Goal: Answer question/provide support: Share knowledge or assist other users

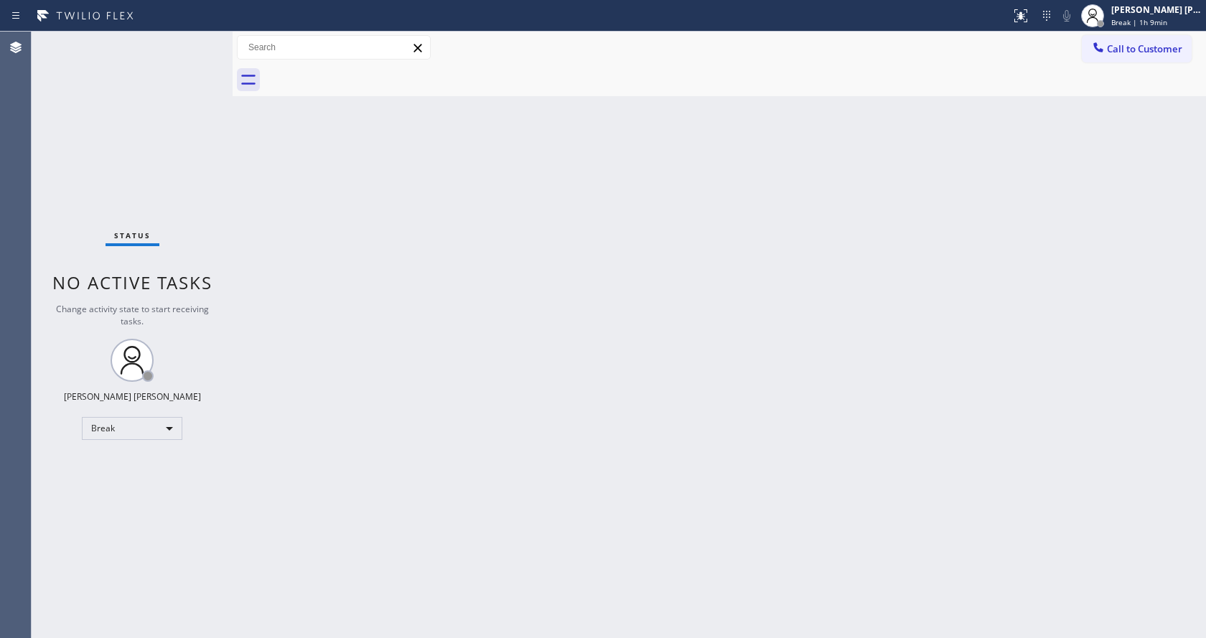
click at [1132, 329] on div "Back to Dashboard Change Sender ID Customers Technicians Select a contact Outbo…" at bounding box center [720, 335] width 974 height 607
drag, startPoint x: 1165, startPoint y: 25, endPoint x: 1160, endPoint y: 66, distance: 41.3
click at [1165, 25] on span "Break | 1h 9min" at bounding box center [1139, 22] width 56 height 10
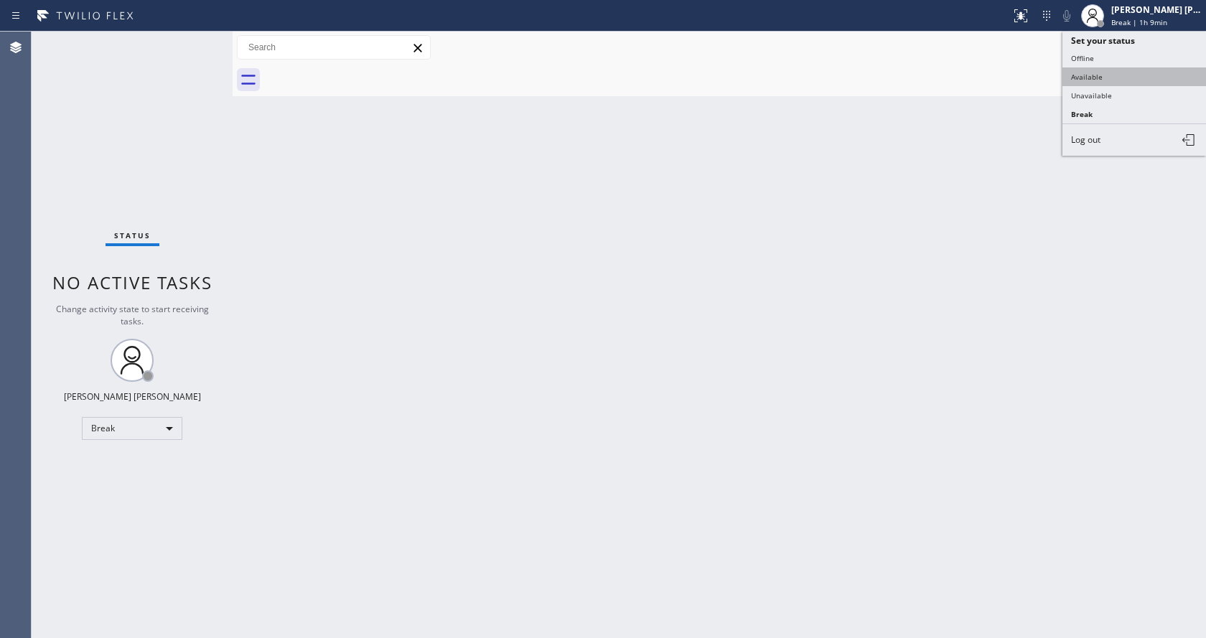
click at [1125, 76] on button "Available" at bounding box center [1135, 76] width 144 height 19
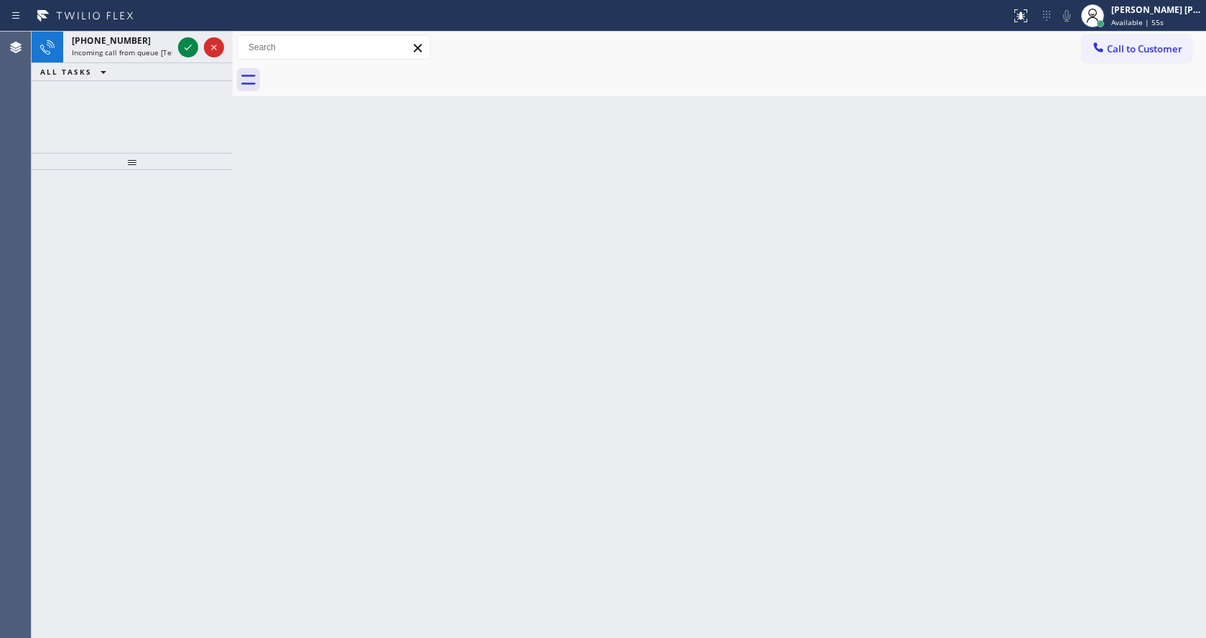
click at [503, 638] on html "Status report No issues detected If you experience an issue, please download th…" at bounding box center [603, 319] width 1206 height 638
drag, startPoint x: 233, startPoint y: 215, endPoint x: 231, endPoint y: 187, distance: 28.1
click at [233, 215] on div at bounding box center [233, 335] width 0 height 607
click at [185, 48] on icon at bounding box center [188, 47] width 17 height 17
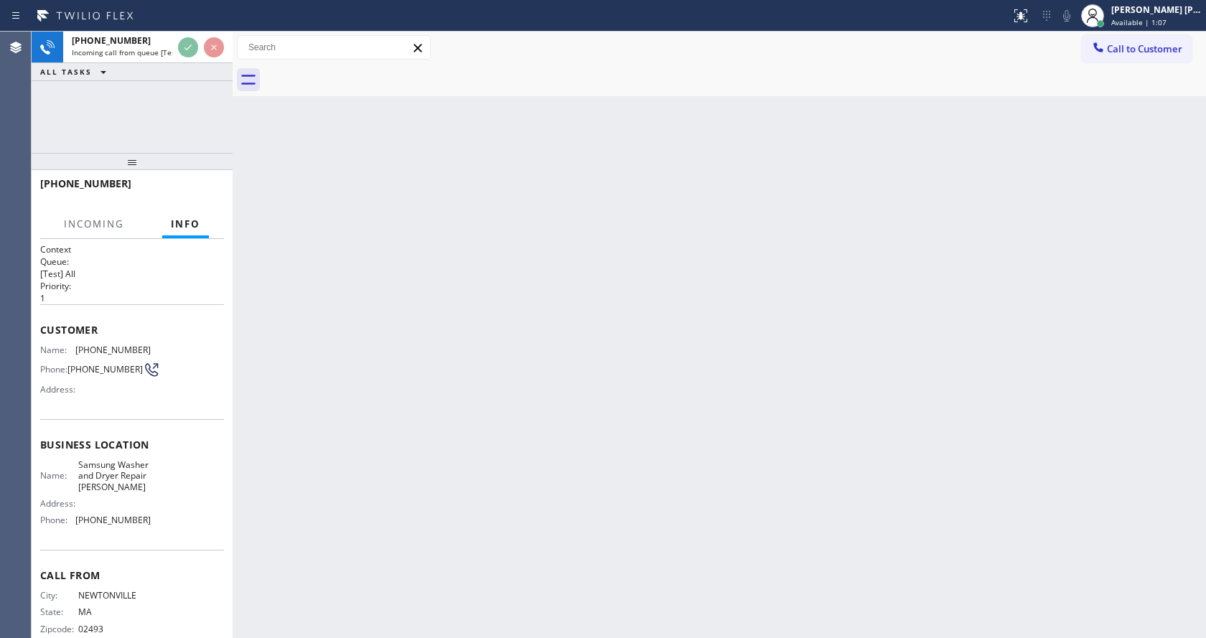
scroll to position [28, 0]
click at [474, 396] on div "Back to Dashboard Change Sender ID Customers Technicians Select a contact Outbo…" at bounding box center [720, 335] width 974 height 607
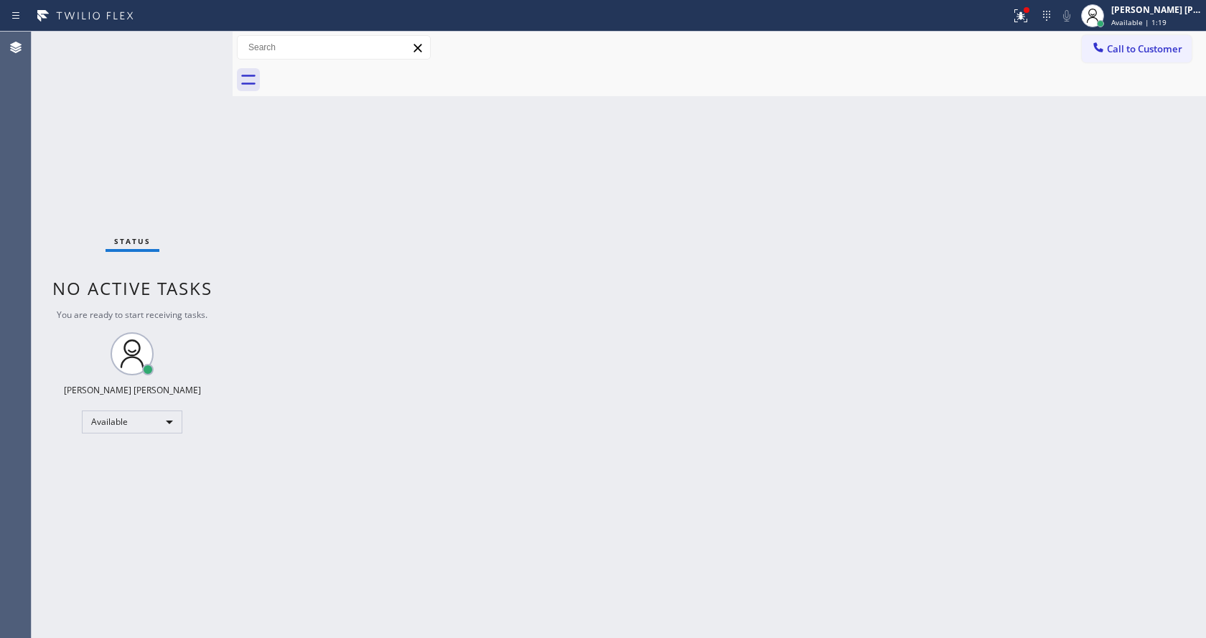
click at [510, 470] on div "Back to Dashboard Change Sender ID Customers Technicians Select a contact Outbo…" at bounding box center [720, 335] width 974 height 607
click at [445, 455] on div "Back to Dashboard Change Sender ID Customers Technicians Select a contact Outbo…" at bounding box center [720, 335] width 974 height 607
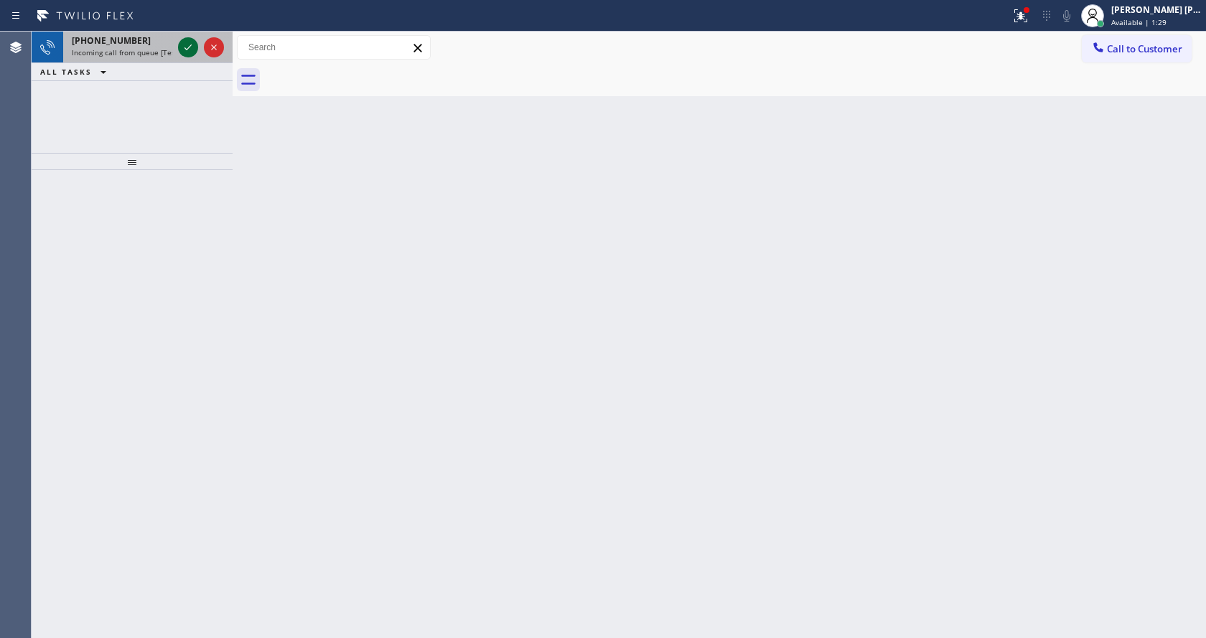
click at [185, 47] on icon at bounding box center [188, 47] width 17 height 17
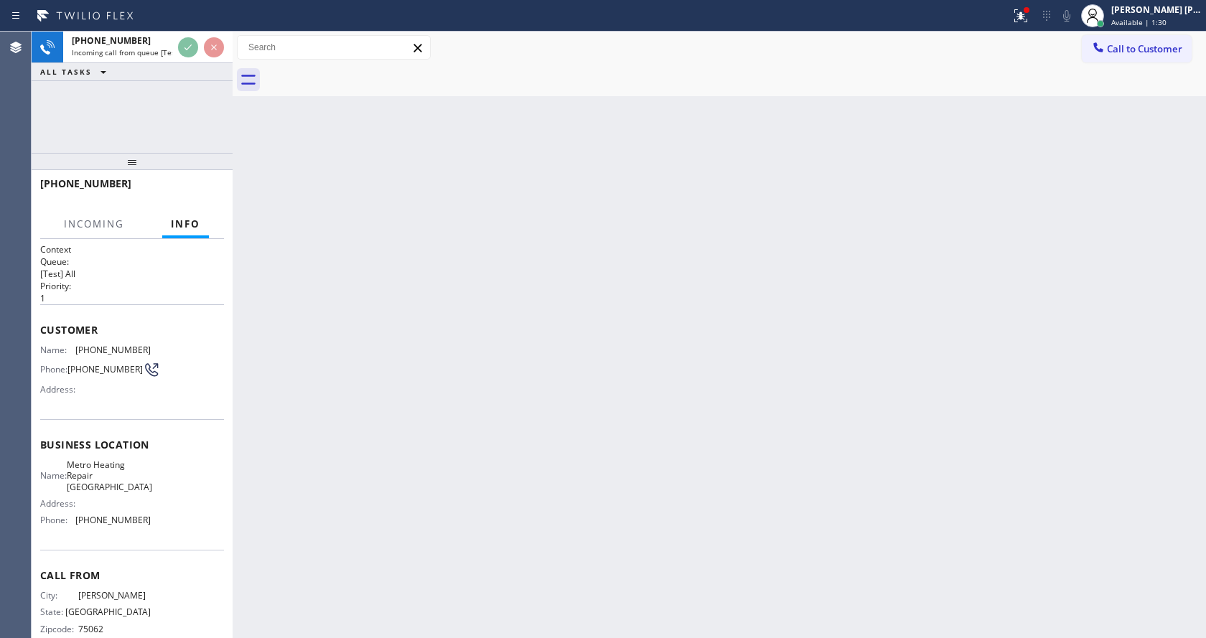
scroll to position [29, 0]
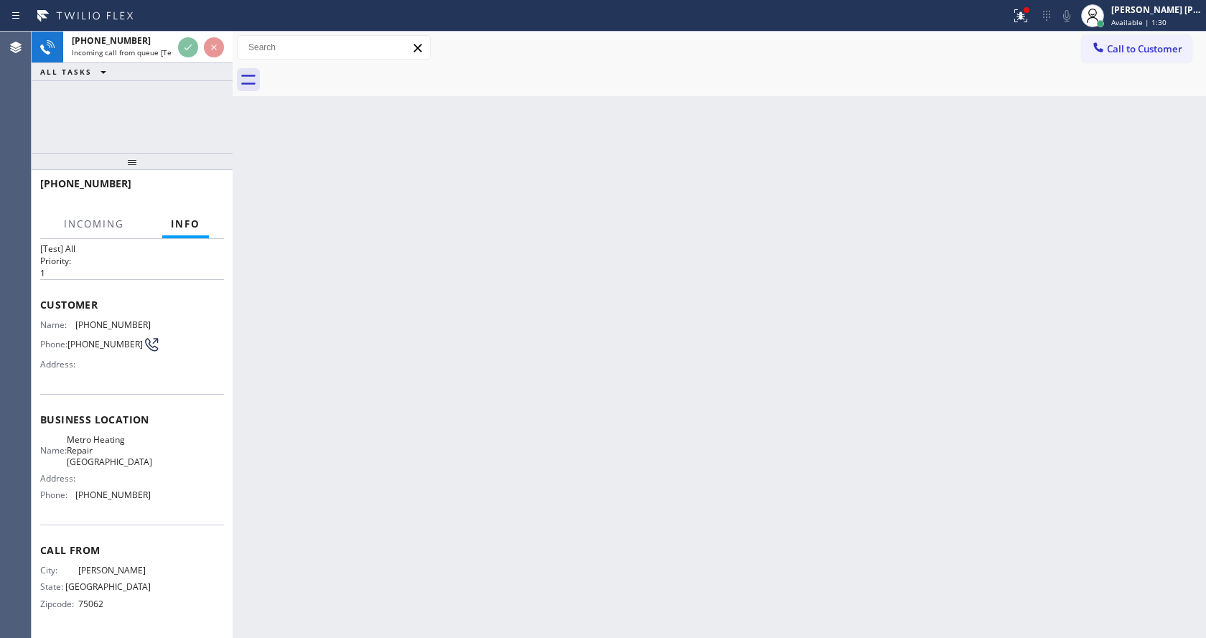
click at [487, 389] on div "Back to Dashboard Change Sender ID Customers Technicians Select a contact Outbo…" at bounding box center [720, 335] width 974 height 607
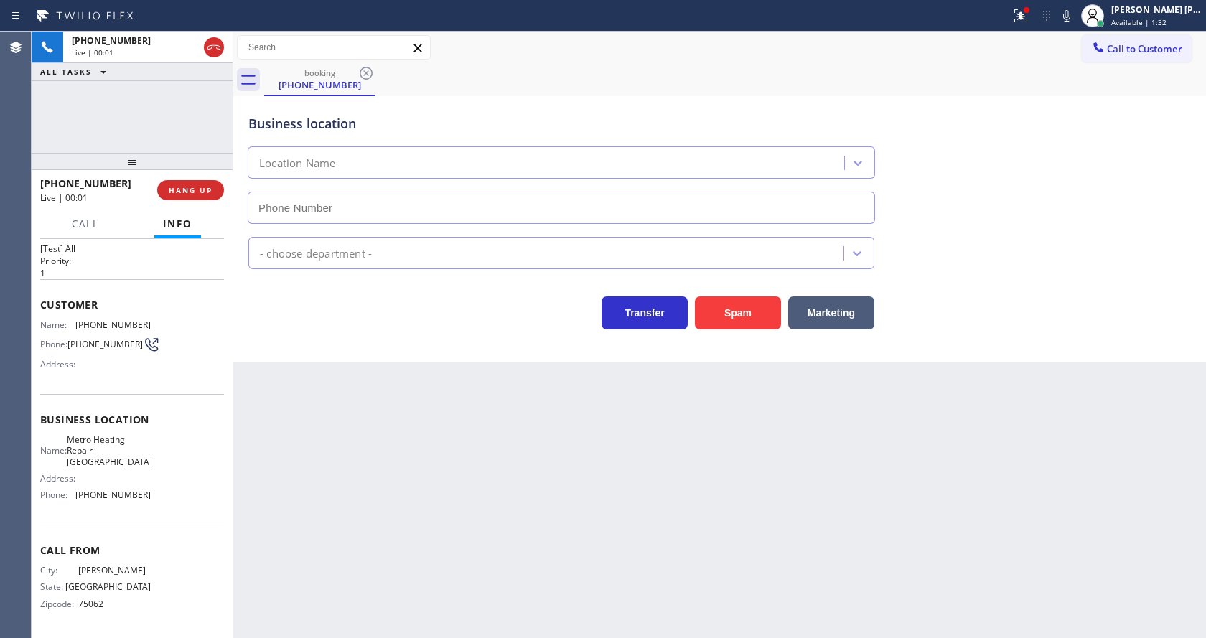
type input "[PHONE_NUMBER]"
click at [269, 381] on div "Back to Dashboard Change Sender ID Customers Technicians Select a contact Outbo…" at bounding box center [720, 335] width 974 height 607
click at [486, 516] on div "Back to Dashboard Change Sender ID Customers Technicians Select a contact Outbo…" at bounding box center [720, 335] width 974 height 607
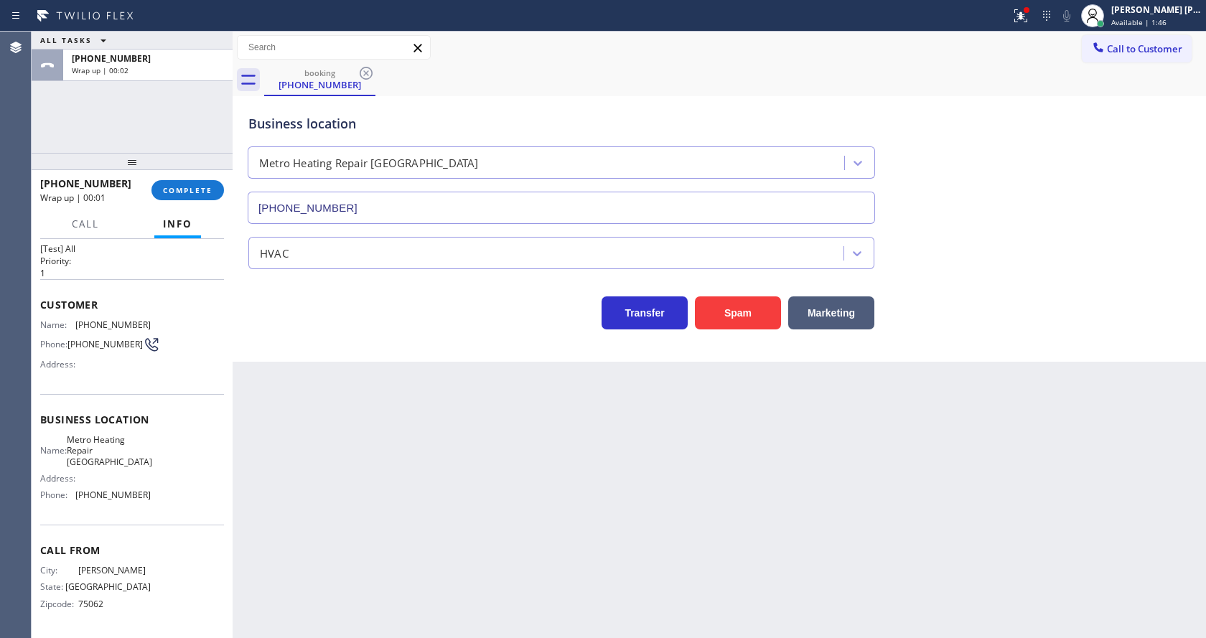
click at [210, 177] on div "[PHONE_NUMBER] Wrap up | 00:01 COMPLETE" at bounding box center [132, 190] width 184 height 37
click at [192, 180] on button "COMPLETE" at bounding box center [188, 190] width 73 height 20
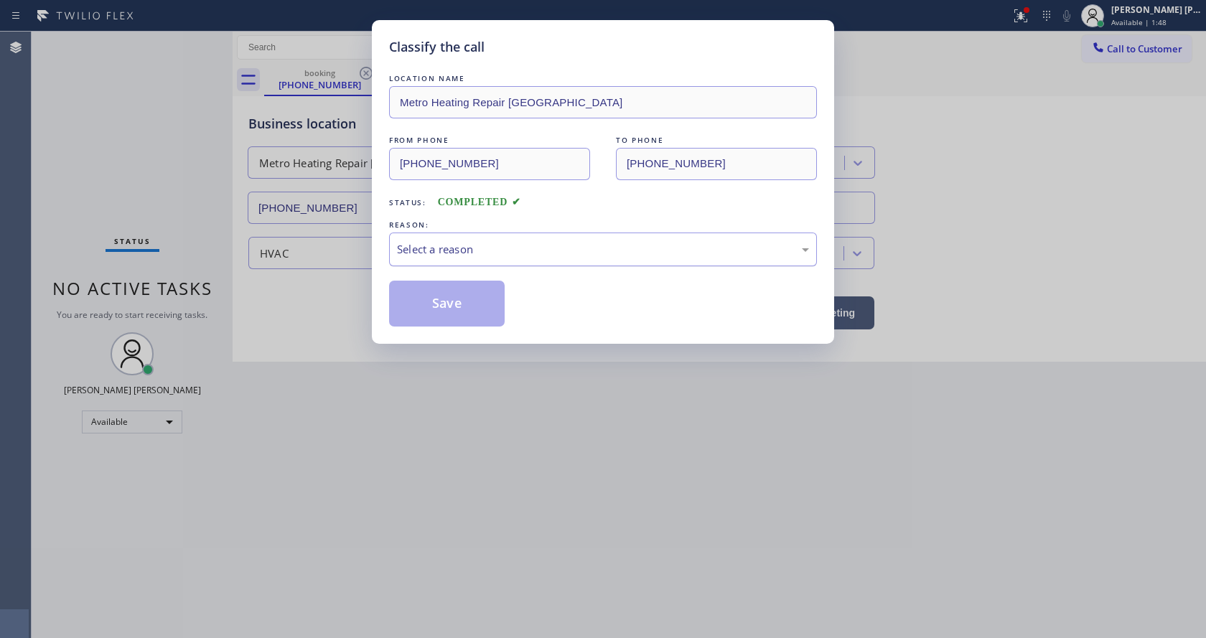
drag, startPoint x: 423, startPoint y: 253, endPoint x: 429, endPoint y: 264, distance: 12.0
click at [424, 254] on div "Select a reason" at bounding box center [603, 249] width 412 height 17
click at [441, 303] on button "Save" at bounding box center [447, 304] width 116 height 46
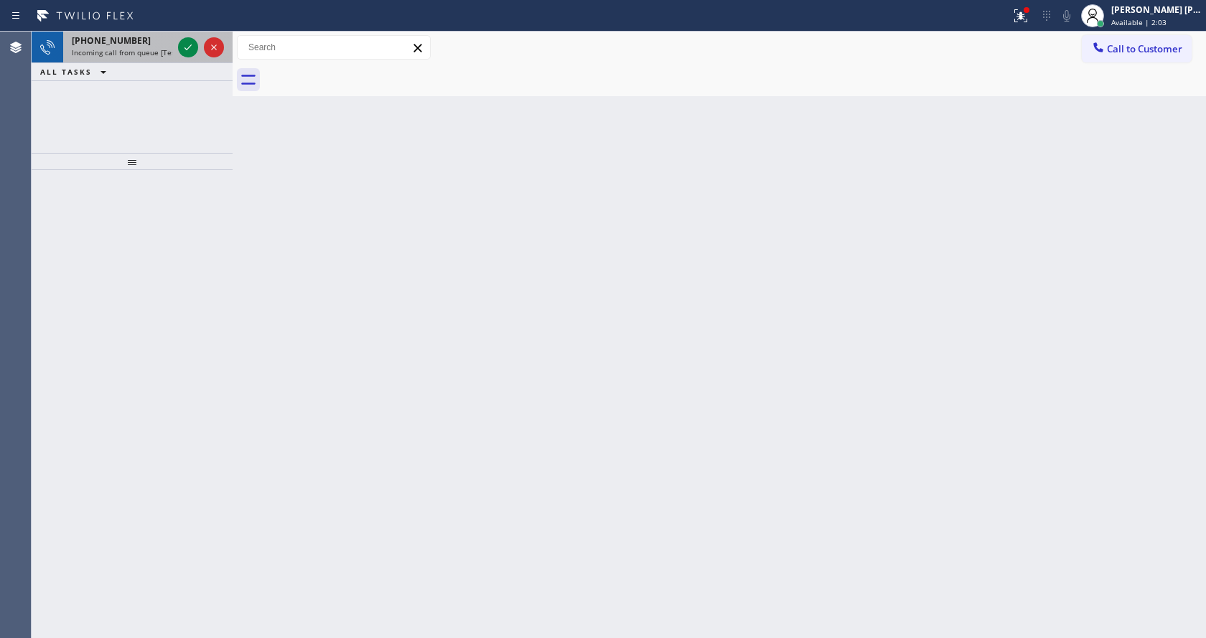
click at [124, 55] on span "Incoming call from queue [Test] All" at bounding box center [131, 52] width 119 height 10
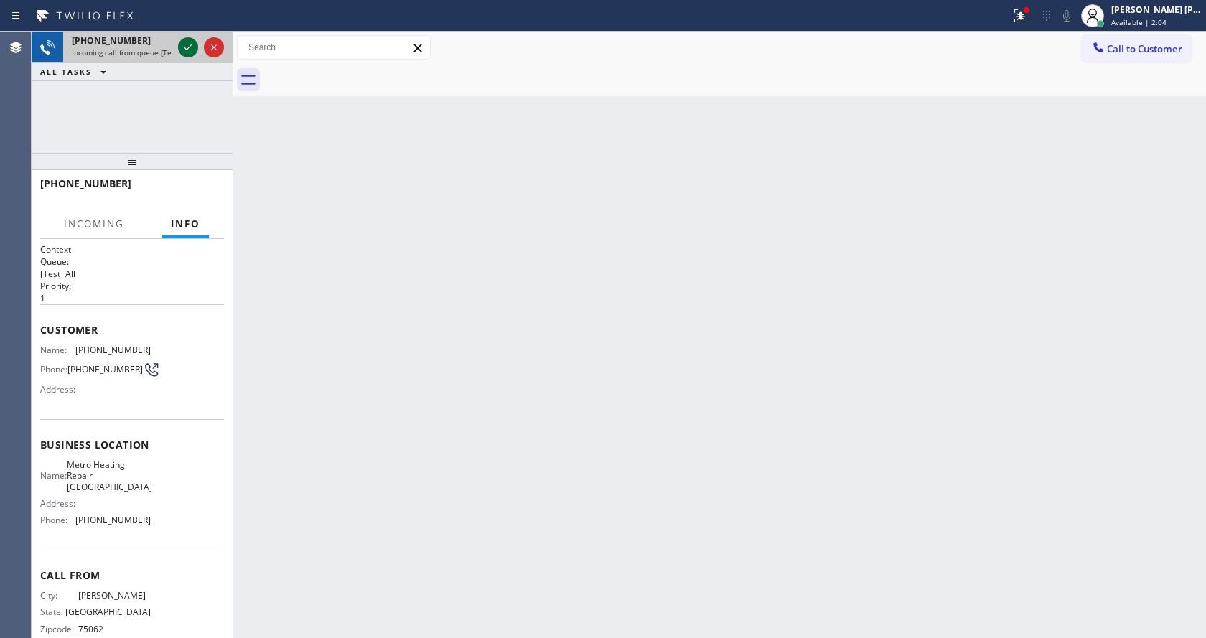
click at [187, 44] on icon at bounding box center [188, 47] width 17 height 17
click at [467, 475] on div "Back to Dashboard Change Sender ID Customers Technicians Select a contact Outbo…" at bounding box center [720, 335] width 974 height 607
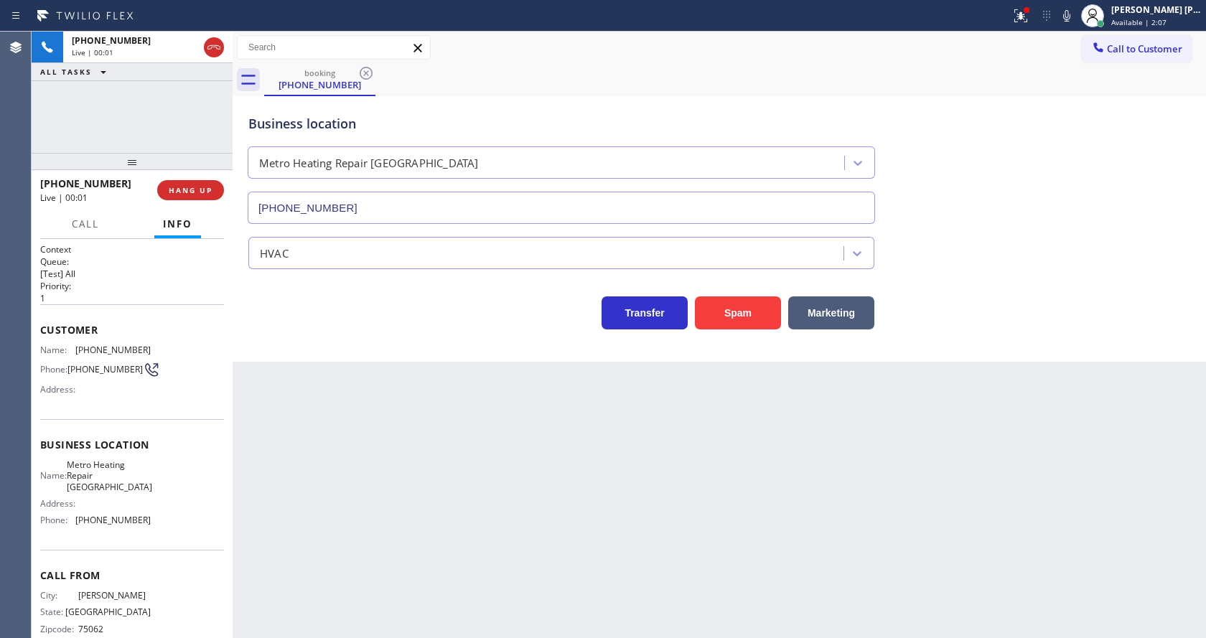
type input "[PHONE_NUMBER]"
click at [292, 378] on div "Back to Dashboard Change Sender ID Customers Technicians Select a contact Outbo…" at bounding box center [720, 335] width 974 height 607
click at [70, 348] on span "Name:" at bounding box center [57, 350] width 35 height 11
drag, startPoint x: 73, startPoint y: 349, endPoint x: 162, endPoint y: 349, distance: 89.0
click at [162, 349] on div "Name: [PHONE_NUMBER] Phone: [PHONE_NUMBER] Address:" at bounding box center [132, 373] width 184 height 57
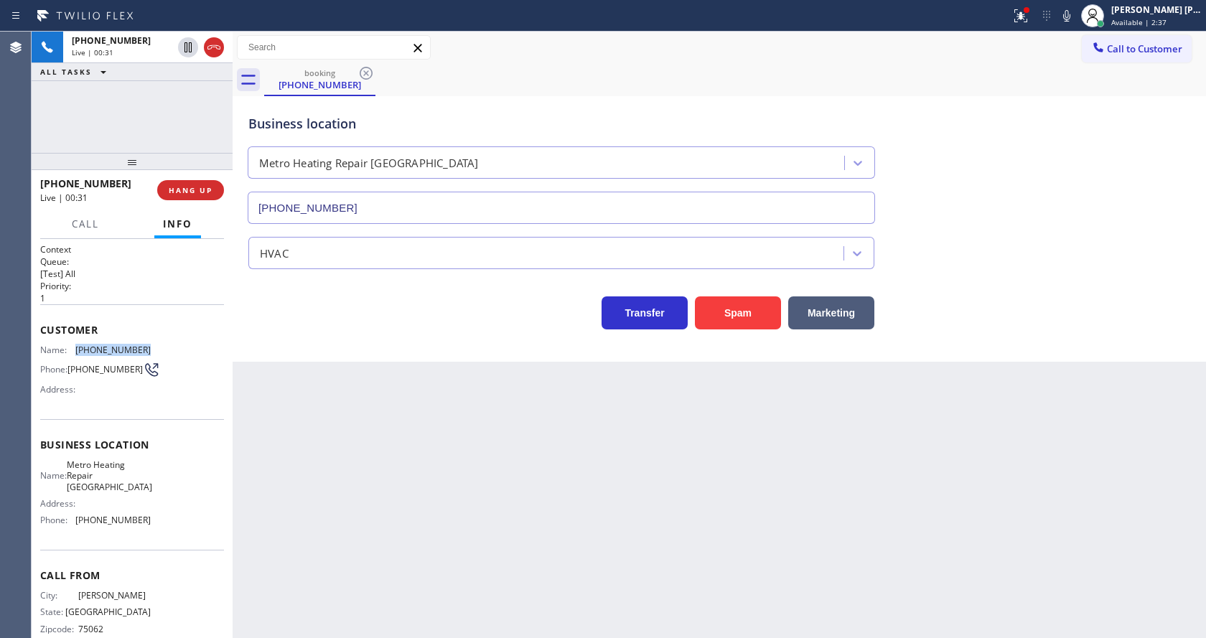
copy div "[PHONE_NUMBER]"
click at [287, 423] on div "Back to Dashboard Change Sender ID Customers Technicians Select a contact Outbo…" at bounding box center [720, 335] width 974 height 607
click at [233, 414] on div at bounding box center [233, 335] width 0 height 607
click at [60, 478] on span "Name:" at bounding box center [53, 475] width 27 height 11
drag, startPoint x: 72, startPoint y: 470, endPoint x: 134, endPoint y: 498, distance: 68.2
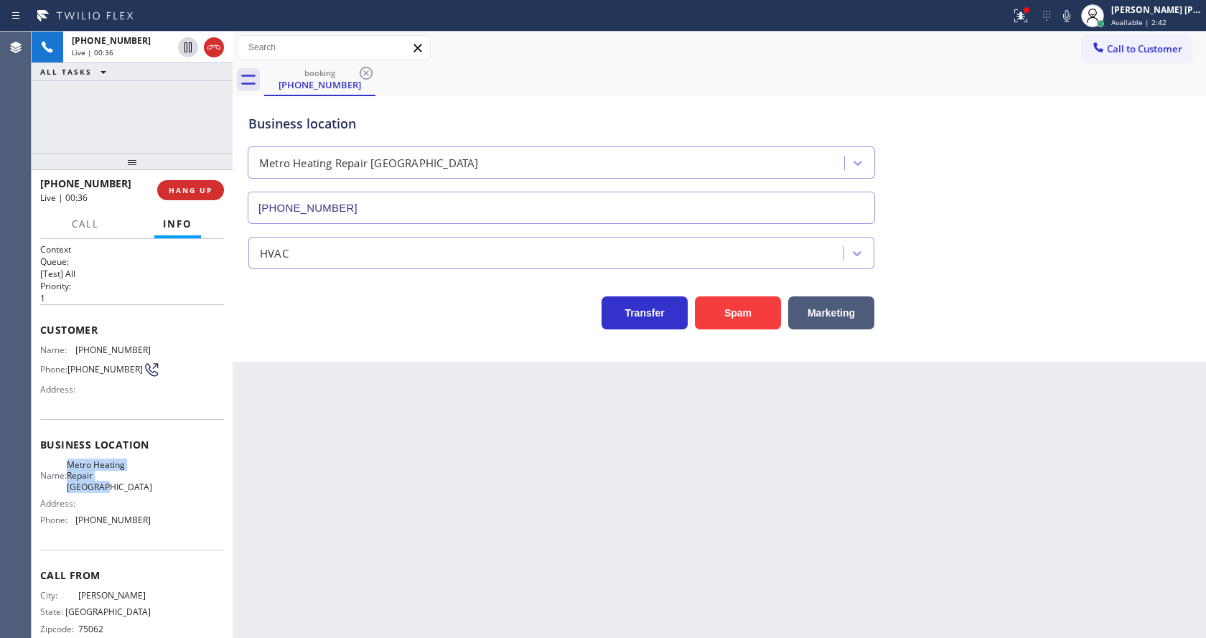
click at [134, 498] on div "Name: Metro Heating Repair Richmond Address: Phone: [PHONE_NUMBER]" at bounding box center [95, 496] width 111 height 73
copy span "Metro Heating Repair [GEOGRAPHIC_DATA]"
drag, startPoint x: 398, startPoint y: 495, endPoint x: 381, endPoint y: 526, distance: 36.0
click at [395, 497] on div "Back to Dashboard Change Sender ID Customers Technicians Select a contact Outbo…" at bounding box center [720, 335] width 974 height 607
click at [117, 509] on div "Address:" at bounding box center [95, 503] width 111 height 11
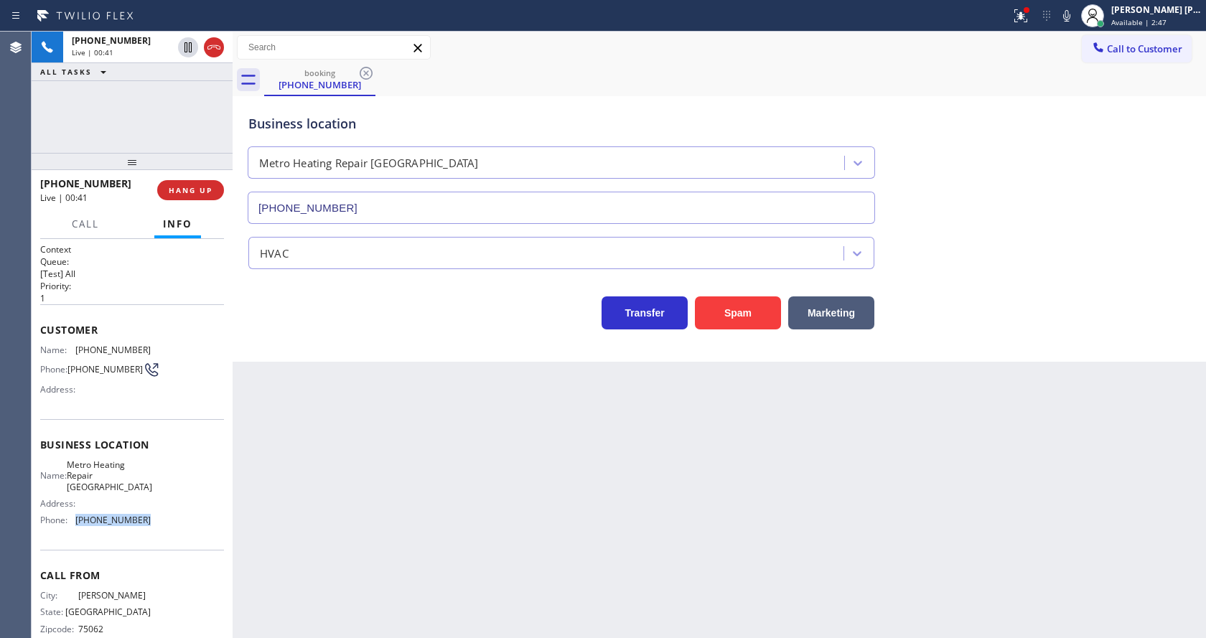
drag, startPoint x: 70, startPoint y: 523, endPoint x: 148, endPoint y: 525, distance: 78.3
click at [148, 525] on div "Name: Metro Heating Repair Richmond Address: Phone: [PHONE_NUMBER]" at bounding box center [132, 496] width 184 height 73
copy div "[PHONE_NUMBER]"
drag, startPoint x: 590, startPoint y: 531, endPoint x: 557, endPoint y: 537, distance: 33.5
click at [574, 533] on div "Back to Dashboard Change Sender ID Customers Technicians Select a contact Outbo…" at bounding box center [720, 335] width 974 height 607
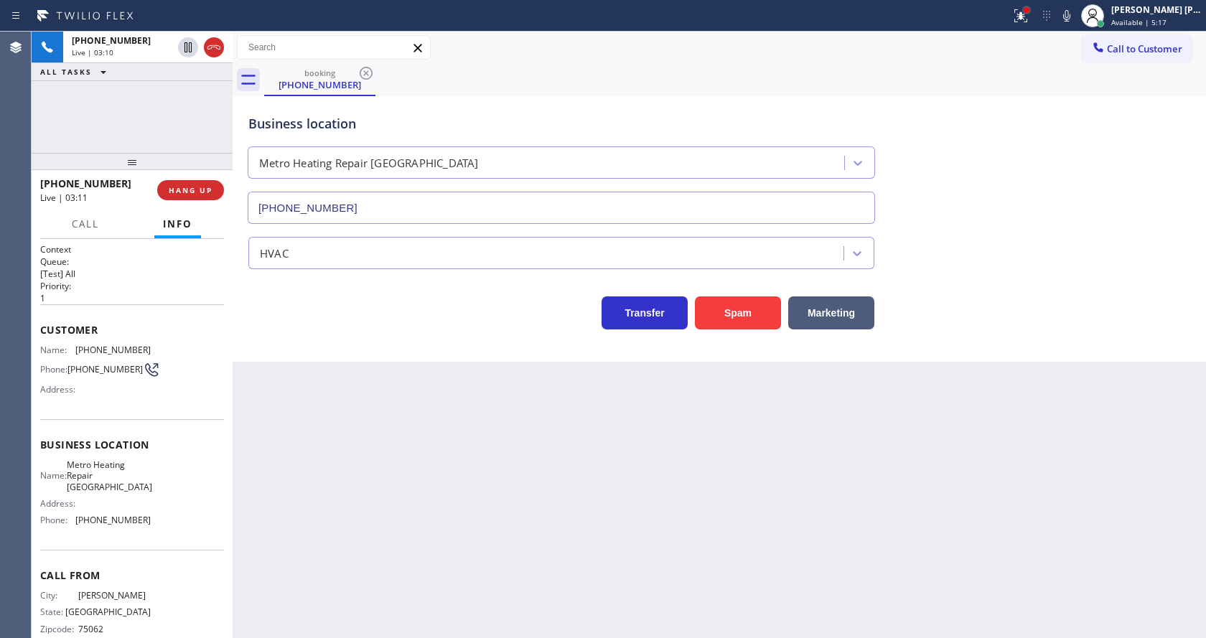
click at [1030, 11] on div at bounding box center [1027, 10] width 6 height 6
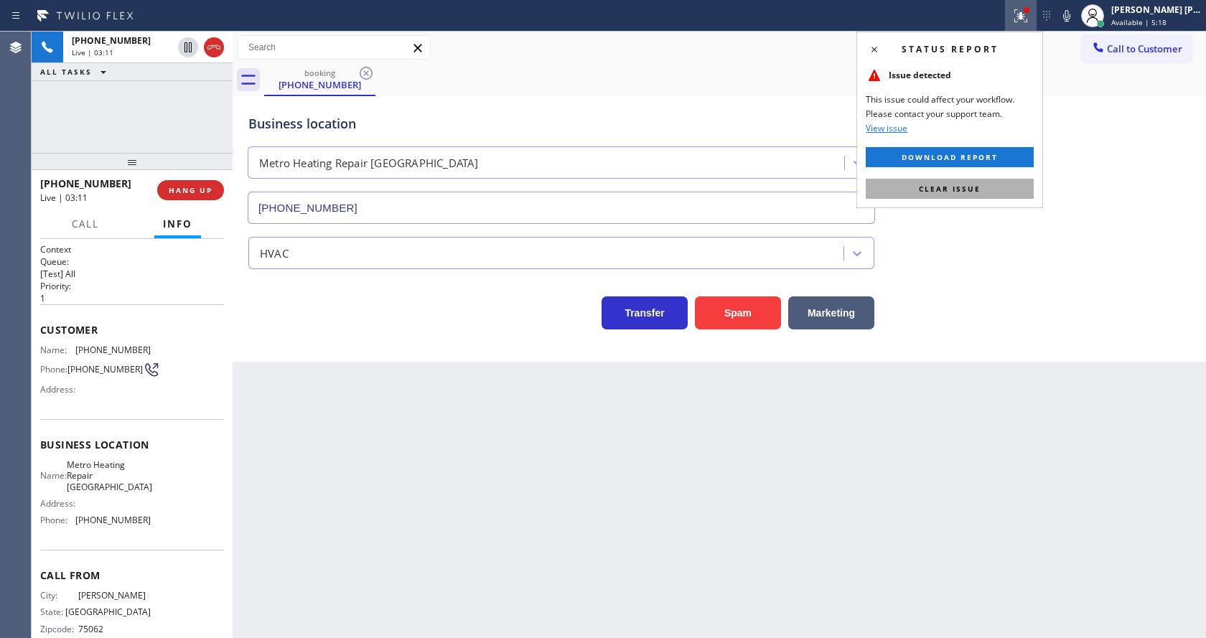
click at [979, 188] on span "Clear issue" at bounding box center [950, 189] width 62 height 10
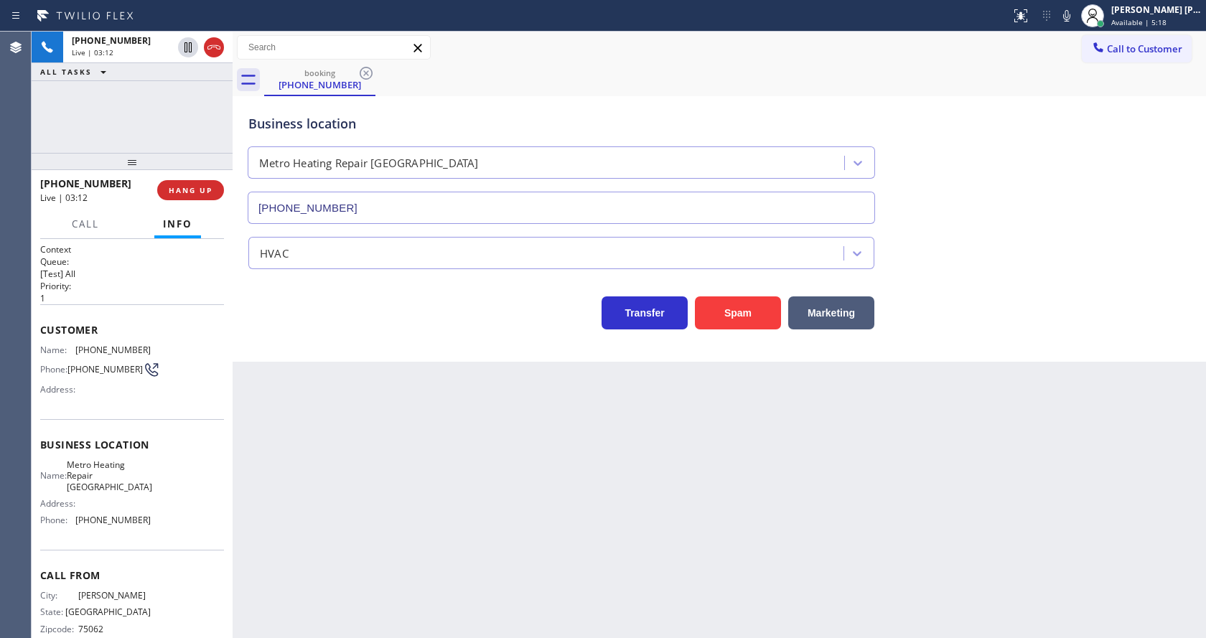
click at [1027, 94] on div "Business location Metro Heating Repair [GEOGRAPHIC_DATA] [PHONE_NUMBER]" at bounding box center [720, 159] width 948 height 130
click at [228, 443] on div "Context Queue: [Test] All Priority: 1 Customer Name: [PHONE_NUMBER] Phone: [PHO…" at bounding box center [132, 438] width 201 height 399
click at [1071, 21] on icon at bounding box center [1066, 15] width 7 height 11
click at [970, 256] on div "HVAC" at bounding box center [720, 250] width 948 height 38
click at [1068, 17] on icon at bounding box center [1066, 15] width 17 height 17
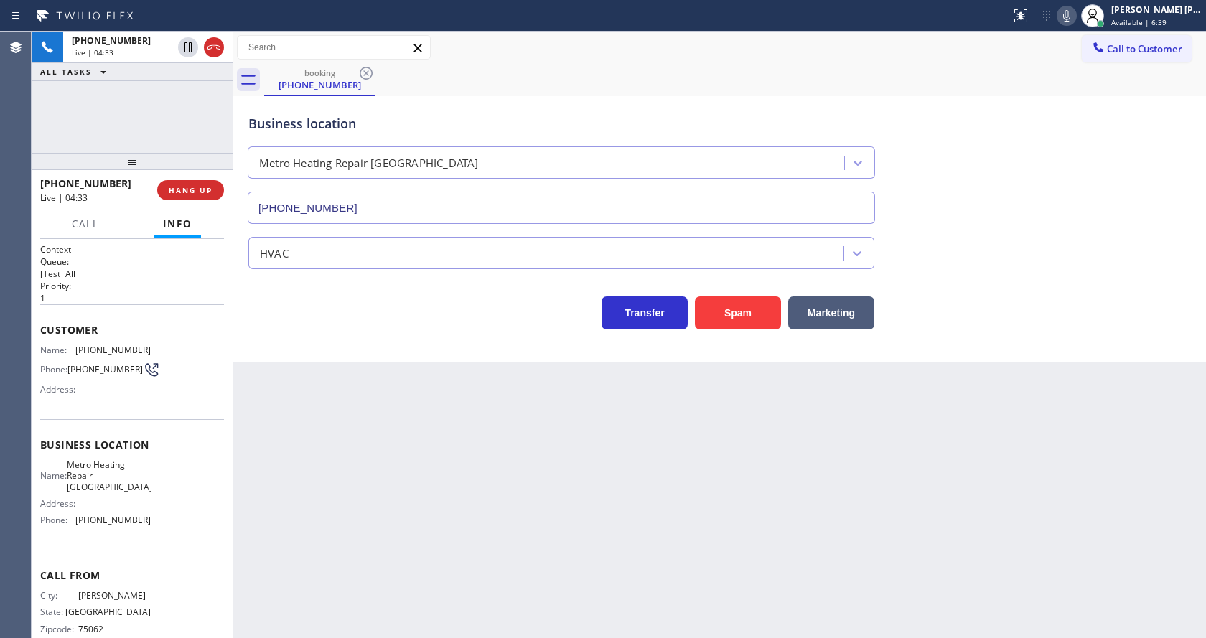
click at [1122, 376] on div "Back to Dashboard Change Sender ID Customers Technicians Select a contact Outbo…" at bounding box center [720, 335] width 974 height 607
click at [595, 430] on div "Back to Dashboard Change Sender ID Customers Technicians Select a contact Outbo…" at bounding box center [720, 335] width 974 height 607
drag, startPoint x: 575, startPoint y: 512, endPoint x: 469, endPoint y: 561, distance: 116.9
click at [565, 518] on div "Back to Dashboard Change Sender ID Customers Technicians Select a contact Outbo…" at bounding box center [720, 335] width 974 height 607
drag, startPoint x: 707, startPoint y: 498, endPoint x: 672, endPoint y: 448, distance: 60.4
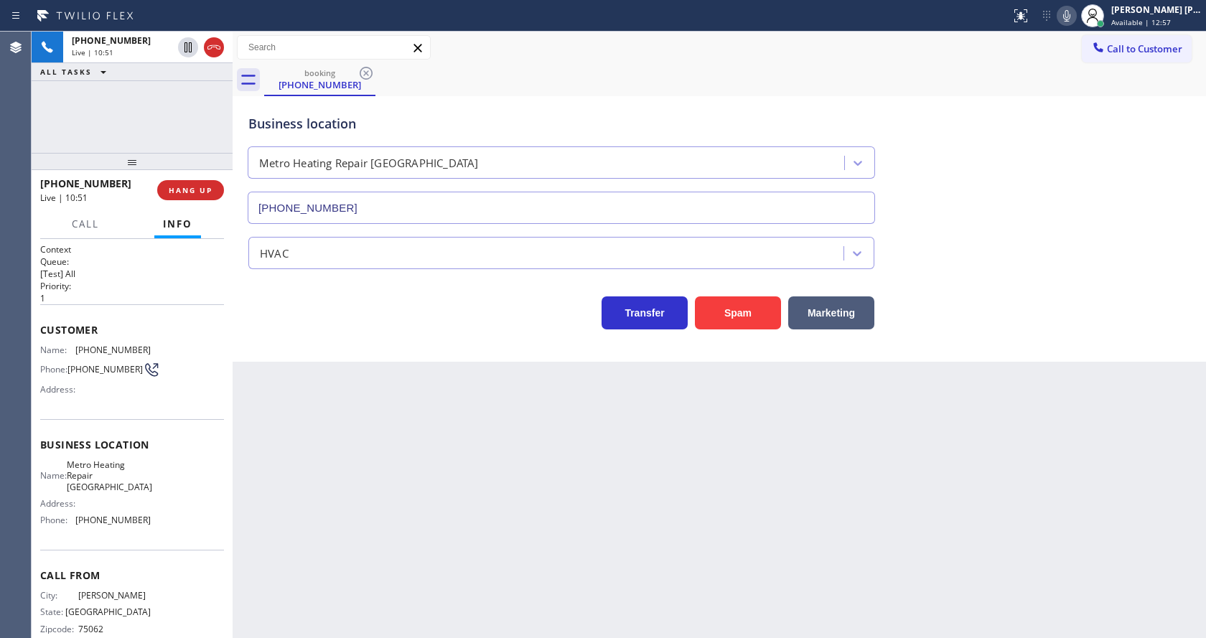
click at [707, 498] on div "Back to Dashboard Change Sender ID Customers Technicians Select a contact Outbo…" at bounding box center [720, 335] width 974 height 607
click at [188, 46] on icon at bounding box center [188, 47] width 17 height 17
click at [1071, 19] on icon at bounding box center [1066, 15] width 17 height 17
click at [1078, 221] on div "Business location Metro Heating Repair [GEOGRAPHIC_DATA] [PHONE_NUMBER]" at bounding box center [720, 159] width 948 height 130
click at [286, 284] on div "Transfer Spam Marketing" at bounding box center [720, 307] width 948 height 46
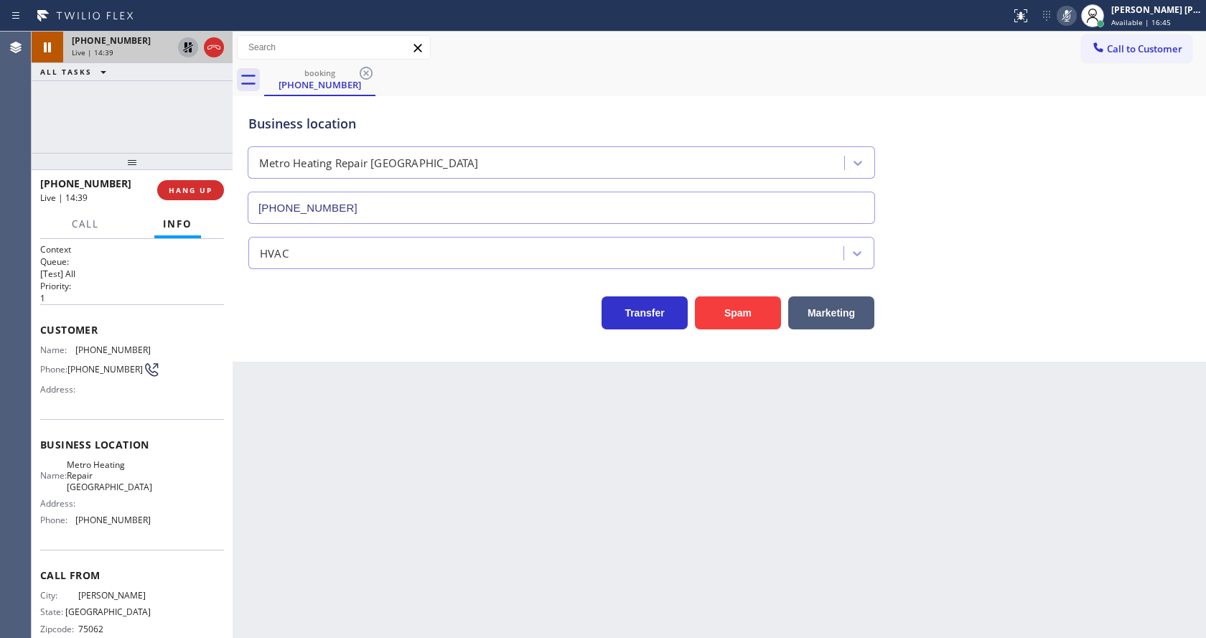
click at [187, 45] on icon at bounding box center [188, 47] width 10 height 10
click at [1073, 20] on icon at bounding box center [1066, 15] width 17 height 17
click at [1091, 88] on div "booking [PHONE_NUMBER]" at bounding box center [735, 80] width 942 height 32
click at [445, 518] on div "Back to Dashboard Change Sender ID Customers Technicians Select a contact Outbo…" at bounding box center [720, 335] width 974 height 607
click at [477, 535] on div "Back to Dashboard Change Sender ID Customers Technicians Select a contact Outbo…" at bounding box center [720, 335] width 974 height 607
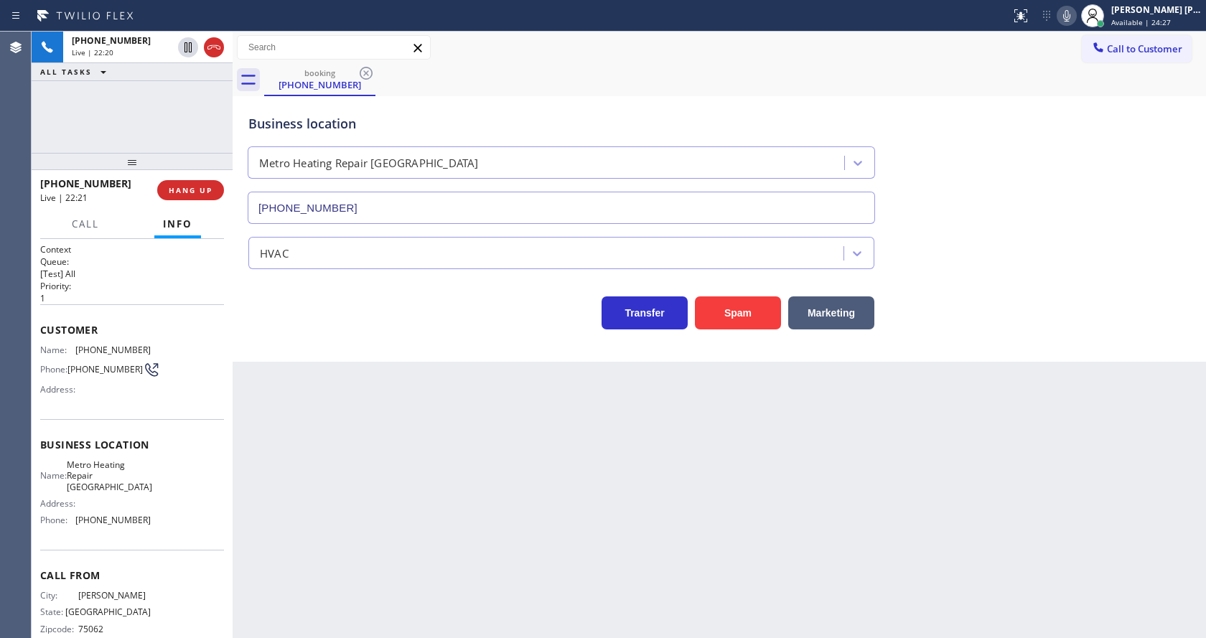
click at [1073, 11] on icon at bounding box center [1066, 15] width 17 height 17
click at [1070, 171] on div "Business location Metro Heating Repair [GEOGRAPHIC_DATA] [PHONE_NUMBER]" at bounding box center [720, 159] width 948 height 130
click at [322, 368] on div "Back to Dashboard Change Sender ID Customers Technicians Select a contact Outbo…" at bounding box center [720, 335] width 974 height 607
click at [340, 405] on div "Back to Dashboard Change Sender ID Customers Technicians Select a contact Outbo…" at bounding box center [720, 335] width 974 height 607
click at [1074, 24] on icon at bounding box center [1066, 15] width 17 height 17
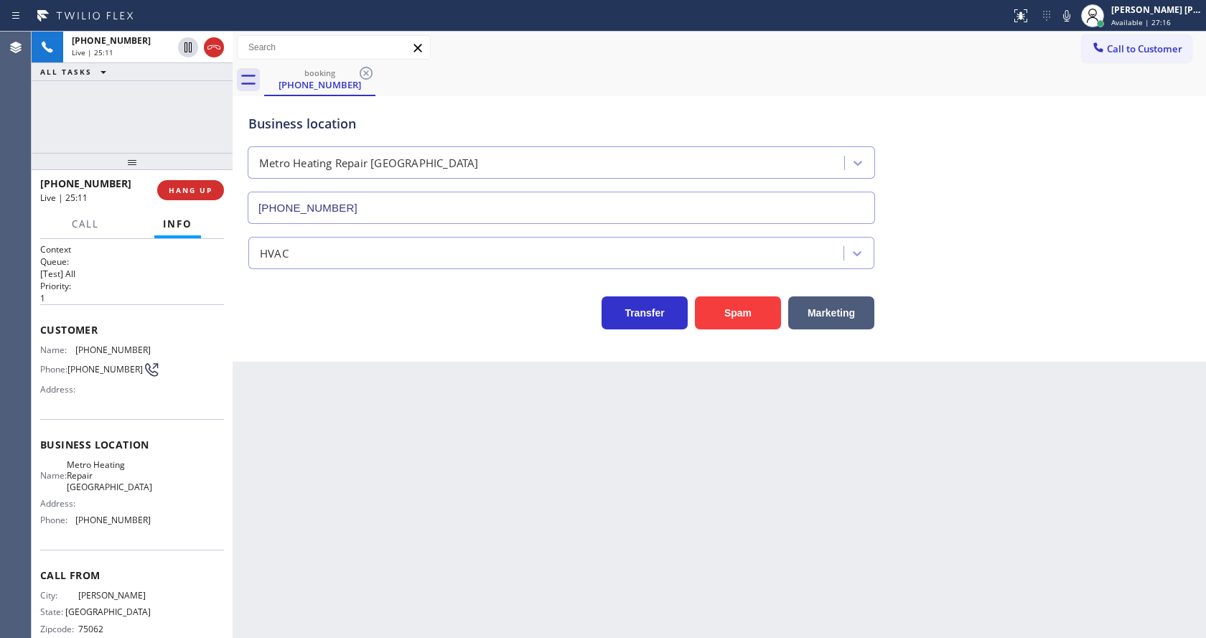
click at [1080, 91] on div "booking [PHONE_NUMBER]" at bounding box center [735, 80] width 942 height 32
click at [1074, 17] on icon at bounding box center [1066, 15] width 17 height 17
click at [1071, 11] on icon at bounding box center [1066, 15] width 7 height 11
click at [1083, 93] on div "booking [PHONE_NUMBER]" at bounding box center [735, 80] width 942 height 32
click at [185, 98] on icon at bounding box center [188, 96] width 17 height 17
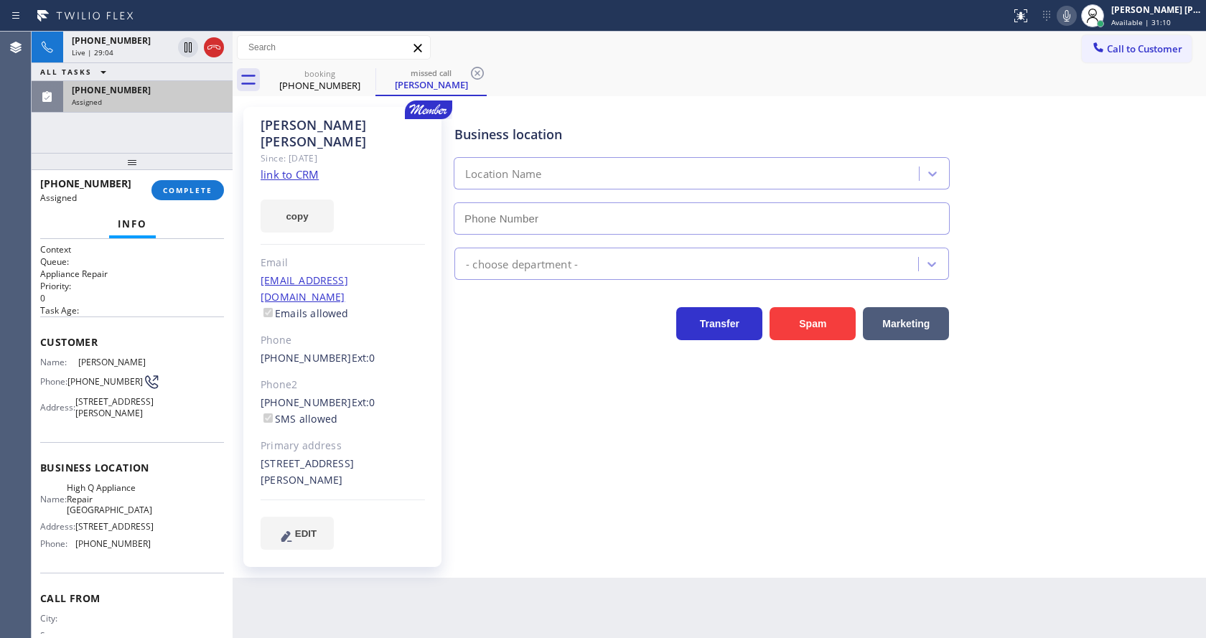
type input "[PHONE_NUMBER]"
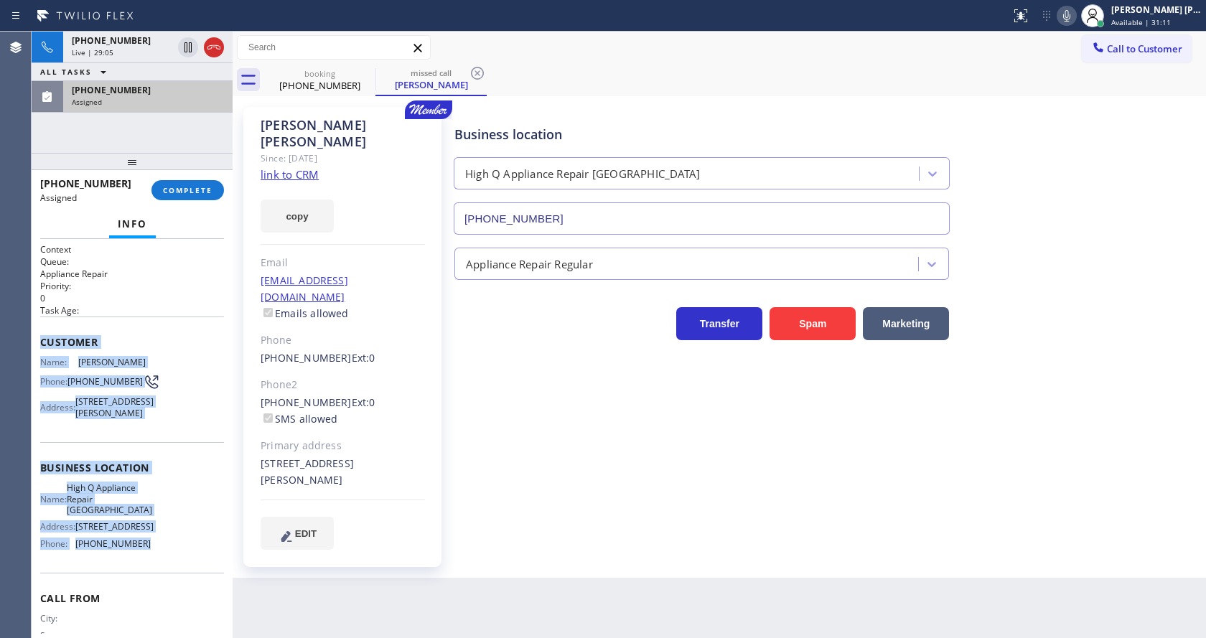
drag, startPoint x: 41, startPoint y: 332, endPoint x: 151, endPoint y: 590, distance: 280.9
click at [151, 590] on div "Context Queue: Appliance Repair Priority: 0 Task Age: Customer Name: [PERSON_NA…" at bounding box center [132, 462] width 184 height 439
copy div "Customer Name: [PERSON_NAME] Phone: [PHONE_NUMBER] Address: [STREET_ADDRESS][PE…"
click at [200, 185] on span "COMPLETE" at bounding box center [188, 190] width 50 height 10
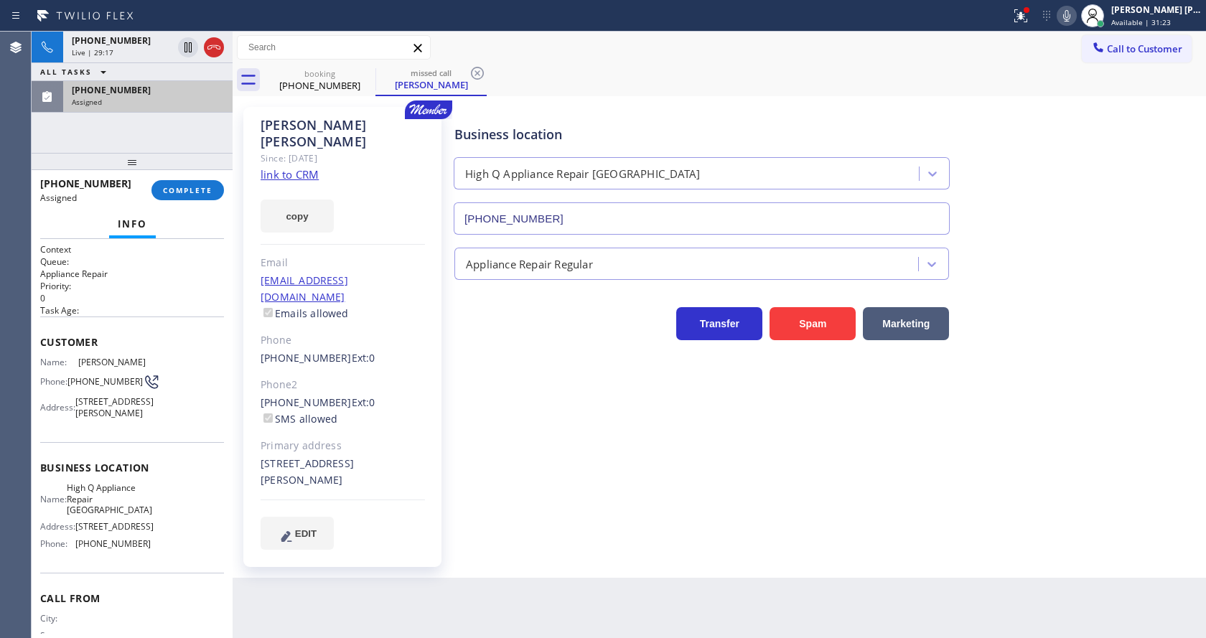
click at [1102, 344] on div "Business location High Q Appliance Repair [GEOGRAPHIC_DATA] [PHONE_NUMBER] Appl…" at bounding box center [827, 328] width 751 height 435
click at [193, 195] on span "COMPLETE" at bounding box center [188, 190] width 50 height 10
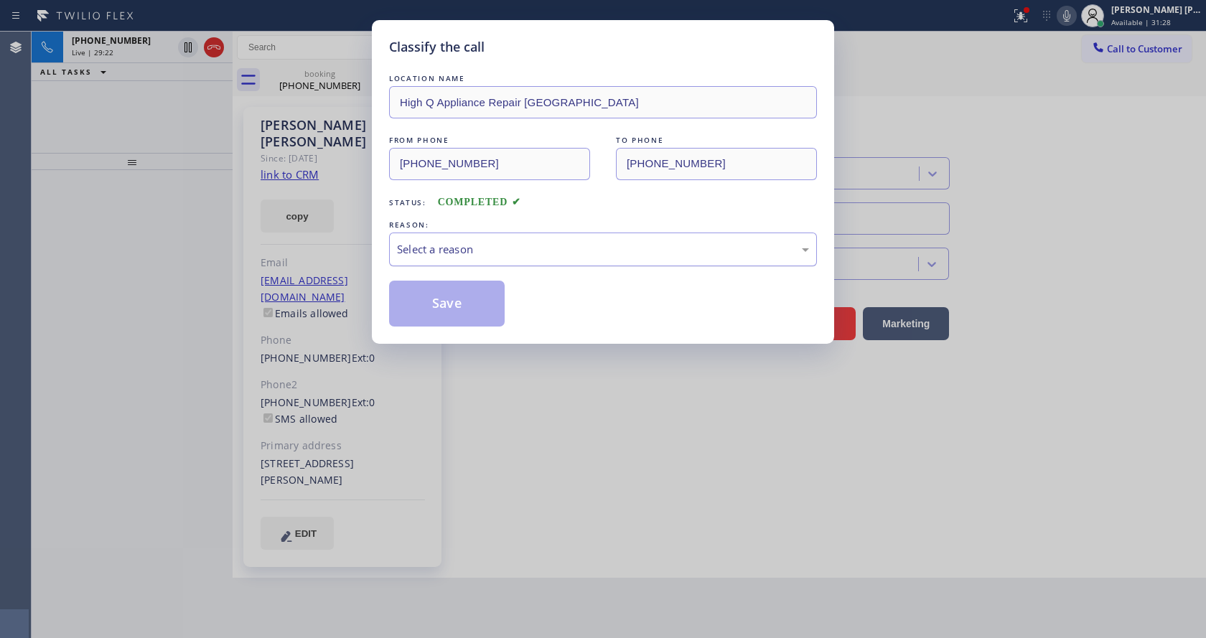
click at [526, 256] on div "Select a reason" at bounding box center [603, 249] width 412 height 17
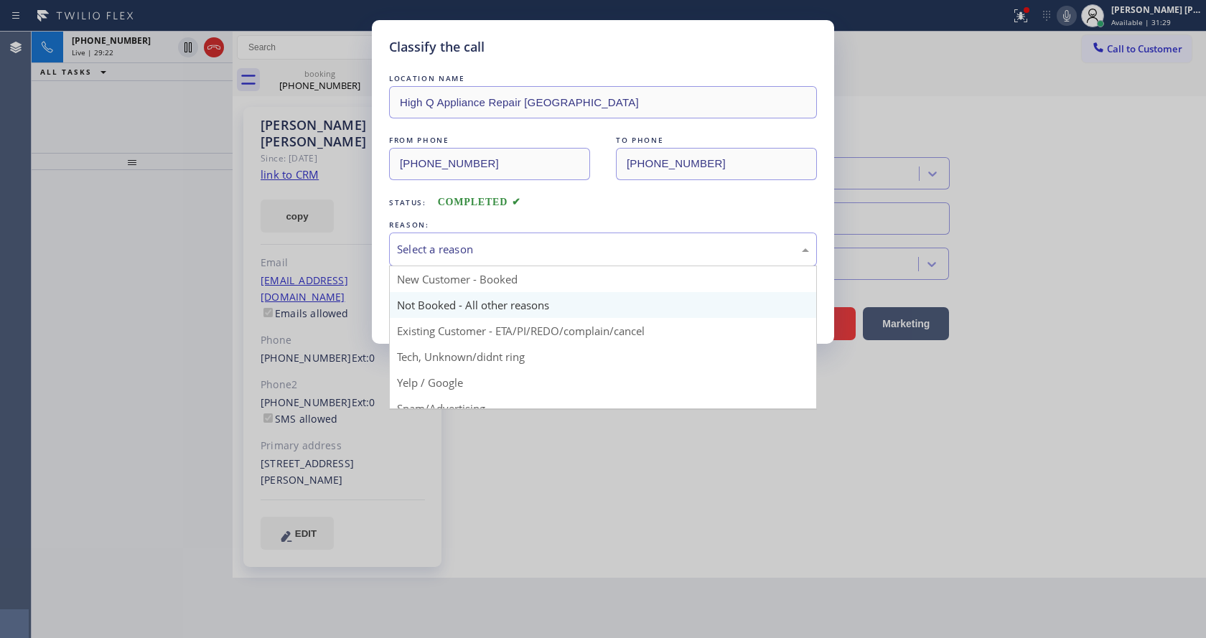
click at [445, 303] on button "Save" at bounding box center [447, 304] width 116 height 46
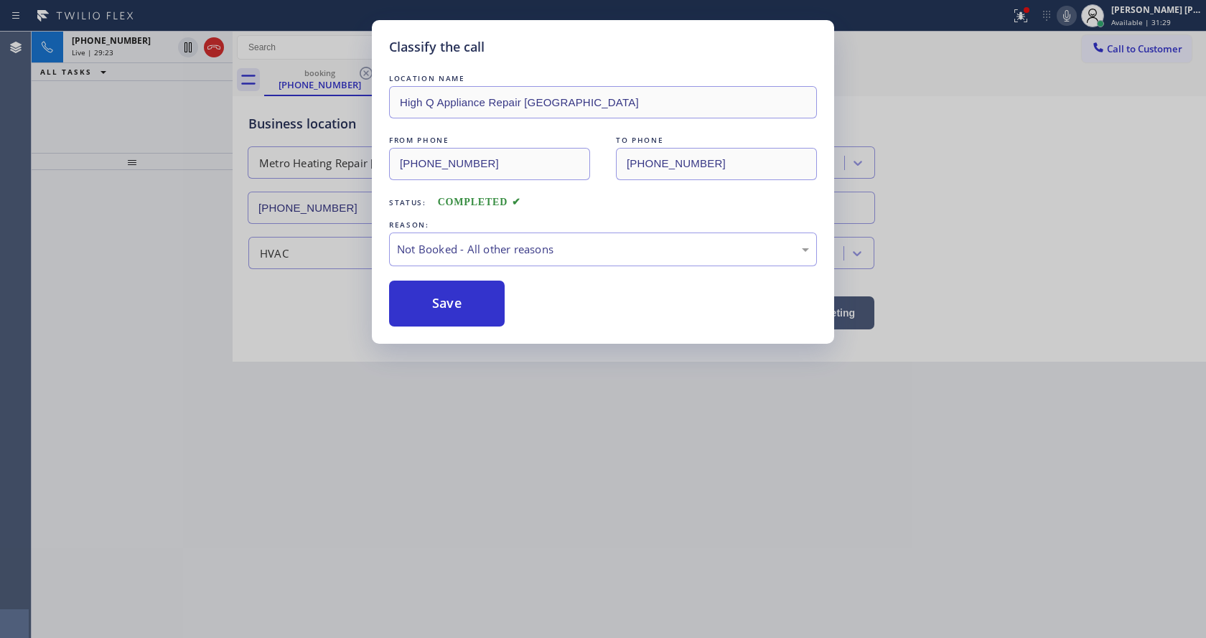
click at [629, 511] on div "Classify the call LOCATION NAME High Q Appliance Repair [GEOGRAPHIC_DATA] FROM …" at bounding box center [603, 319] width 1206 height 638
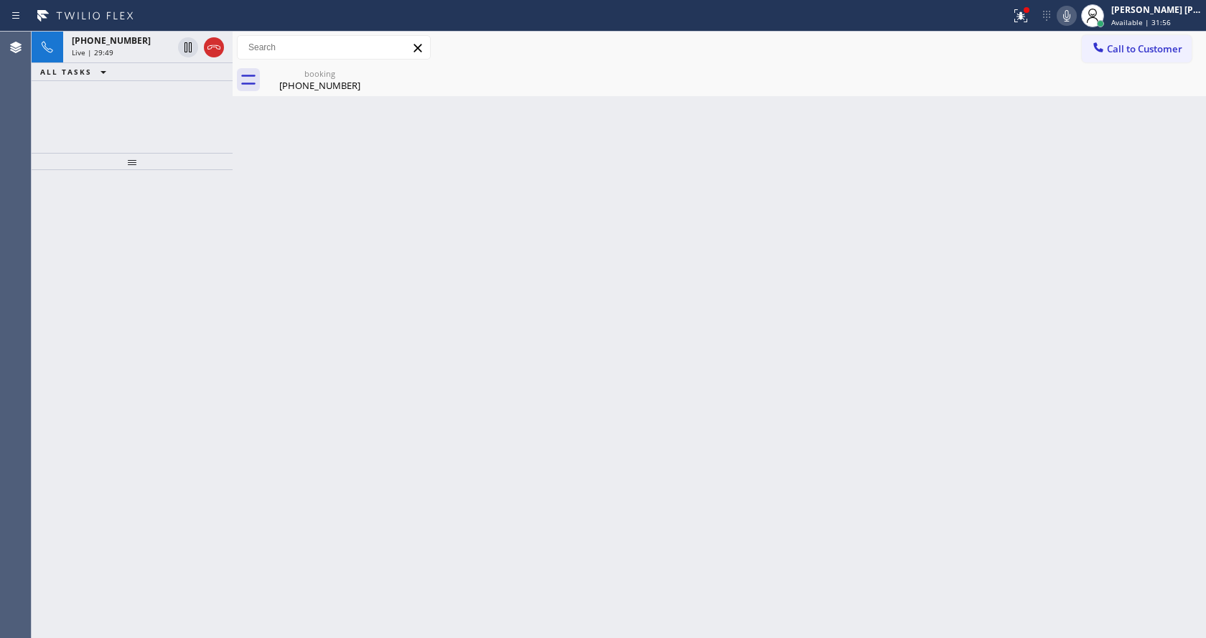
click at [492, 358] on div "Back to Dashboard Change Sender ID Customers Technicians Select a contact Outbo…" at bounding box center [720, 335] width 974 height 607
click at [307, 80] on div "[PHONE_NUMBER]" at bounding box center [320, 85] width 108 height 13
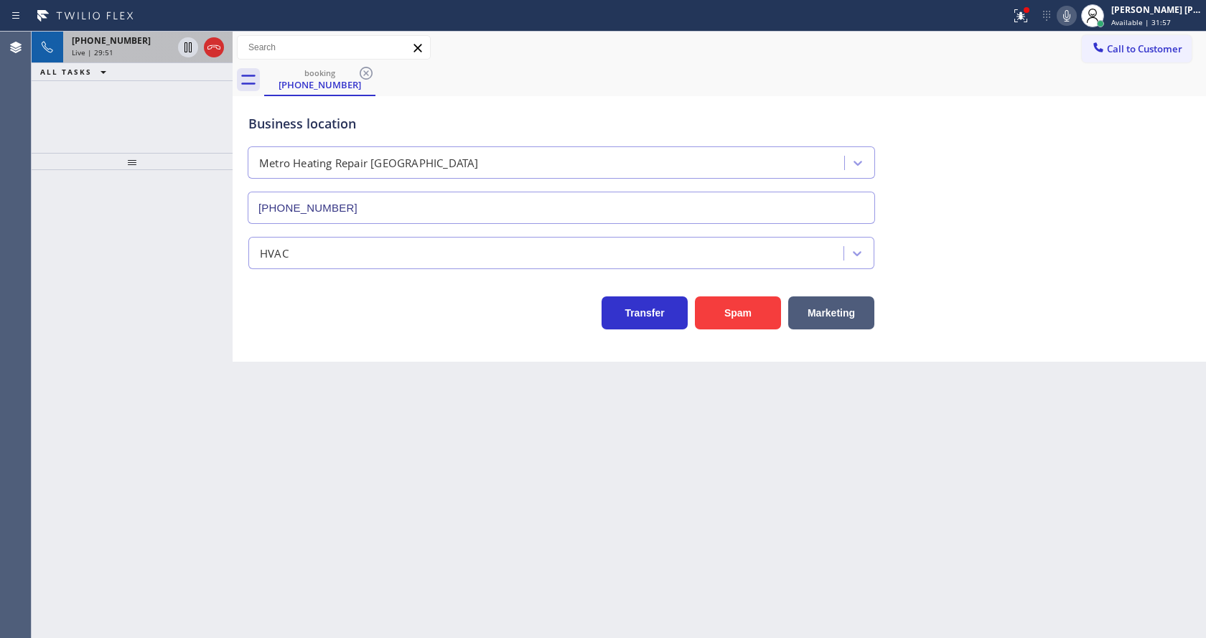
click at [131, 46] on span "[PHONE_NUMBER]" at bounding box center [111, 40] width 79 height 12
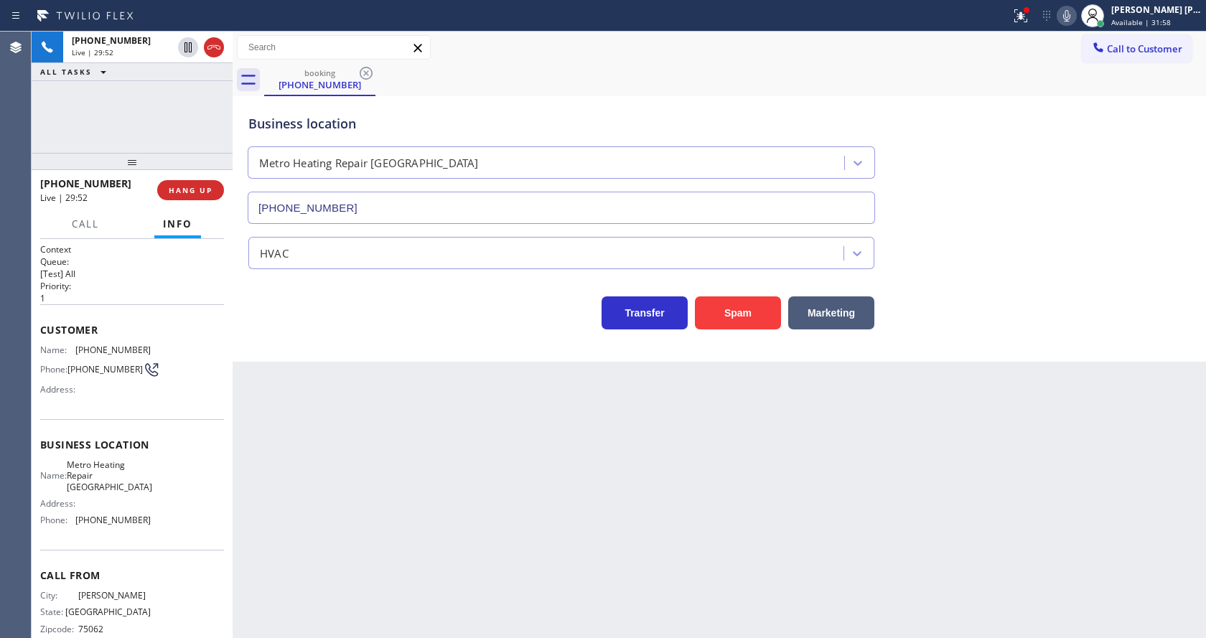
click at [462, 444] on div "Back to Dashboard Change Sender ID Customers Technicians Select a contact Outbo…" at bounding box center [720, 335] width 974 height 607
click at [577, 516] on div "Back to Dashboard Change Sender ID Customers Technicians Select a contact Outbo…" at bounding box center [720, 335] width 974 height 607
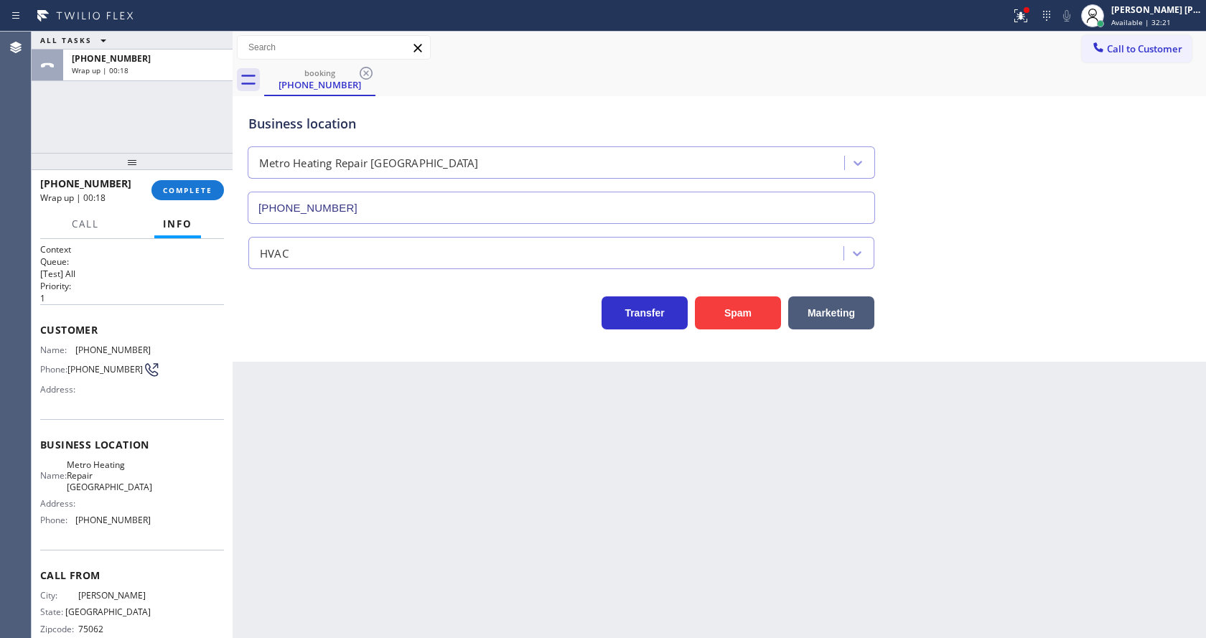
click at [322, 353] on div "Business location Metro Heating Repair [GEOGRAPHIC_DATA] [PHONE_NUMBER] HVAC Tr…" at bounding box center [720, 229] width 974 height 266
click at [587, 430] on div "Back to Dashboard Change Sender ID Customers Technicians Select a contact Outbo…" at bounding box center [720, 335] width 974 height 607
click at [173, 185] on span "COMPLETE" at bounding box center [188, 190] width 50 height 10
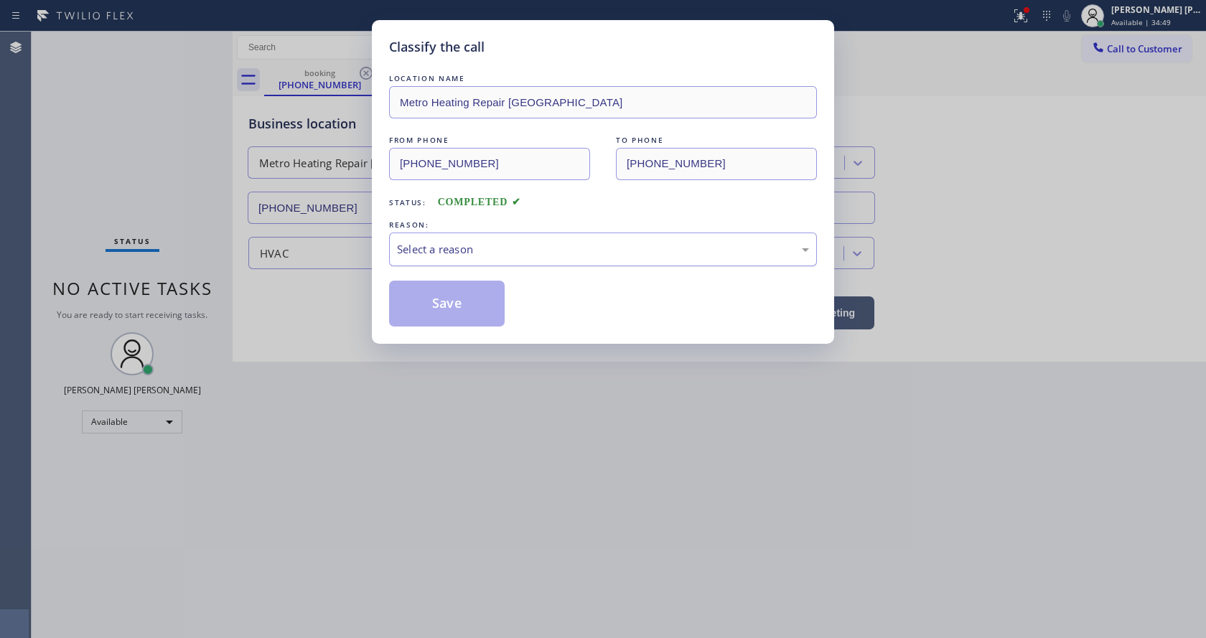
click at [445, 254] on div "Select a reason" at bounding box center [603, 249] width 412 height 17
click at [437, 303] on button "Save" at bounding box center [447, 304] width 116 height 46
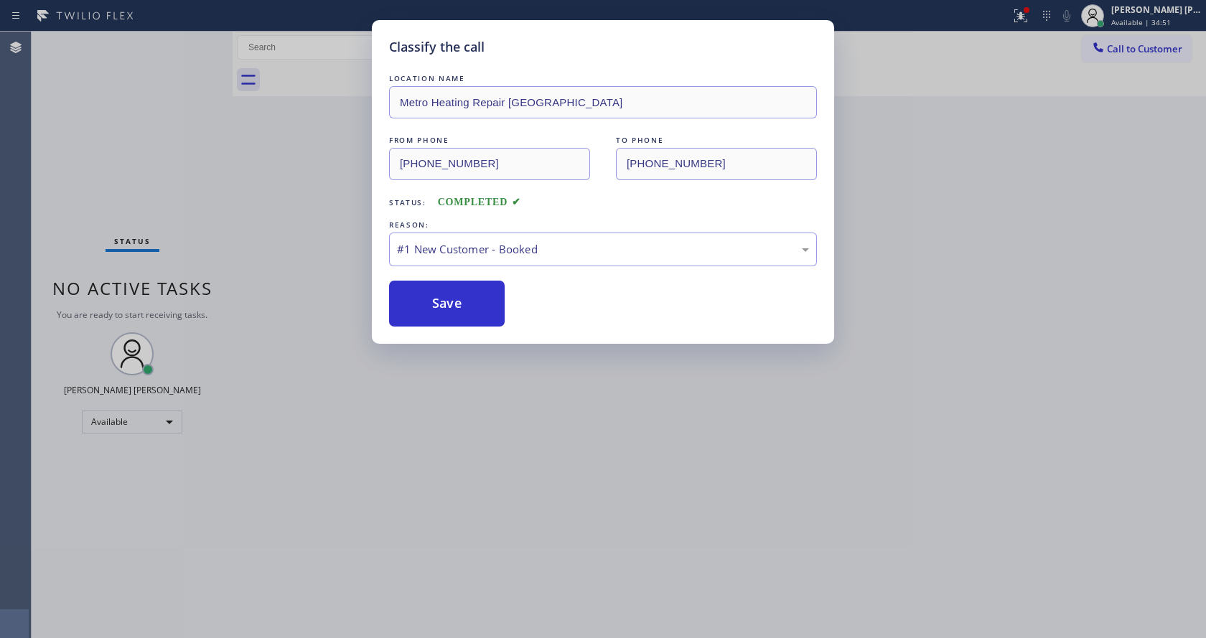
drag, startPoint x: 426, startPoint y: 484, endPoint x: 357, endPoint y: 604, distance: 138.7
click at [421, 488] on div "Classify the call LOCATION NAME Metro Heating Repair [GEOGRAPHIC_DATA] FROM PHO…" at bounding box center [603, 319] width 1206 height 638
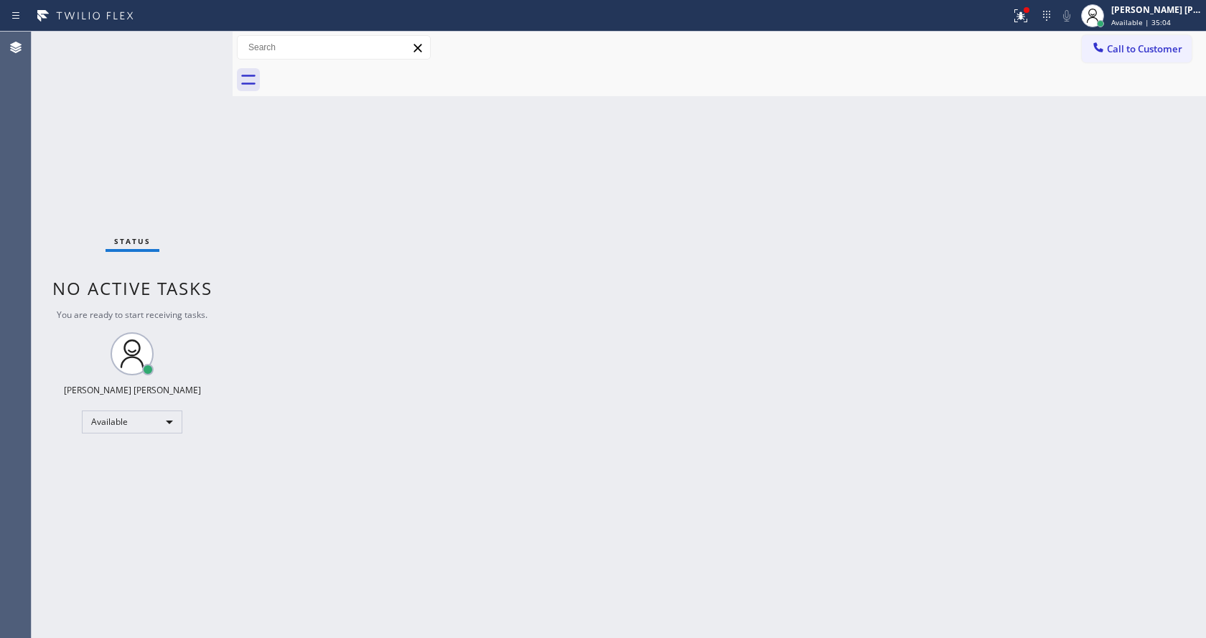
click at [804, 139] on div "Back to Dashboard Change Sender ID Customers Technicians Select a contact Outbo…" at bounding box center [720, 335] width 974 height 607
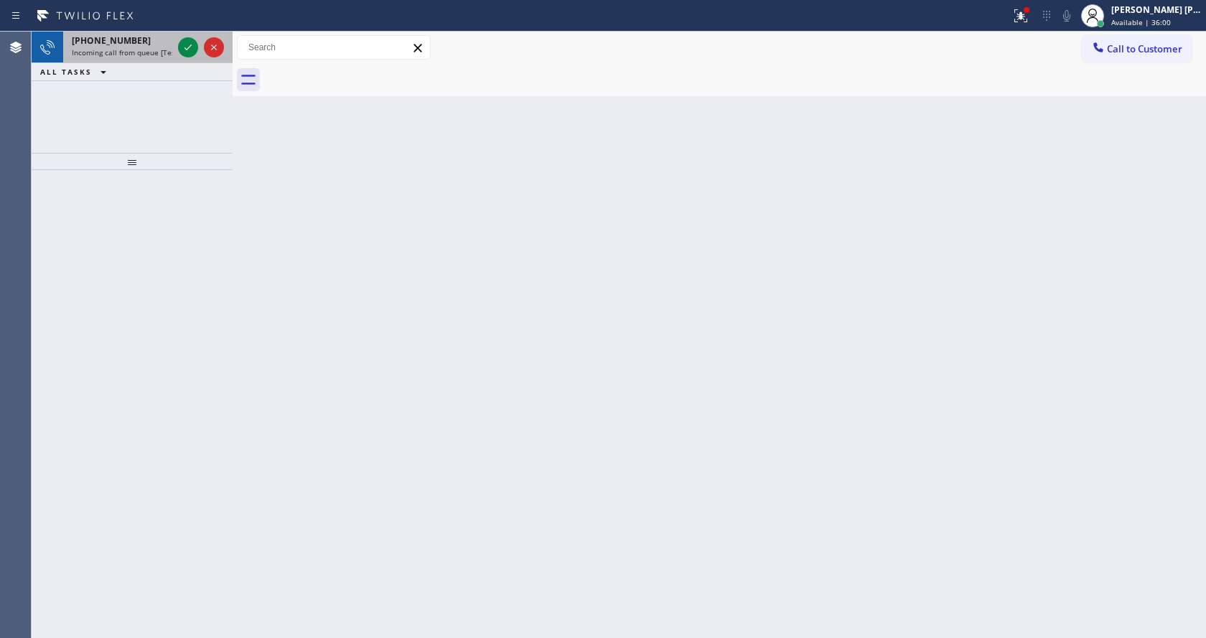
click at [149, 47] on div "[PHONE_NUMBER] Incoming call from queue [Test] All" at bounding box center [119, 48] width 112 height 32
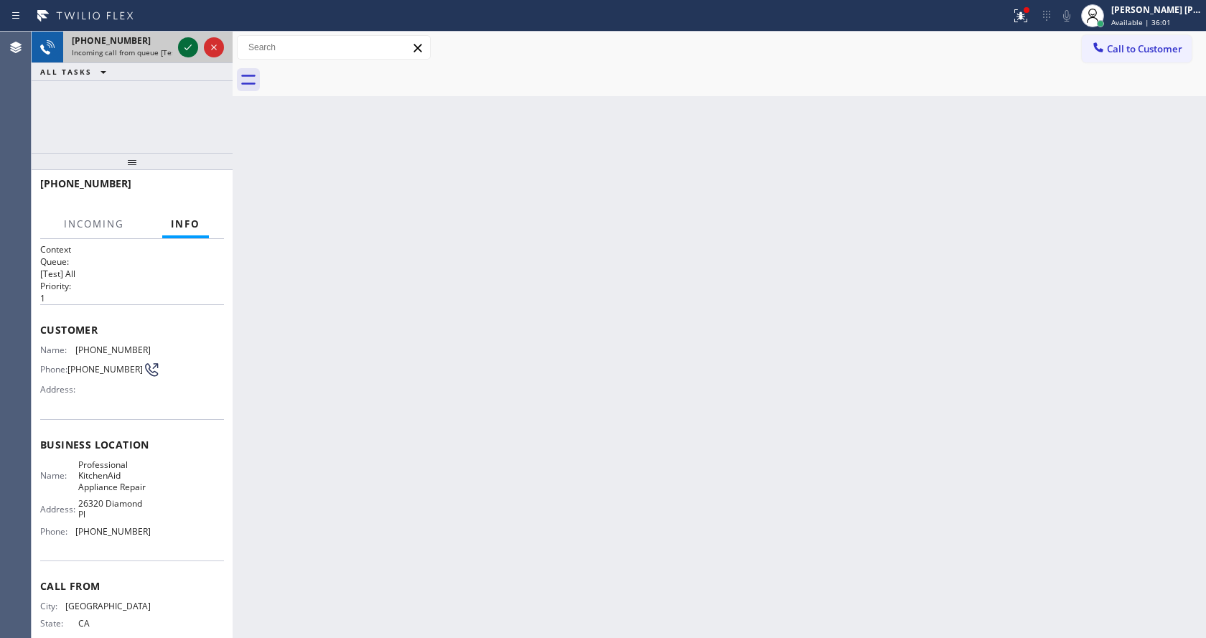
click at [185, 54] on icon at bounding box center [188, 47] width 17 height 17
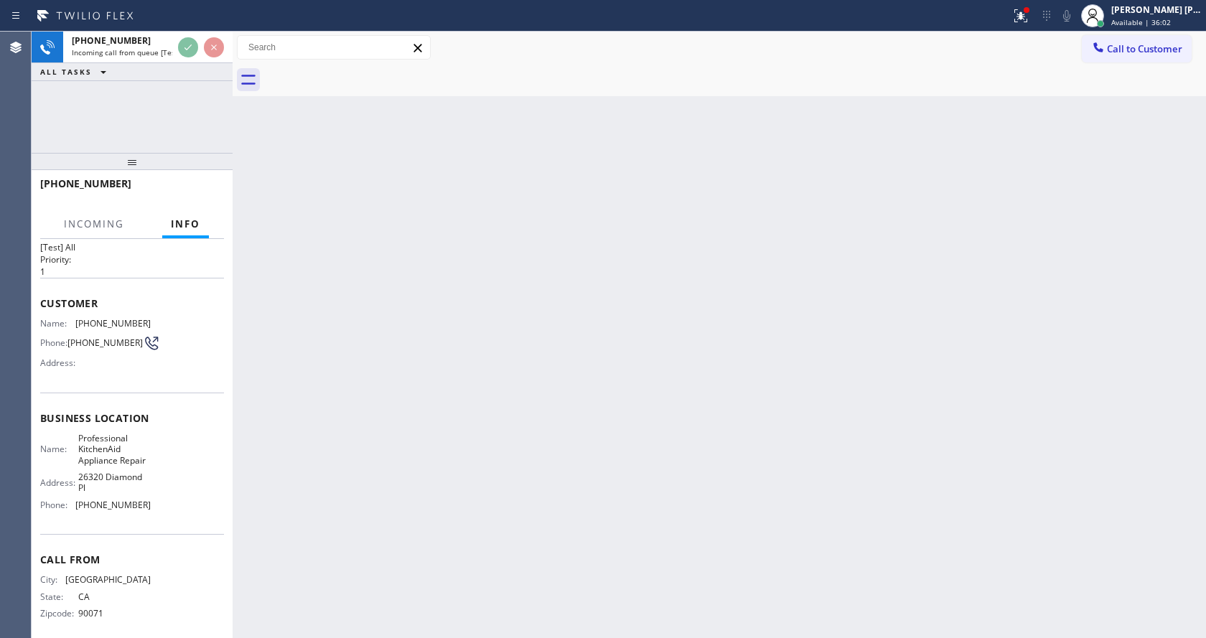
scroll to position [41, 0]
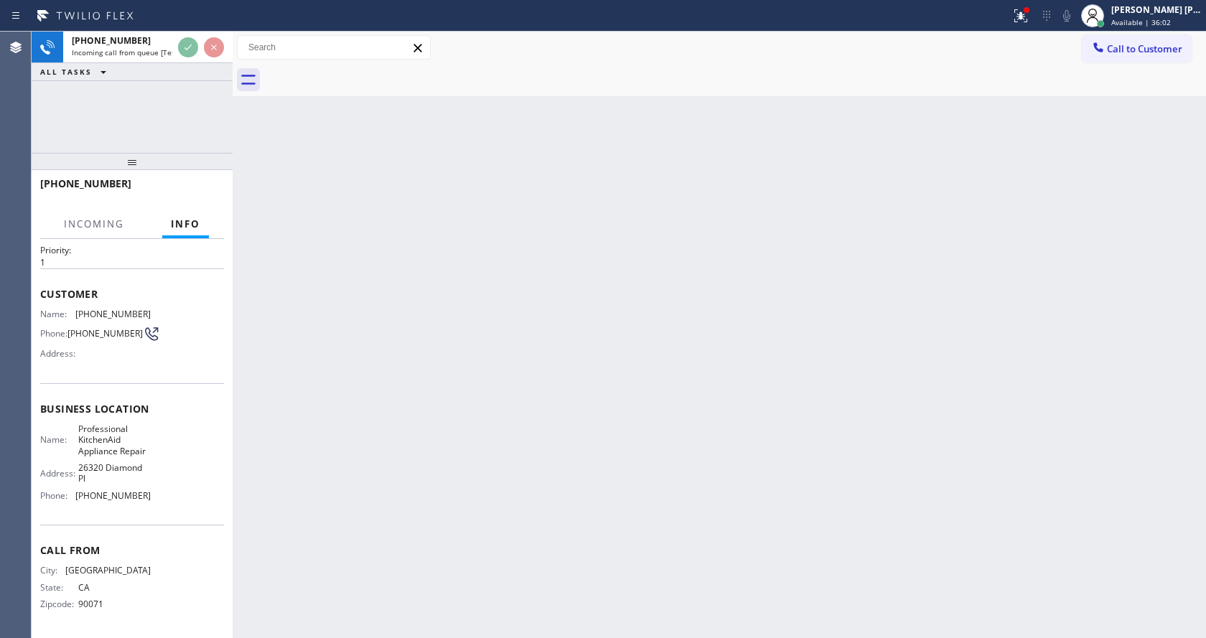
click at [361, 468] on div "Back to Dashboard Change Sender ID Customers Technicians Select a contact Outbo…" at bounding box center [720, 335] width 974 height 607
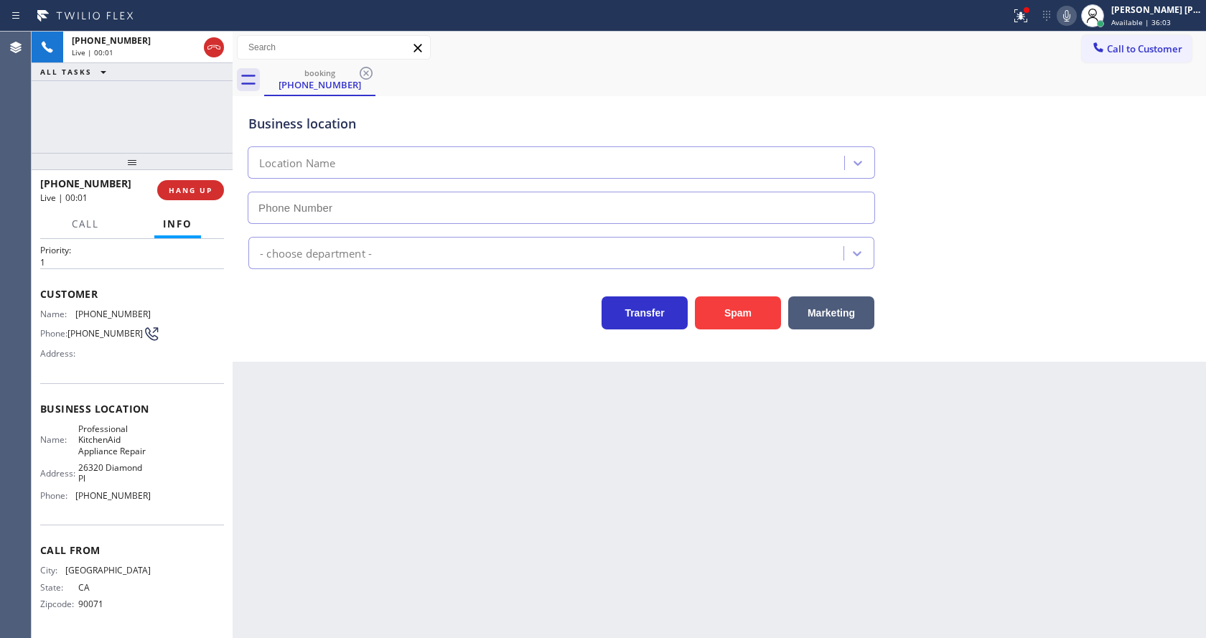
type input "[PHONE_NUMBER]"
drag, startPoint x: 374, startPoint y: 471, endPoint x: 384, endPoint y: 477, distance: 11.6
click at [383, 475] on div "Back to Dashboard Change Sender ID Customers Technicians Select a contact Outbo…" at bounding box center [720, 335] width 974 height 607
click at [145, 398] on div "Business location Name: Professional KitchenAid Appliance Repair Address: [GEOG…" at bounding box center [132, 454] width 184 height 142
drag, startPoint x: 71, startPoint y: 308, endPoint x: 153, endPoint y: 317, distance: 82.3
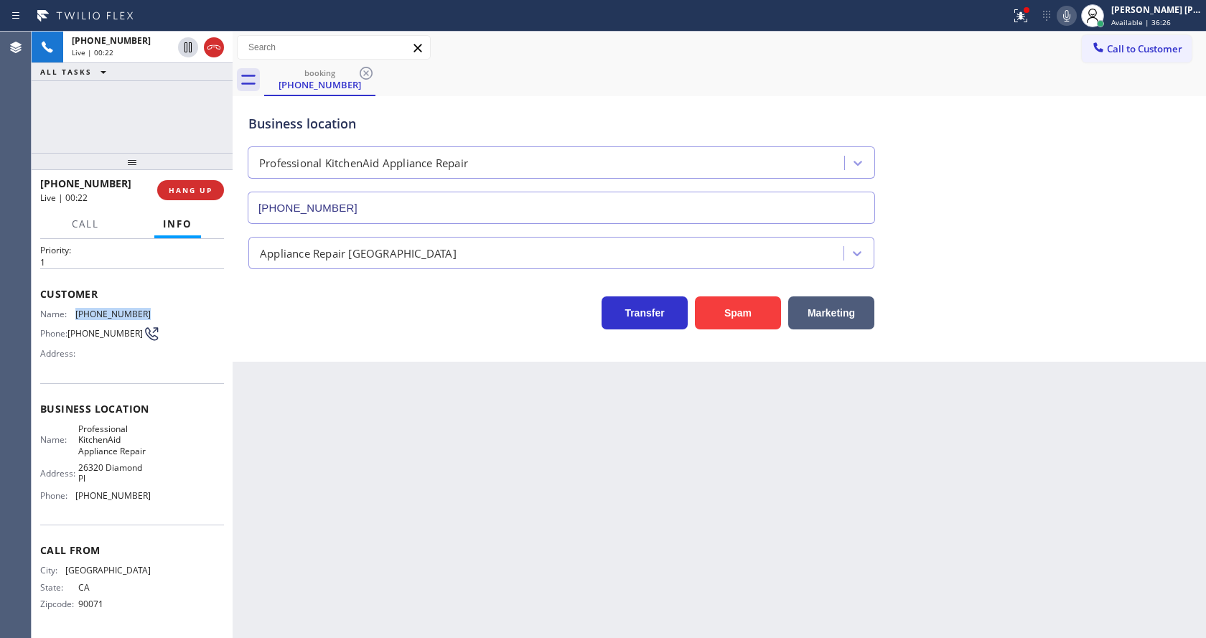
click at [153, 317] on div "Name: [PHONE_NUMBER] Phone: [PHONE_NUMBER] Address:" at bounding box center [132, 337] width 184 height 57
copy div "[PHONE_NUMBER]"
click at [251, 352] on div "Business location Professional KitchenAid Appliance Repair [PHONE_NUMBER] Appli…" at bounding box center [720, 229] width 974 height 266
drag, startPoint x: 10, startPoint y: 505, endPoint x: 36, endPoint y: 481, distance: 35.6
click at [10, 505] on div "Agent Desktop" at bounding box center [15, 335] width 31 height 607
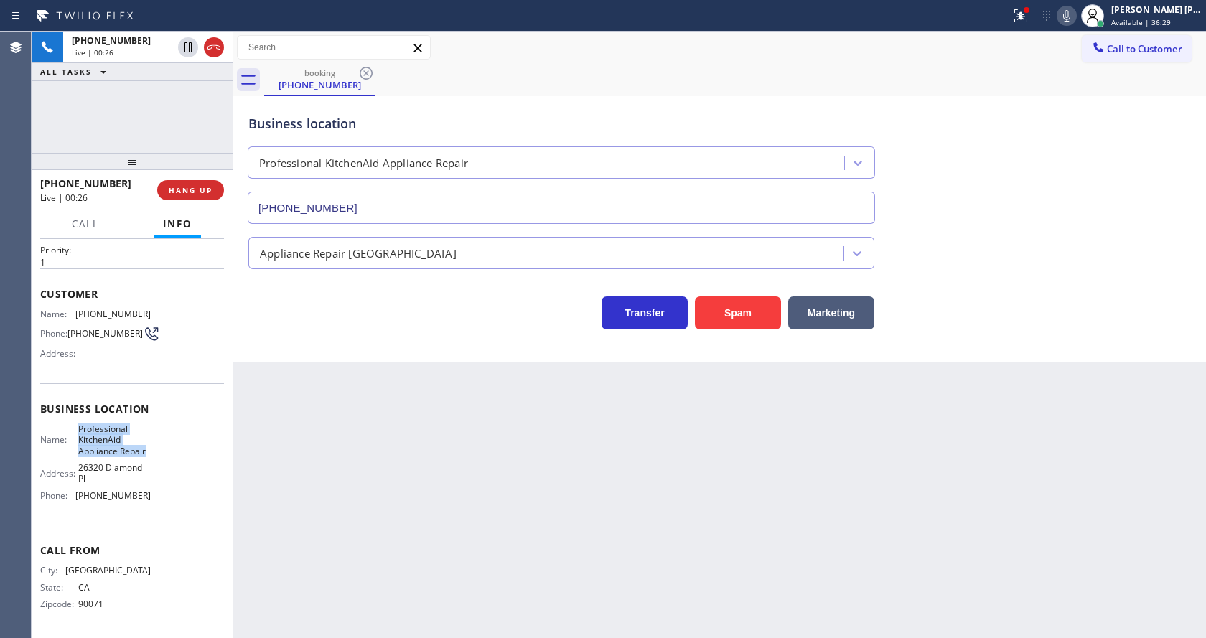
drag, startPoint x: 73, startPoint y: 427, endPoint x: 167, endPoint y: 453, distance: 98.2
click at [167, 453] on div "Name: Professional KitchenAid Appliance Repair Address: [STREET_ADDRESS] Phone:…" at bounding box center [132, 466] width 184 height 84
copy span "Professional KitchenAid Appliance Repair"
drag, startPoint x: 339, startPoint y: 493, endPoint x: 345, endPoint y: 554, distance: 61.4
click at [342, 520] on div "Back to Dashboard Change Sender ID Customers Technicians Select a contact Outbo…" at bounding box center [720, 335] width 974 height 607
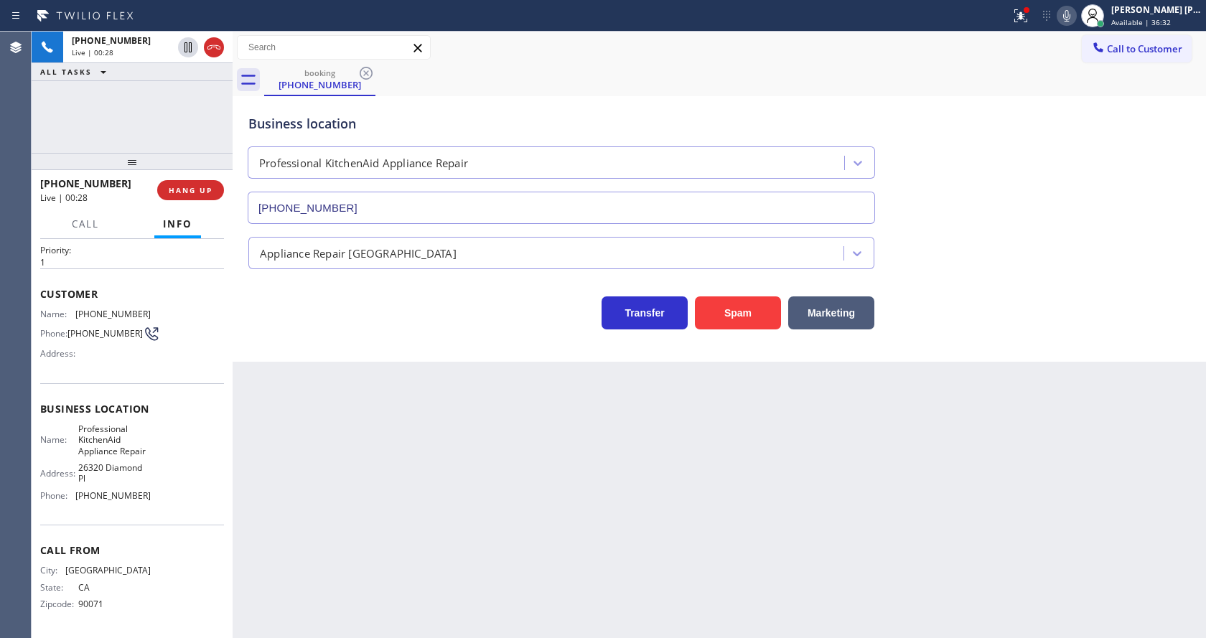
click at [37, 572] on div "Context Queue: [Test] All Priority: 1 Customer Name: [PHONE_NUMBER] Phone: [PHO…" at bounding box center [132, 438] width 201 height 399
drag, startPoint x: 73, startPoint y: 494, endPoint x: 151, endPoint y: 496, distance: 78.3
click at [151, 496] on div "Name: Professional KitchenAid Appliance Repair Address: [STREET_ADDRESS] Phone:…" at bounding box center [132, 466] width 184 height 84
copy div "[PHONE_NUMBER]"
click at [384, 498] on div "Back to Dashboard Change Sender ID Customers Technicians Select a contact Outbo…" at bounding box center [720, 335] width 974 height 607
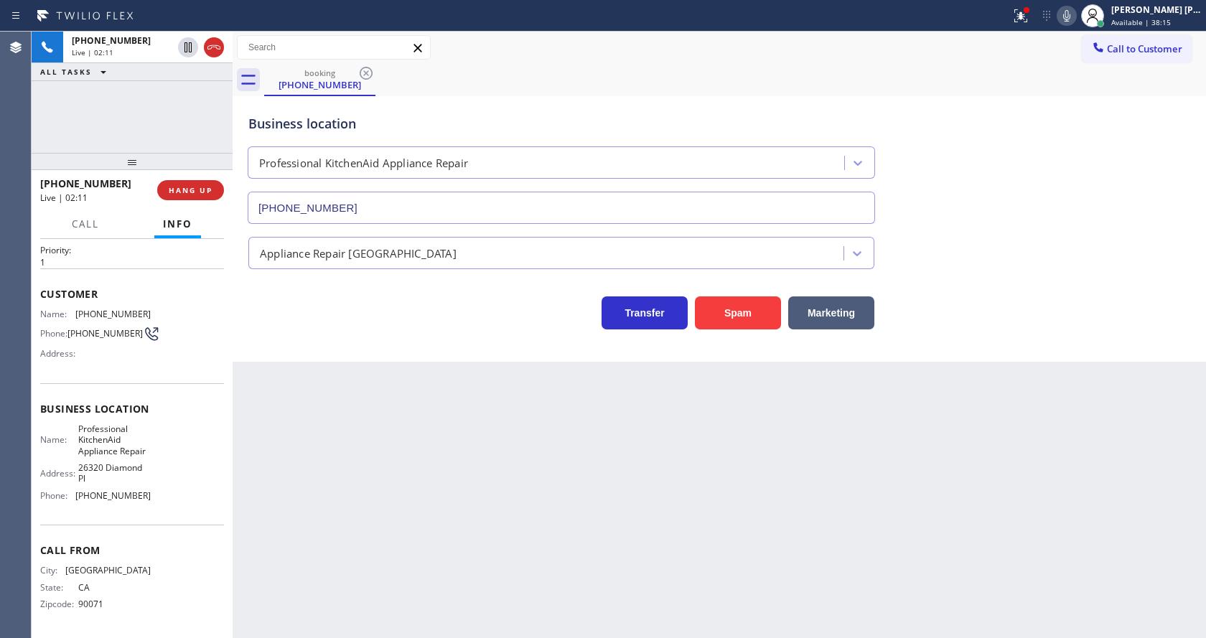
click at [682, 442] on div "Back to Dashboard Change Sender ID Customers Technicians Select a contact Outbo…" at bounding box center [720, 335] width 974 height 607
click at [320, 435] on div "Back to Dashboard Change Sender ID Customers Technicians Select a contact Outbo…" at bounding box center [720, 335] width 974 height 607
click at [559, 510] on div "Back to Dashboard Change Sender ID Customers Technicians Select a contact Outbo…" at bounding box center [720, 335] width 974 height 607
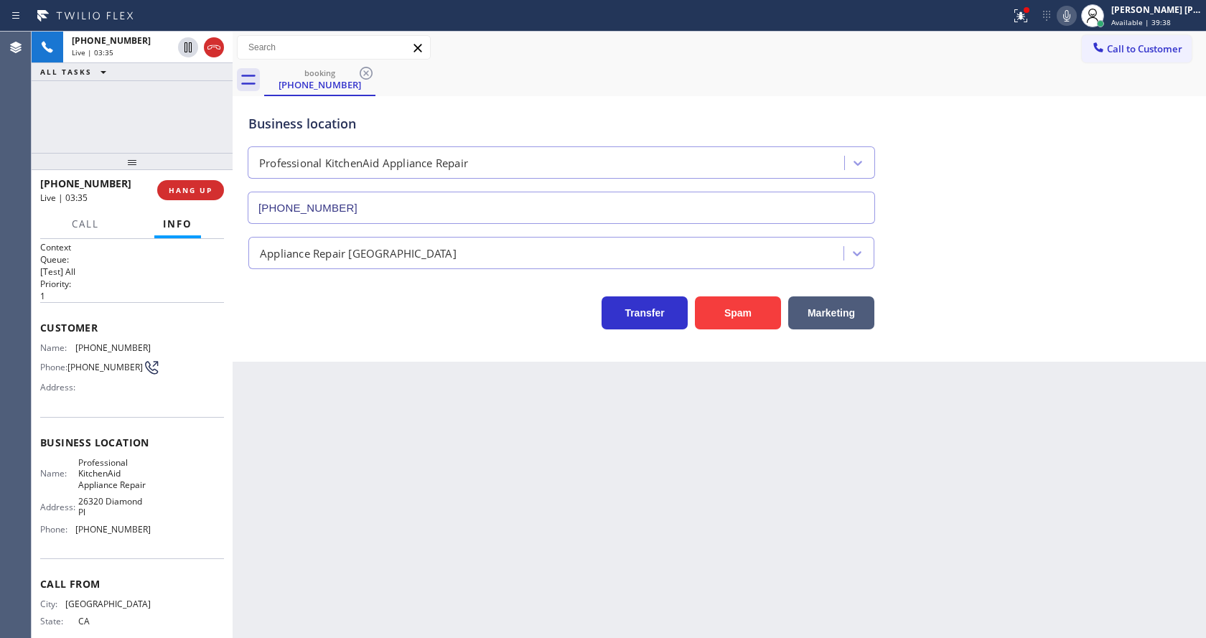
scroll to position [0, 0]
click at [335, 409] on div "Back to Dashboard Change Sender ID Customers Technicians Select a contact Outbo…" at bounding box center [720, 335] width 974 height 607
click at [642, 444] on div "Back to Dashboard Change Sender ID Customers Technicians Select a contact Outbo…" at bounding box center [720, 335] width 974 height 607
click at [189, 93] on icon at bounding box center [188, 96] width 17 height 17
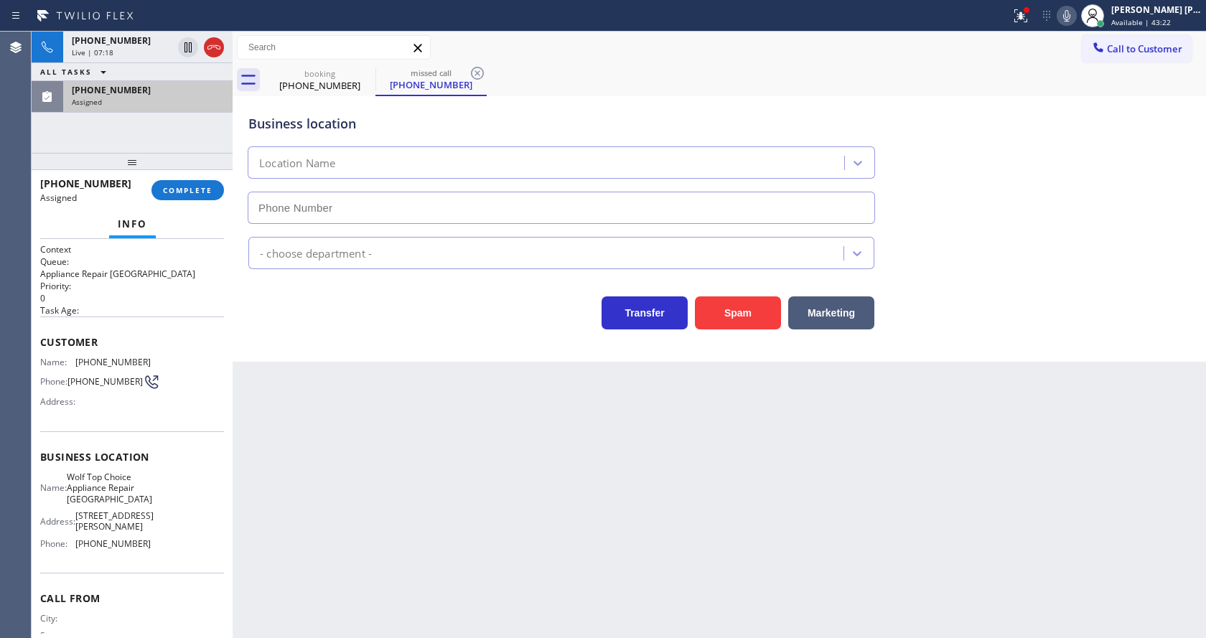
type input "[PHONE_NUMBER]"
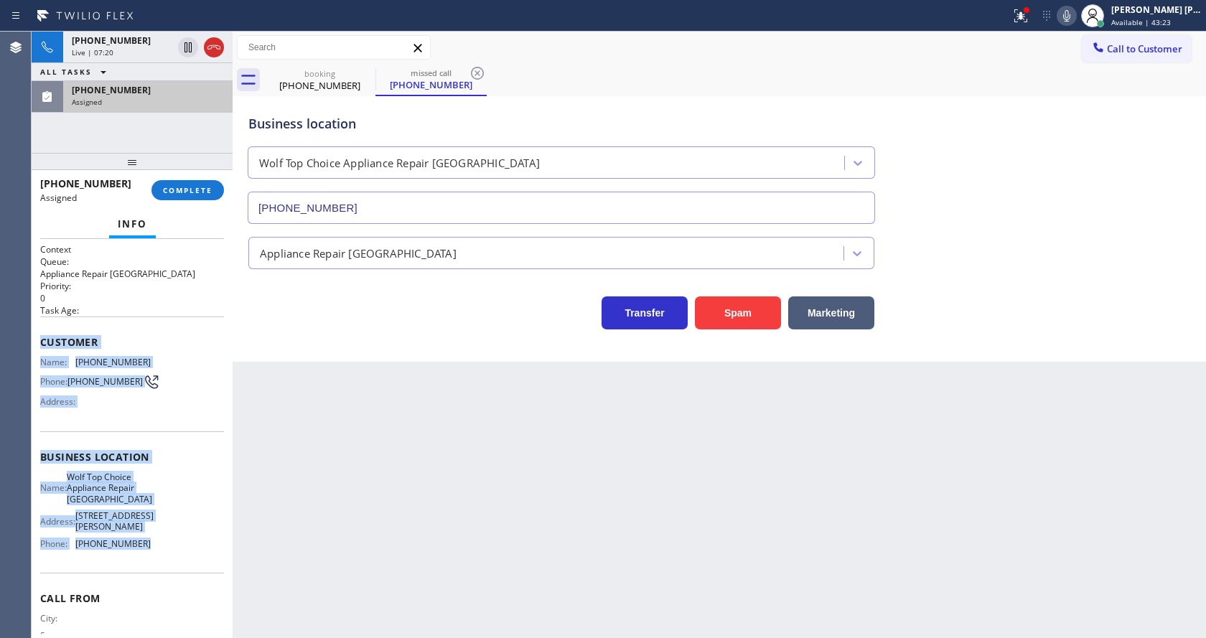
drag, startPoint x: 37, startPoint y: 340, endPoint x: 165, endPoint y: 564, distance: 257.9
click at [165, 564] on div "Context Queue: Appliance Repair High End Priority: 0 Task Age: Customer Name: […" at bounding box center [132, 438] width 201 height 399
copy div "Customer Name: [PHONE_NUMBER] Phone: [PHONE_NUMBER] Address: Business location …"
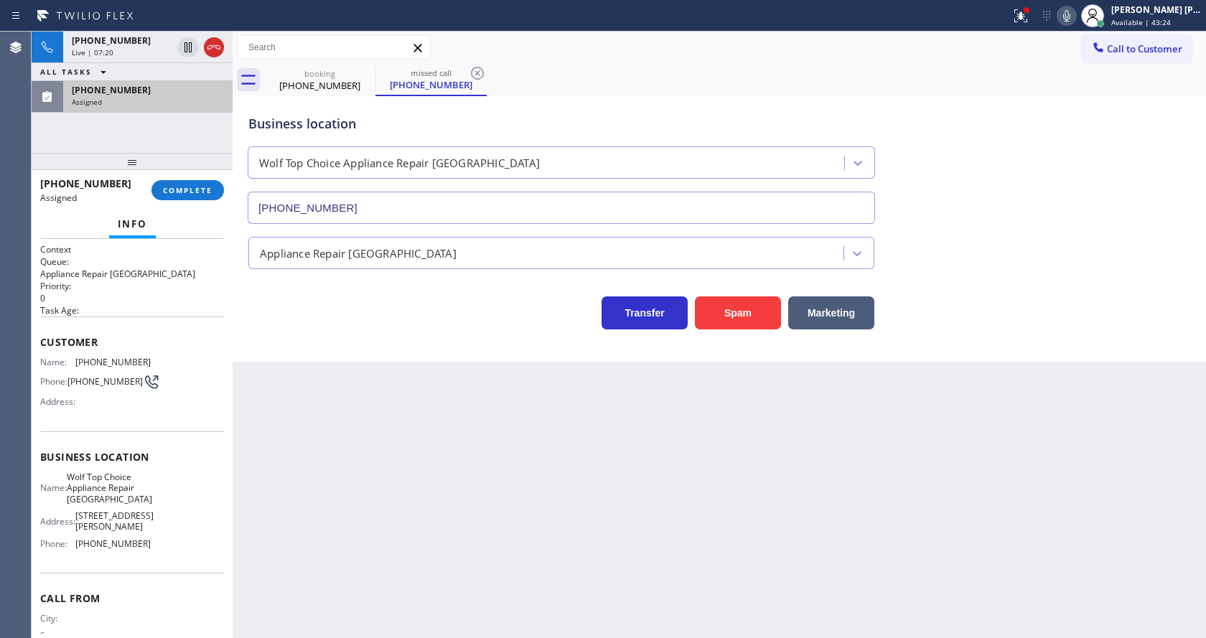
click at [455, 449] on div "Back to Dashboard Change Sender ID Customers Technicians Select a contact Outbo…" at bounding box center [720, 335] width 974 height 607
click at [191, 181] on button "COMPLETE" at bounding box center [188, 190] width 73 height 20
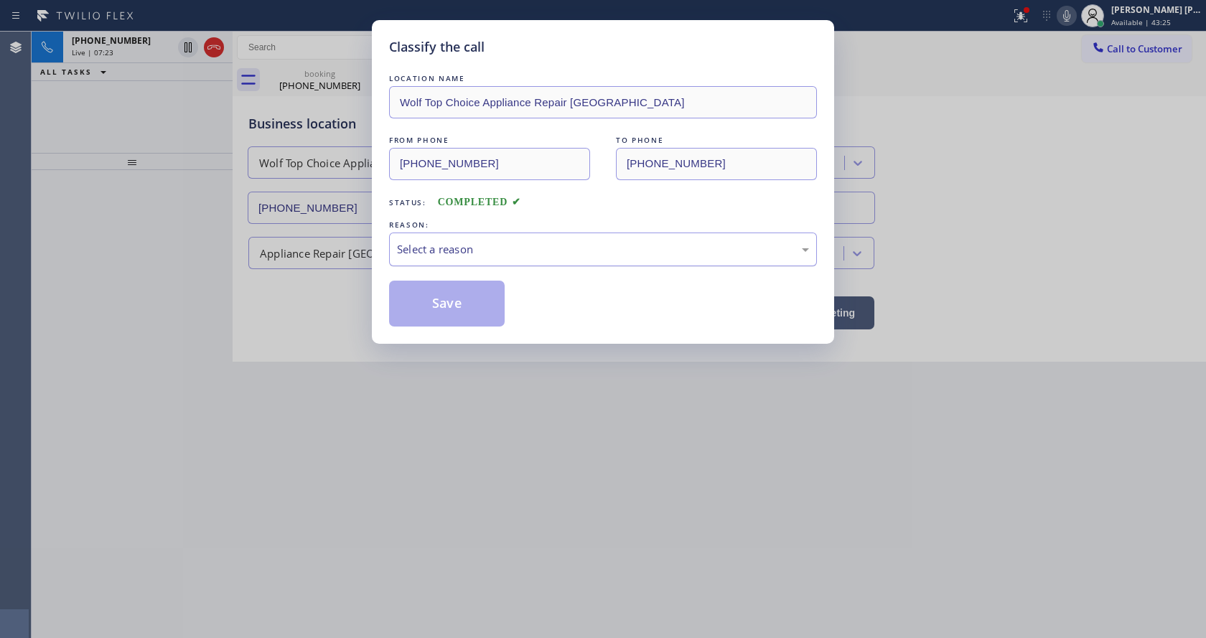
click at [449, 250] on div "Select a reason" at bounding box center [603, 249] width 412 height 17
click at [455, 320] on button "Save" at bounding box center [447, 304] width 116 height 46
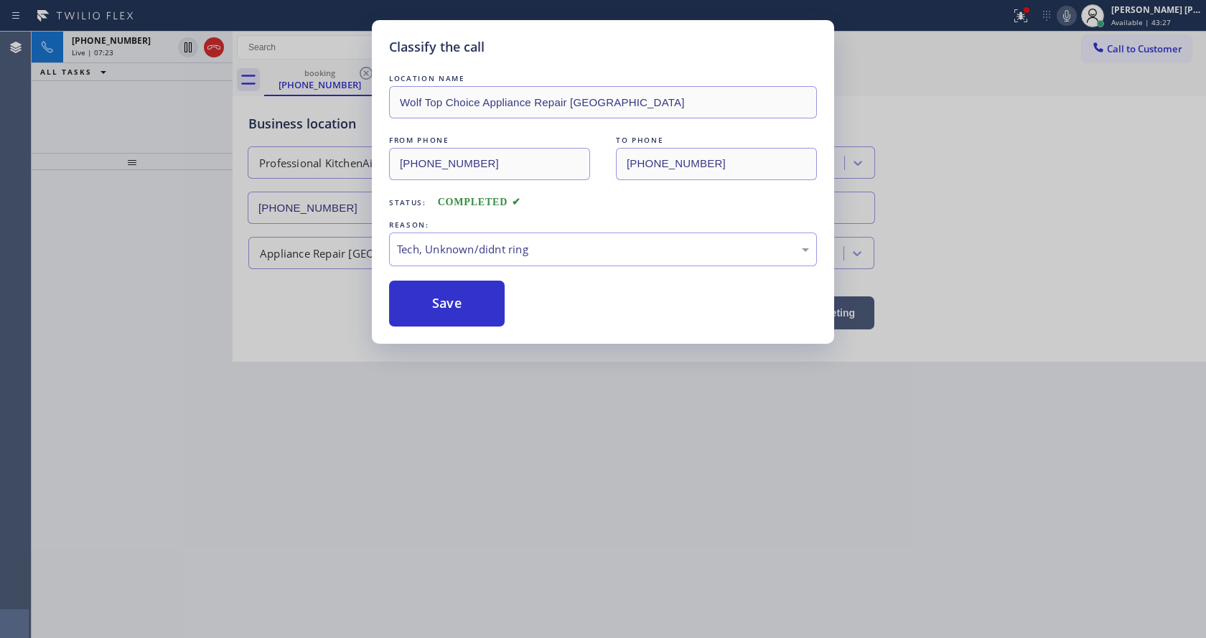
click at [503, 467] on div "Classify the call LOCATION NAME Wolf Top Choice Appliance Repair [GEOGRAPHIC_DA…" at bounding box center [603, 319] width 1206 height 638
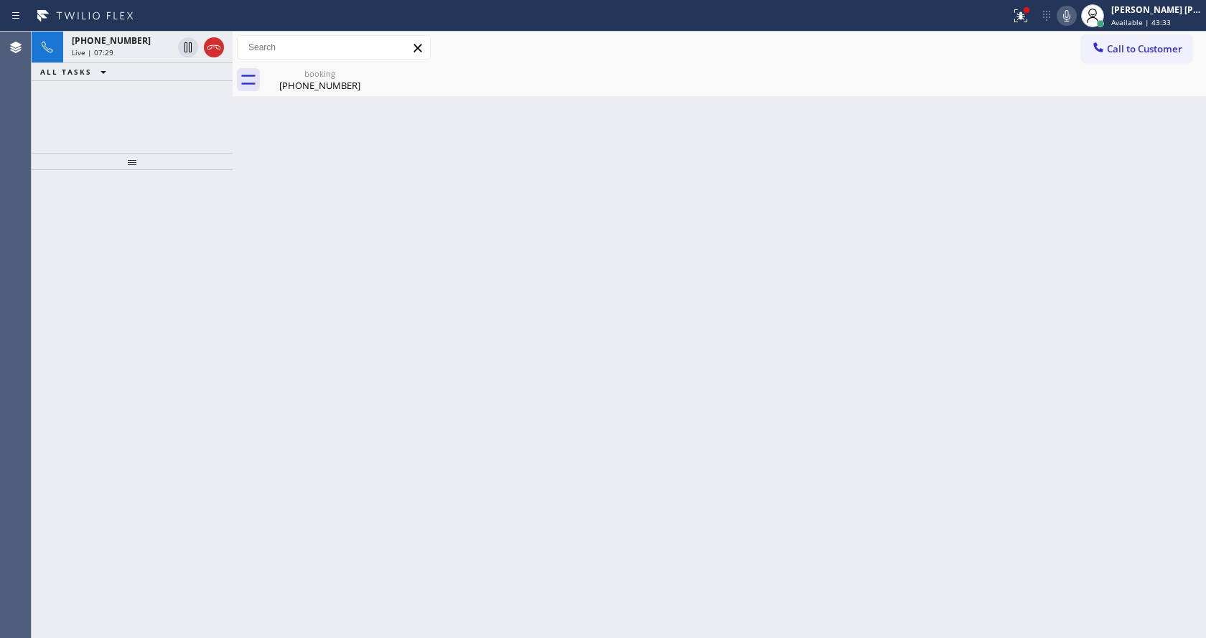
drag, startPoint x: 325, startPoint y: 293, endPoint x: 325, endPoint y: 243, distance: 49.5
click at [325, 293] on div "Back to Dashboard Change Sender ID Customers Technicians Select a contact Outbo…" at bounding box center [720, 335] width 974 height 607
click at [296, 88] on div "[PHONE_NUMBER]" at bounding box center [320, 85] width 108 height 13
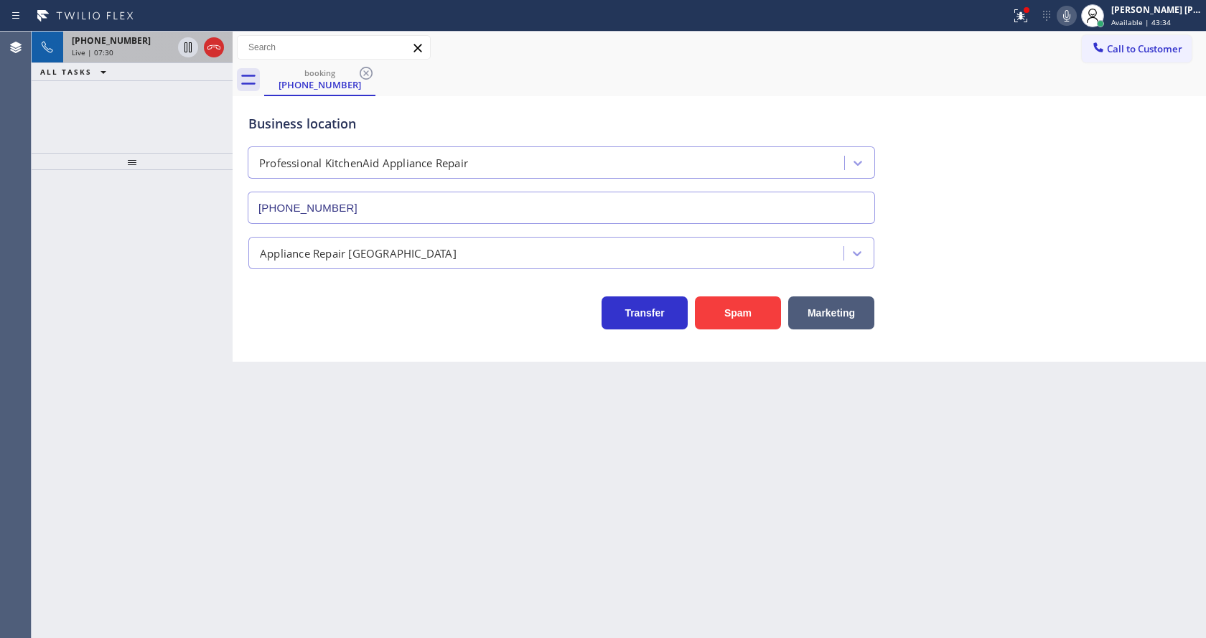
click at [126, 57] on div "Live | 07:30" at bounding box center [122, 52] width 101 height 10
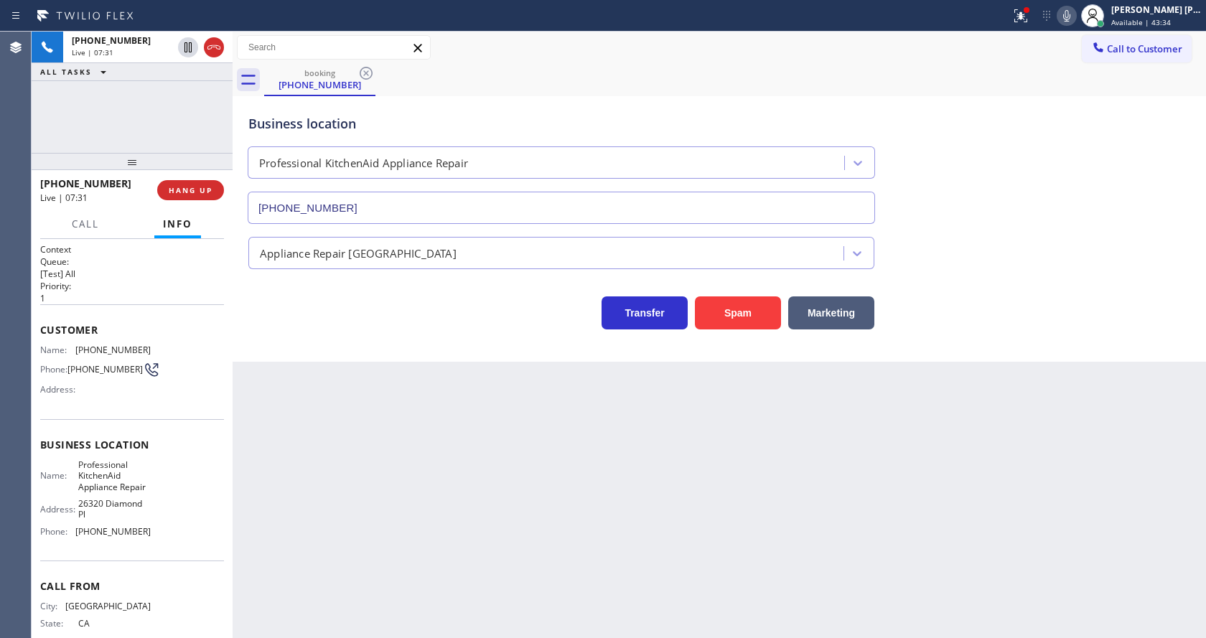
click at [426, 444] on div "Back to Dashboard Change Sender ID Customers Technicians Select a contact Outbo…" at bounding box center [720, 335] width 974 height 607
click at [681, 477] on div "Back to Dashboard Change Sender ID Customers Technicians Select a contact Outbo…" at bounding box center [720, 335] width 974 height 607
click at [618, 593] on div "Back to Dashboard Change Sender ID Customers Technicians Select a contact Outbo…" at bounding box center [720, 335] width 974 height 607
click at [459, 524] on div "Back to Dashboard Change Sender ID Customers Technicians Select a contact Outbo…" at bounding box center [720, 335] width 974 height 607
click at [344, 354] on div "Business location Professional KitchenAid Appliance Repair [PHONE_NUMBER] Appli…" at bounding box center [720, 229] width 974 height 266
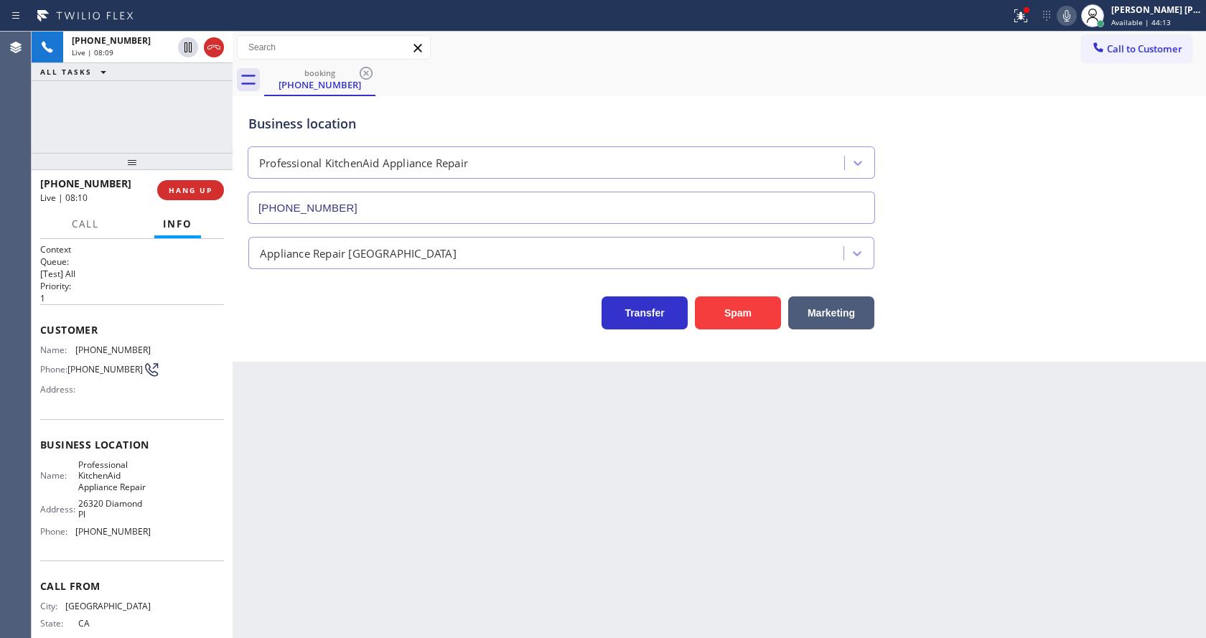
click at [392, 595] on div "Back to Dashboard Change Sender ID Customers Technicians Select a contact Outbo…" at bounding box center [720, 335] width 974 height 607
click at [662, 488] on div "Back to Dashboard Change Sender ID Customers Technicians Select a contact Outbo…" at bounding box center [720, 335] width 974 height 607
click at [406, 509] on div "Back to Dashboard Change Sender ID Customers Technicians Select a contact Outbo…" at bounding box center [720, 335] width 974 height 607
click at [327, 506] on div "Back to Dashboard Change Sender ID Customers Technicians Select a contact Outbo…" at bounding box center [720, 335] width 974 height 607
click at [539, 498] on div "Back to Dashboard Change Sender ID Customers Technicians Select a contact Outbo…" at bounding box center [720, 335] width 974 height 607
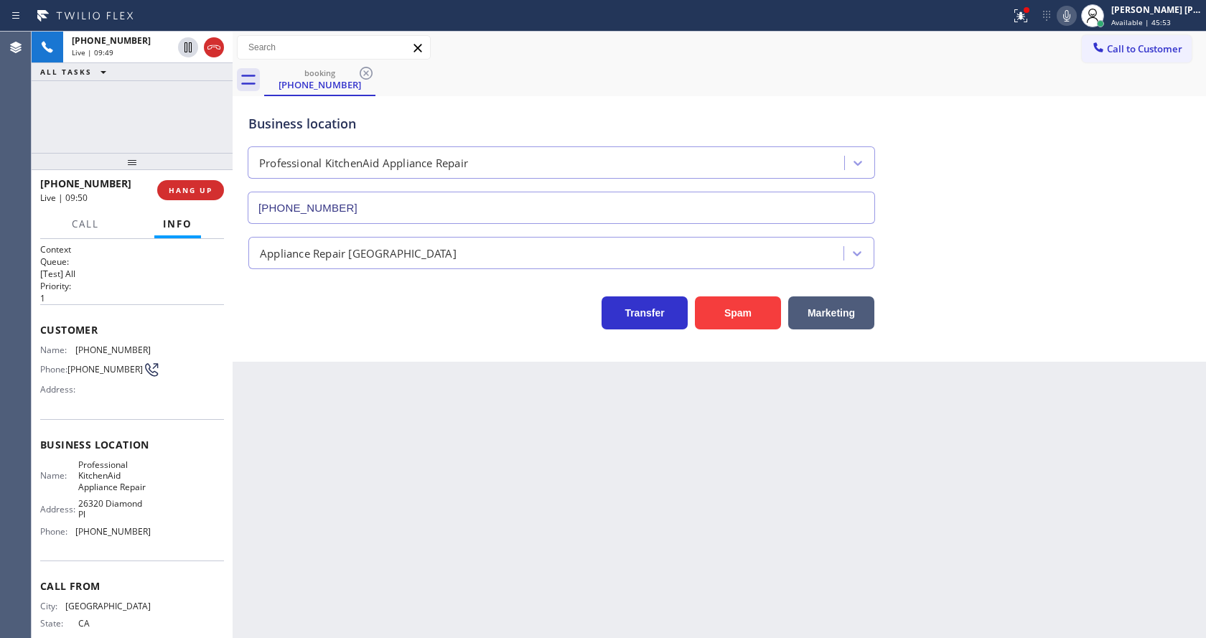
click at [959, 349] on div "Business location Professional KitchenAid Appliance Repair [PHONE_NUMBER] Appli…" at bounding box center [720, 229] width 974 height 266
drag, startPoint x: 392, startPoint y: 549, endPoint x: 371, endPoint y: 627, distance: 81.0
click at [392, 549] on div "Back to Dashboard Change Sender ID Customers Technicians Select a contact Outbo…" at bounding box center [720, 335] width 974 height 607
click at [697, 471] on div "Back to Dashboard Change Sender ID Customers Technicians Select a contact Outbo…" at bounding box center [720, 335] width 974 height 607
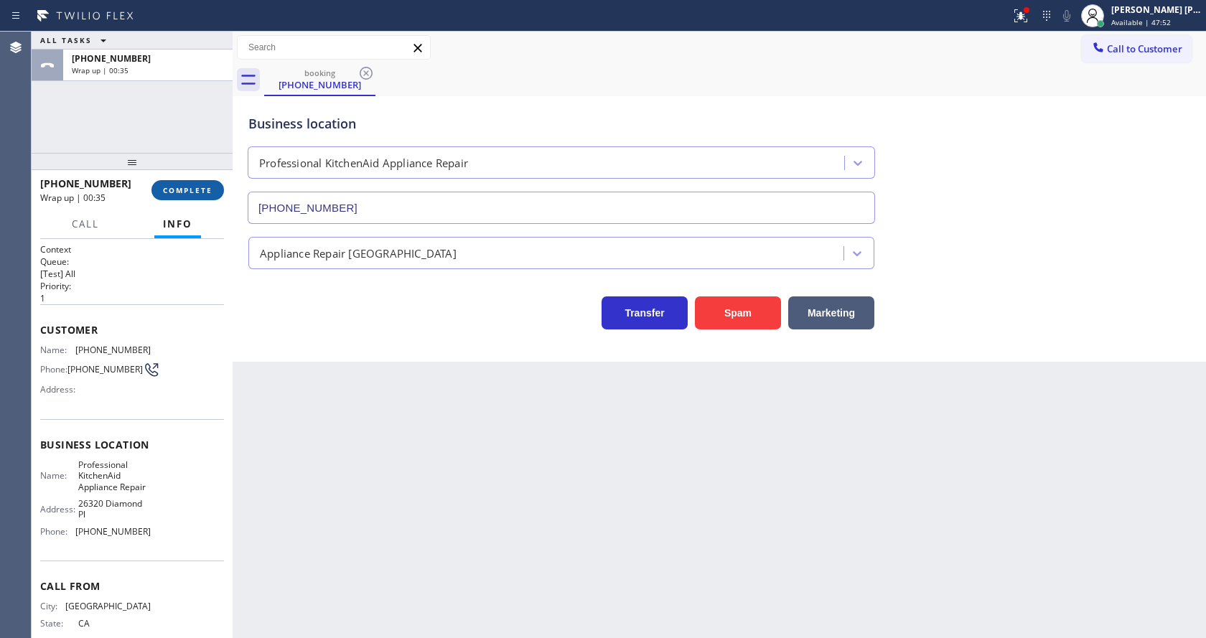
click at [170, 185] on button "COMPLETE" at bounding box center [188, 190] width 73 height 20
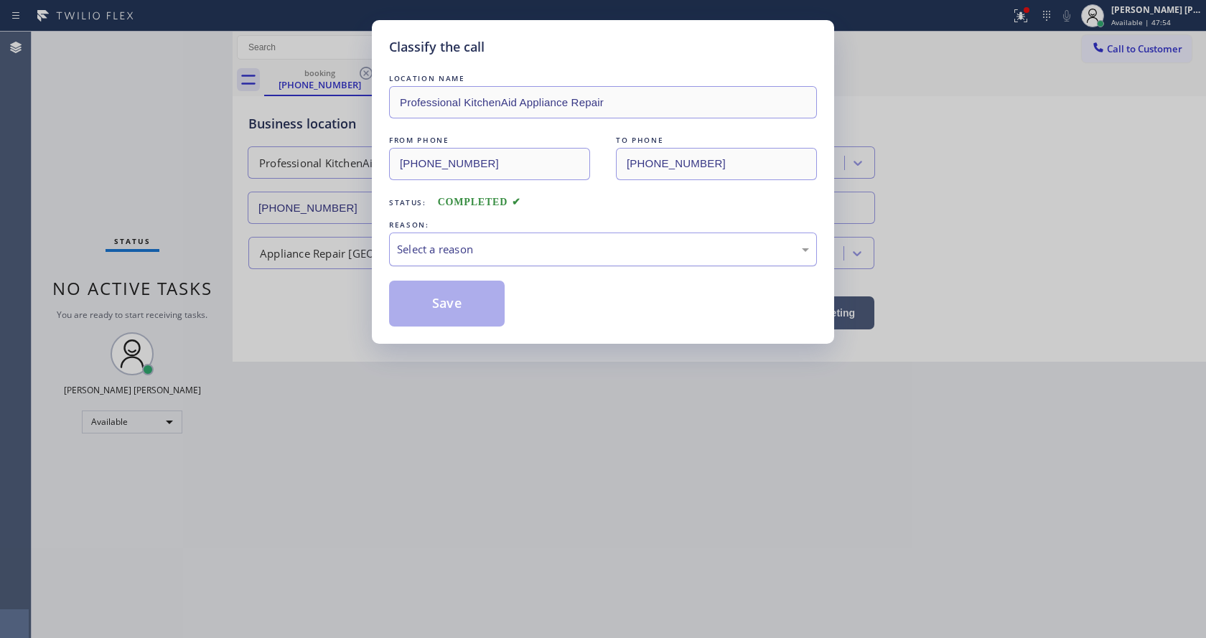
click at [443, 248] on div "Select a reason" at bounding box center [603, 249] width 412 height 17
click at [437, 304] on button "Save" at bounding box center [447, 304] width 116 height 46
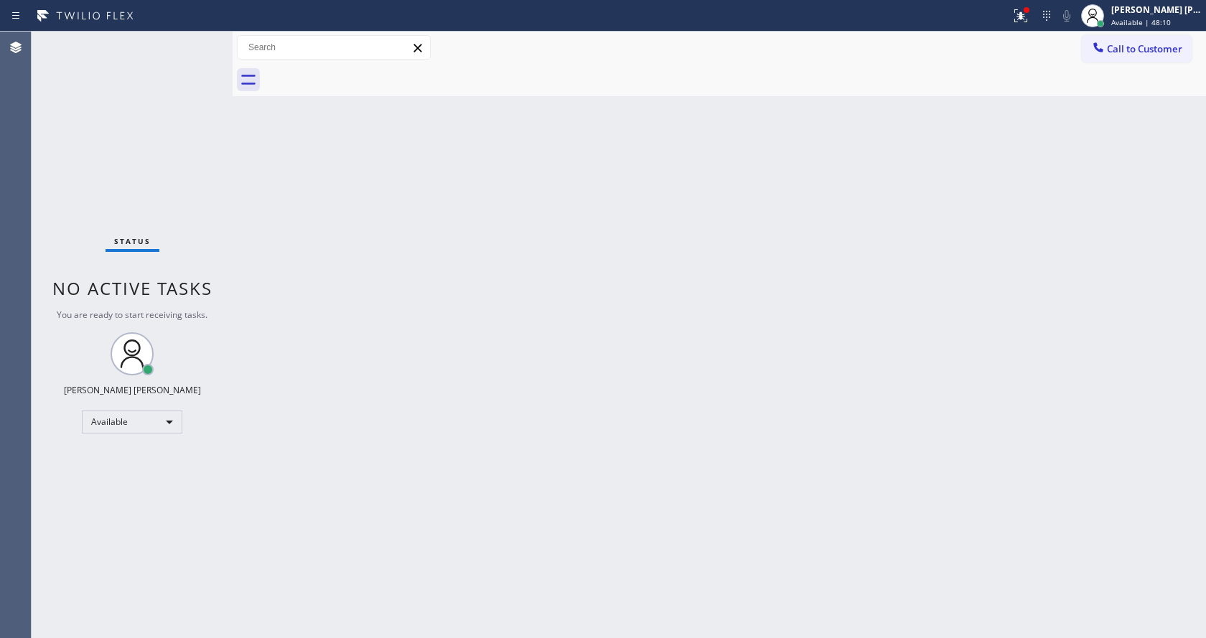
click at [729, 361] on div "Back to Dashboard Change Sender ID Customers Technicians Select a contact Outbo…" at bounding box center [720, 335] width 974 height 607
click at [716, 303] on div "Back to Dashboard Change Sender ID Customers Technicians Select a contact Outbo…" at bounding box center [720, 335] width 974 height 607
click at [1017, 7] on div at bounding box center [1021, 15] width 32 height 17
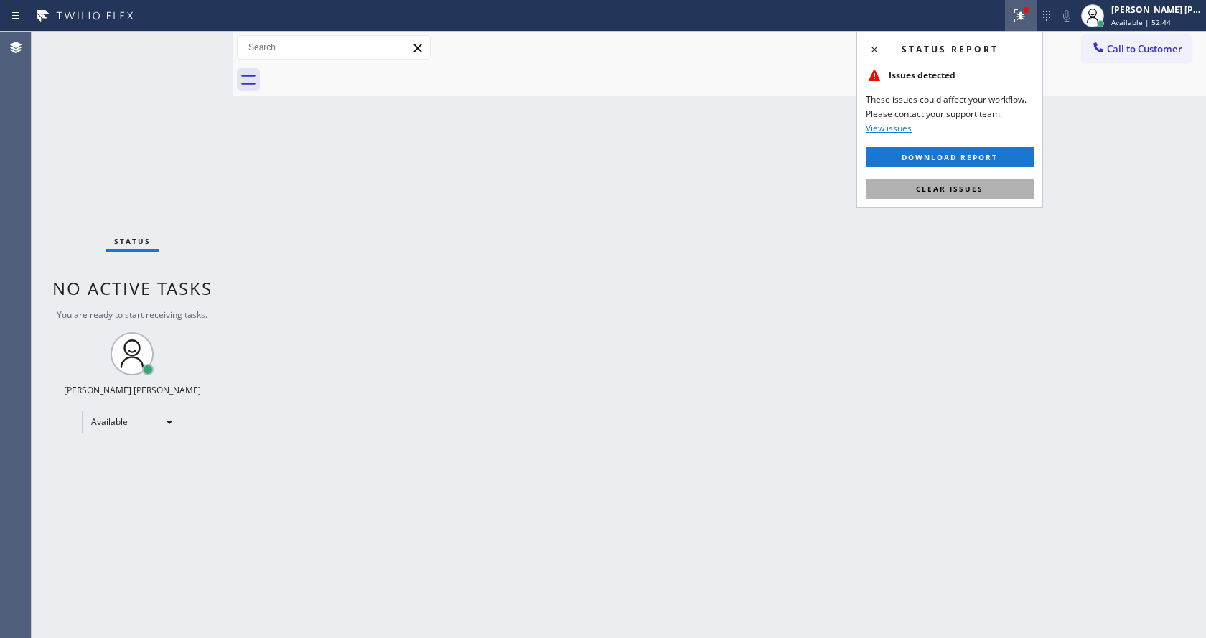
click at [950, 189] on span "Clear issues" at bounding box center [949, 189] width 67 height 10
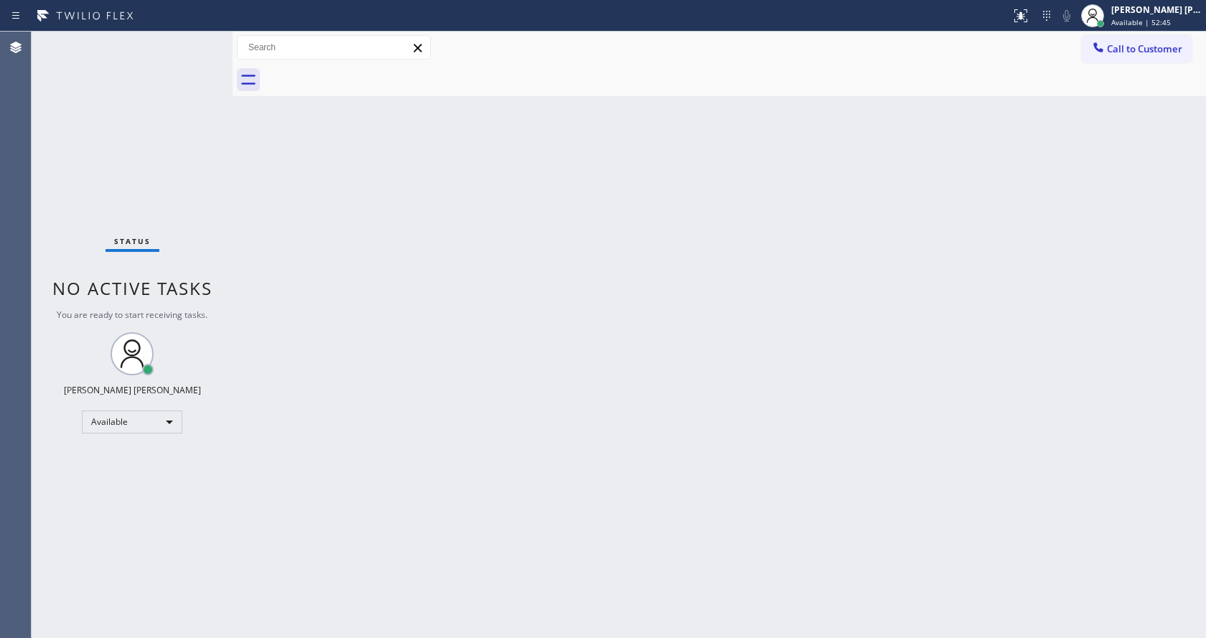
click at [681, 436] on div "Back to Dashboard Change Sender ID Customers Technicians Select a contact Outbo…" at bounding box center [720, 335] width 974 height 607
click at [197, 39] on div "Status No active tasks You are ready to start receiving tasks. [PERSON_NAME] [P…" at bounding box center [132, 335] width 201 height 607
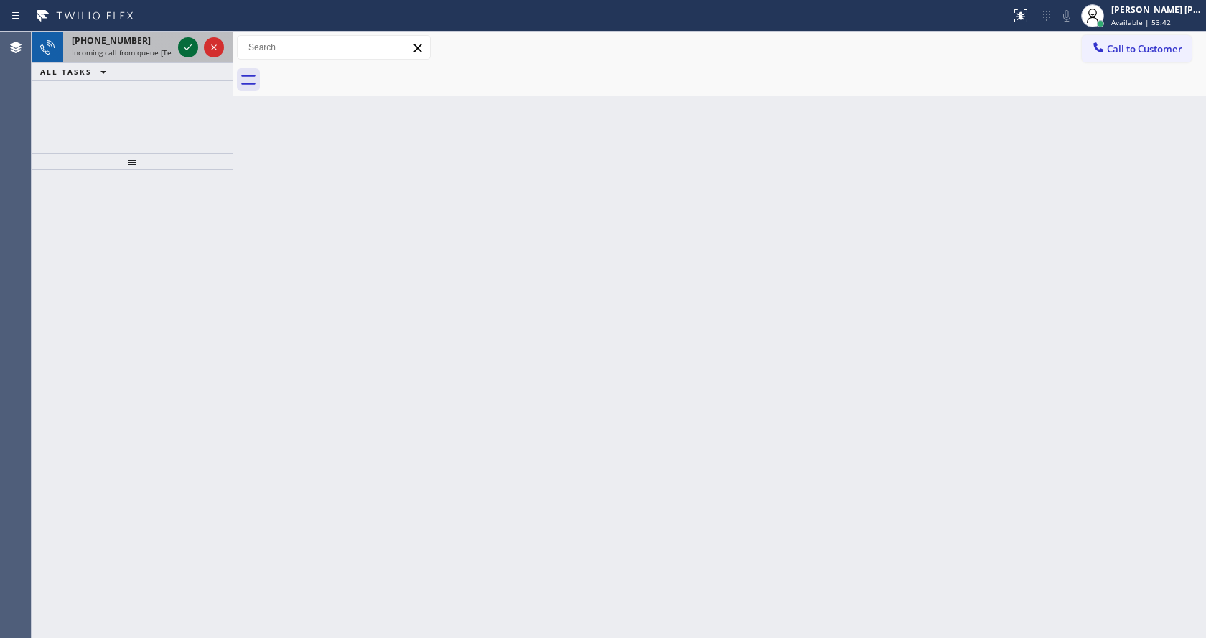
click at [187, 50] on icon at bounding box center [188, 47] width 17 height 17
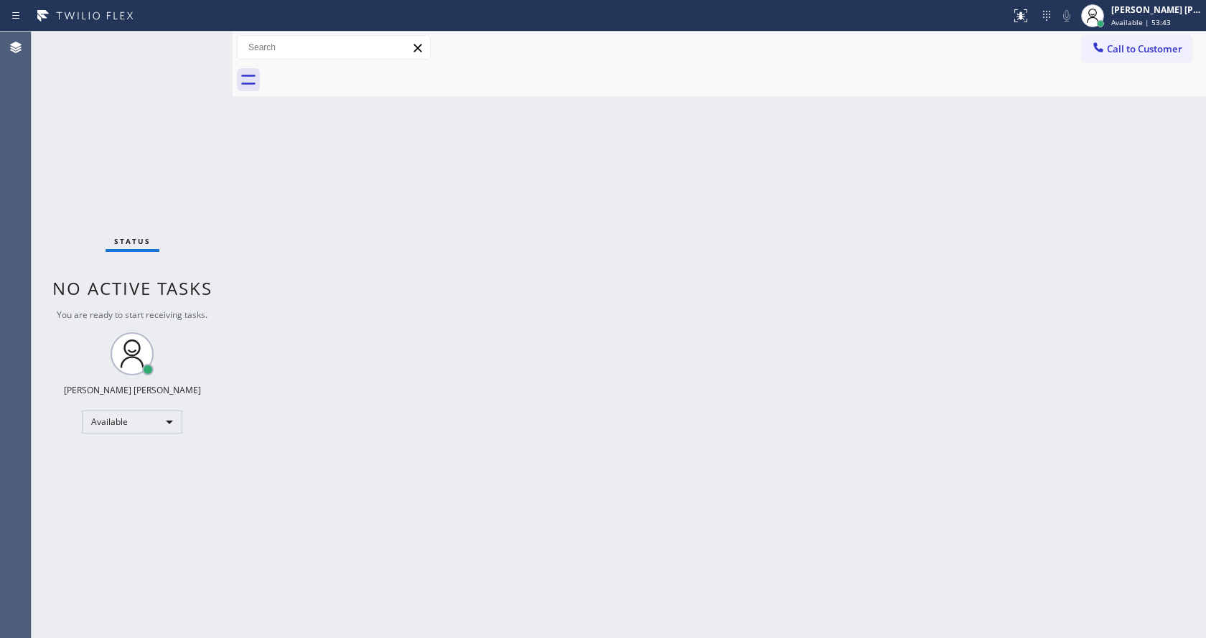
click at [309, 362] on div "Back to Dashboard Change Sender ID Customers Technicians Select a contact Outbo…" at bounding box center [720, 335] width 974 height 607
click at [969, 241] on div "Back to Dashboard Change Sender ID Customers Technicians Select a contact Outbo…" at bounding box center [720, 335] width 974 height 607
click at [256, 213] on div "Back to Dashboard Change Sender ID Customers Technicians Select a contact Outbo…" at bounding box center [720, 335] width 974 height 607
click at [196, 36] on div "Status No active tasks You are ready to start receiving tasks. [PERSON_NAME] [P…" at bounding box center [132, 335] width 201 height 607
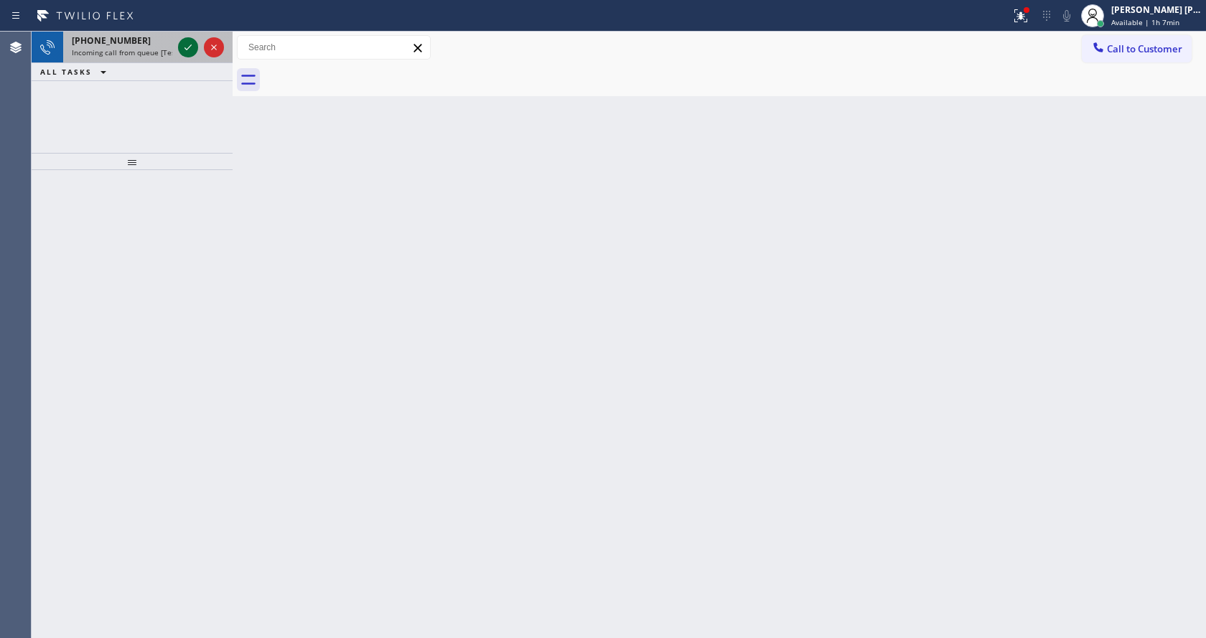
click at [190, 47] on icon at bounding box center [188, 47] width 17 height 17
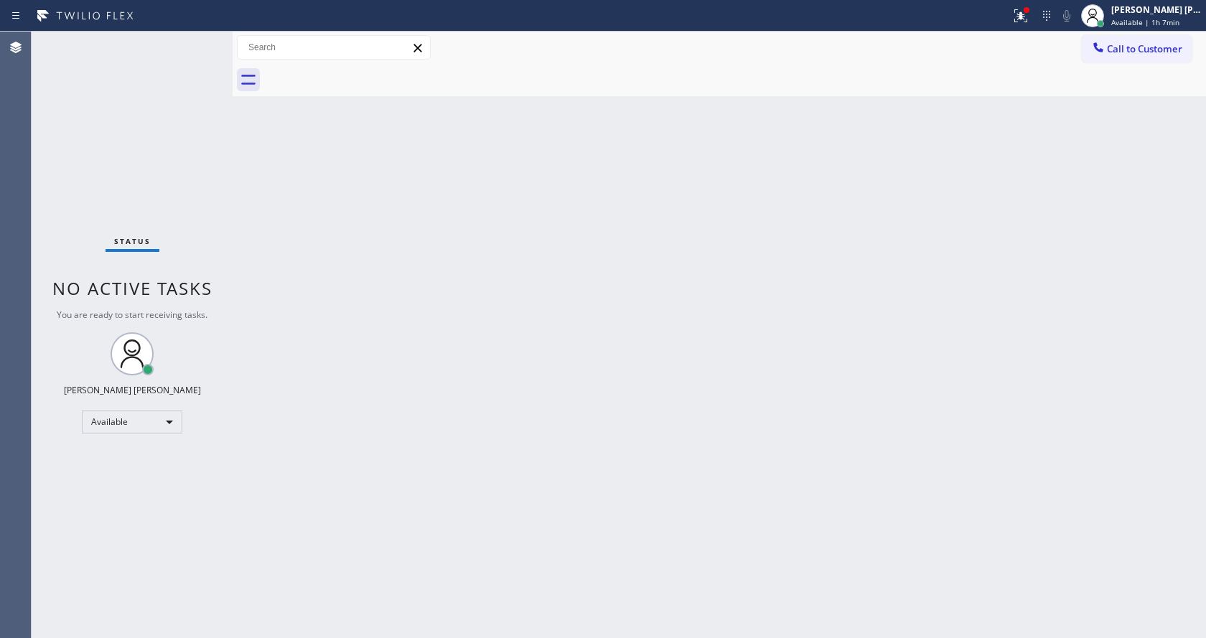
click at [469, 364] on div "Back to Dashboard Change Sender ID Customers Technicians Select a contact Outbo…" at bounding box center [720, 335] width 974 height 607
click at [1078, 127] on div "Back to Dashboard Change Sender ID Customers Technicians Select a contact Outbo…" at bounding box center [720, 335] width 974 height 607
click at [1027, 19] on icon at bounding box center [1021, 15] width 13 height 13
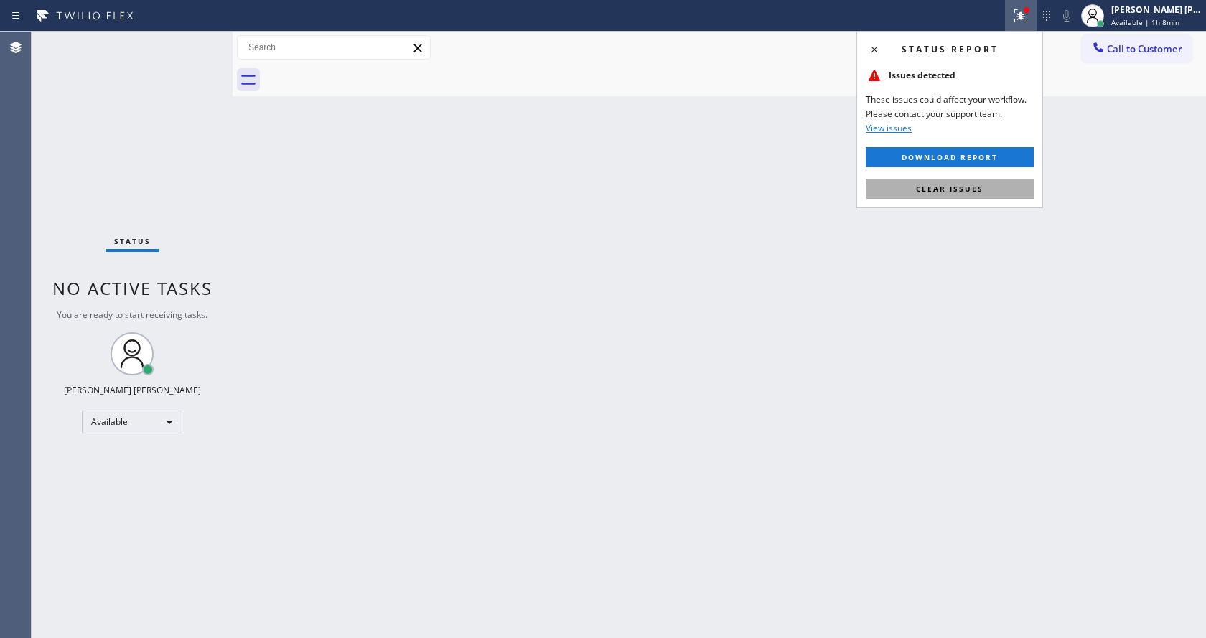
click at [971, 179] on button "Clear issues" at bounding box center [950, 189] width 168 height 20
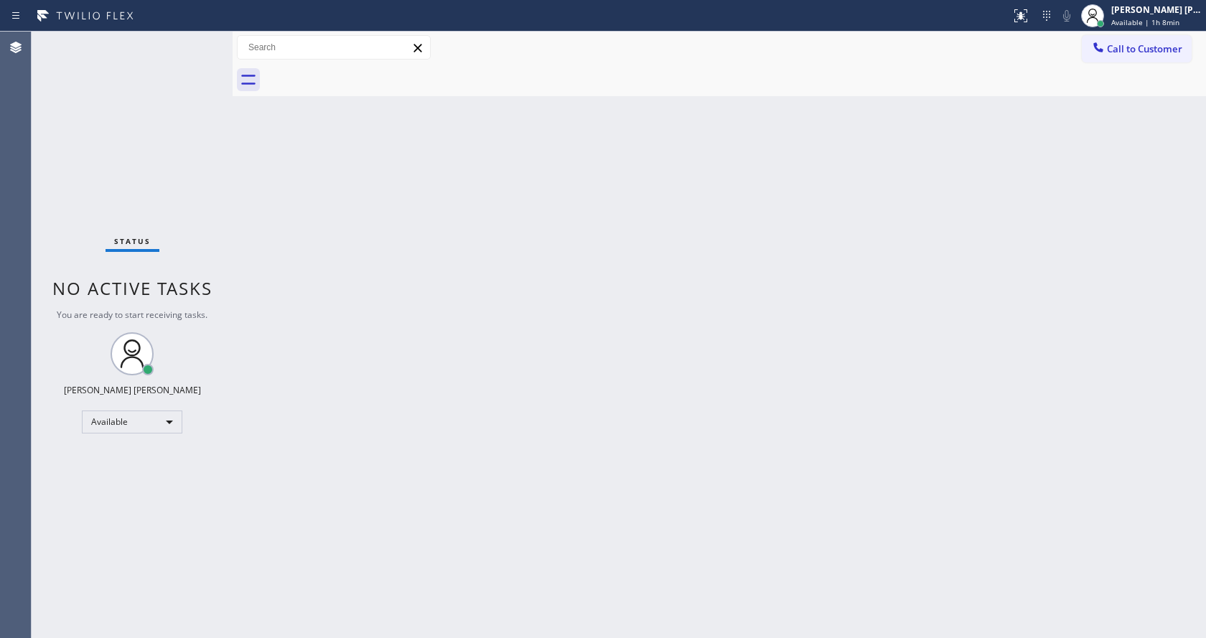
click at [829, 314] on div "Back to Dashboard Change Sender ID Customers Technicians Select a contact Outbo…" at bounding box center [720, 335] width 974 height 607
click at [258, 233] on div "Back to Dashboard Change Sender ID Customers Technicians Select a contact Outbo…" at bounding box center [720, 335] width 974 height 607
click at [406, 200] on div "Back to Dashboard Change Sender ID Customers Technicians Select a contact Outbo…" at bounding box center [720, 335] width 974 height 607
click at [691, 391] on div "Back to Dashboard Change Sender ID Customers Technicians Select a contact Outbo…" at bounding box center [720, 335] width 974 height 607
click at [200, 40] on div "Status No active tasks You are ready to start receiving tasks. [PERSON_NAME] [P…" at bounding box center [132, 335] width 201 height 607
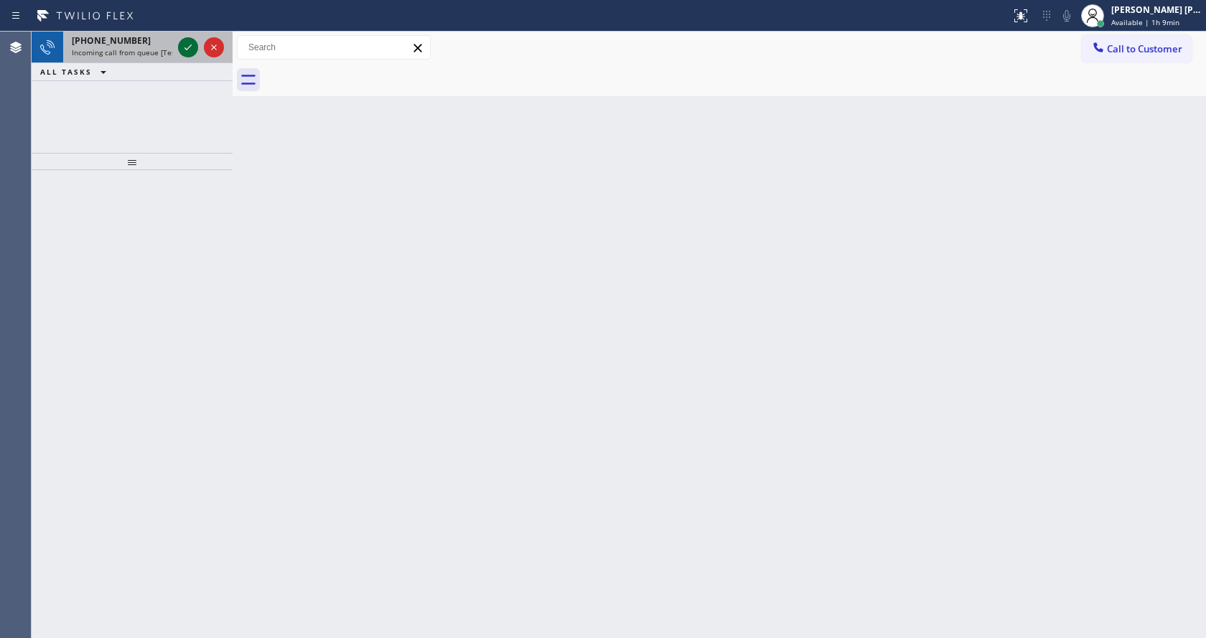
click at [184, 45] on icon at bounding box center [188, 47] width 17 height 17
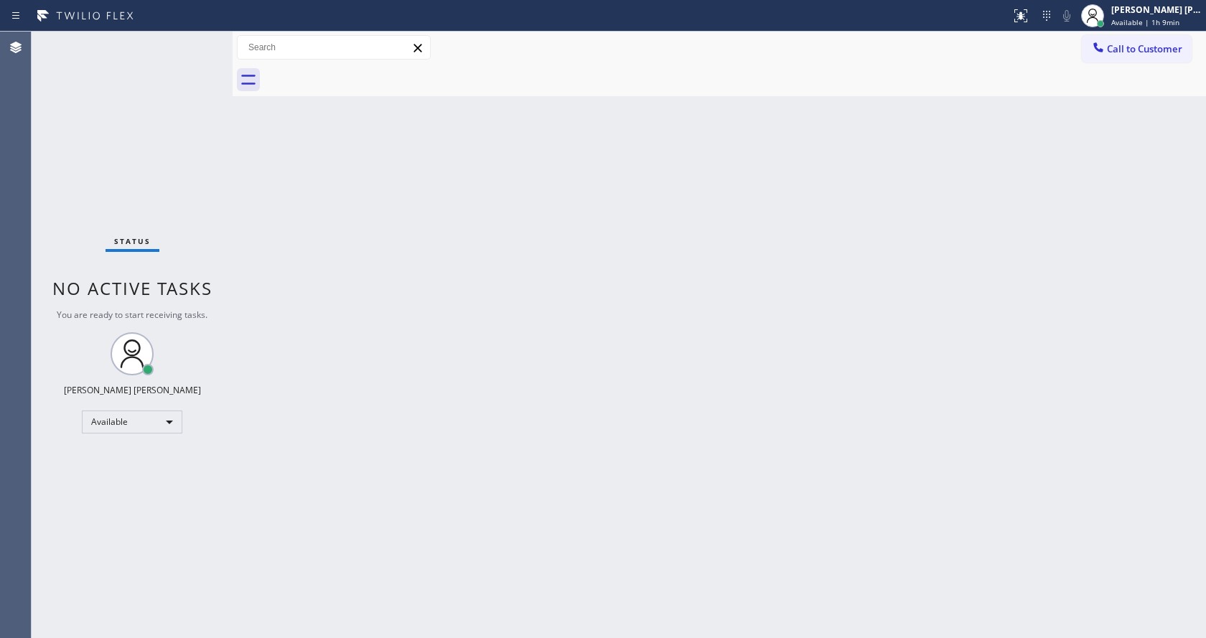
click at [422, 408] on div "Back to Dashboard Change Sender ID Customers Technicians Select a contact Outbo…" at bounding box center [720, 335] width 974 height 607
click at [204, 35] on div "Status No active tasks You are ready to start receiving tasks. [PERSON_NAME] [P…" at bounding box center [132, 335] width 201 height 607
click at [200, 39] on div "Status No active tasks You are ready to start receiving tasks. [PERSON_NAME] [P…" at bounding box center [132, 335] width 201 height 607
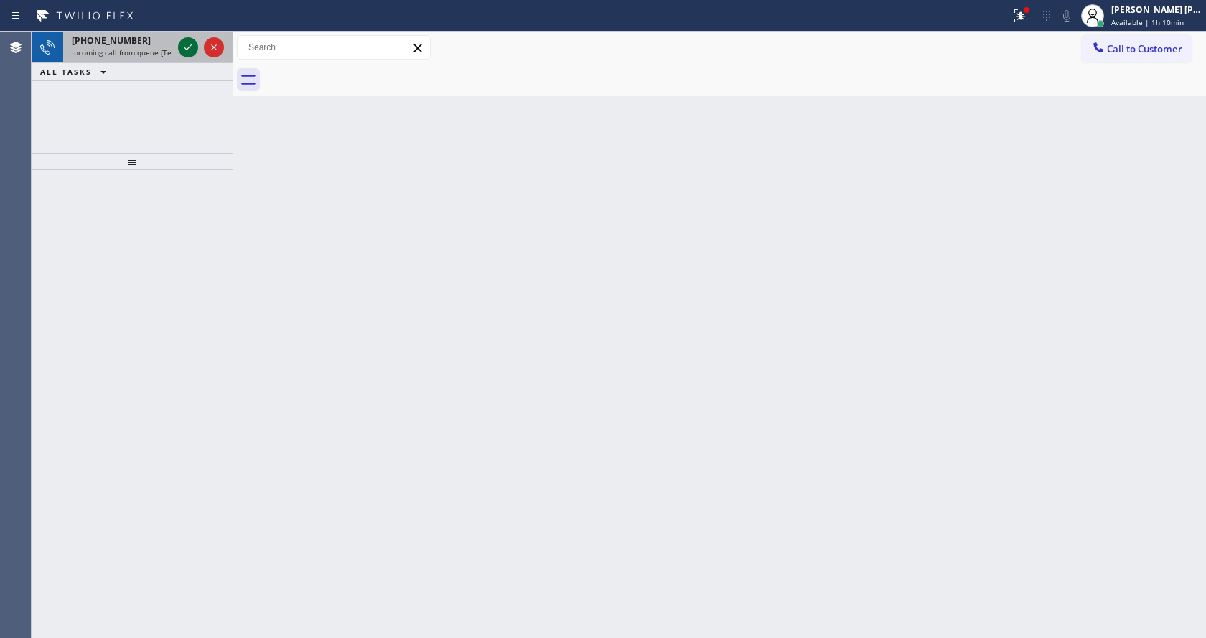
click at [192, 43] on icon at bounding box center [188, 47] width 17 height 17
click at [189, 46] on icon at bounding box center [188, 47] width 17 height 17
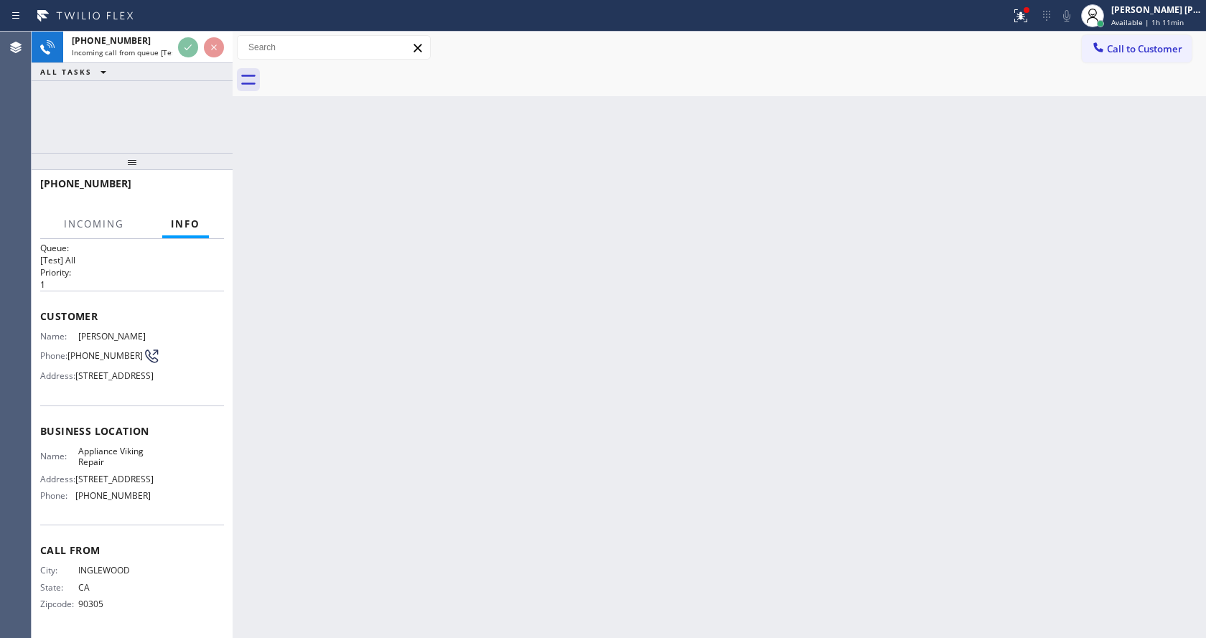
scroll to position [52, 0]
click at [449, 440] on div "Back to Dashboard Change Sender ID Customers Technicians Select a contact Outbo…" at bounding box center [720, 335] width 974 height 607
click at [307, 358] on div "Back to Dashboard Change Sender ID Customers Technicians Select a contact Outbo…" at bounding box center [720, 335] width 974 height 607
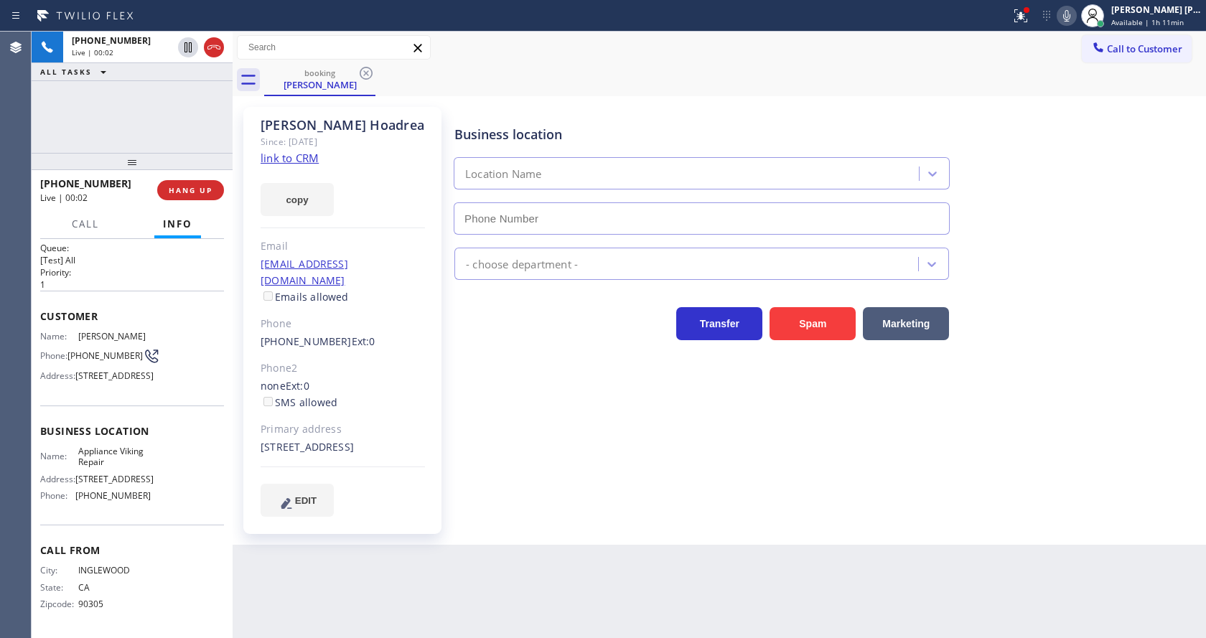
type input "[PHONE_NUMBER]"
click at [485, 454] on div "Business location Appliance Viking Repair [PHONE_NUMBER] Appliance Repair High …" at bounding box center [827, 312] width 751 height 402
click at [307, 164] on link "link to CRM" at bounding box center [290, 158] width 58 height 14
click at [508, 437] on div "Business location Appliance Viking Repair [PHONE_NUMBER] Appliance Repair High …" at bounding box center [827, 312] width 751 height 402
click at [1018, 8] on div at bounding box center [1021, 15] width 32 height 17
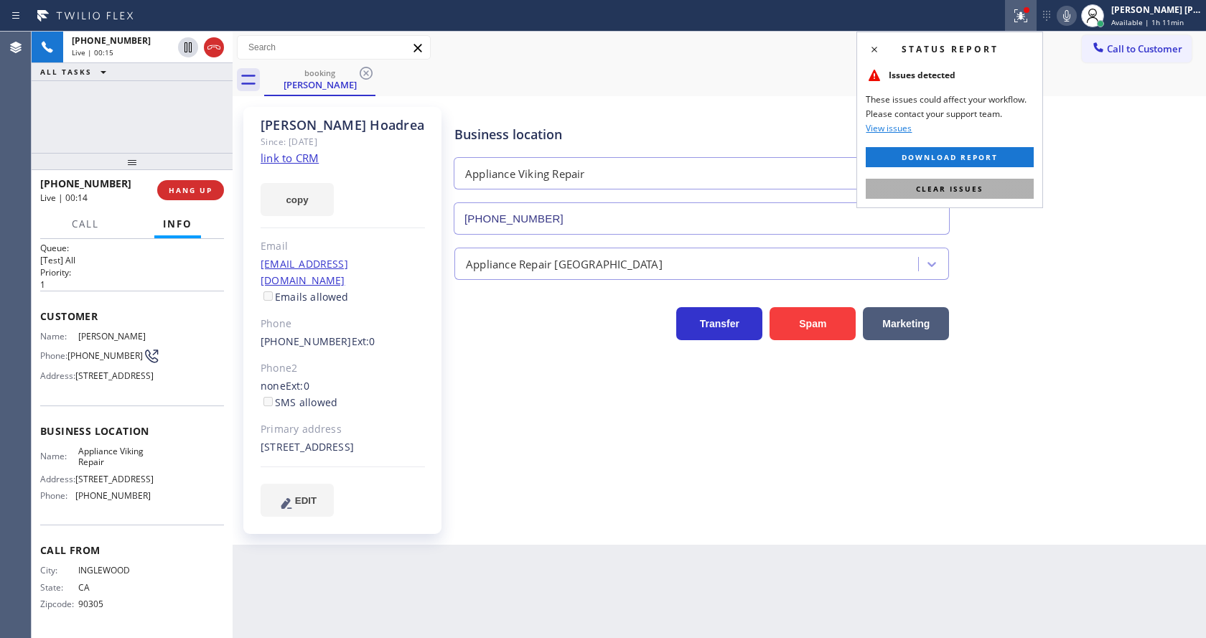
click at [997, 190] on button "Clear issues" at bounding box center [950, 189] width 168 height 20
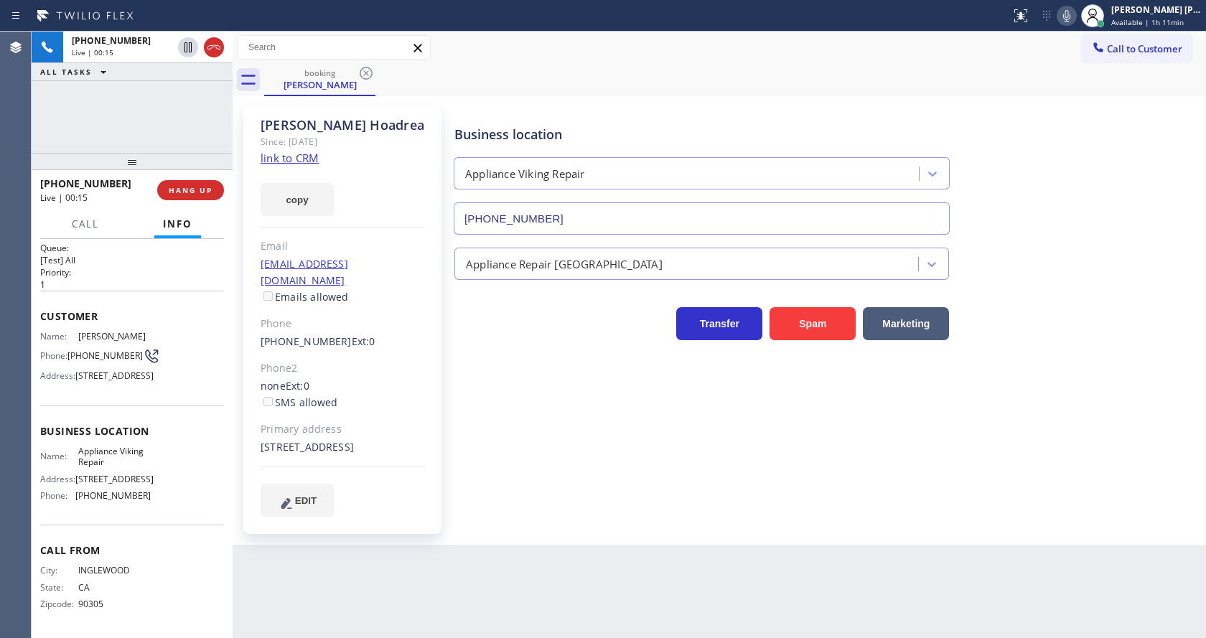
click at [1081, 174] on div "Business location Appliance Viking Repair [PHONE_NUMBER]" at bounding box center [827, 170] width 751 height 130
click at [175, 188] on span "HANG UP" at bounding box center [191, 190] width 44 height 10
click at [175, 188] on span "COMPLETE" at bounding box center [188, 190] width 50 height 10
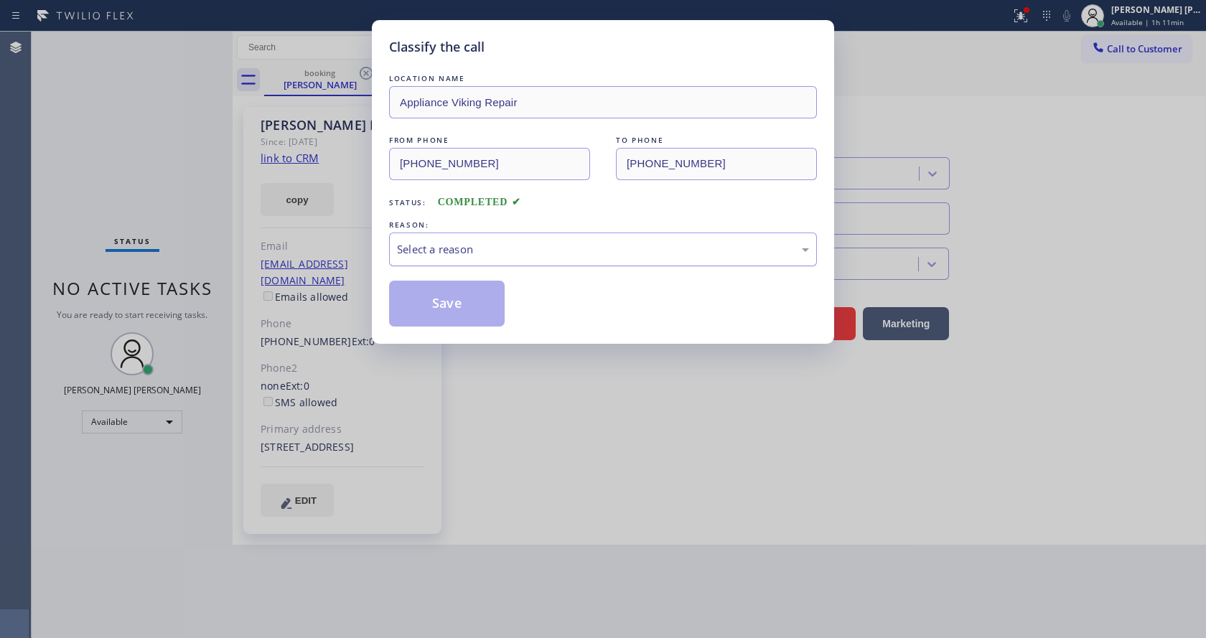
click at [536, 246] on div "Select a reason" at bounding box center [603, 249] width 412 height 17
click at [473, 309] on button "Save" at bounding box center [447, 304] width 116 height 46
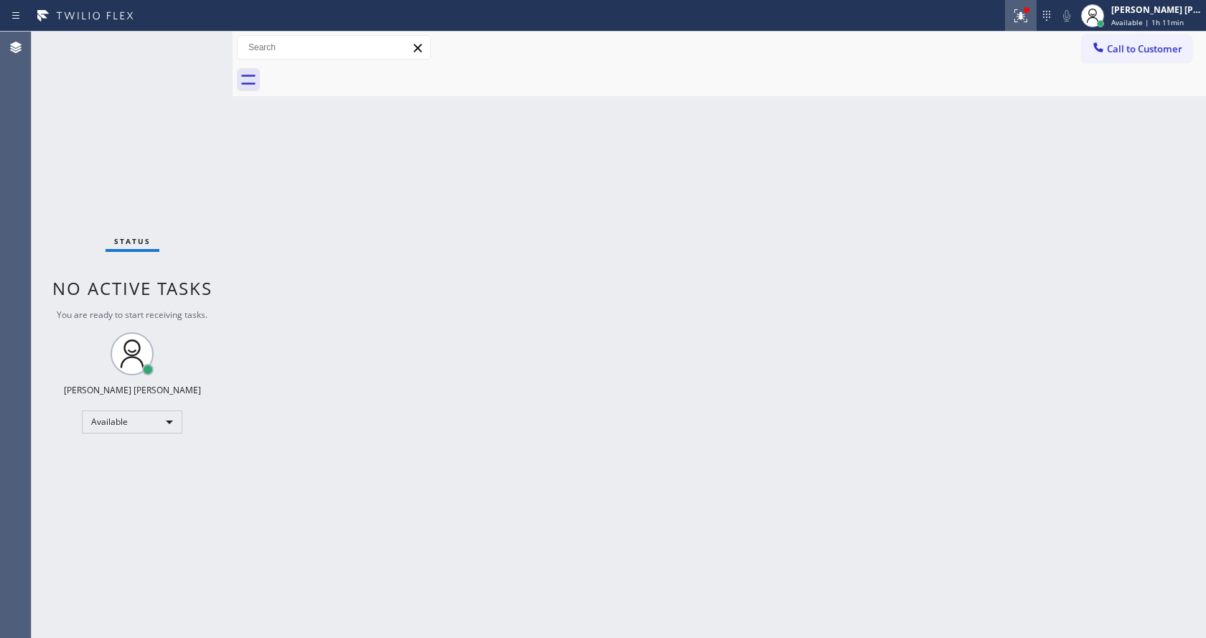
click at [1025, 16] on icon at bounding box center [1021, 13] width 9 height 5
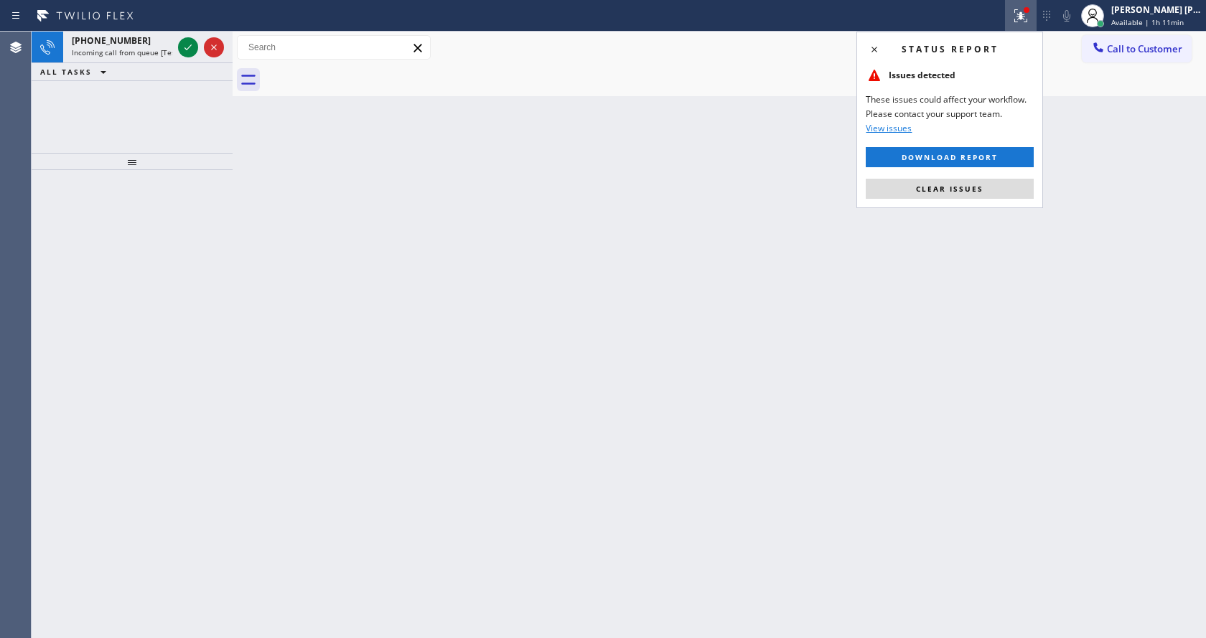
click at [951, 202] on div "Status report Issues detected These issues could affect your workflow. Please c…" at bounding box center [950, 120] width 187 height 177
click at [953, 197] on button "Clear issues" at bounding box center [950, 189] width 168 height 20
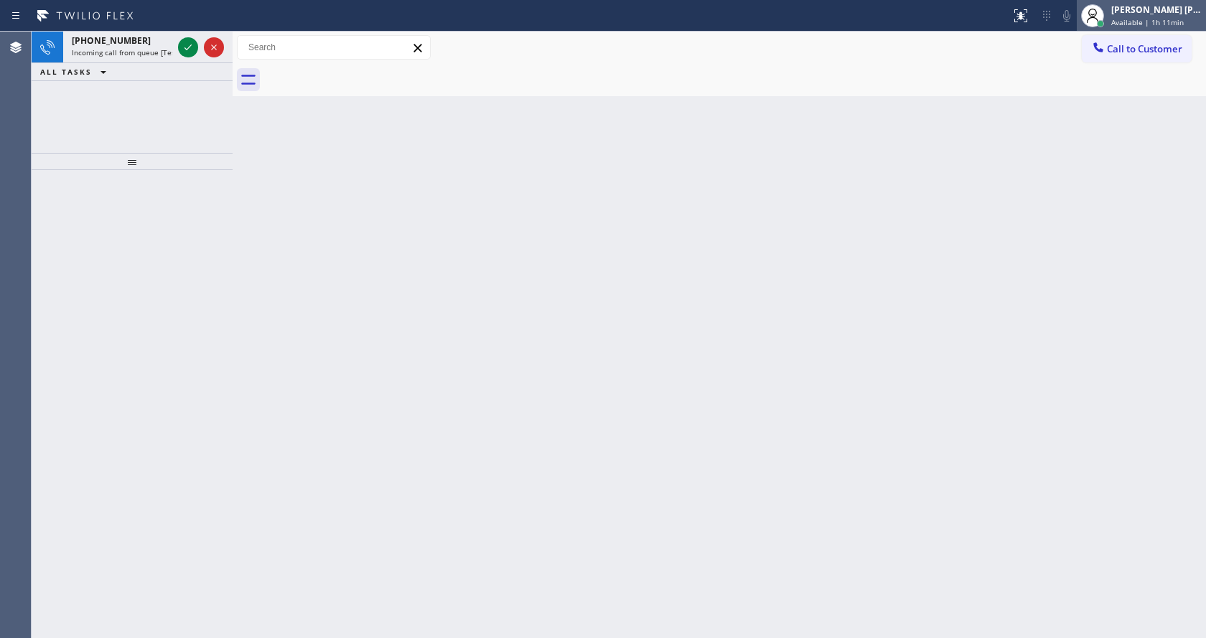
click at [1147, 22] on span "Available | 1h 11min" at bounding box center [1147, 22] width 73 height 10
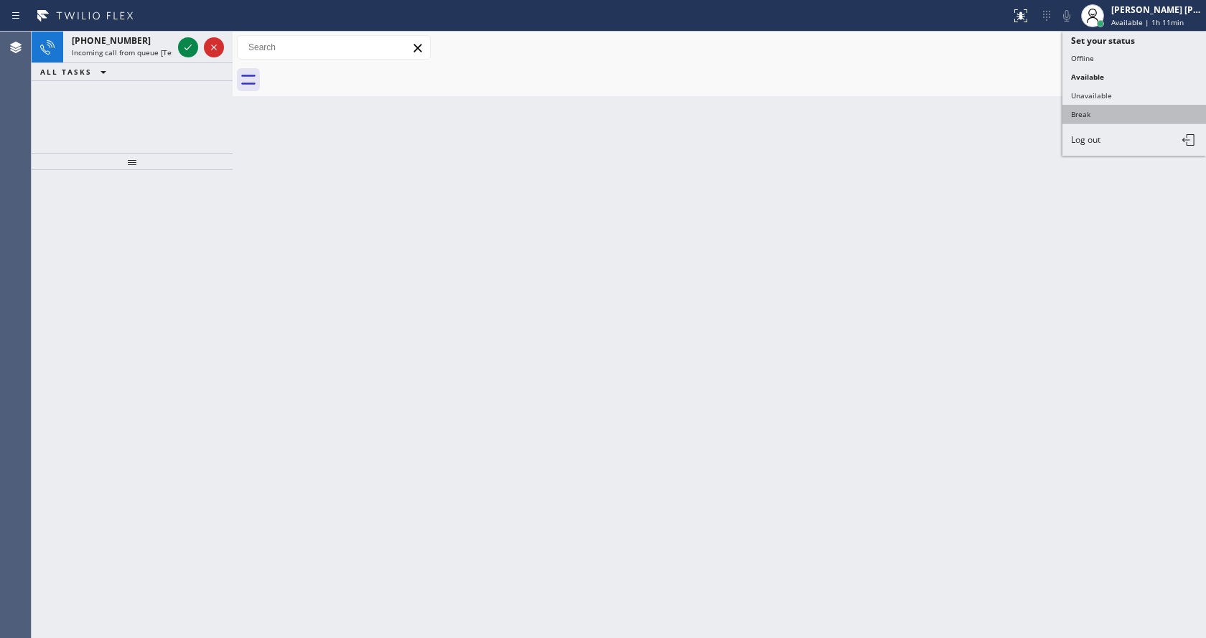
click at [1121, 107] on button "Break" at bounding box center [1135, 114] width 144 height 19
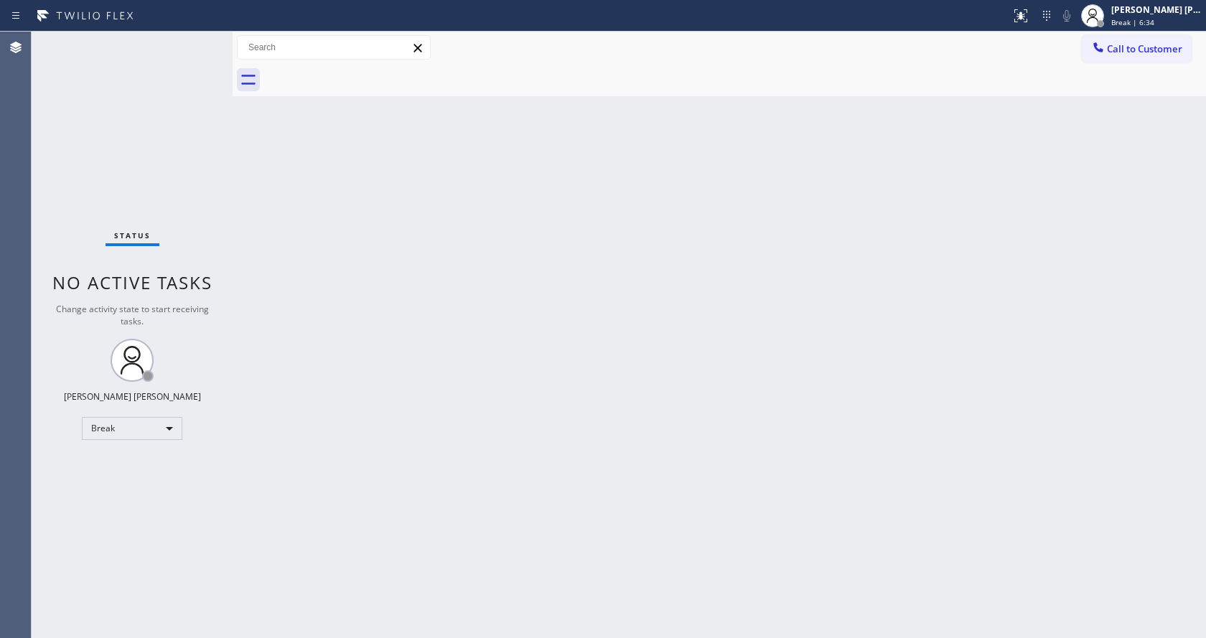
click at [264, 162] on div "Back to Dashboard Change Sender ID Customers Technicians Select a contact Outbo…" at bounding box center [720, 335] width 974 height 607
click at [1128, 28] on div "[PERSON_NAME] [PERSON_NAME] Break | 6:35" at bounding box center [1141, 16] width 129 height 32
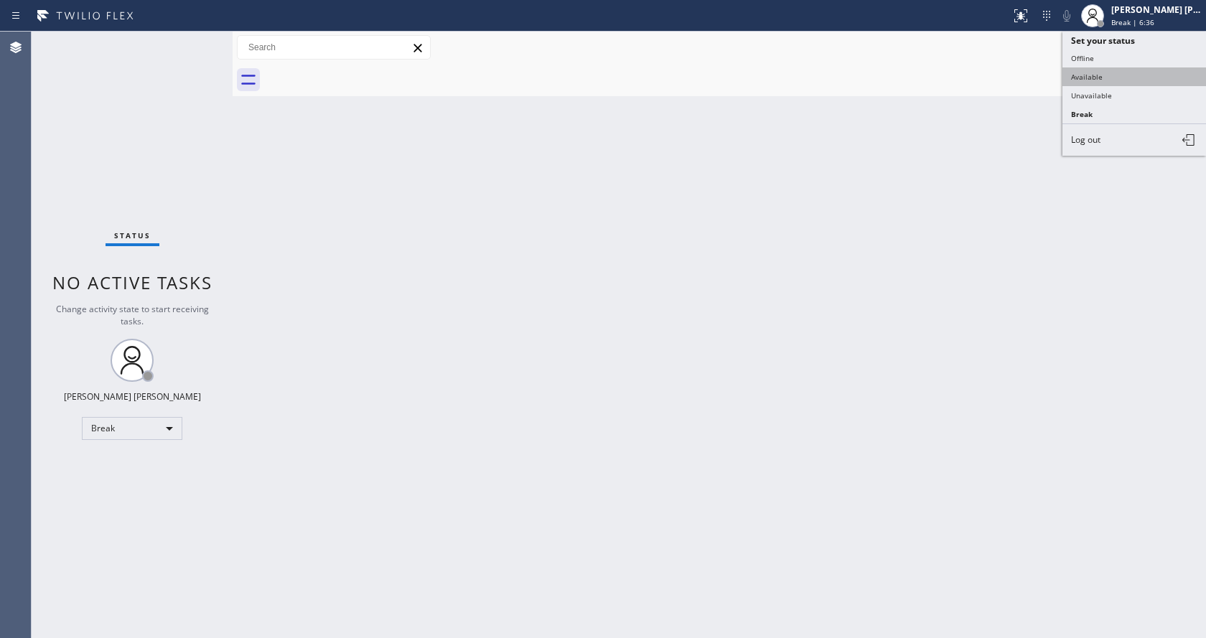
click at [1101, 81] on button "Available" at bounding box center [1135, 76] width 144 height 19
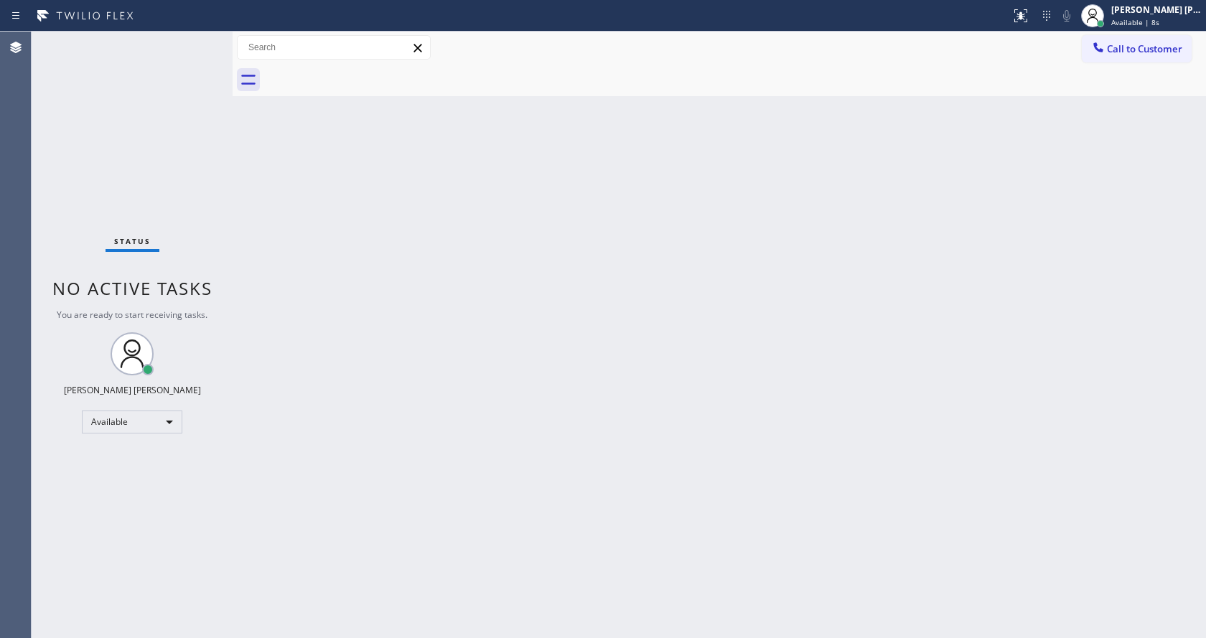
click at [280, 270] on div "Back to Dashboard Change Sender ID Customers Technicians Select a contact Outbo…" at bounding box center [720, 335] width 974 height 607
drag, startPoint x: 235, startPoint y: 47, endPoint x: 213, endPoint y: 47, distance: 22.3
click at [213, 47] on div "Status No active tasks You are ready to start receiving tasks. [PERSON_NAME] [P…" at bounding box center [619, 335] width 1175 height 607
click at [202, 37] on div "Status No active tasks You are ready to start receiving tasks. [PERSON_NAME] [P…" at bounding box center [131, 335] width 198 height 607
click at [200, 37] on div "Status No active tasks You are ready to start receiving tasks. [PERSON_NAME] [P…" at bounding box center [131, 335] width 198 height 607
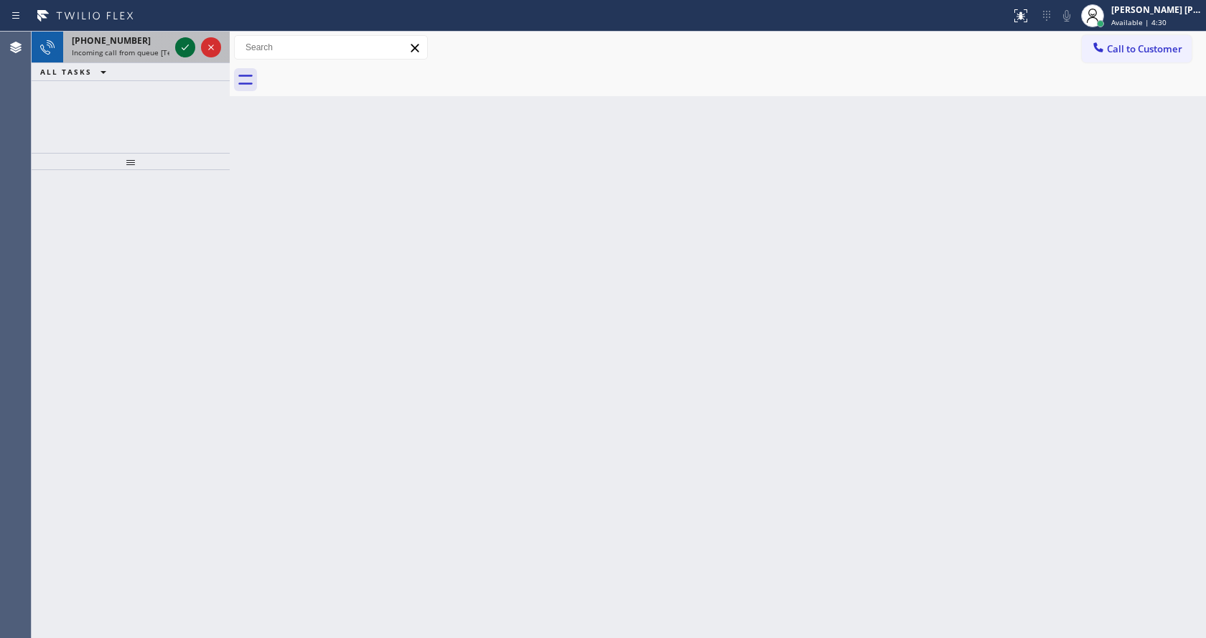
click at [146, 52] on span "Incoming call from queue [Test] All" at bounding box center [131, 52] width 119 height 10
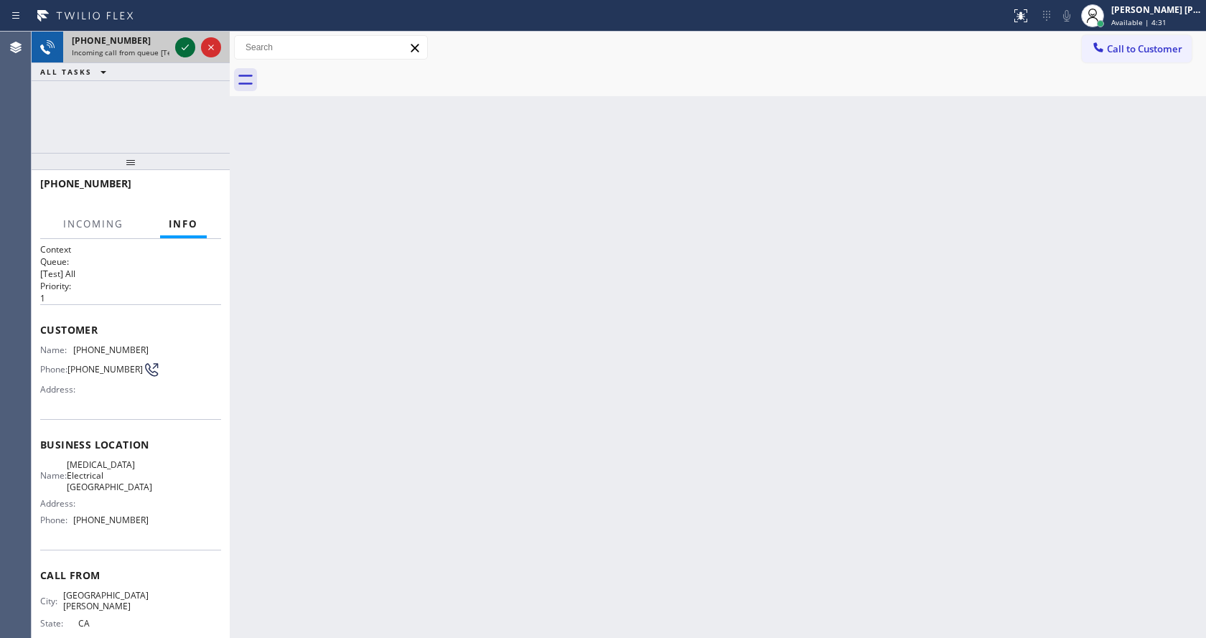
click at [187, 47] on icon at bounding box center [185, 48] width 7 height 6
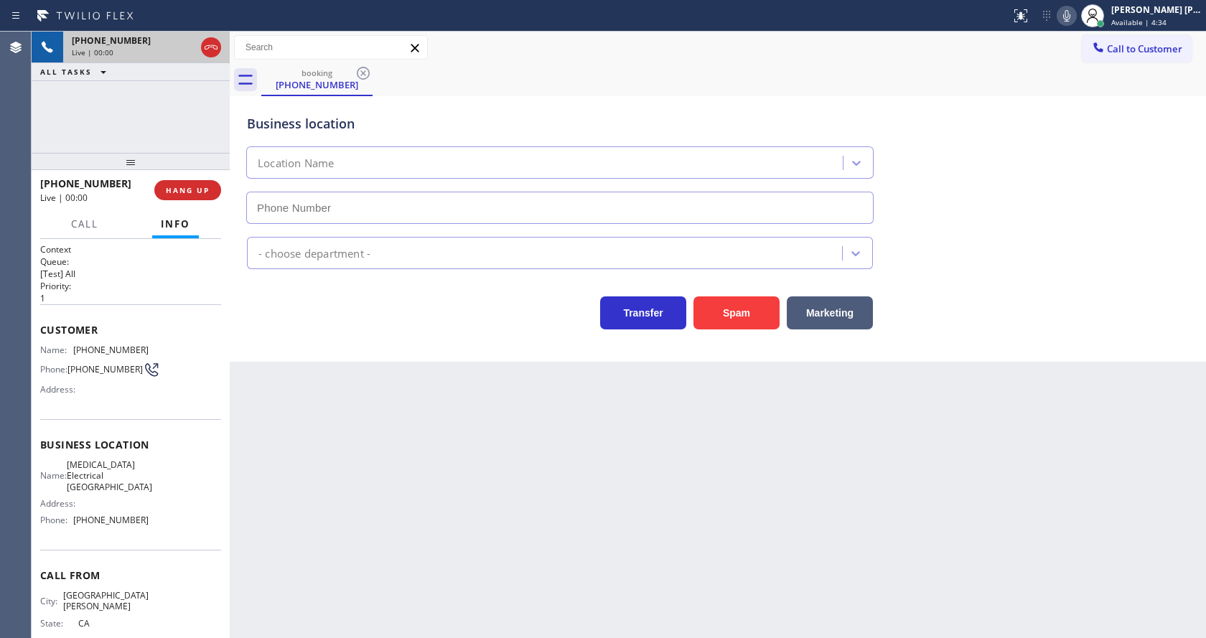
type input "[PHONE_NUMBER]"
click at [1074, 12] on icon at bounding box center [1066, 15] width 17 height 17
click at [1071, 17] on icon at bounding box center [1066, 15] width 7 height 11
click at [1071, 11] on icon at bounding box center [1066, 15] width 17 height 17
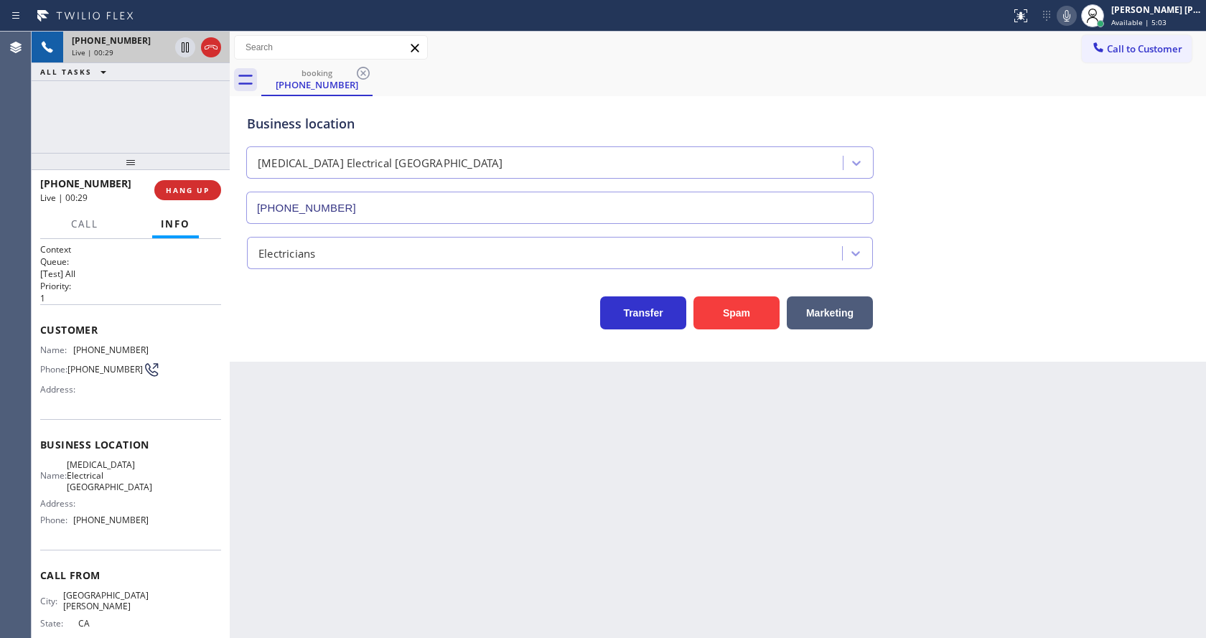
click at [322, 465] on div "Back to Dashboard Change Sender ID Customers Technicians Select a contact Outbo…" at bounding box center [718, 335] width 976 height 607
click at [1074, 16] on icon at bounding box center [1066, 15] width 17 height 17
click at [1068, 11] on icon at bounding box center [1066, 15] width 17 height 17
click at [1077, 229] on div "Electricians" at bounding box center [718, 246] width 948 height 45
click at [1071, 21] on icon at bounding box center [1066, 15] width 7 height 11
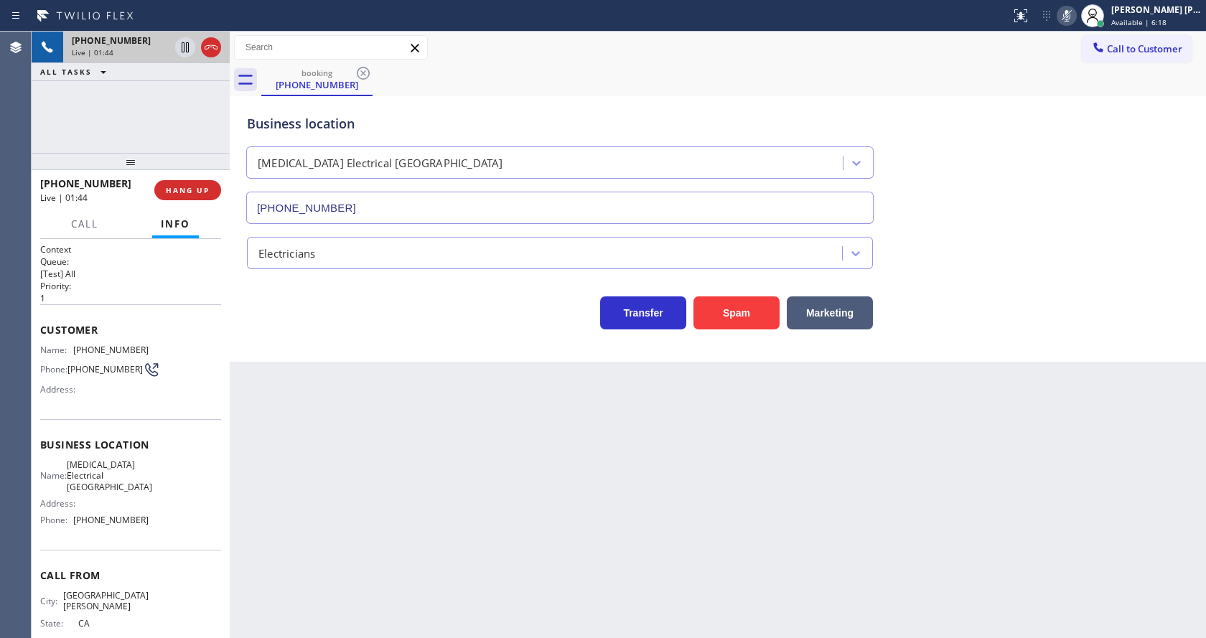
click at [1071, 21] on icon at bounding box center [1066, 15] width 7 height 11
click at [1071, 12] on icon at bounding box center [1066, 15] width 7 height 11
click at [1089, 173] on div "Business location [MEDICAL_DATA] Electrical [GEOGRAPHIC_DATA] [PHONE_NUMBER]" at bounding box center [718, 159] width 948 height 130
click at [730, 528] on div "Back to Dashboard Change Sender ID Customers Technicians Select a contact Outbo…" at bounding box center [718, 335] width 976 height 607
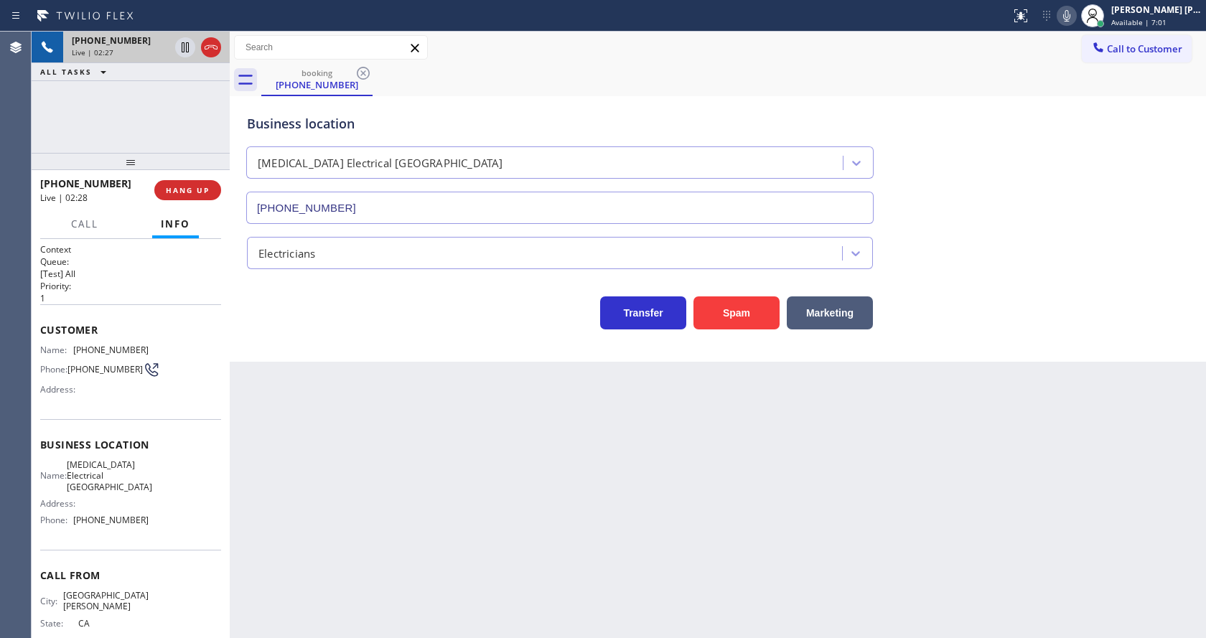
click at [549, 516] on div "Back to Dashboard Change Sender ID Customers Technicians Select a contact Outbo…" at bounding box center [718, 335] width 976 height 607
click at [162, 390] on div "Name: [PHONE_NUMBER] Phone: [PHONE_NUMBER] Address:" at bounding box center [130, 373] width 181 height 57
drag, startPoint x: 73, startPoint y: 348, endPoint x: 141, endPoint y: 353, distance: 69.1
click at [141, 353] on div "Name: [PHONE_NUMBER]" at bounding box center [94, 350] width 108 height 11
copy div "[PHONE_NUMBER]"
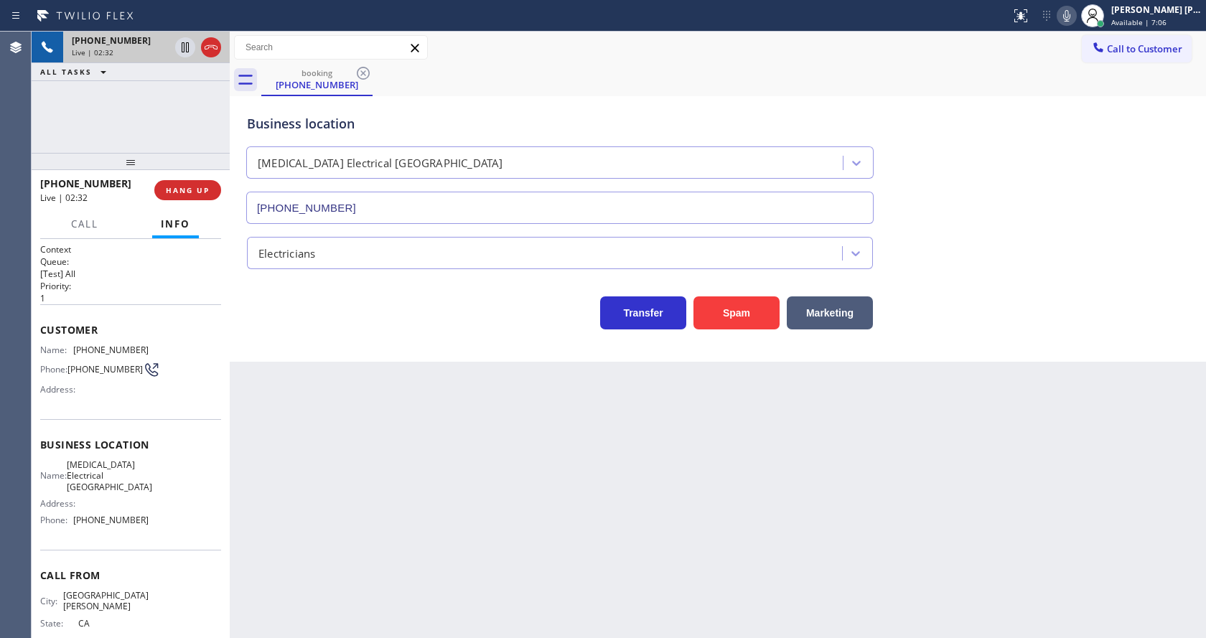
click at [338, 439] on div "Back to Dashboard Change Sender ID Customers Technicians Select a contact Outbo…" at bounding box center [718, 335] width 976 height 607
click at [101, 526] on span "[PHONE_NUMBER]" at bounding box center [110, 520] width 75 height 11
drag, startPoint x: 73, startPoint y: 465, endPoint x: 139, endPoint y: 490, distance: 70.7
click at [139, 490] on div "Name: [MEDICAL_DATA] Electrical [GEOGRAPHIC_DATA]" at bounding box center [94, 476] width 108 height 33
copy span "[MEDICAL_DATA] Electrical [GEOGRAPHIC_DATA]"
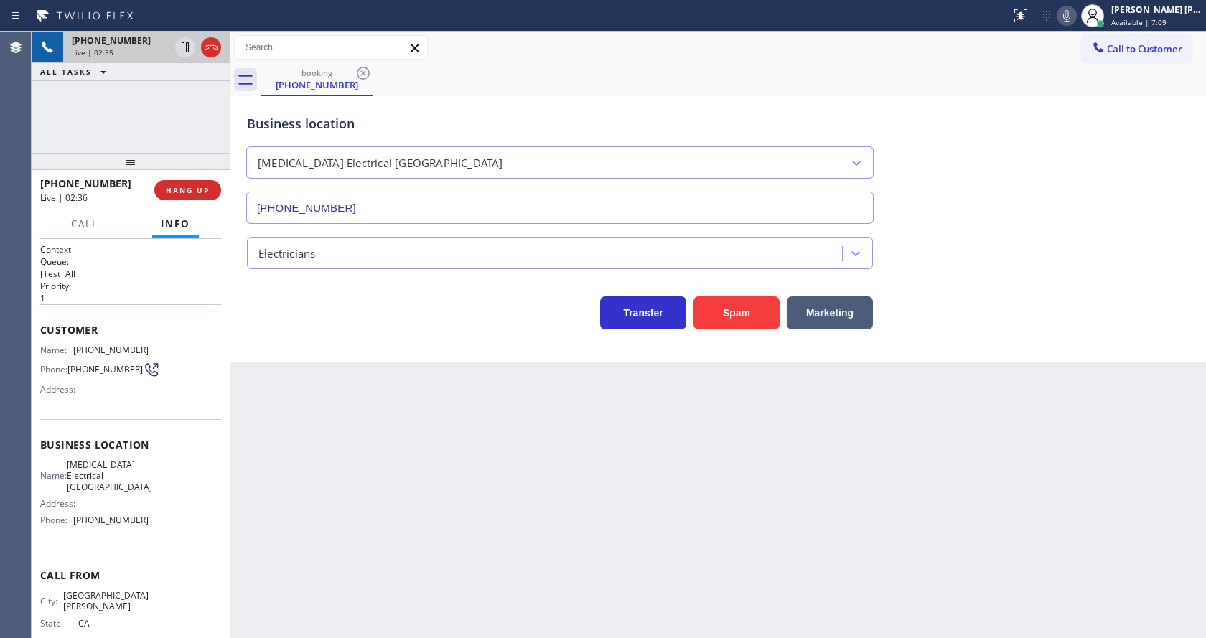
click at [434, 515] on div "Back to Dashboard Change Sender ID Customers Technicians Select a contact Outbo…" at bounding box center [718, 335] width 976 height 607
click at [163, 508] on div "Name: [MEDICAL_DATA] Electrical Orange County Address: Phone: [PHONE_NUMBER]" at bounding box center [130, 496] width 181 height 73
drag, startPoint x: 71, startPoint y: 526, endPoint x: 173, endPoint y: 533, distance: 102.2
click at [173, 532] on div "Name: [MEDICAL_DATA] Electrical Orange County Address: Phone: [PHONE_NUMBER]" at bounding box center [130, 496] width 181 height 73
drag, startPoint x: 327, startPoint y: 515, endPoint x: 338, endPoint y: 630, distance: 116.1
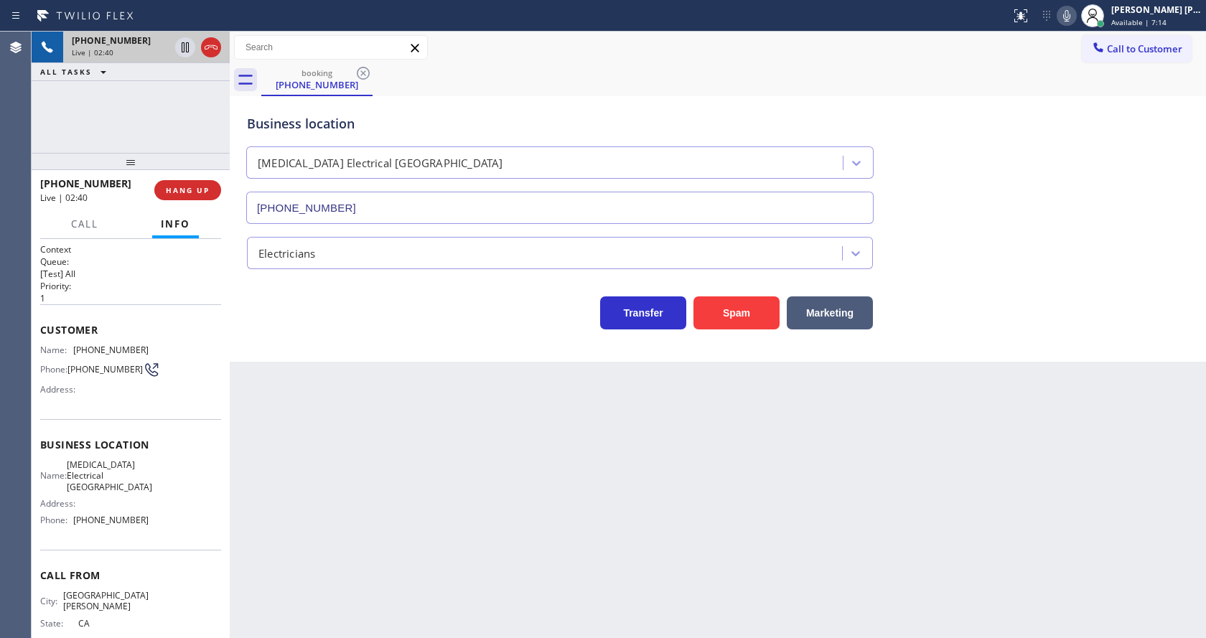
click at [329, 522] on div "Back to Dashboard Change Sender ID Customers Technicians Select a contact Outbo…" at bounding box center [718, 335] width 976 height 607
click at [549, 549] on div "Back to Dashboard Change Sender ID Customers Technicians Select a contact Outbo…" at bounding box center [718, 335] width 976 height 607
click at [326, 361] on div "Business location [MEDICAL_DATA] Electrical [GEOGRAPHIC_DATA] [PHONE_NUMBER] El…" at bounding box center [718, 229] width 976 height 266
click at [555, 472] on div "Back to Dashboard Change Sender ID Customers Technicians Select a contact Outbo…" at bounding box center [718, 335] width 976 height 607
click at [432, 504] on div "Back to Dashboard Change Sender ID Customers Technicians Select a contact Outbo…" at bounding box center [718, 335] width 976 height 607
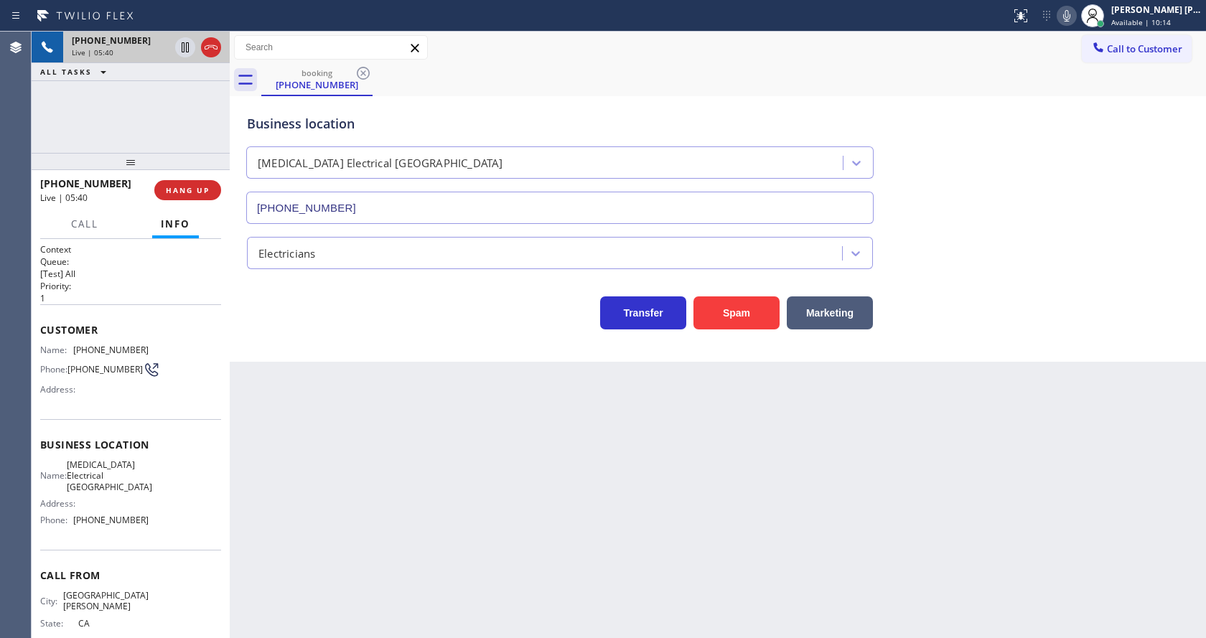
click at [347, 420] on div "Back to Dashboard Change Sender ID Customers Technicians Select a contact Outbo…" at bounding box center [718, 335] width 976 height 607
click at [1030, 345] on div "Business location [MEDICAL_DATA] Electrical [GEOGRAPHIC_DATA] [PHONE_NUMBER] El…" at bounding box center [718, 229] width 976 height 266
click at [421, 587] on div "Back to Dashboard Change Sender ID Customers Technicians Select a contact Outbo…" at bounding box center [718, 335] width 976 height 607
click at [727, 564] on div "Back to Dashboard Change Sender ID Customers Technicians Select a contact Outbo…" at bounding box center [718, 335] width 976 height 607
click at [633, 547] on div "Back to Dashboard Change Sender ID Customers Technicians Select a contact Outbo…" at bounding box center [718, 335] width 976 height 607
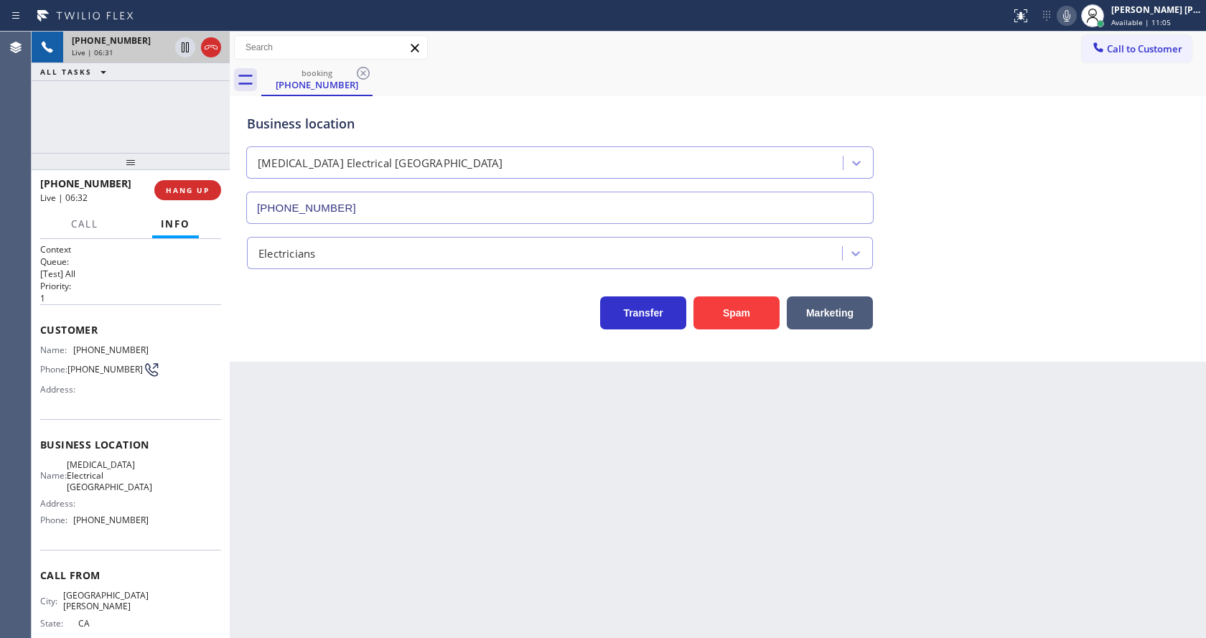
drag, startPoint x: 377, startPoint y: 593, endPoint x: 409, endPoint y: 632, distance: 50.5
click at [378, 586] on div "Back to Dashboard Change Sender ID Customers Technicians Select a contact Outbo…" at bounding box center [718, 335] width 976 height 607
click at [319, 606] on div "Back to Dashboard Change Sender ID Customers Technicians Select a contact Outbo…" at bounding box center [718, 335] width 976 height 607
click at [556, 561] on div "Back to Dashboard Change Sender ID Customers Technicians Select a contact Outbo…" at bounding box center [718, 335] width 976 height 607
click at [304, 382] on div "Back to Dashboard Change Sender ID Customers Technicians Select a contact Outbo…" at bounding box center [718, 335] width 976 height 607
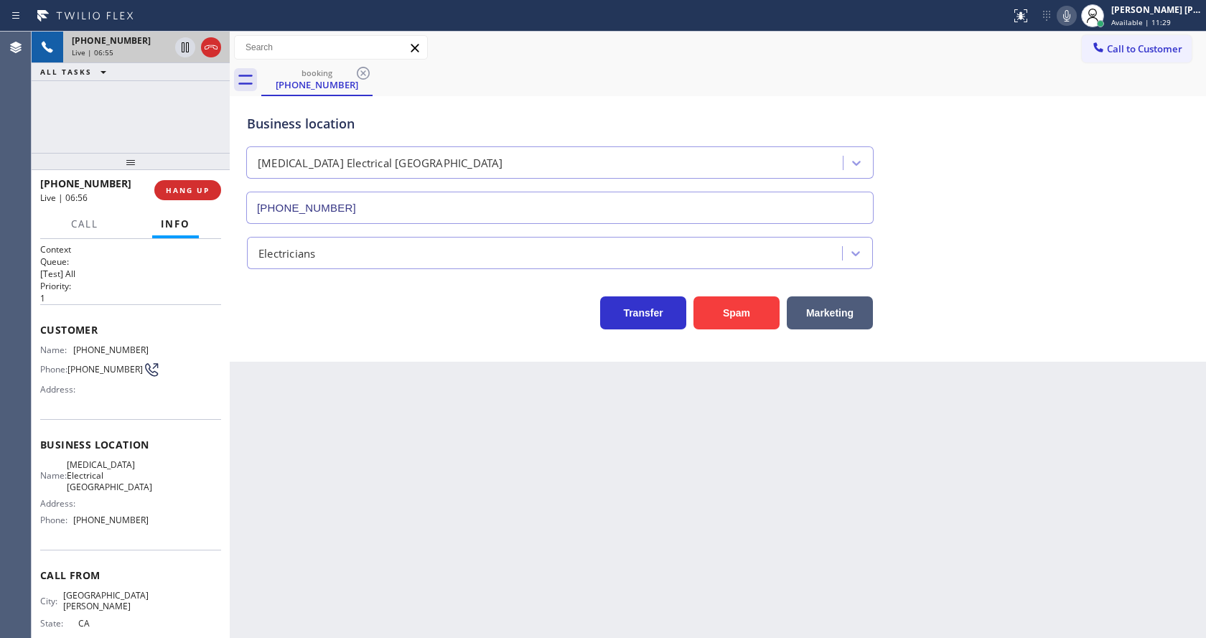
click at [485, 503] on div "Back to Dashboard Change Sender ID Customers Technicians Select a contact Outbo…" at bounding box center [718, 335] width 976 height 607
click at [1068, 19] on icon at bounding box center [1066, 15] width 17 height 17
click at [182, 42] on icon at bounding box center [185, 47] width 7 height 10
click at [463, 564] on div "Back to Dashboard Change Sender ID Customers Technicians Select a contact Outbo…" at bounding box center [718, 335] width 976 height 607
click at [253, 401] on div "Back to Dashboard Change Sender ID Customers Technicians Select a contact Outbo…" at bounding box center [718, 335] width 976 height 607
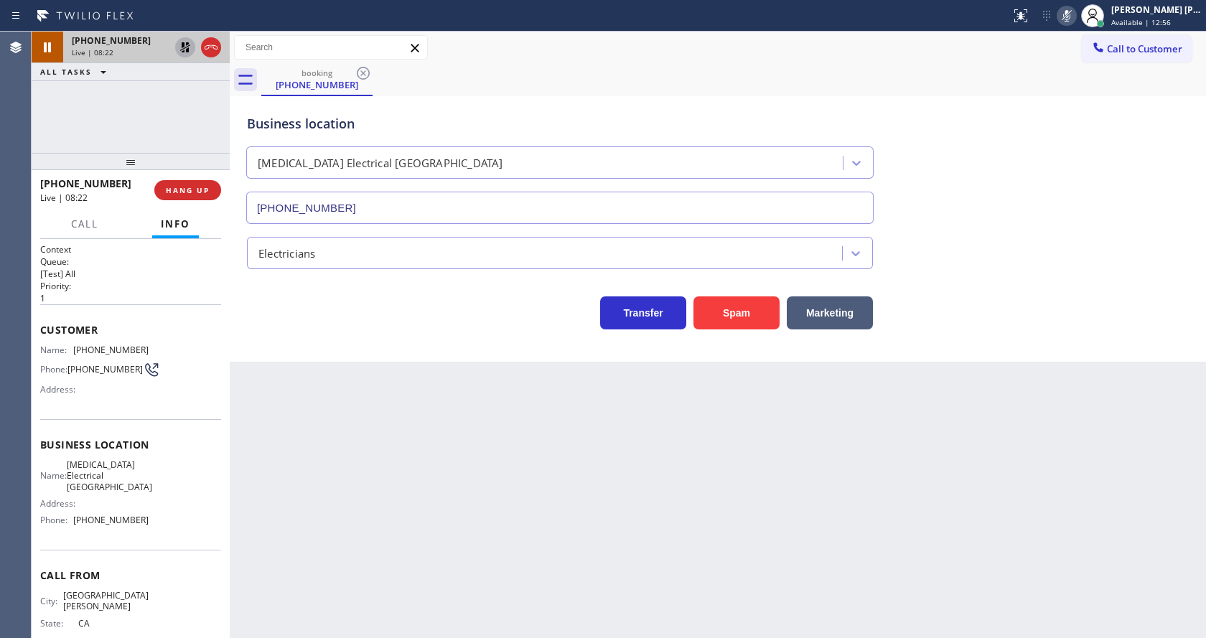
click at [184, 42] on icon at bounding box center [185, 47] width 17 height 17
click at [1069, 20] on icon at bounding box center [1066, 15] width 17 height 17
click at [1068, 55] on div "Call to Customer Outbound call Location Air Malibu Repair Your caller id phone …" at bounding box center [718, 47] width 976 height 25
click at [381, 505] on div "Back to Dashboard Change Sender ID Customers Technicians Select a contact Outbo…" at bounding box center [718, 335] width 976 height 607
click at [628, 500] on div "Back to Dashboard Change Sender ID Customers Technicians Select a contact Outbo…" at bounding box center [718, 335] width 976 height 607
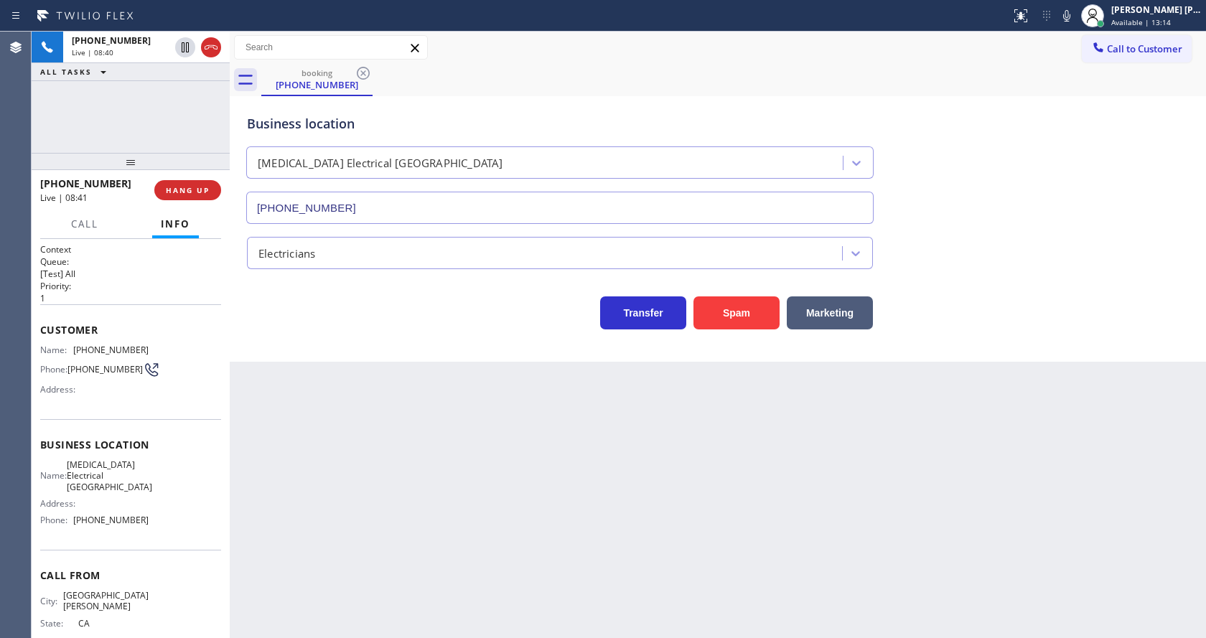
click at [373, 359] on div "Business location [MEDICAL_DATA] Electrical [GEOGRAPHIC_DATA] [PHONE_NUMBER] El…" at bounding box center [718, 229] width 976 height 266
click at [560, 508] on div "Back to Dashboard Change Sender ID Customers Technicians Select a contact Outbo…" at bounding box center [718, 335] width 976 height 607
click at [320, 345] on div "Business location [MEDICAL_DATA] Electrical [GEOGRAPHIC_DATA] [PHONE_NUMBER] El…" at bounding box center [718, 229] width 976 height 266
click at [605, 503] on div "Back to Dashboard Change Sender ID Customers Technicians Select a contact Outbo…" at bounding box center [718, 335] width 976 height 607
click at [170, 170] on div at bounding box center [131, 161] width 198 height 17
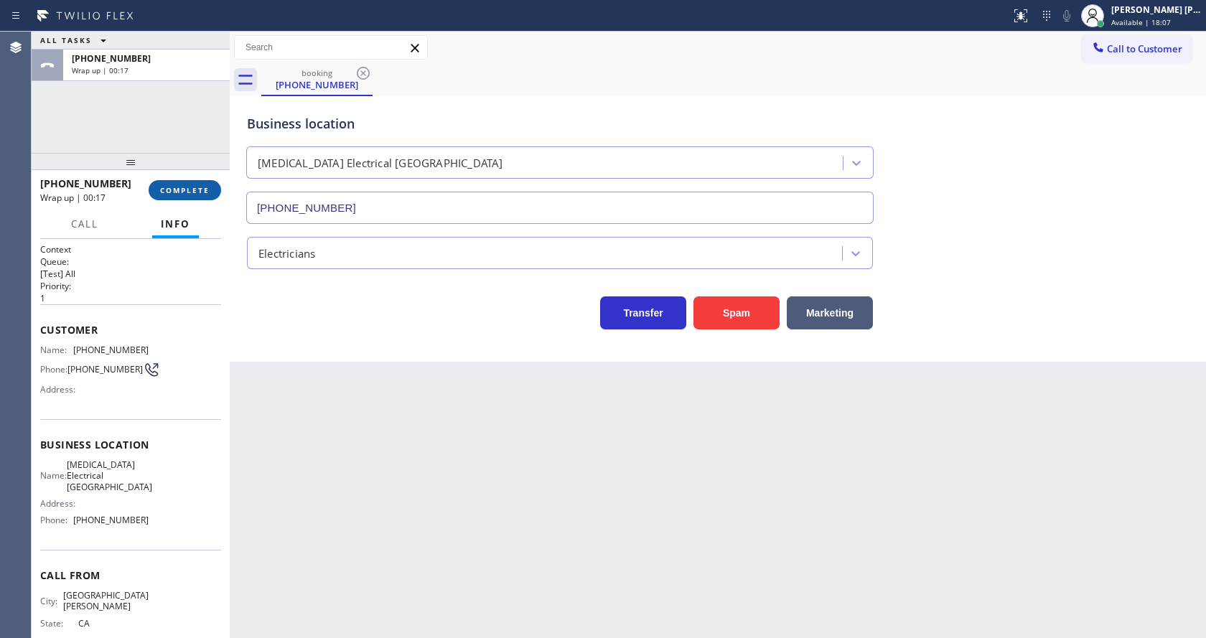
click at [183, 187] on span "COMPLETE" at bounding box center [185, 190] width 50 height 10
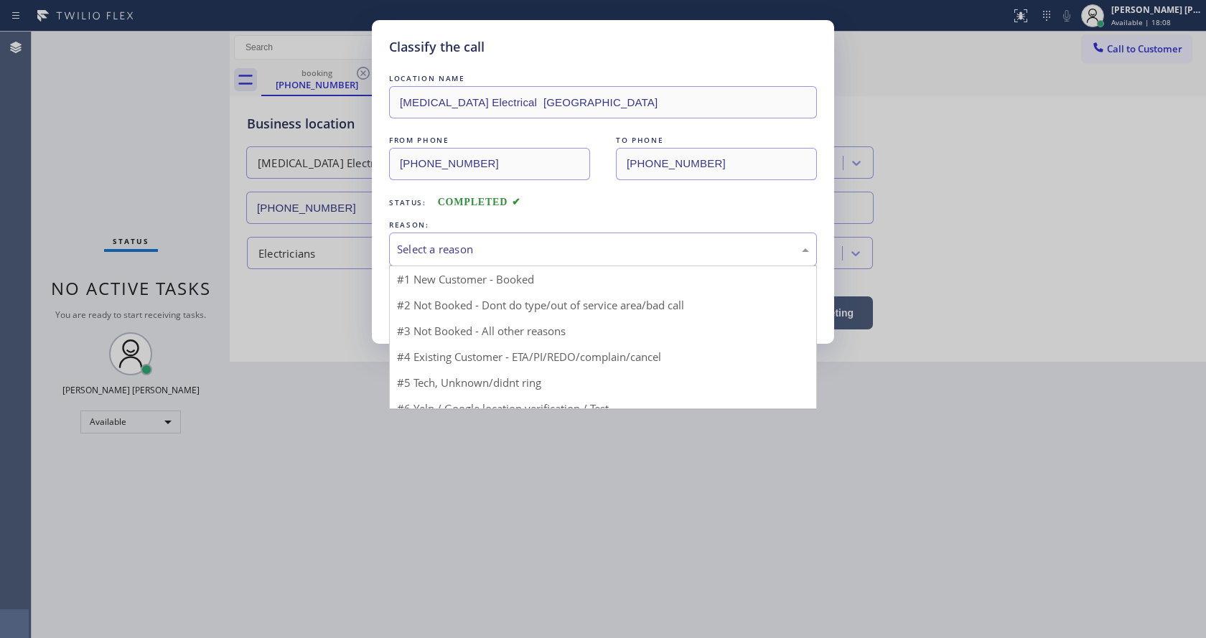
click at [439, 249] on div "Select a reason" at bounding box center [603, 249] width 412 height 17
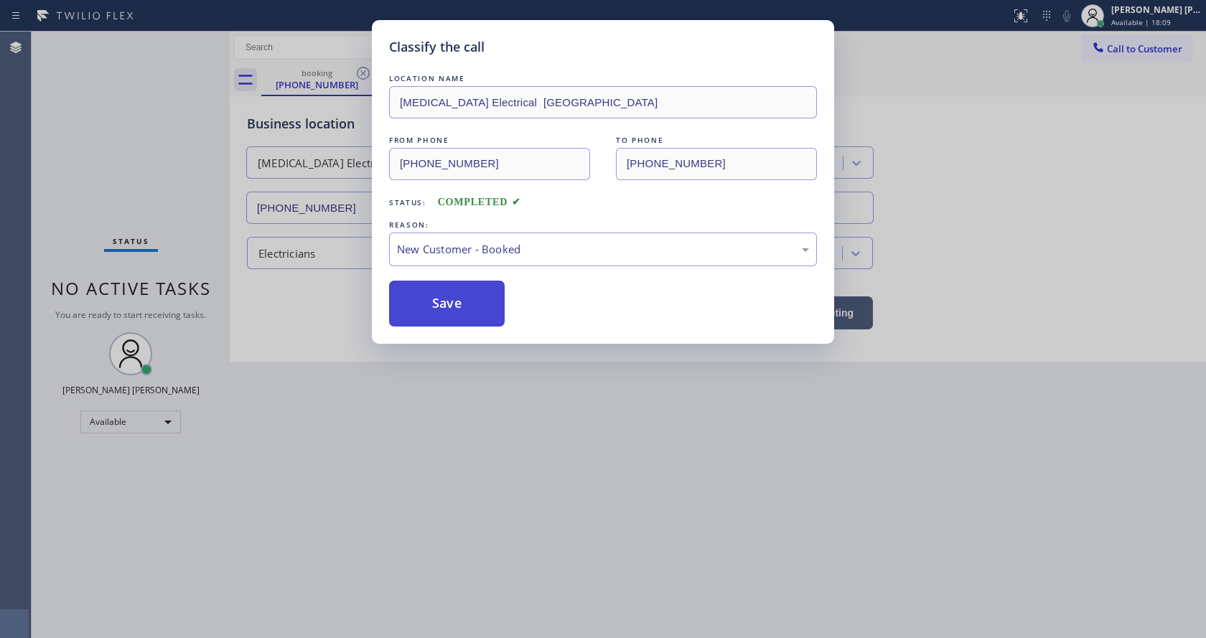
click at [448, 298] on button "Save" at bounding box center [447, 304] width 116 height 46
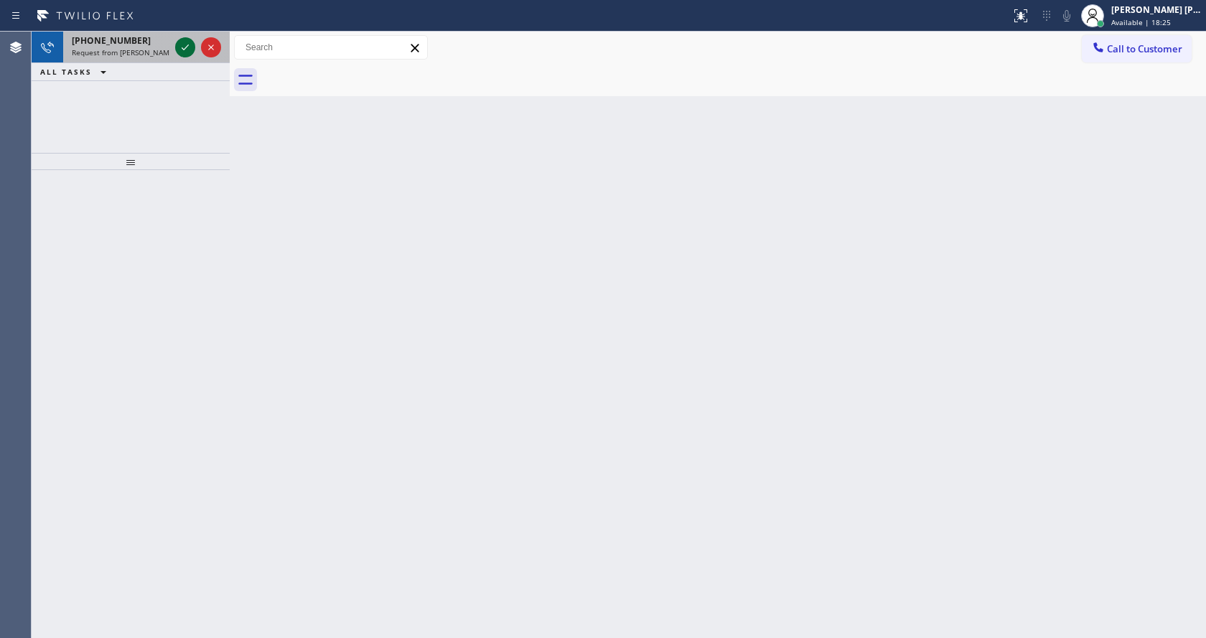
click at [191, 45] on icon at bounding box center [185, 47] width 17 height 17
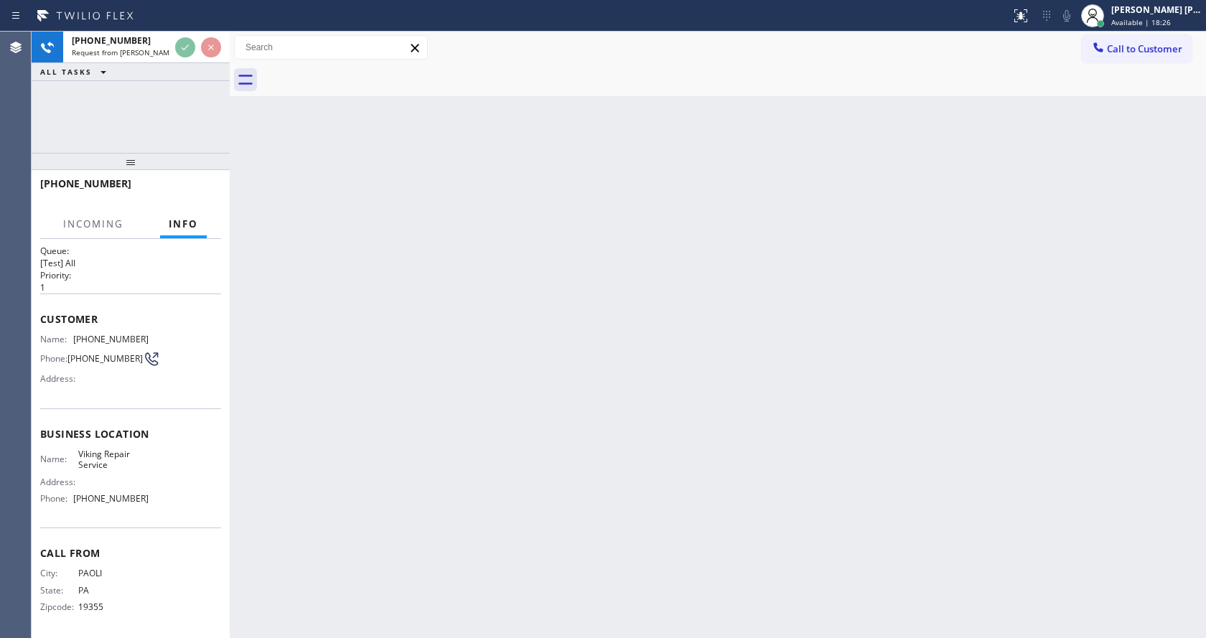
scroll to position [19, 0]
click at [373, 365] on div "Back to Dashboard Change Sender ID Customers Technicians Select a contact Outbo…" at bounding box center [718, 335] width 976 height 607
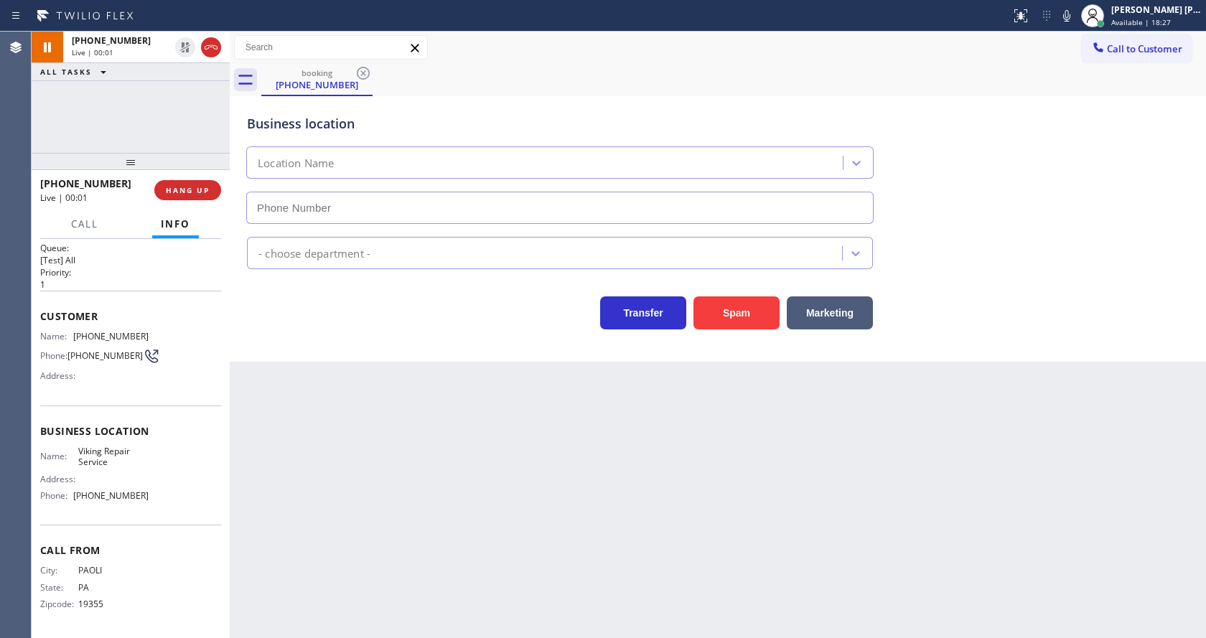
type input "[PHONE_NUMBER]"
click at [401, 483] on div "Back to Dashboard Change Sender ID Customers Technicians Select a contact Outbo…" at bounding box center [718, 335] width 976 height 607
click at [346, 333] on div "Business location Viking Repair Service [PHONE_NUMBER] Appliance Repair High En…" at bounding box center [718, 229] width 976 height 266
click at [438, 452] on div "Back to Dashboard Change Sender ID Customers Technicians Select a contact Outbo…" at bounding box center [718, 335] width 976 height 607
click at [172, 432] on span "Business location" at bounding box center [130, 431] width 181 height 14
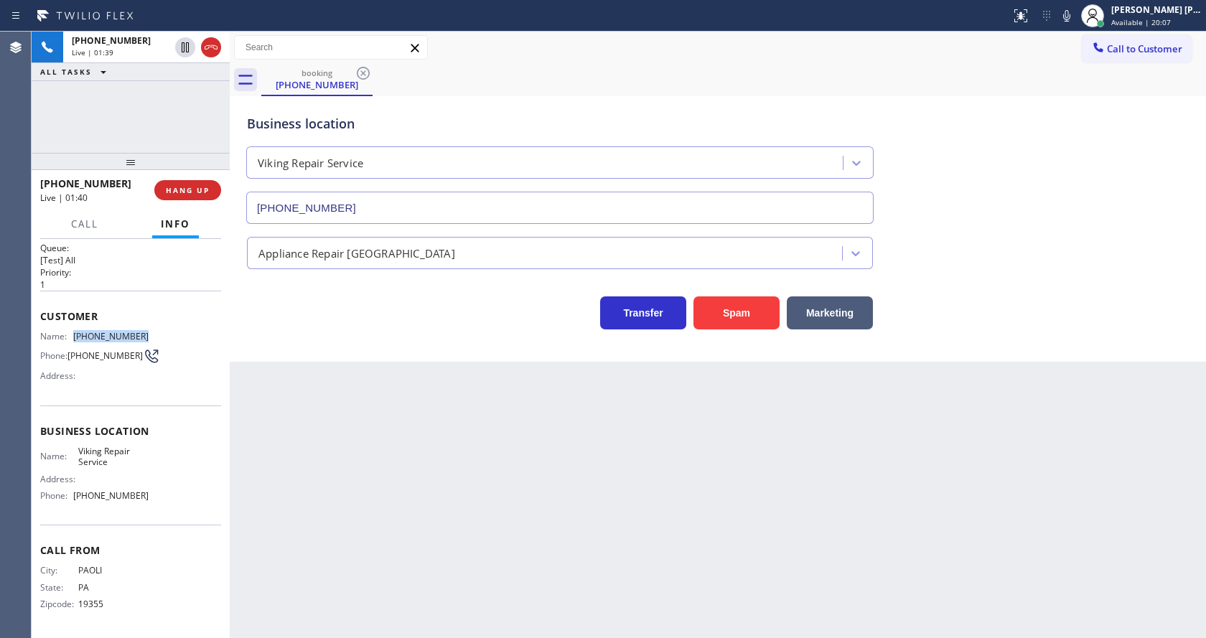
drag, startPoint x: 70, startPoint y: 330, endPoint x: 151, endPoint y: 335, distance: 80.6
click at [151, 335] on div "Name: [PHONE_NUMBER] Phone: [PHONE_NUMBER] Address:" at bounding box center [130, 359] width 181 height 57
click at [387, 524] on div "Back to Dashboard Change Sender ID Customers Technicians Select a contact Outbo…" at bounding box center [718, 335] width 976 height 607
click at [147, 480] on div "Name: Viking Repair Service Address: Phone: [PHONE_NUMBER]" at bounding box center [130, 477] width 181 height 62
drag, startPoint x: 72, startPoint y: 446, endPoint x: 125, endPoint y: 467, distance: 57.3
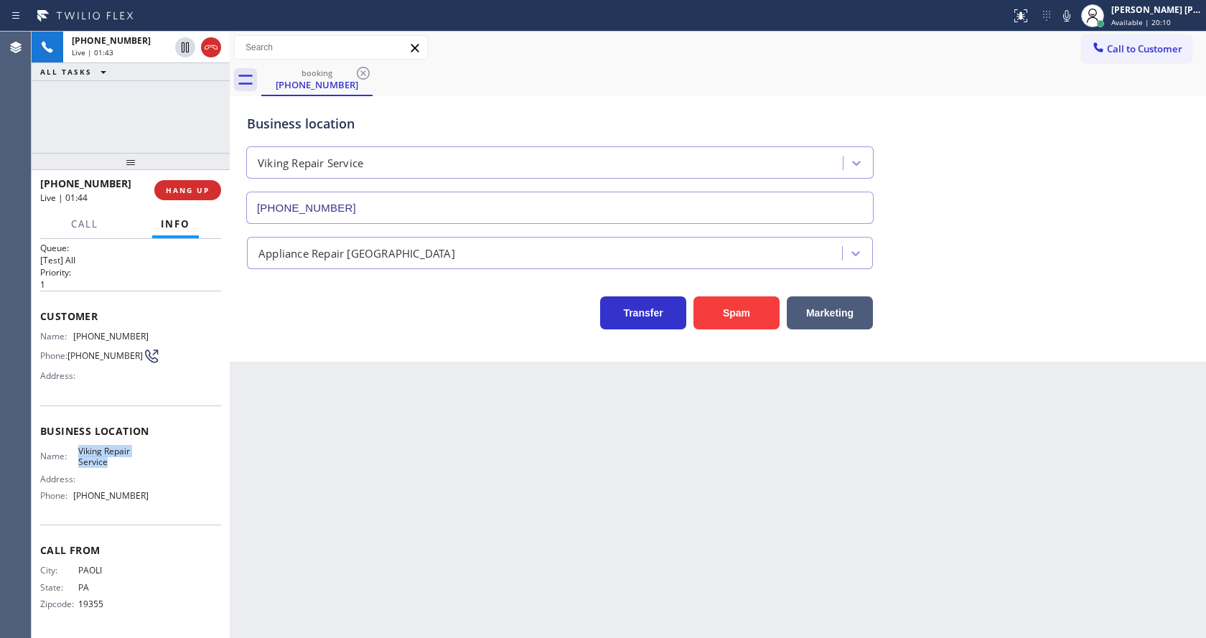
click at [125, 467] on div "Name: Viking Repair Service" at bounding box center [94, 457] width 108 height 22
drag, startPoint x: 271, startPoint y: 489, endPoint x: 276, endPoint y: 511, distance: 22.7
click at [273, 489] on div "Back to Dashboard Change Sender ID Customers Technicians Select a contact Outbo…" at bounding box center [718, 335] width 976 height 607
click at [78, 462] on span "Viking Repair Service" at bounding box center [113, 457] width 71 height 22
drag, startPoint x: 71, startPoint y: 496, endPoint x: 153, endPoint y: 500, distance: 81.9
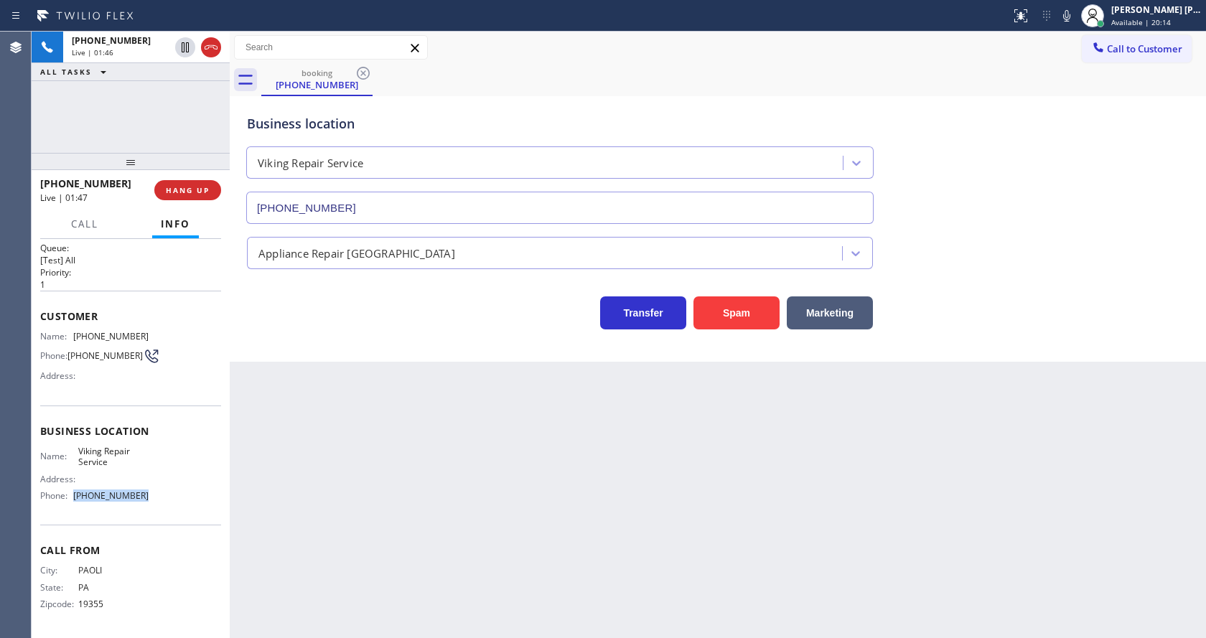
click at [153, 500] on div "Name: Viking Repair Service Address: Phone: [PHONE_NUMBER]" at bounding box center [130, 477] width 181 height 62
click at [378, 508] on div "Back to Dashboard Change Sender ID Customers Technicians Select a contact Outbo…" at bounding box center [718, 335] width 976 height 607
click at [590, 554] on div "Back to Dashboard Change Sender ID Customers Technicians Select a contact Outbo…" at bounding box center [718, 335] width 976 height 607
drag, startPoint x: 651, startPoint y: 628, endPoint x: 615, endPoint y: 612, distance: 39.2
click at [651, 628] on div "Back to Dashboard Change Sender ID Customers Technicians Select a contact Outbo…" at bounding box center [718, 335] width 976 height 607
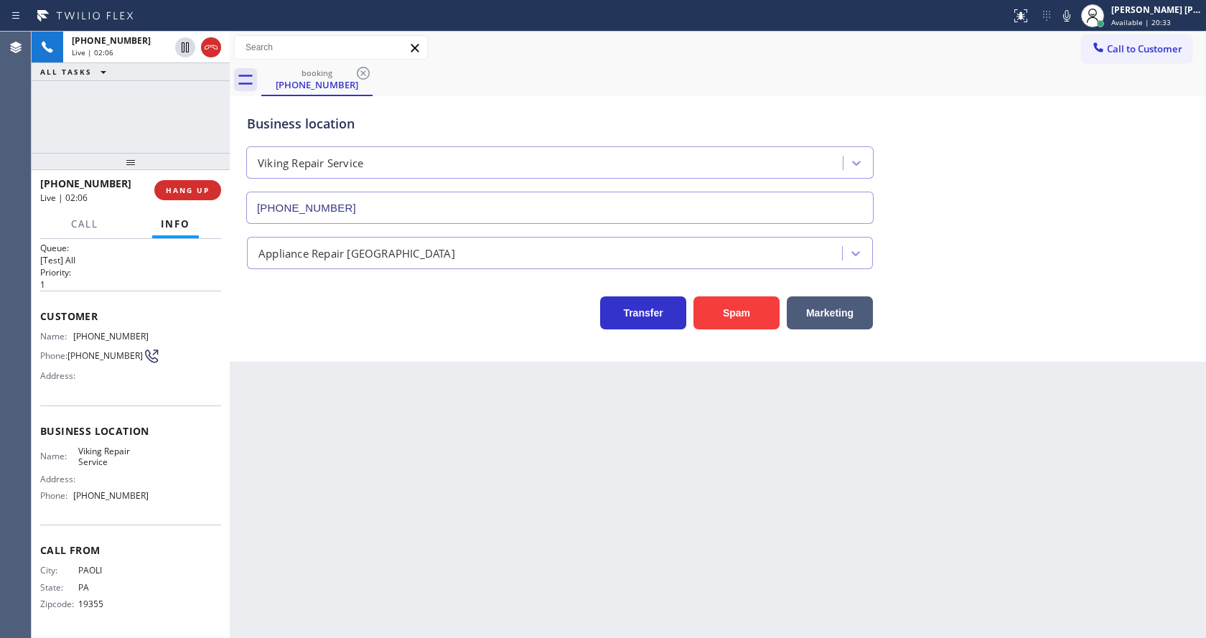
click at [549, 569] on div "Back to Dashboard Change Sender ID Customers Technicians Select a contact Outbo…" at bounding box center [718, 335] width 976 height 607
click at [266, 529] on div "Back to Dashboard Change Sender ID Customers Technicians Select a contact Outbo…" at bounding box center [718, 335] width 976 height 607
click at [522, 429] on div "Back to Dashboard Change Sender ID Customers Technicians Select a contact Outbo…" at bounding box center [718, 335] width 976 height 607
click at [467, 378] on div "Back to Dashboard Change Sender ID Customers Technicians Select a contact Outbo…" at bounding box center [718, 335] width 976 height 607
click at [1071, 10] on icon at bounding box center [1066, 15] width 7 height 11
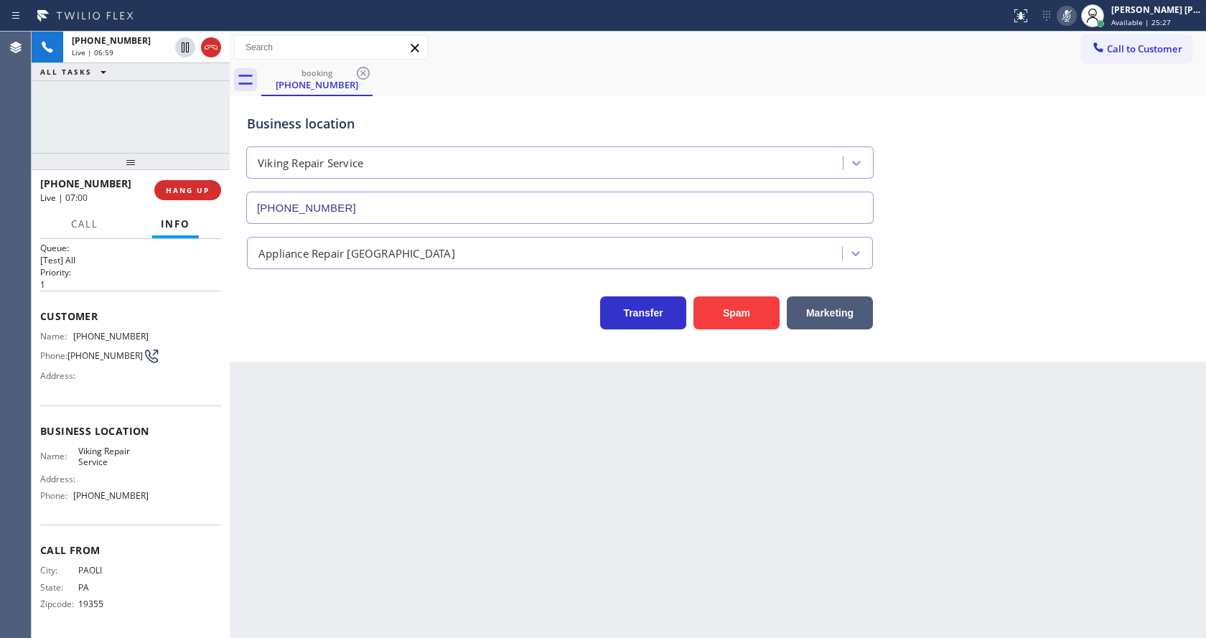
click at [1071, 10] on icon at bounding box center [1066, 15] width 7 height 11
click at [276, 501] on div "Back to Dashboard Change Sender ID Customers Technicians Select a contact Outbo…" at bounding box center [718, 335] width 976 height 607
click at [522, 442] on div "Back to Dashboard Change Sender ID Customers Technicians Select a contact Outbo…" at bounding box center [718, 335] width 976 height 607
click at [1071, 19] on icon at bounding box center [1066, 15] width 7 height 11
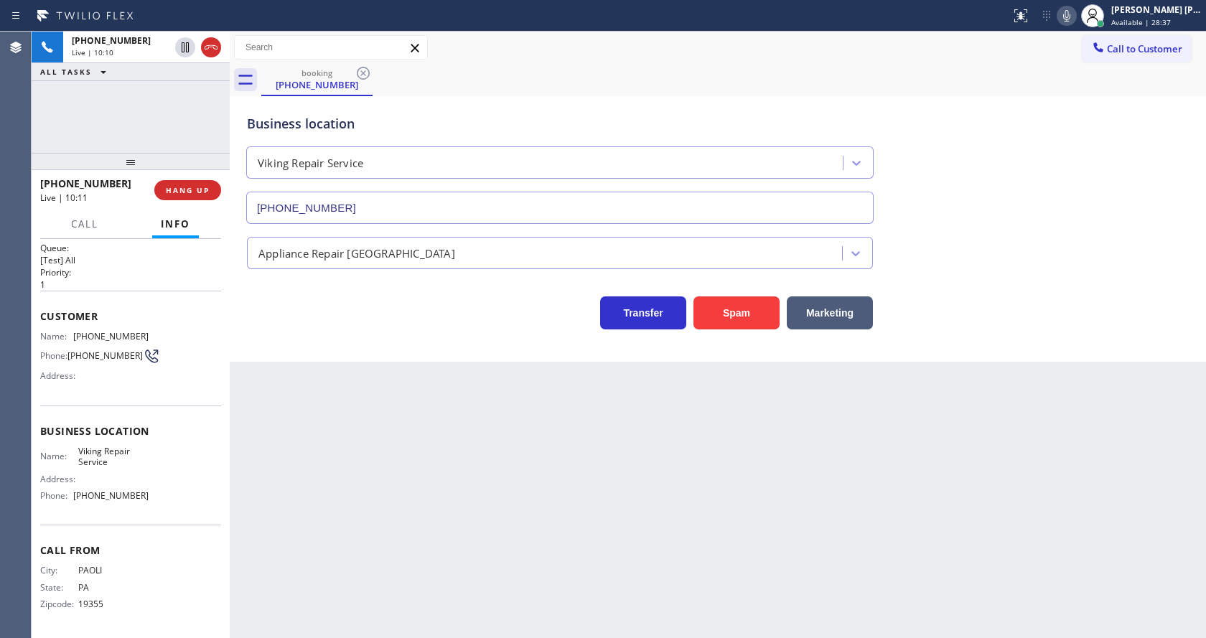
click at [1053, 248] on div "Appliance Repair [GEOGRAPHIC_DATA]" at bounding box center [718, 250] width 948 height 38
click at [376, 531] on div "Back to Dashboard Change Sender ID Customers Technicians Select a contact Outbo…" at bounding box center [718, 335] width 976 height 607
click at [693, 569] on div "Back to Dashboard Change Sender ID Customers Technicians Select a contact Outbo…" at bounding box center [718, 335] width 976 height 607
click at [313, 393] on div "Back to Dashboard Change Sender ID Customers Technicians Select a contact Outbo…" at bounding box center [718, 335] width 976 height 607
click at [653, 484] on div "Back to Dashboard Change Sender ID Customers Technicians Select a contact Outbo…" at bounding box center [718, 335] width 976 height 607
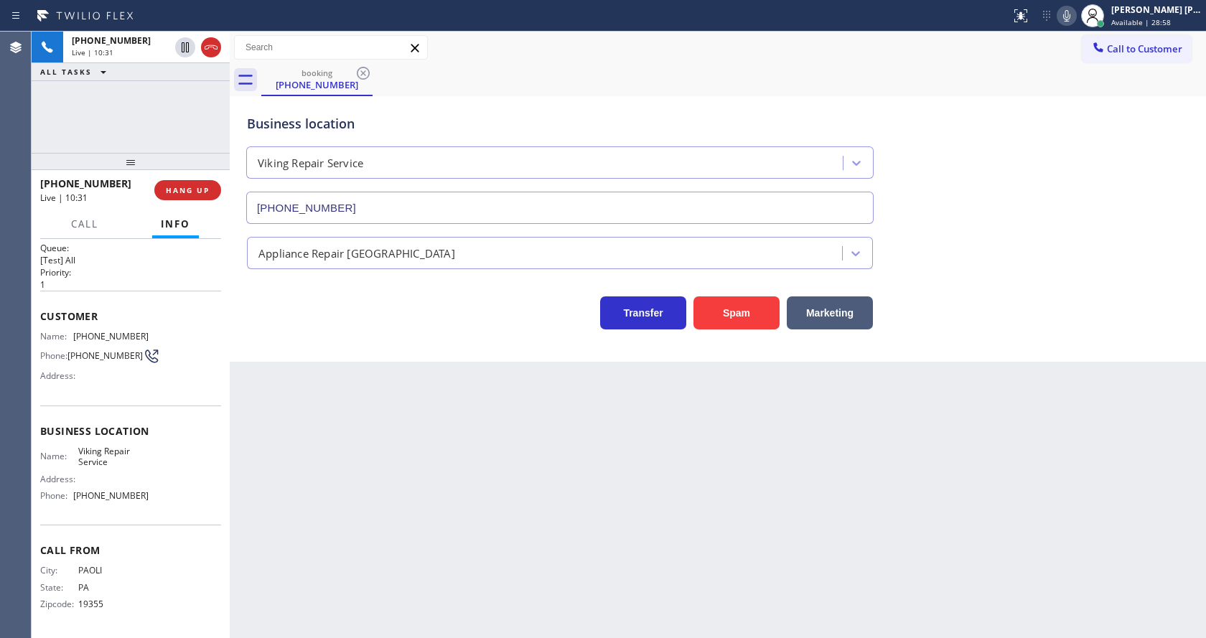
click at [617, 467] on div "Back to Dashboard Change Sender ID Customers Technicians Select a contact Outbo…" at bounding box center [718, 335] width 976 height 607
click at [447, 432] on div "Back to Dashboard Change Sender ID Customers Technicians Select a contact Outbo…" at bounding box center [718, 335] width 976 height 607
click at [512, 503] on div "Back to Dashboard Change Sender ID Customers Technicians Select a contact Outbo…" at bounding box center [718, 335] width 976 height 607
click at [177, 191] on span "HANG UP" at bounding box center [188, 190] width 44 height 10
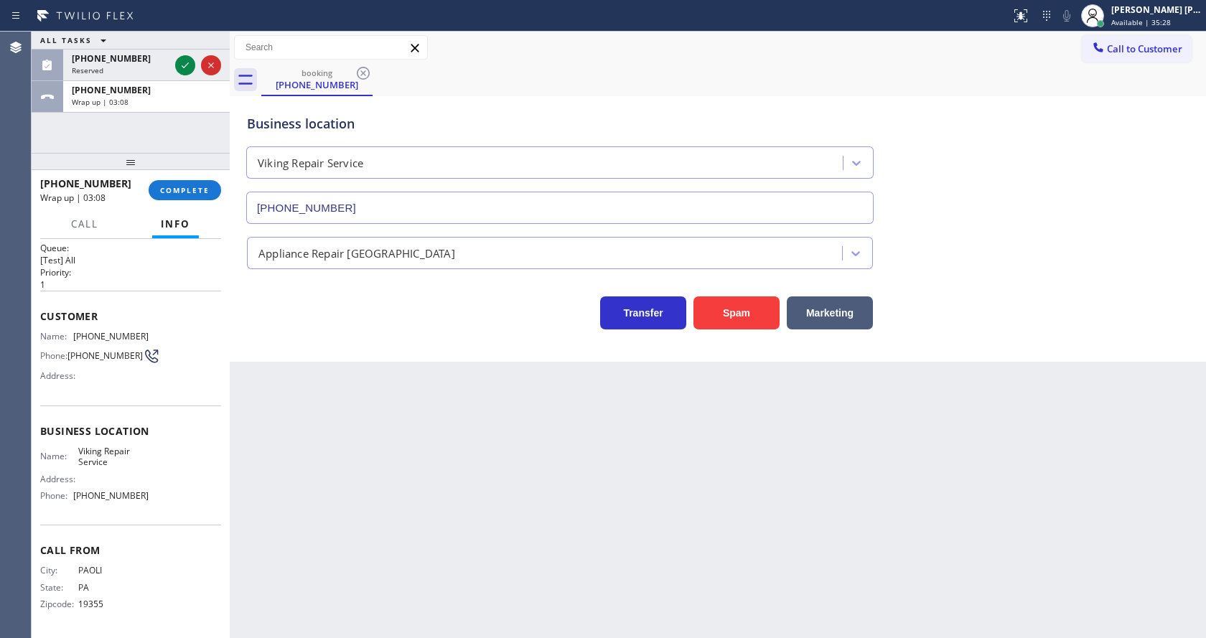
drag, startPoint x: 384, startPoint y: 384, endPoint x: 256, endPoint y: 233, distance: 198.7
click at [383, 378] on div "Back to Dashboard Change Sender ID Customers Technicians Select a contact Outbo…" at bounding box center [718, 335] width 976 height 607
click at [192, 185] on button "COMPLETE" at bounding box center [185, 190] width 73 height 20
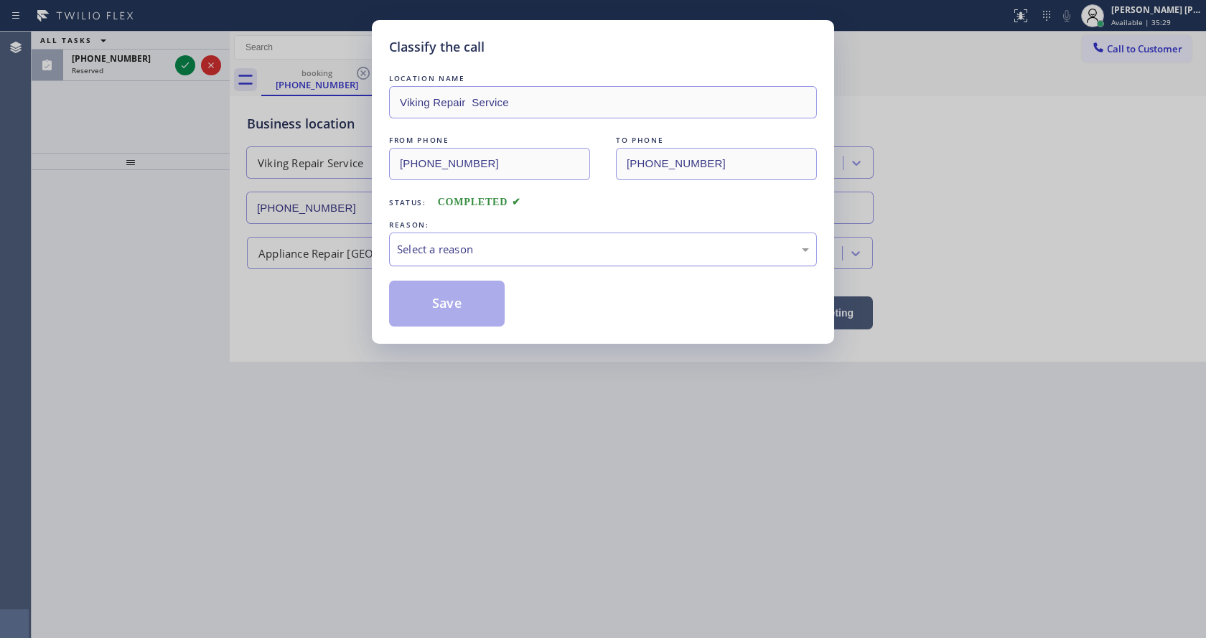
click at [440, 254] on div "Select a reason" at bounding box center [603, 249] width 412 height 17
click at [432, 298] on button "Save" at bounding box center [447, 304] width 116 height 46
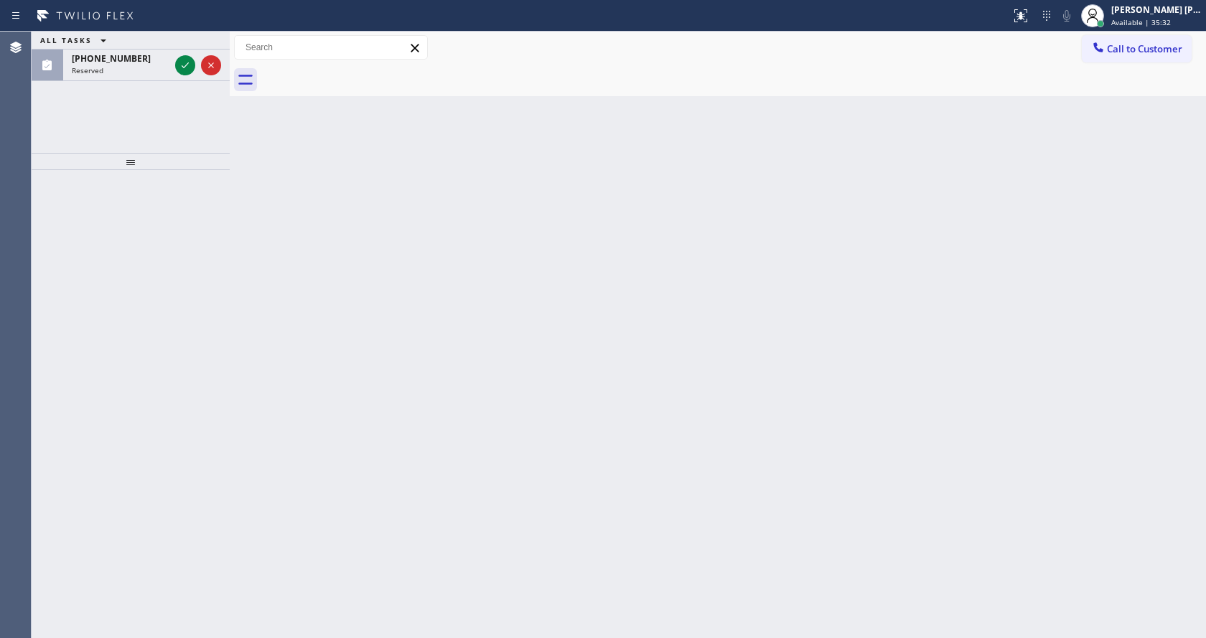
click at [184, 66] on icon at bounding box center [185, 65] width 17 height 17
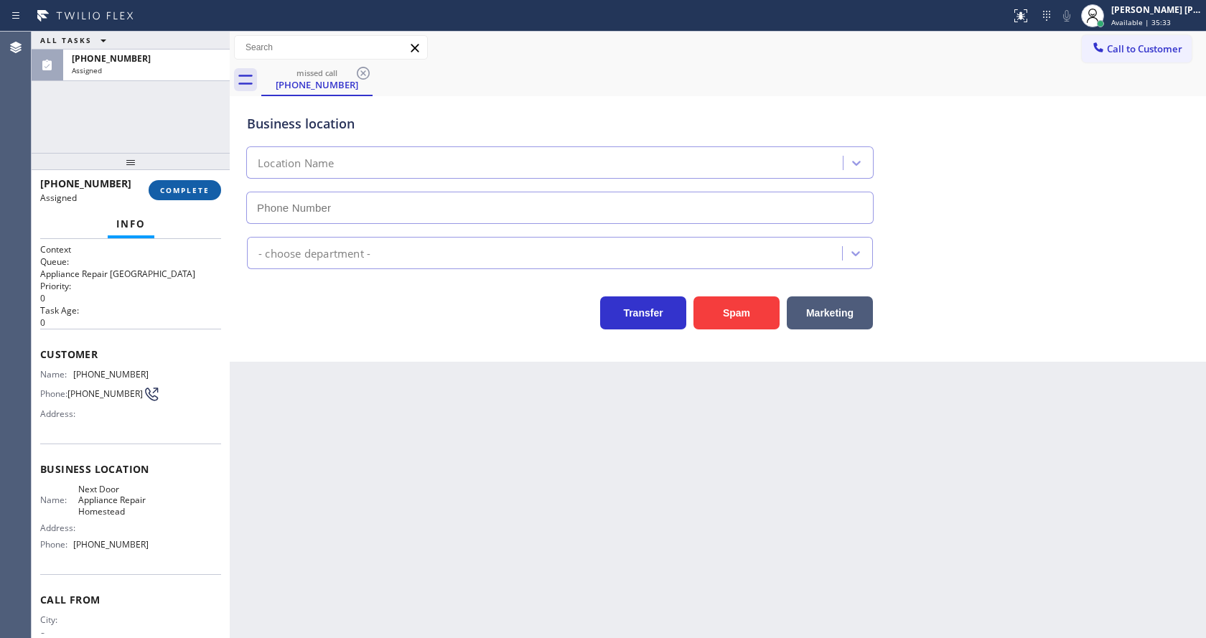
type input "[PHONE_NUMBER]"
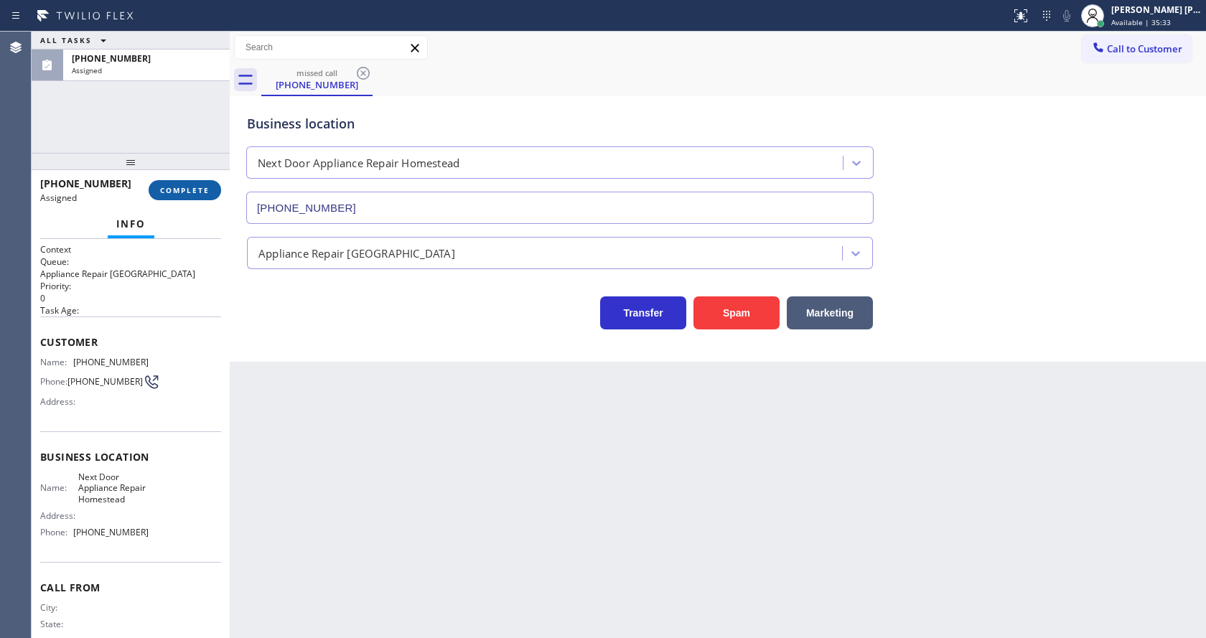
click at [175, 190] on span "COMPLETE" at bounding box center [185, 190] width 50 height 10
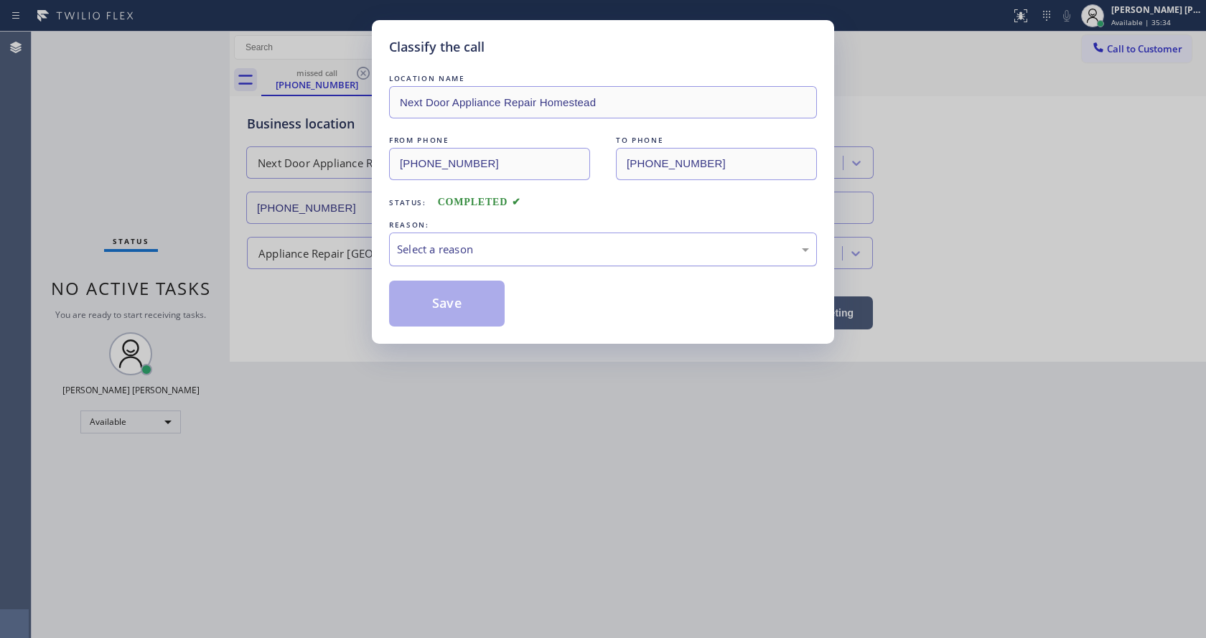
click at [474, 241] on div "Select a reason" at bounding box center [603, 249] width 412 height 17
click at [452, 310] on button "Save" at bounding box center [447, 304] width 116 height 46
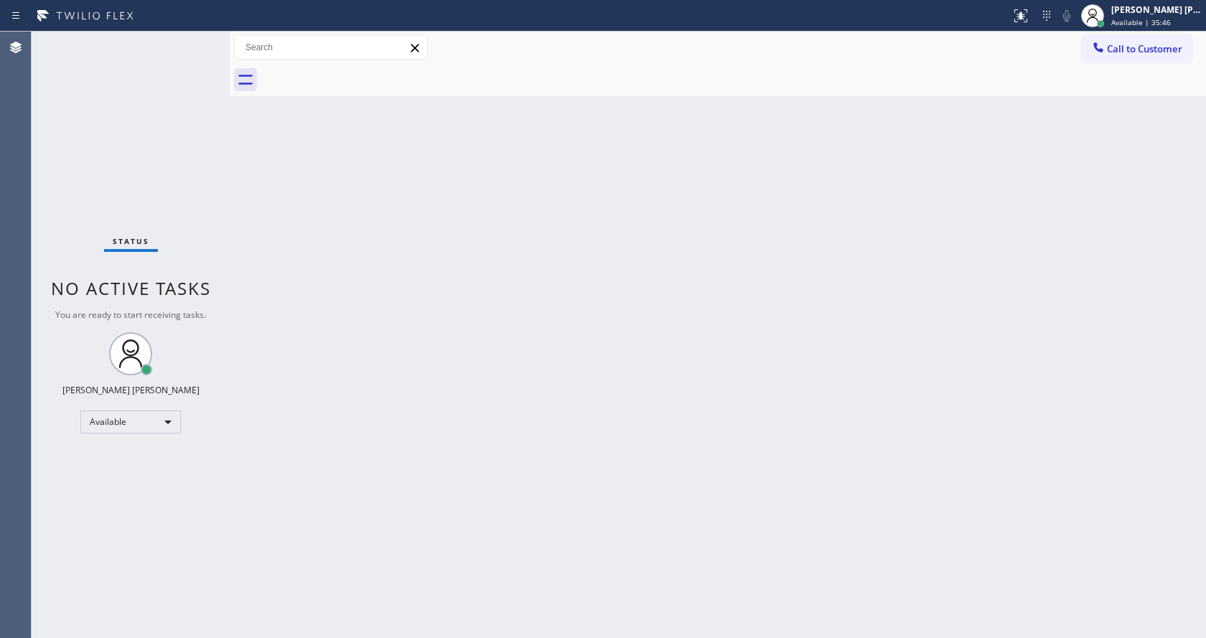
click at [281, 283] on div "Back to Dashboard Change Sender ID Customers Technicians Select a contact Outbo…" at bounding box center [718, 335] width 976 height 607
click at [1132, 28] on div "[PERSON_NAME] [PERSON_NAME] Available | 35:47" at bounding box center [1141, 16] width 129 height 32
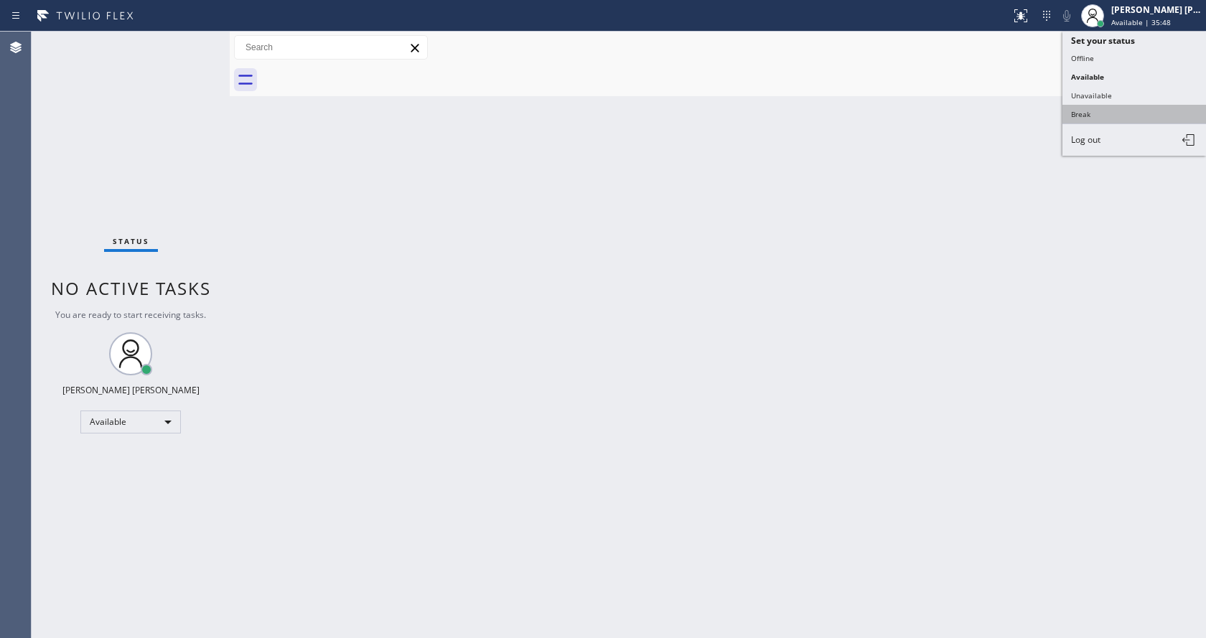
click at [1116, 119] on button "Break" at bounding box center [1135, 114] width 144 height 19
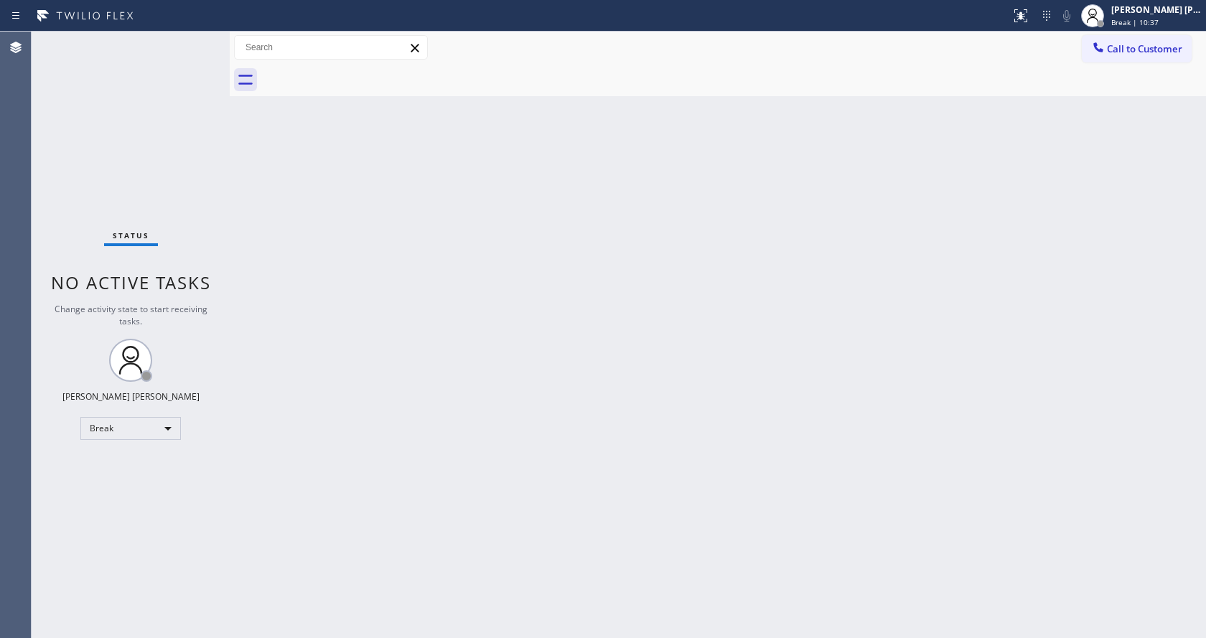
click at [273, 301] on div "Back to Dashboard Change Sender ID Customers Technicians Select a contact Outbo…" at bounding box center [718, 335] width 976 height 607
drag, startPoint x: 756, startPoint y: 338, endPoint x: 549, endPoint y: 229, distance: 233.8
click at [756, 338] on div "Back to Dashboard Change Sender ID Customers Technicians Select a contact Outbo…" at bounding box center [718, 335] width 976 height 607
click at [198, 43] on div "Status No active tasks Change activity state to start receiving tasks. [PERSON_…" at bounding box center [131, 335] width 198 height 607
click at [1124, 26] on span "Break | 15:07" at bounding box center [1134, 22] width 47 height 10
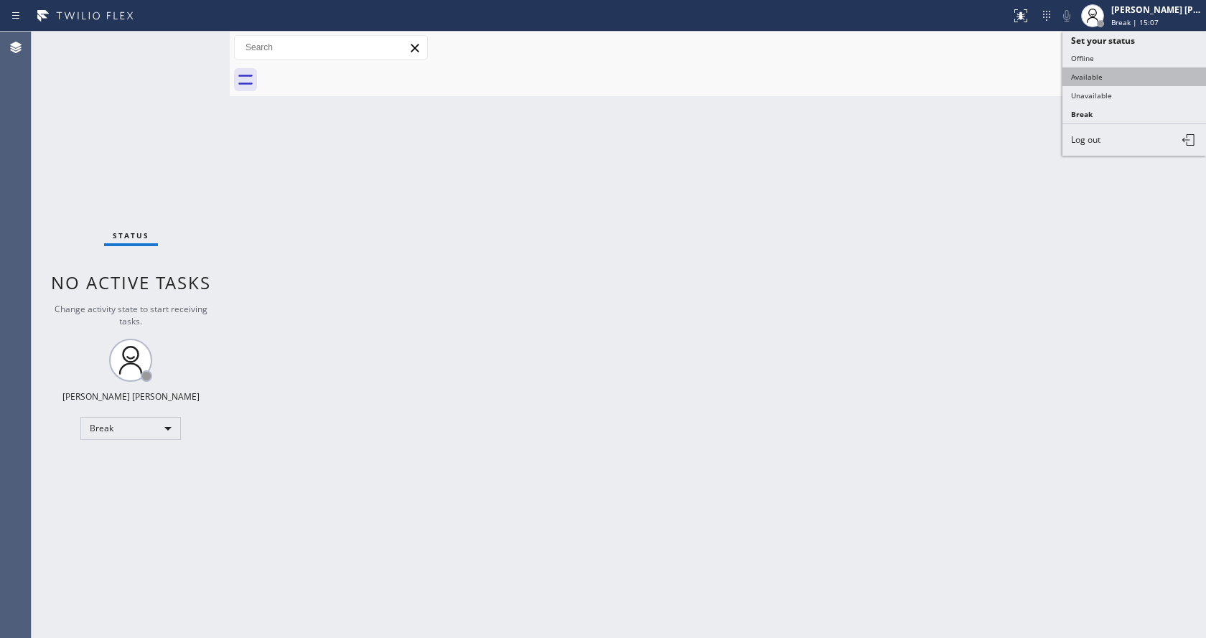
click at [1131, 73] on button "Available" at bounding box center [1135, 76] width 144 height 19
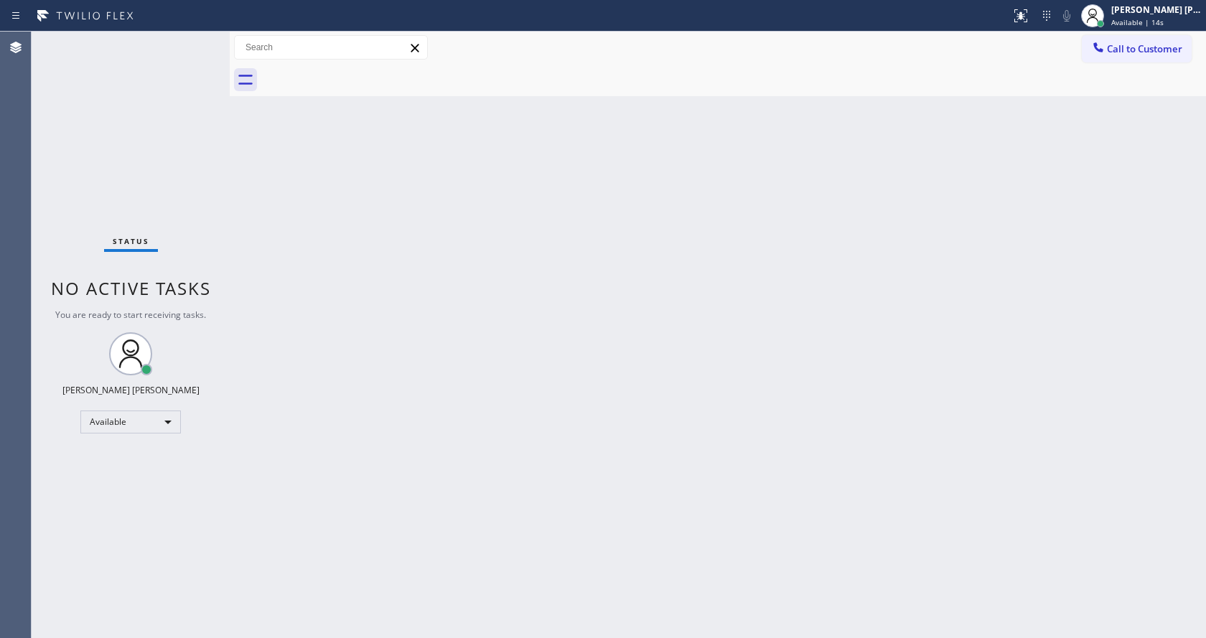
click at [207, 231] on div "Status No active tasks You are ready to start receiving tasks. [PERSON_NAME] [P…" at bounding box center [131, 335] width 198 height 607
click at [291, 223] on div "Back to Dashboard Change Sender ID Customers Technicians Select a contact Outbo…" at bounding box center [718, 335] width 976 height 607
click at [300, 287] on div "Back to Dashboard Change Sender ID Customers Technicians Select a contact Outbo…" at bounding box center [718, 335] width 976 height 607
click at [191, 42] on div "Status No active tasks You are ready to start receiving tasks. [PERSON_NAME] [P…" at bounding box center [131, 335] width 198 height 607
click at [197, 36] on div "Status No active tasks You are ready to start receiving tasks. [PERSON_NAME] [P…" at bounding box center [131, 335] width 198 height 607
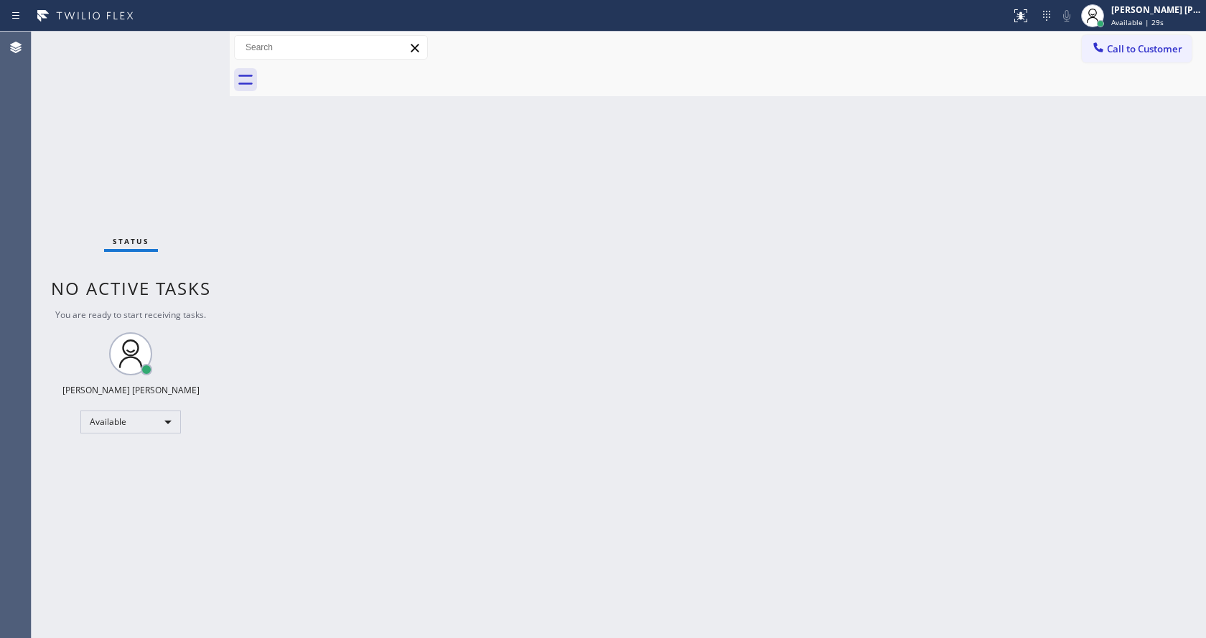
click at [201, 39] on div "Status No active tasks You are ready to start receiving tasks. [PERSON_NAME] [P…" at bounding box center [131, 335] width 198 height 607
click at [194, 41] on div "Status No active tasks You are ready to start receiving tasks. [PERSON_NAME] [P…" at bounding box center [131, 335] width 198 height 607
click at [198, 38] on div "Status No active tasks You are ready to start receiving tasks. [PERSON_NAME] [P…" at bounding box center [131, 335] width 198 height 607
click at [200, 38] on div "Status No active tasks You are ready to start receiving tasks. [PERSON_NAME] [P…" at bounding box center [131, 335] width 198 height 607
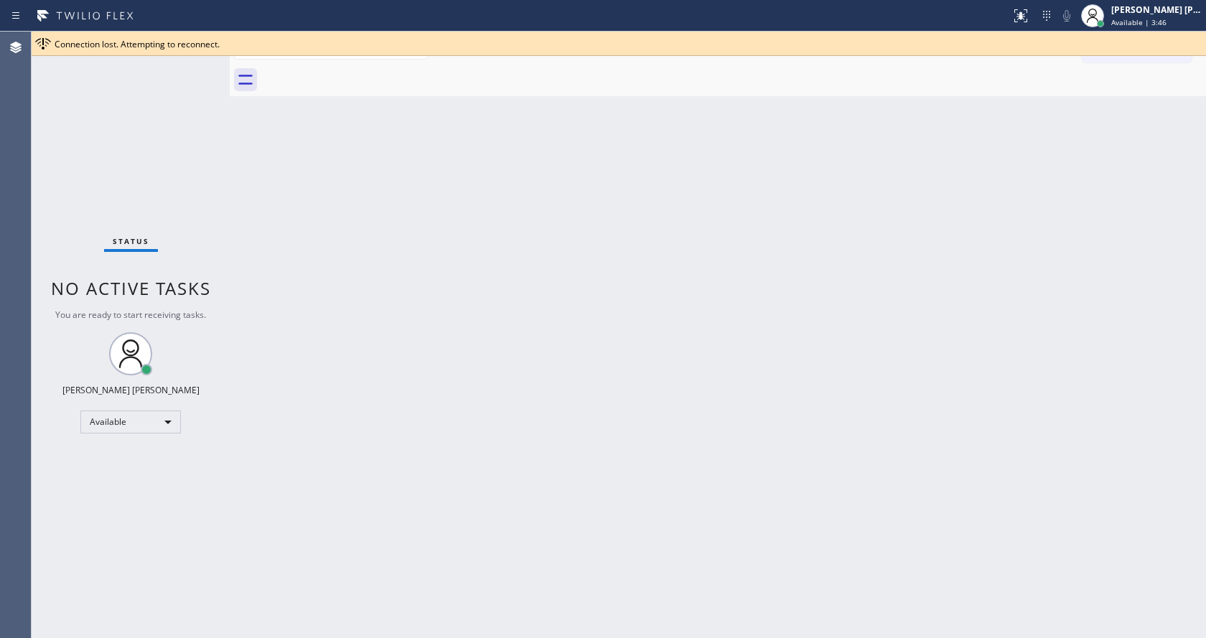
click at [376, 144] on div "Back to Dashboard Change Sender ID Customers Technicians Select a contact Outbo…" at bounding box center [718, 335] width 976 height 607
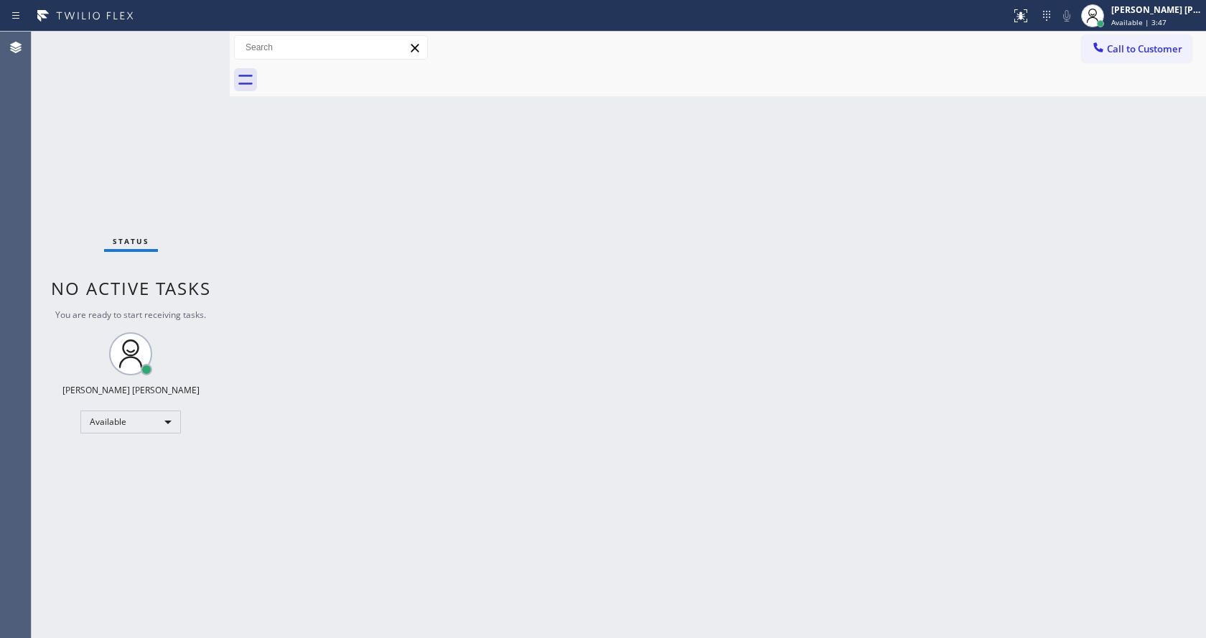
click at [185, 42] on div "Status No active tasks You are ready to start receiving tasks. [PERSON_NAME] [P…" at bounding box center [131, 335] width 198 height 607
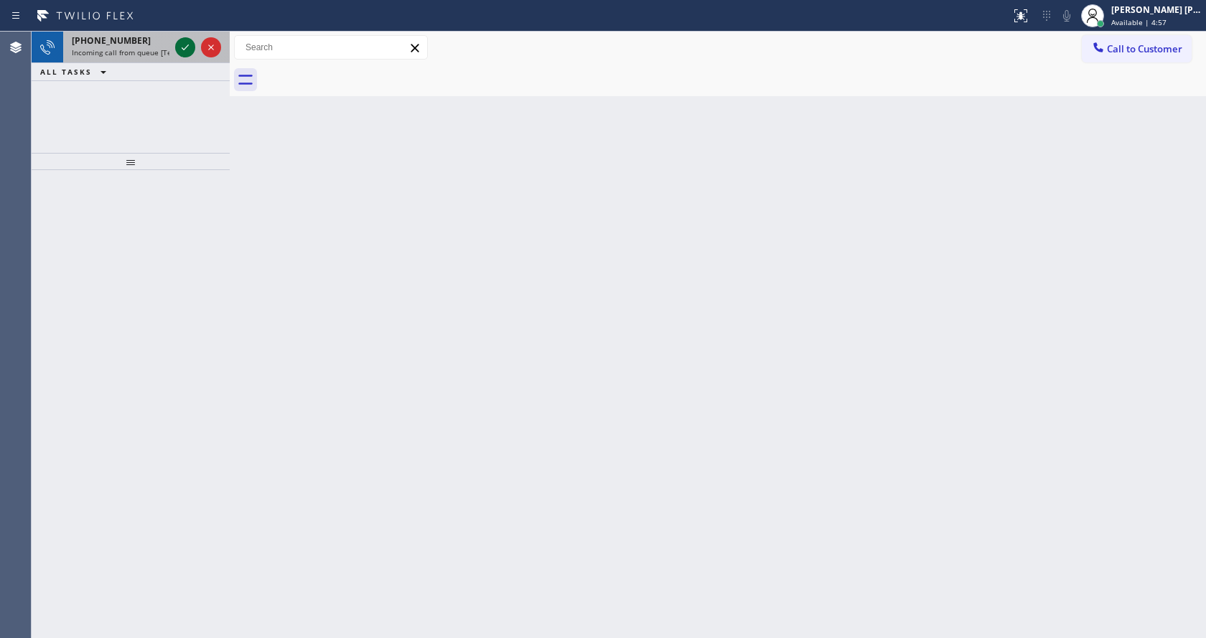
click at [185, 42] on icon at bounding box center [185, 47] width 17 height 17
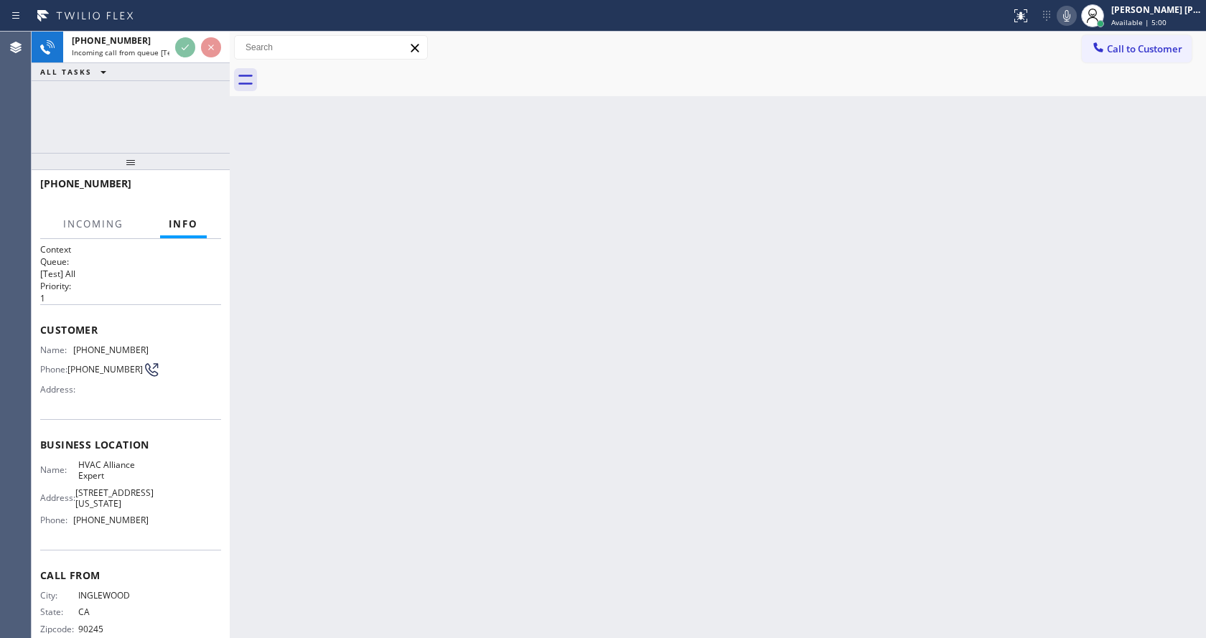
click at [540, 492] on div "Back to Dashboard Change Sender ID Customers Technicians Select a contact Outbo…" at bounding box center [718, 335] width 976 height 607
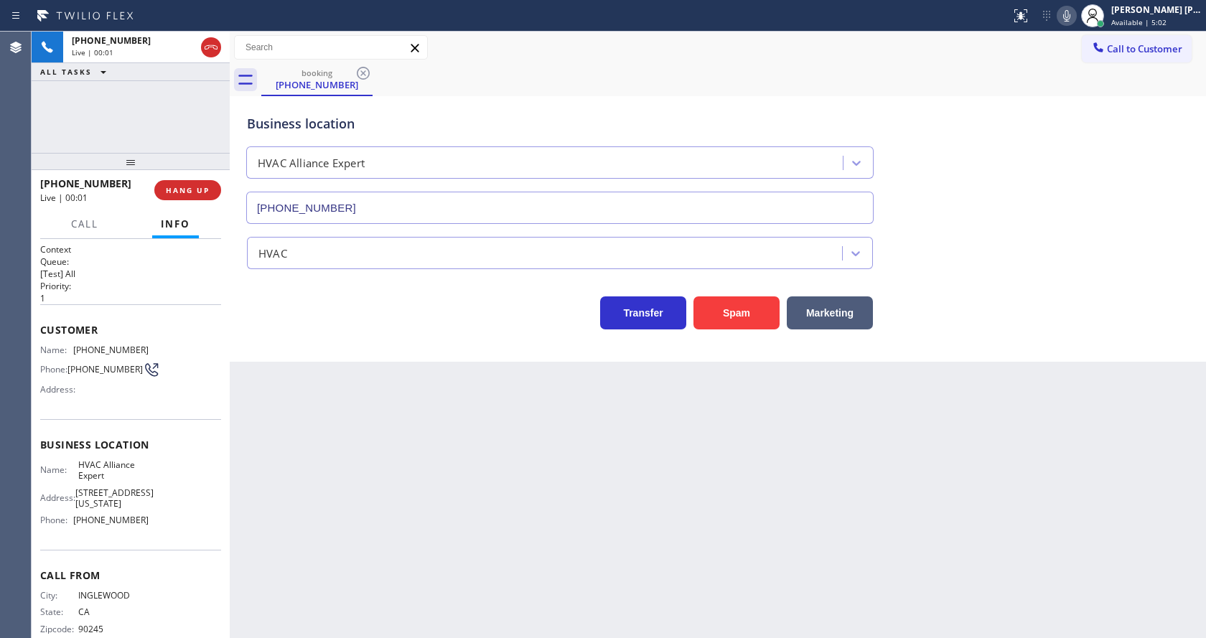
type input "[PHONE_NUMBER]"
click at [500, 516] on div "Back to Dashboard Change Sender ID Customers Technicians Select a contact Outbo…" at bounding box center [718, 335] width 976 height 607
click at [475, 477] on div "Back to Dashboard Change Sender ID Customers Technicians Select a contact Outbo…" at bounding box center [718, 335] width 976 height 607
click at [317, 376] on div "Back to Dashboard Change Sender ID Customers Technicians Select a contact Outbo…" at bounding box center [718, 335] width 976 height 607
click at [233, 450] on div "Back to Dashboard Change Sender ID Customers Technicians Select a contact Outbo…" at bounding box center [718, 335] width 976 height 607
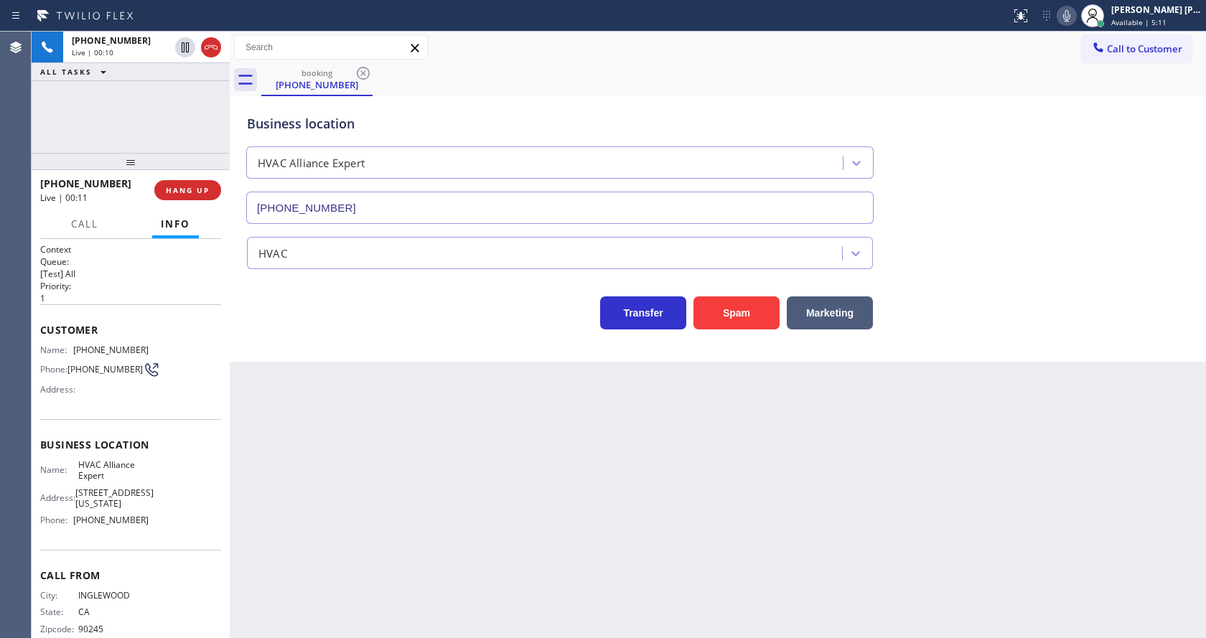
click at [622, 507] on div "Back to Dashboard Change Sender ID Customers Technicians Select a contact Outbo…" at bounding box center [718, 335] width 976 height 607
click at [311, 485] on div "Back to Dashboard Change Sender ID Customers Technicians Select a contact Outbo…" at bounding box center [718, 335] width 976 height 607
click at [431, 426] on div "Back to Dashboard Change Sender ID Customers Technicians Select a contact Outbo…" at bounding box center [718, 335] width 976 height 607
click at [180, 187] on span "HANG UP" at bounding box center [188, 190] width 44 height 10
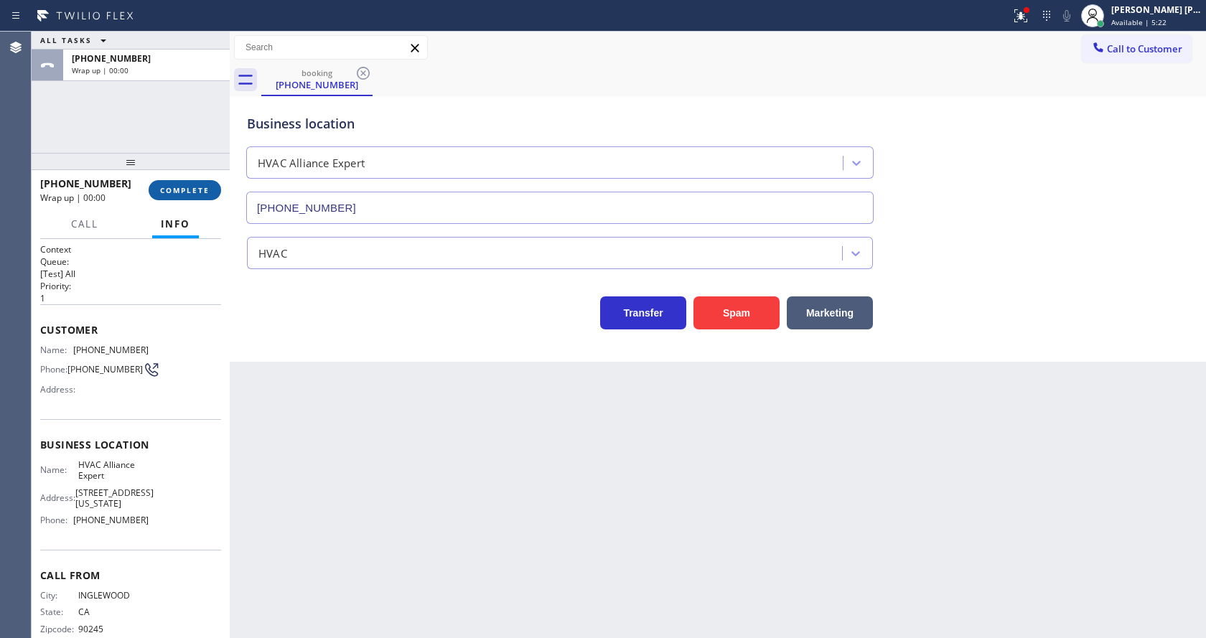
click at [180, 187] on span "COMPLETE" at bounding box center [185, 190] width 50 height 10
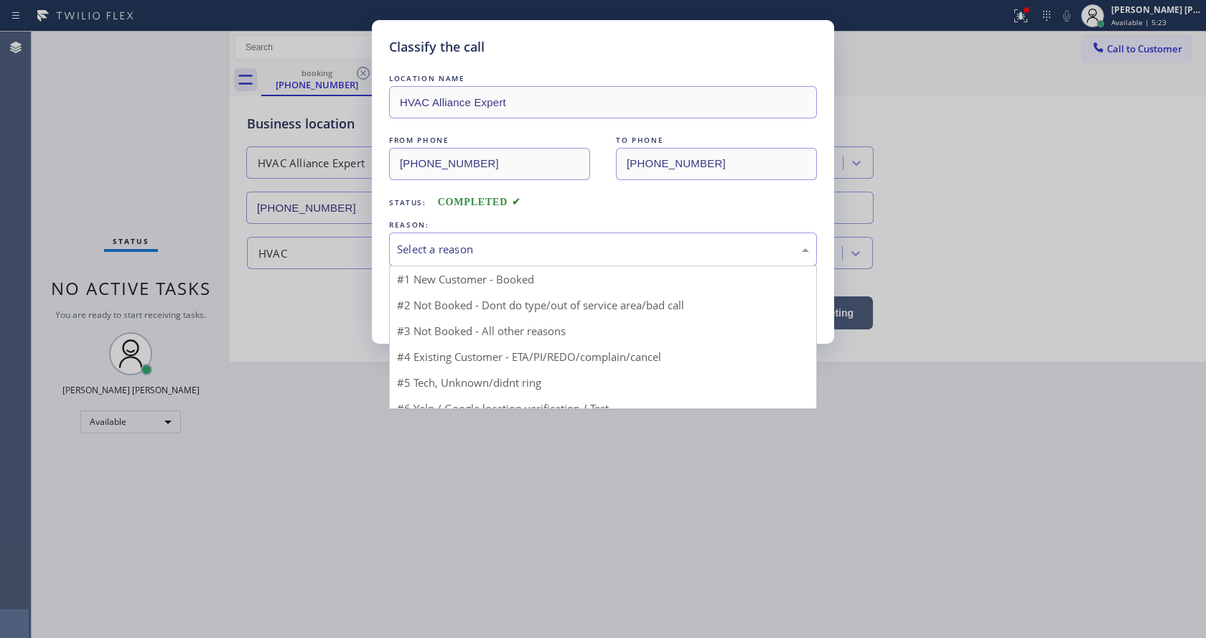
click at [469, 245] on div "Select a reason" at bounding box center [603, 249] width 412 height 17
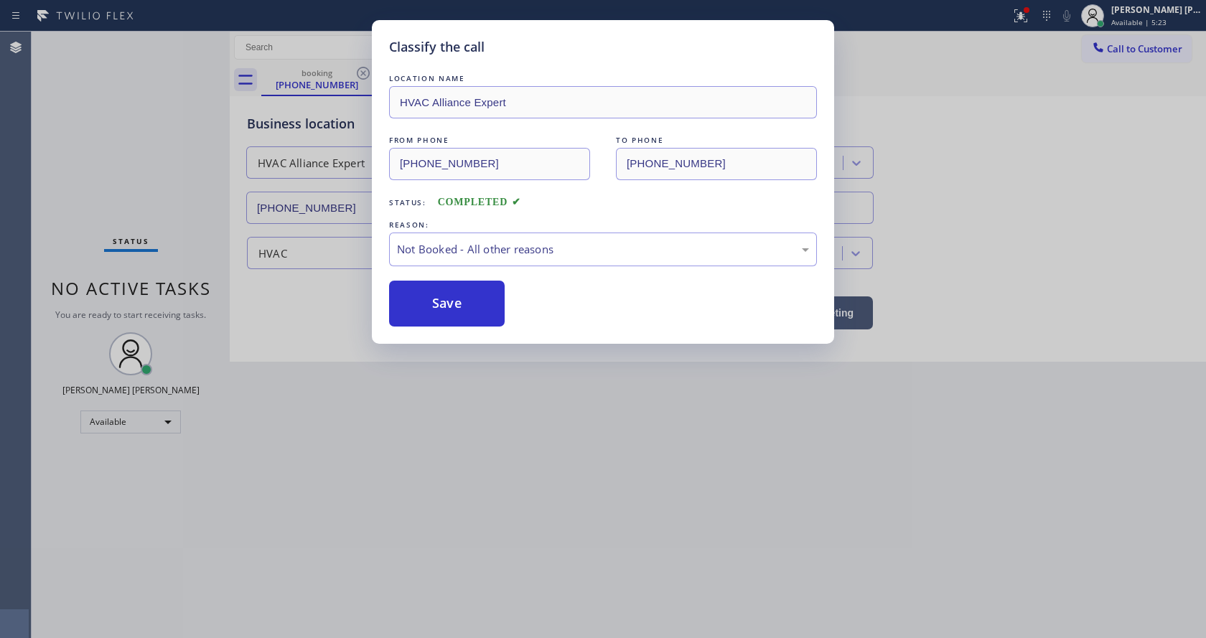
click at [449, 299] on button "Save" at bounding box center [447, 304] width 116 height 46
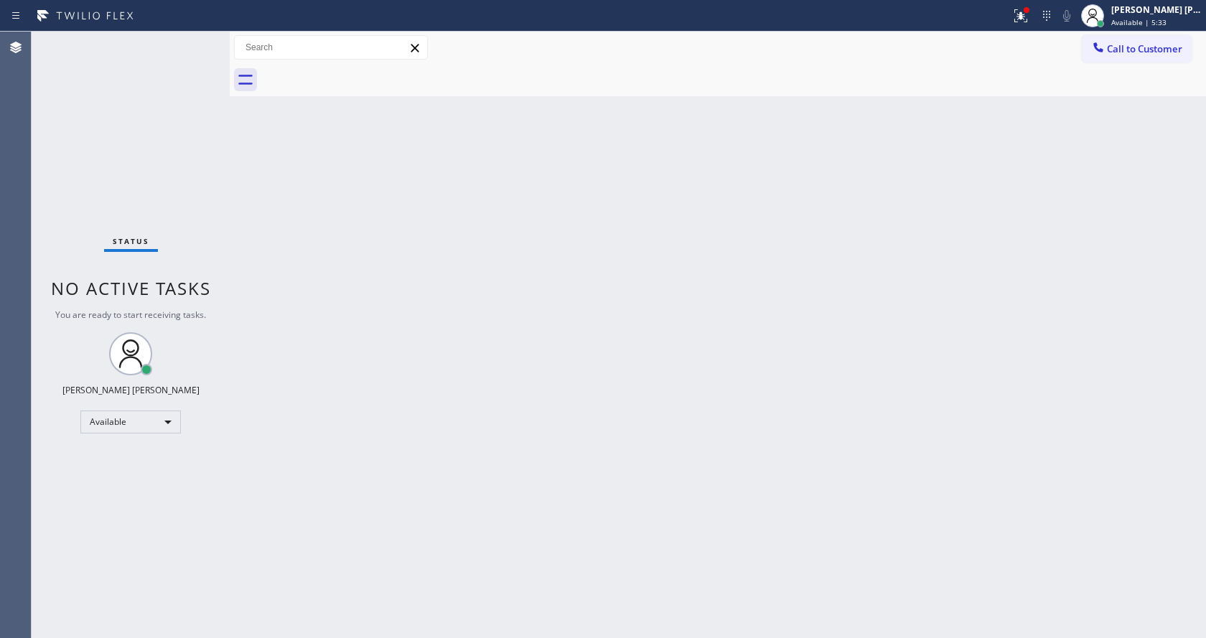
click at [359, 363] on div "Back to Dashboard Change Sender ID Customers Technicians Select a contact Outbo…" at bounding box center [718, 335] width 976 height 607
click at [727, 429] on div "Back to Dashboard Change Sender ID Customers Technicians Select a contact Outbo…" at bounding box center [718, 335] width 976 height 607
click at [202, 36] on div "Status No active tasks You are ready to start receiving tasks. [PERSON_NAME] [P…" at bounding box center [131, 335] width 198 height 607
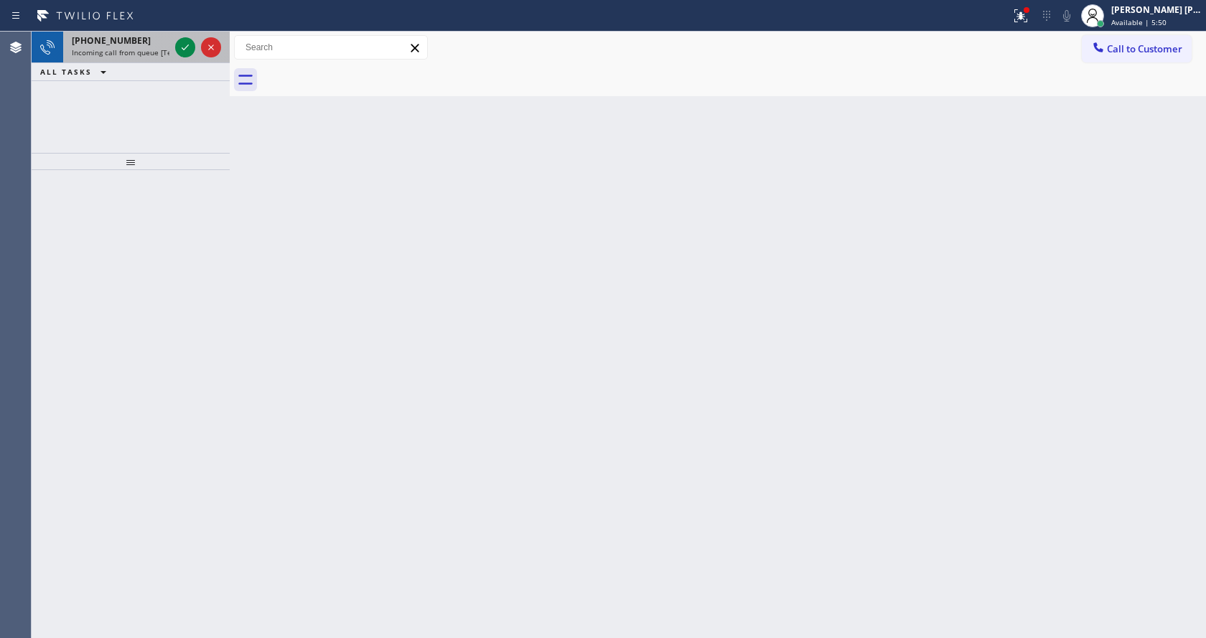
click at [162, 50] on span "Incoming call from queue [Test] All" at bounding box center [131, 52] width 119 height 10
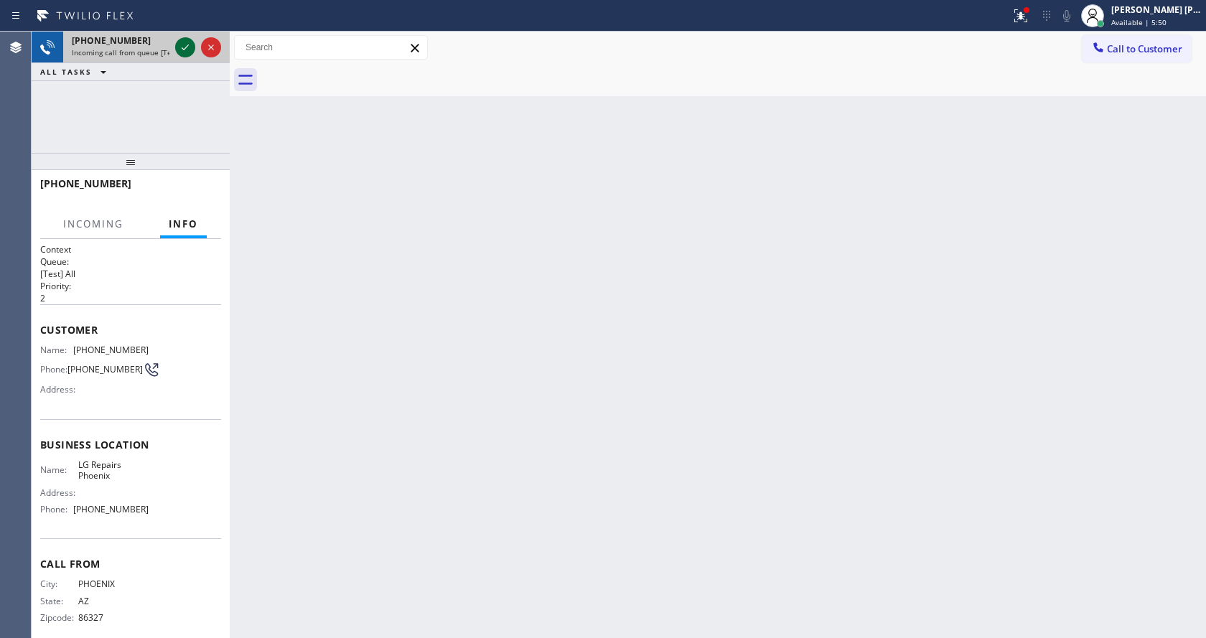
click at [178, 51] on icon at bounding box center [185, 47] width 17 height 17
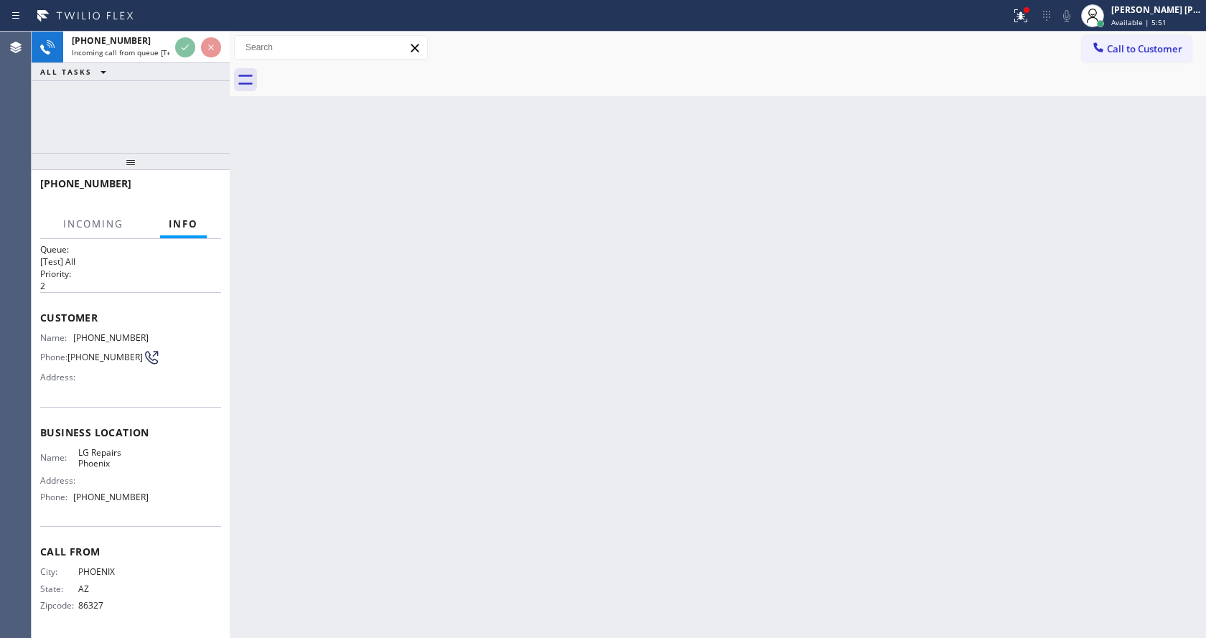
scroll to position [19, 0]
click at [392, 483] on div "Back to Dashboard Change Sender ID Customers Technicians Select a contact Outbo…" at bounding box center [718, 335] width 976 height 607
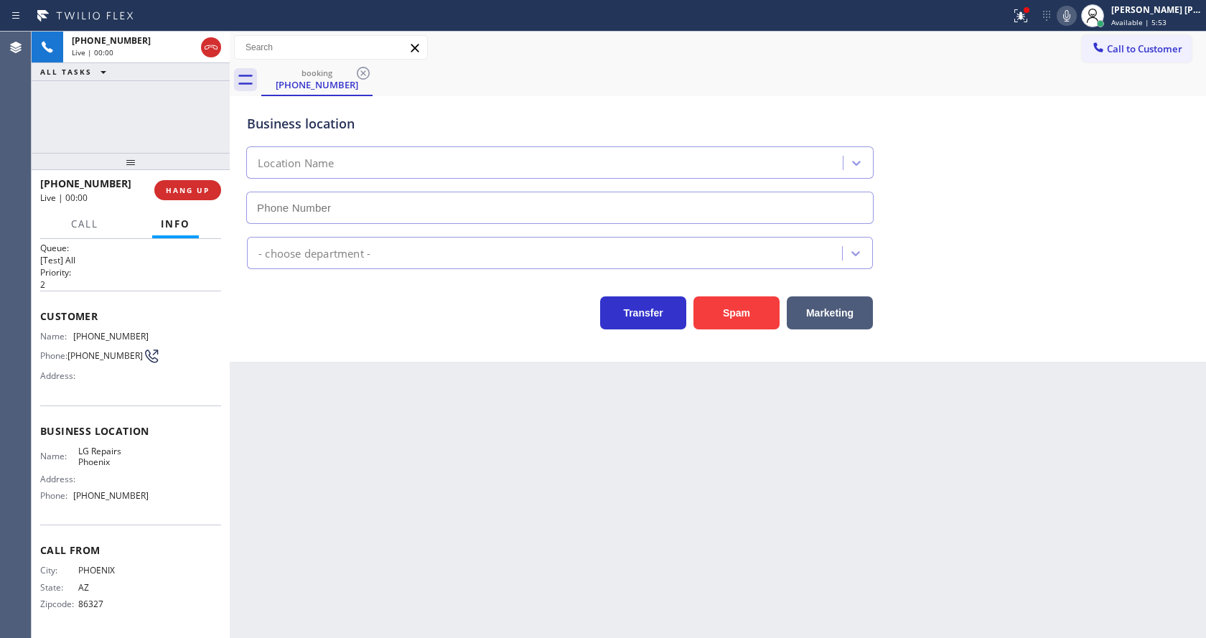
type input "[PHONE_NUMBER]"
click at [446, 518] on div "Back to Dashboard Change Sender ID Customers Technicians Select a contact Outbo…" at bounding box center [718, 335] width 976 height 607
click at [420, 503] on div "Back to Dashboard Change Sender ID Customers Technicians Select a contact Outbo…" at bounding box center [718, 335] width 976 height 607
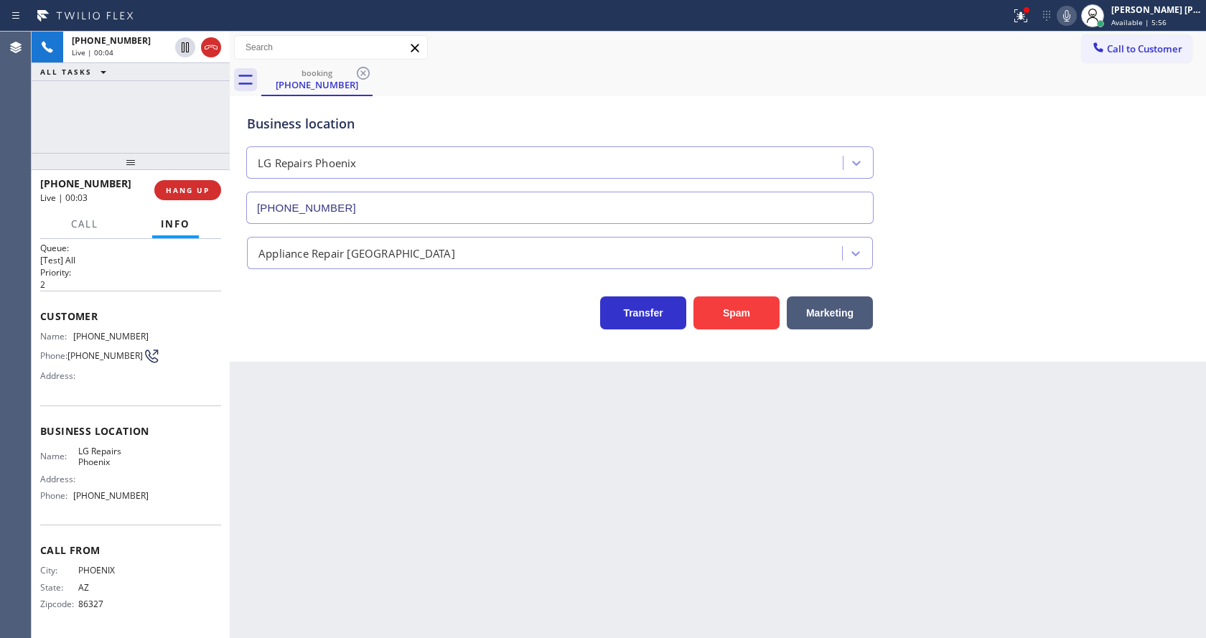
click at [322, 371] on div "Back to Dashboard Change Sender ID Customers Technicians Select a contact Outbo…" at bounding box center [718, 335] width 976 height 607
click at [429, 468] on div "Back to Dashboard Change Sender ID Customers Technicians Select a contact Outbo…" at bounding box center [718, 335] width 976 height 607
click at [685, 567] on div "Back to Dashboard Change Sender ID Customers Technicians Select a contact Outbo…" at bounding box center [718, 335] width 976 height 607
click at [1030, 23] on icon at bounding box center [1020, 15] width 17 height 17
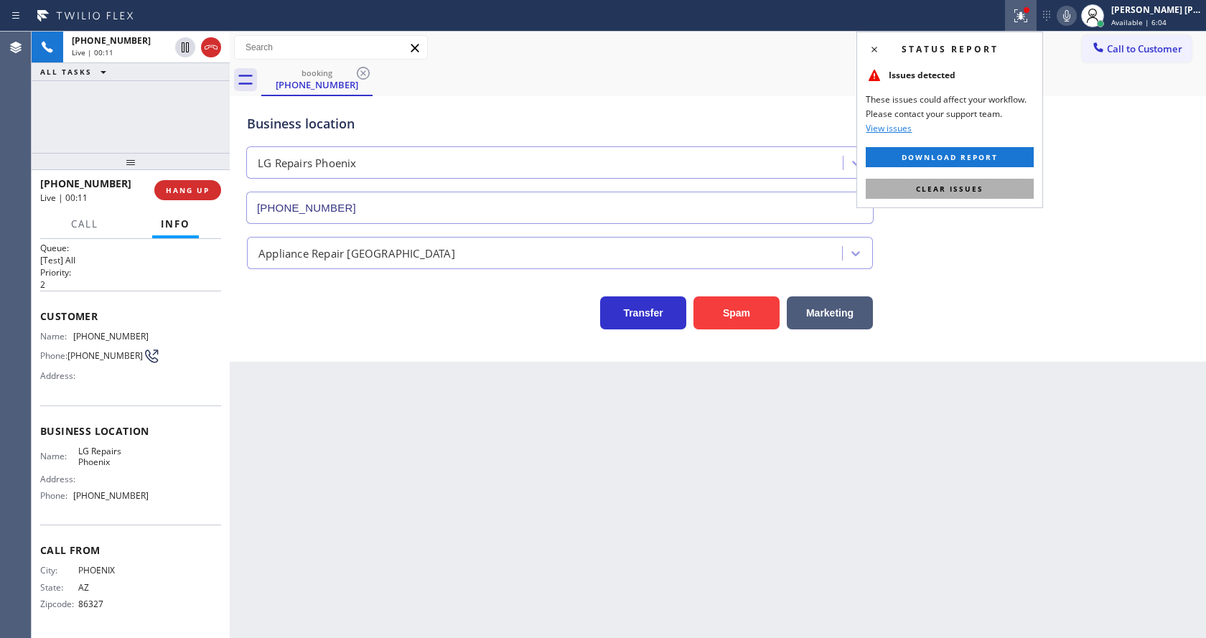
click at [984, 197] on button "Clear issues" at bounding box center [950, 189] width 168 height 20
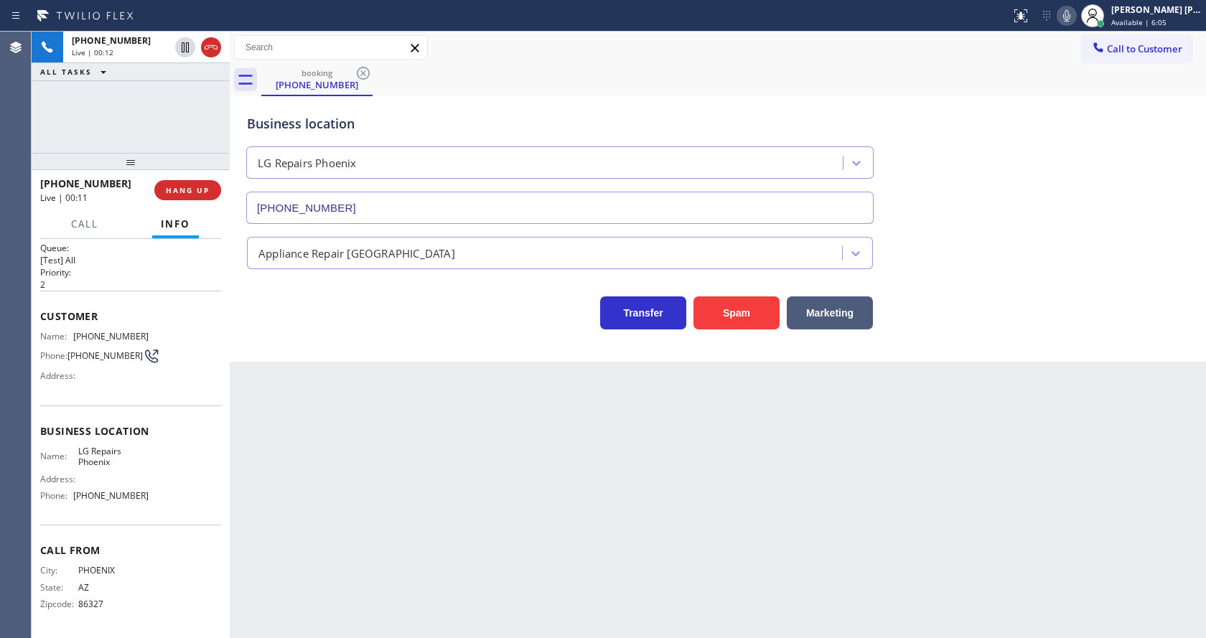
click at [1063, 233] on div "Appliance Repair [GEOGRAPHIC_DATA]" at bounding box center [718, 250] width 948 height 38
click at [326, 543] on div "Back to Dashboard Change Sender ID Customers Technicians Select a contact Outbo…" at bounding box center [718, 335] width 976 height 607
click at [137, 419] on div "Business location Name: LG Repairs Phoenix Address: Phone: [PHONE_NUMBER]" at bounding box center [130, 466] width 181 height 120
drag, startPoint x: 70, startPoint y: 332, endPoint x: 171, endPoint y: 334, distance: 101.3
click at [171, 334] on div "Name: [PHONE_NUMBER] Phone: [PHONE_NUMBER] Address:" at bounding box center [130, 359] width 181 height 57
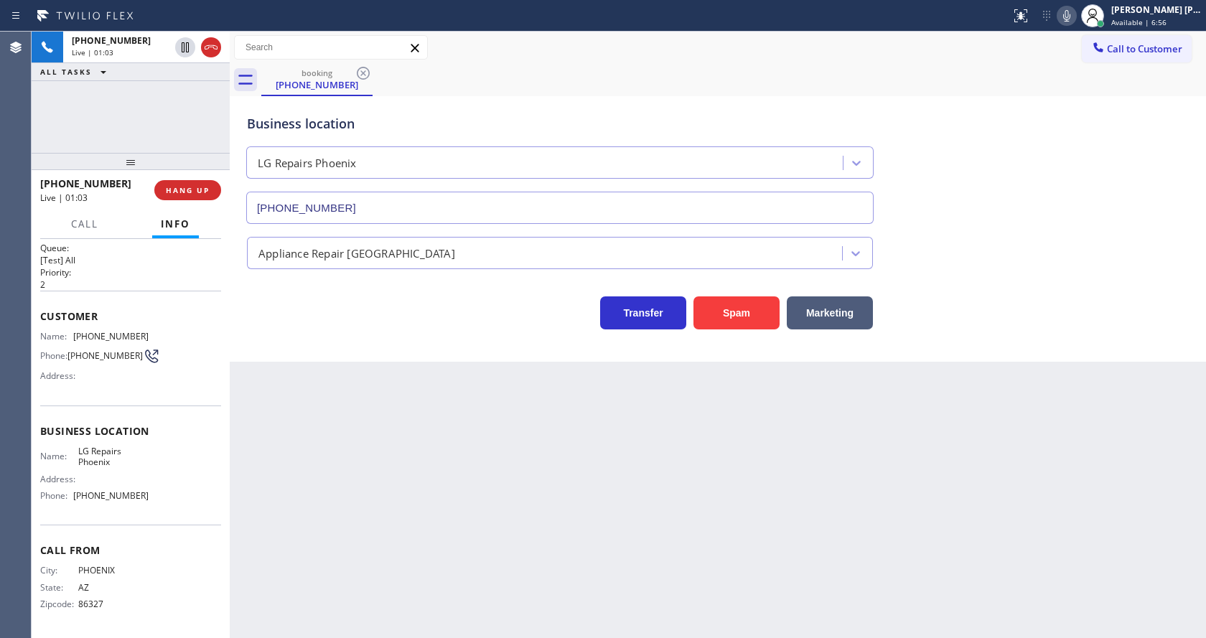
click at [353, 444] on div "Back to Dashboard Change Sender ID Customers Technicians Select a contact Outbo…" at bounding box center [718, 335] width 976 height 607
drag, startPoint x: 164, startPoint y: 467, endPoint x: 129, endPoint y: 471, distance: 35.4
click at [164, 467] on div "Name: LG Repairs Phoenix Address: Phone: [PHONE_NUMBER]" at bounding box center [130, 477] width 181 height 62
drag, startPoint x: 76, startPoint y: 448, endPoint x: 123, endPoint y: 462, distance: 49.3
click at [123, 462] on div "Name: LG Repairs Phoenix" at bounding box center [94, 457] width 108 height 22
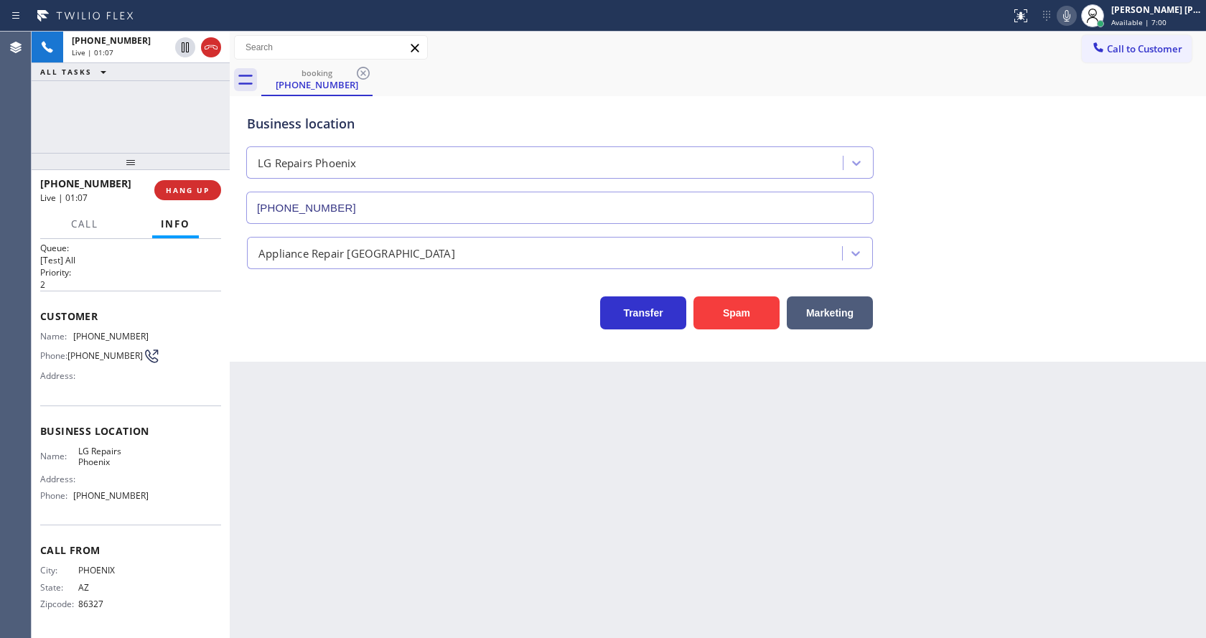
click at [428, 509] on div "Back to Dashboard Change Sender ID Customers Technicians Select a contact Outbo…" at bounding box center [718, 335] width 976 height 607
click at [139, 521] on div "Business location Name: LG Repairs Phoenix Address: Phone: [PHONE_NUMBER]" at bounding box center [130, 466] width 181 height 120
drag, startPoint x: 70, startPoint y: 495, endPoint x: 162, endPoint y: 503, distance: 93.0
click at [162, 503] on div "Name: LG Repairs Phoenix Address: Phone: [PHONE_NUMBER]" at bounding box center [130, 477] width 181 height 62
drag, startPoint x: 331, startPoint y: 535, endPoint x: 323, endPoint y: 638, distance: 103.0
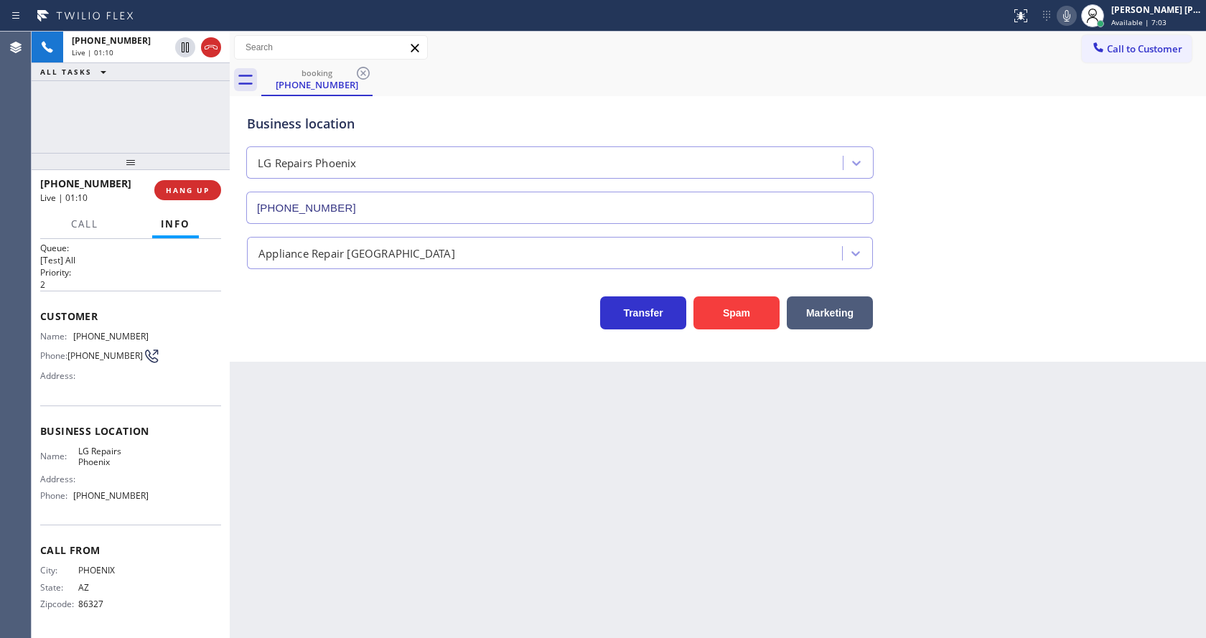
click at [330, 545] on div "Back to Dashboard Change Sender ID Customers Technicians Select a contact Outbo…" at bounding box center [718, 335] width 976 height 607
click at [1066, 206] on div "Business location LG Repairs [GEOGRAPHIC_DATA] [PHONE_NUMBER]" at bounding box center [718, 159] width 948 height 130
click at [1071, 11] on icon at bounding box center [1066, 15] width 7 height 11
click at [318, 512] on div "Back to Dashboard Change Sender ID Customers Technicians Select a contact Outbo…" at bounding box center [718, 335] width 976 height 607
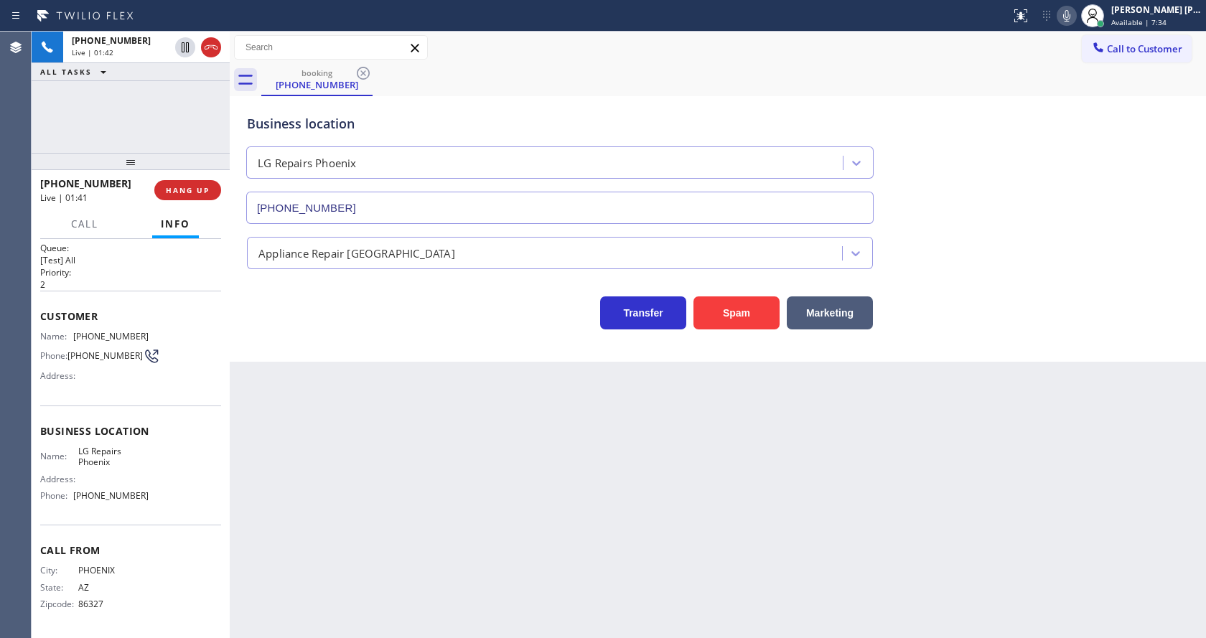
click at [735, 458] on div "Back to Dashboard Change Sender ID Customers Technicians Select a contact Outbo…" at bounding box center [718, 335] width 976 height 607
click at [329, 458] on div "Back to Dashboard Change Sender ID Customers Technicians Select a contact Outbo…" at bounding box center [718, 335] width 976 height 607
click at [522, 449] on div "Back to Dashboard Change Sender ID Customers Technicians Select a contact Outbo…" at bounding box center [718, 335] width 976 height 607
click at [285, 450] on div "Back to Dashboard Change Sender ID Customers Technicians Select a contact Outbo…" at bounding box center [718, 335] width 976 height 607
click at [320, 637] on div "Back to Dashboard Change Sender ID Customers Technicians Select a contact Outbo…" at bounding box center [718, 335] width 976 height 607
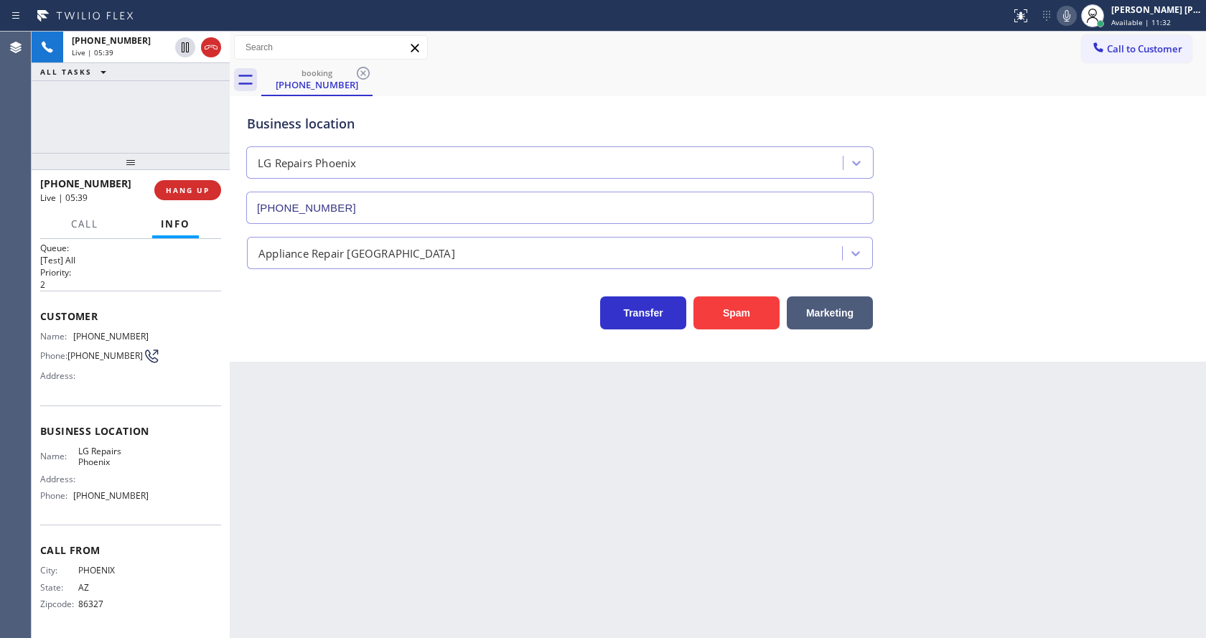
click at [611, 505] on div "Back to Dashboard Change Sender ID Customers Technicians Select a contact Outbo…" at bounding box center [718, 335] width 976 height 607
click at [325, 414] on div "Back to Dashboard Change Sender ID Customers Technicians Select a contact Outbo…" at bounding box center [718, 335] width 976 height 607
click at [614, 510] on div "Back to Dashboard Change Sender ID Customers Technicians Select a contact Outbo…" at bounding box center [718, 335] width 976 height 607
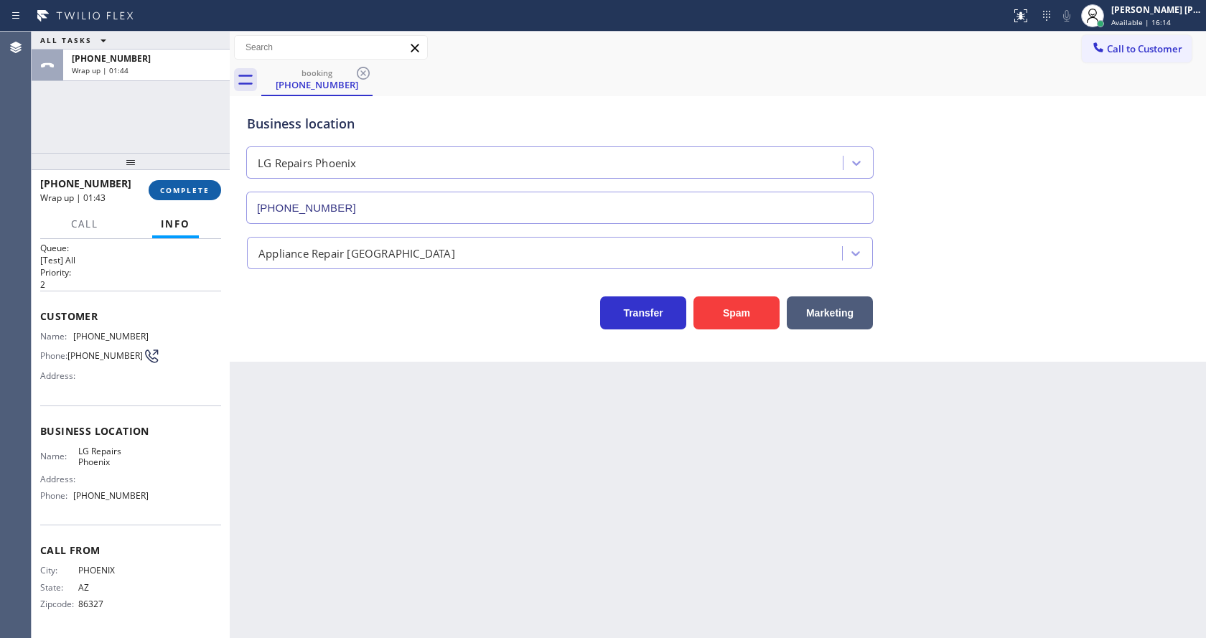
click at [169, 196] on button "COMPLETE" at bounding box center [185, 190] width 73 height 20
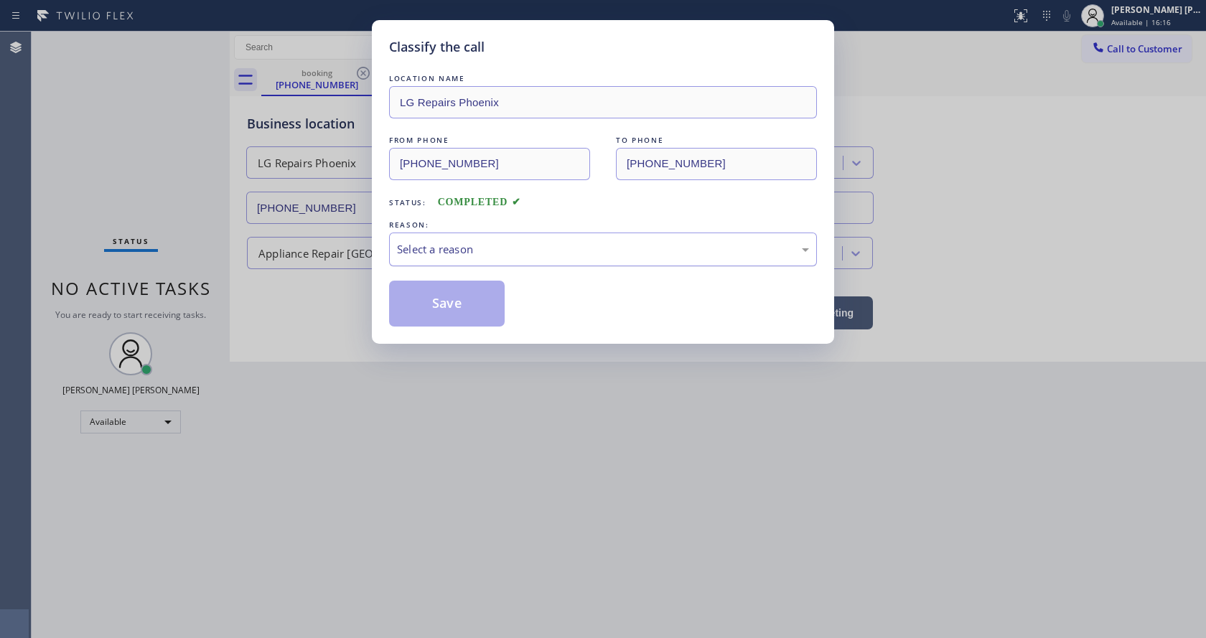
click at [442, 245] on div "Select a reason" at bounding box center [603, 249] width 412 height 17
click at [444, 318] on button "Save" at bounding box center [447, 304] width 116 height 46
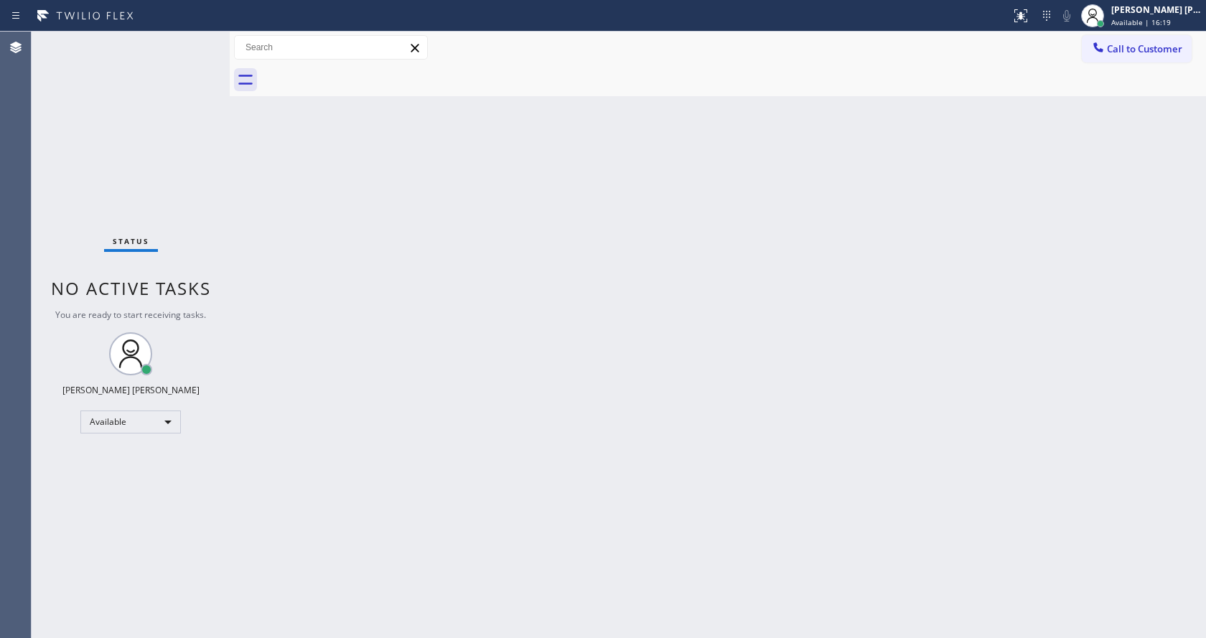
click at [650, 300] on div "Back to Dashboard Change Sender ID Customers Technicians Select a contact Outbo…" at bounding box center [718, 335] width 976 height 607
click at [379, 442] on div "Back to Dashboard Change Sender ID Customers Technicians Select a contact Outbo…" at bounding box center [718, 335] width 976 height 607
click at [673, 241] on div "Back to Dashboard Change Sender ID Customers Technicians Select a contact Outbo…" at bounding box center [718, 335] width 976 height 607
click at [140, 106] on div "Status No active tasks You are ready to start receiving tasks. [PERSON_NAME] [P…" at bounding box center [131, 335] width 198 height 607
click at [196, 41] on div "Status No active tasks You are ready to start receiving tasks. [PERSON_NAME] [P…" at bounding box center [131, 335] width 198 height 607
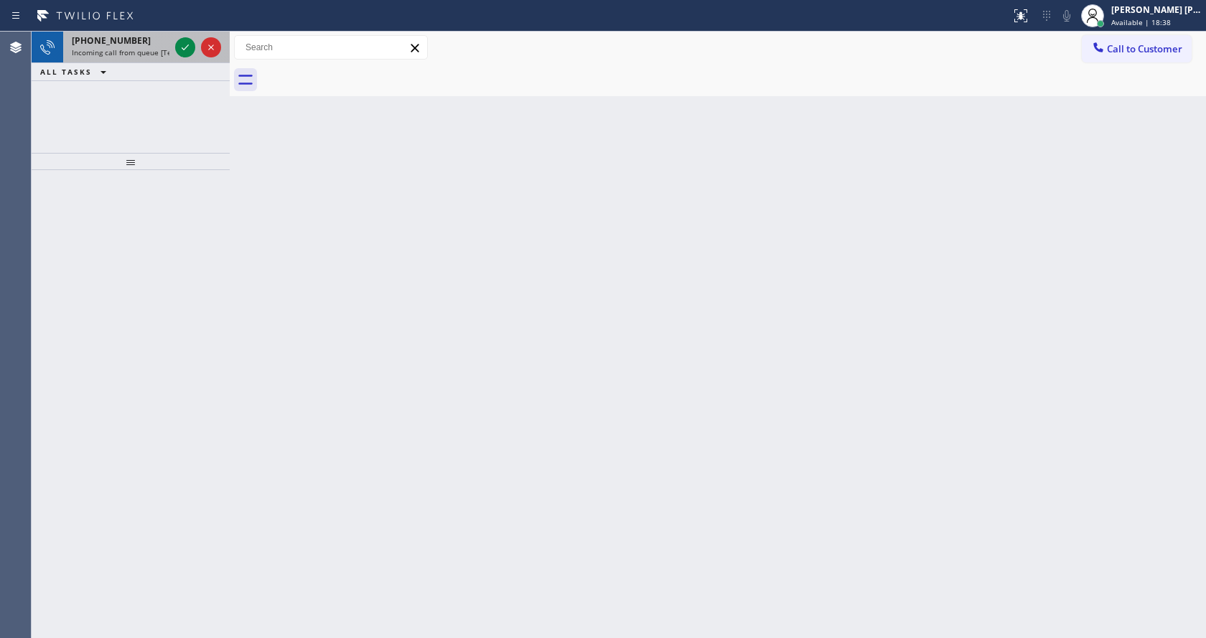
click at [173, 55] on div at bounding box center [198, 48] width 52 height 32
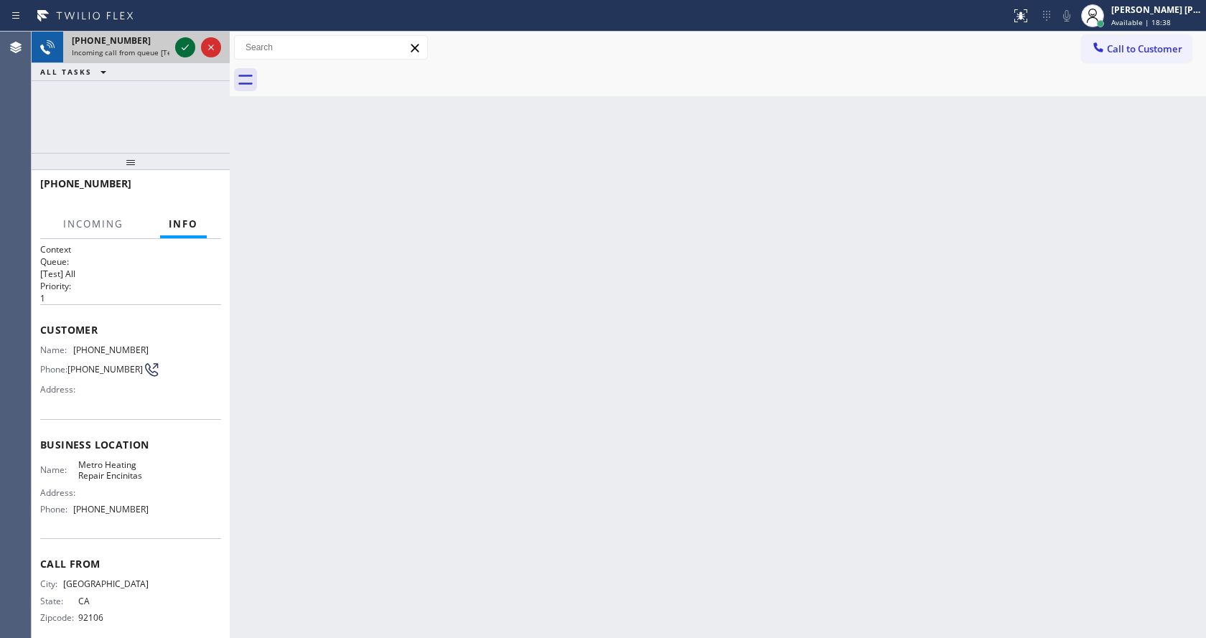
click at [183, 52] on icon at bounding box center [185, 47] width 17 height 17
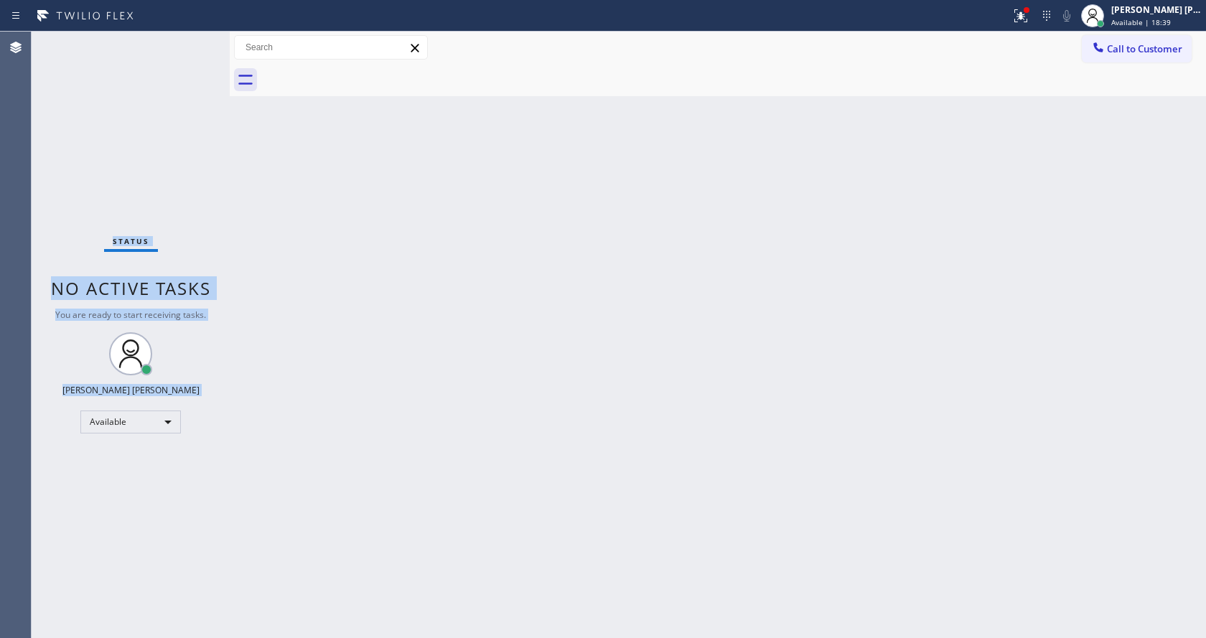
click at [192, 39] on div "Status No active tasks You are ready to start receiving tasks. [PERSON_NAME] [P…" at bounding box center [131, 335] width 198 height 607
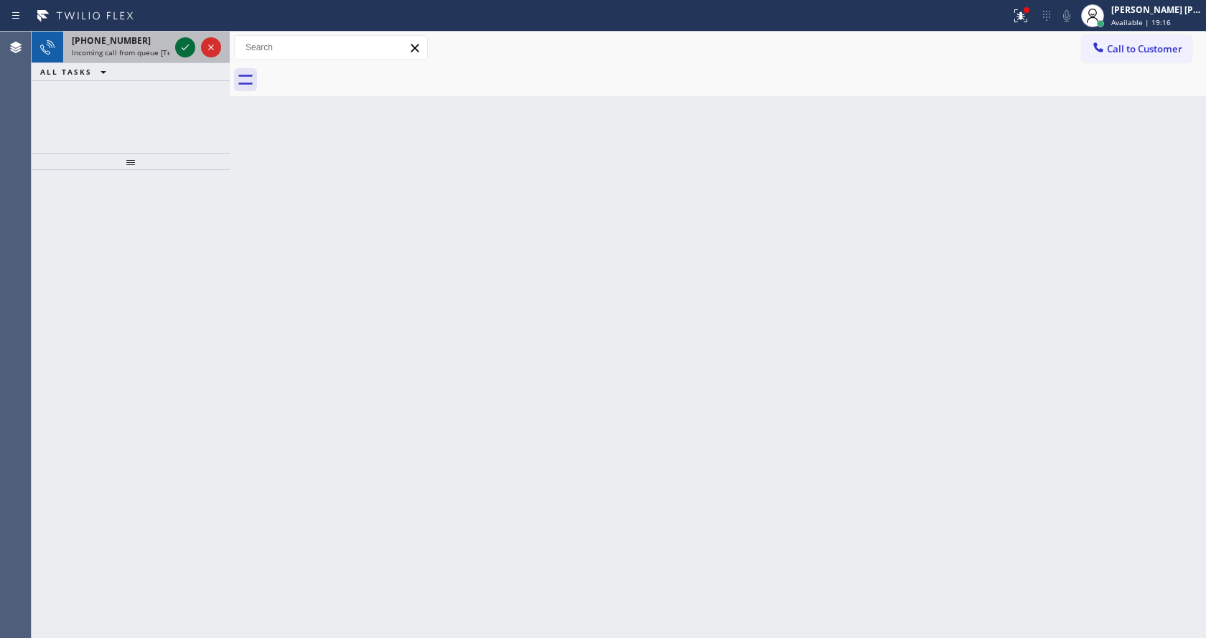
click at [187, 45] on icon at bounding box center [185, 47] width 17 height 17
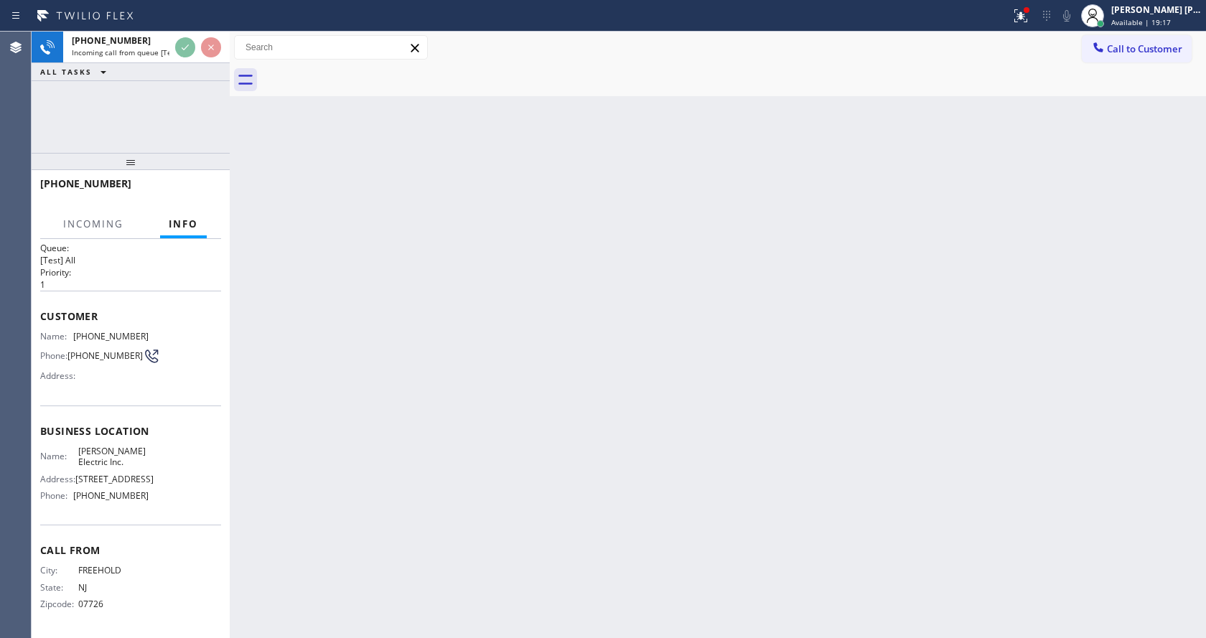
scroll to position [52, 0]
click at [528, 381] on div "Back to Dashboard Change Sender ID Customers Technicians Select a contact Outbo…" at bounding box center [718, 335] width 976 height 607
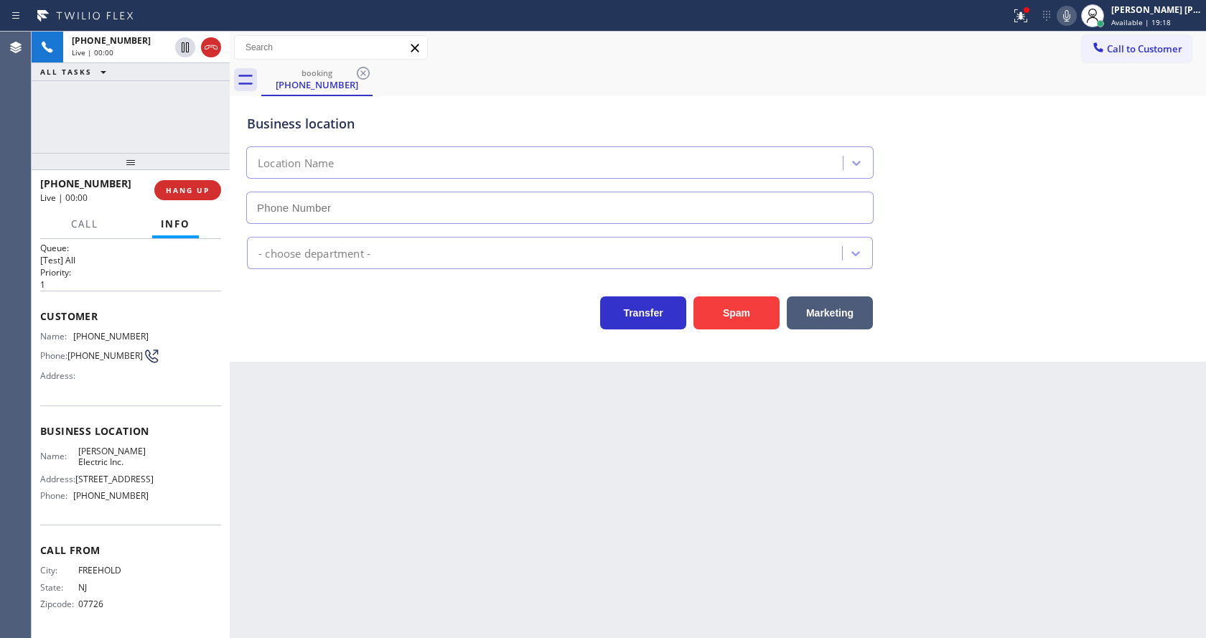
type input "[PHONE_NUMBER]"
click at [442, 450] on div "Back to Dashboard Change Sender ID Customers Technicians Select a contact Outbo…" at bounding box center [718, 335] width 976 height 607
click at [398, 428] on div "Back to Dashboard Change Sender ID Customers Technicians Select a contact Outbo…" at bounding box center [718, 335] width 976 height 607
click at [312, 390] on div "Back to Dashboard Change Sender ID Customers Technicians Select a contact Outbo…" at bounding box center [718, 335] width 976 height 607
click at [1022, 10] on icon at bounding box center [1020, 15] width 17 height 17
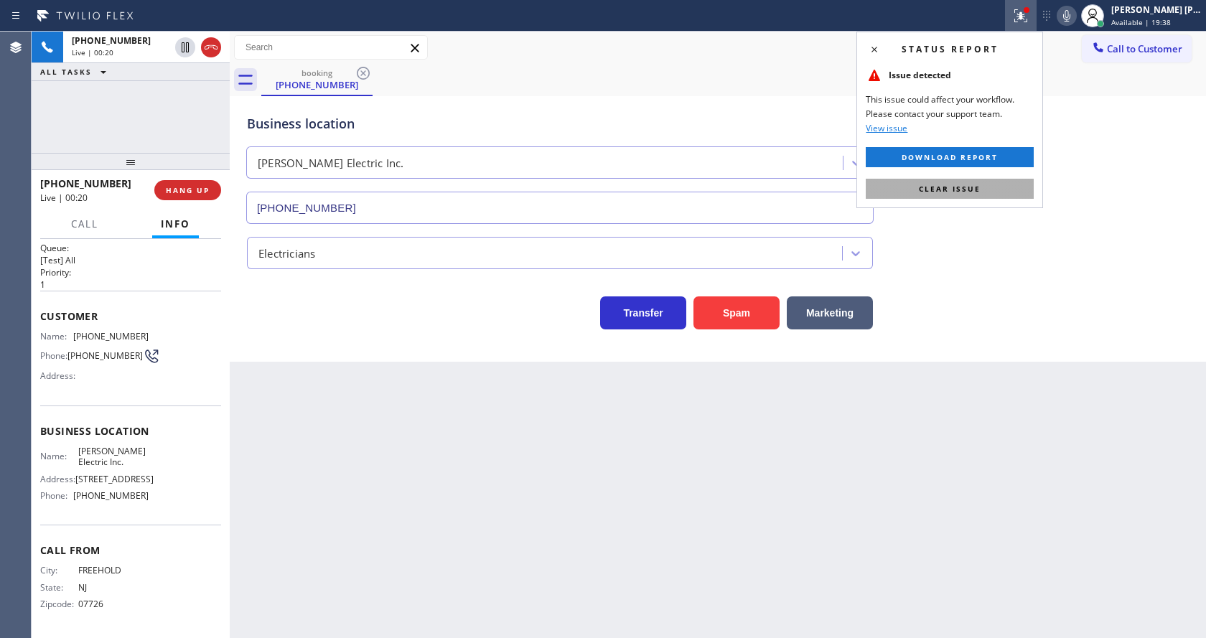
click at [974, 179] on button "Clear issue" at bounding box center [950, 189] width 168 height 20
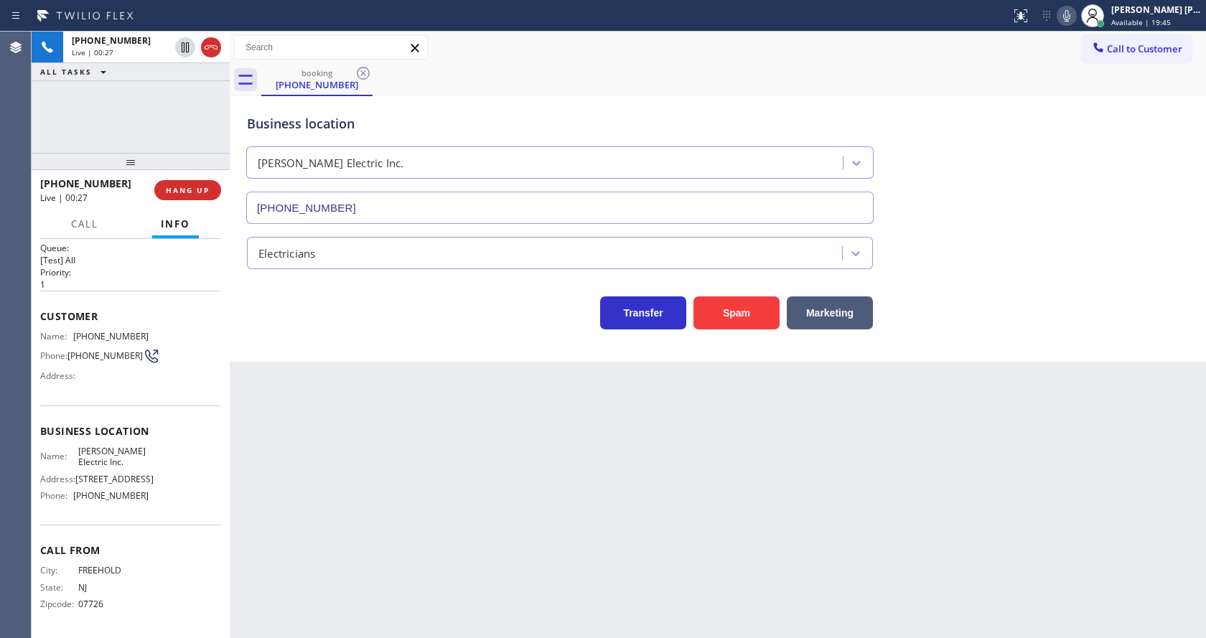
click at [331, 405] on div "Back to Dashboard Change Sender ID Customers Technicians Select a contact Outbo…" at bounding box center [718, 335] width 976 height 607
drag, startPoint x: 299, startPoint y: 470, endPoint x: 316, endPoint y: 458, distance: 20.1
click at [299, 470] on div "Back to Dashboard Change Sender ID Customers Technicians Select a contact Outbo…" at bounding box center [718, 335] width 976 height 607
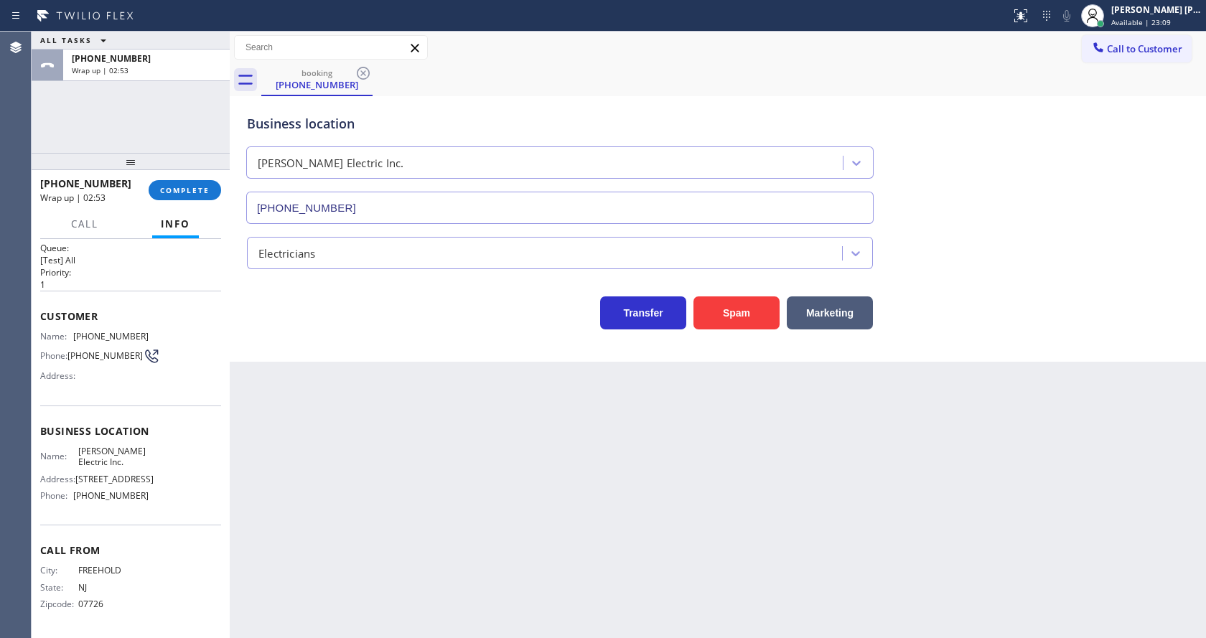
click at [304, 355] on div "Business location [PERSON_NAME] Electric Inc. [PHONE_NUMBER] Electricians Trans…" at bounding box center [718, 229] width 976 height 266
click at [162, 169] on div at bounding box center [131, 161] width 198 height 17
click at [177, 195] on span "COMPLETE" at bounding box center [185, 193] width 50 height 10
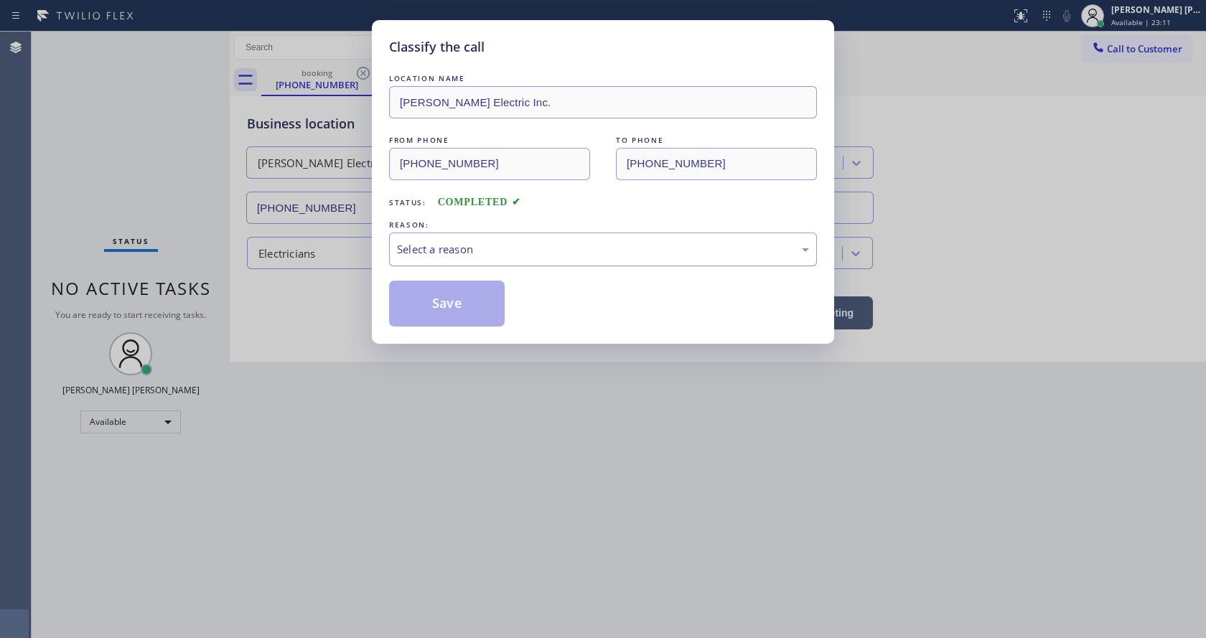
click at [513, 247] on div "Select a reason" at bounding box center [603, 249] width 412 height 17
click at [455, 325] on button "Save" at bounding box center [447, 304] width 116 height 46
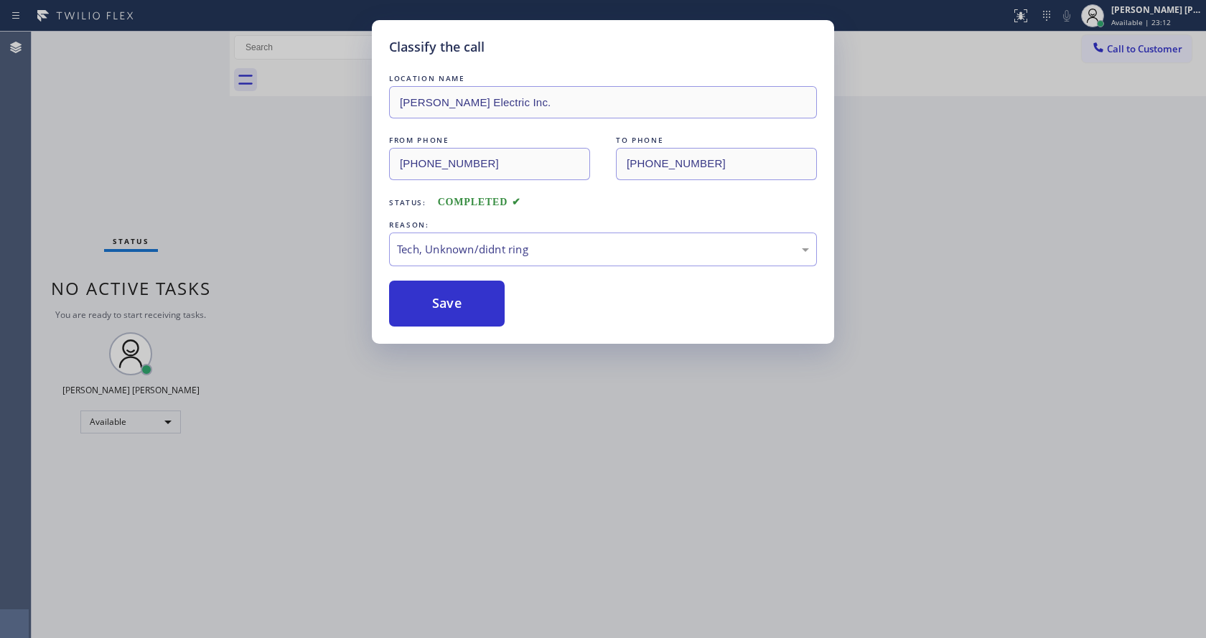
click at [477, 363] on div "Classify the call LOCATION NAME [PERSON_NAME] Electric Inc. FROM PHONE [PHONE_N…" at bounding box center [603, 319] width 1206 height 638
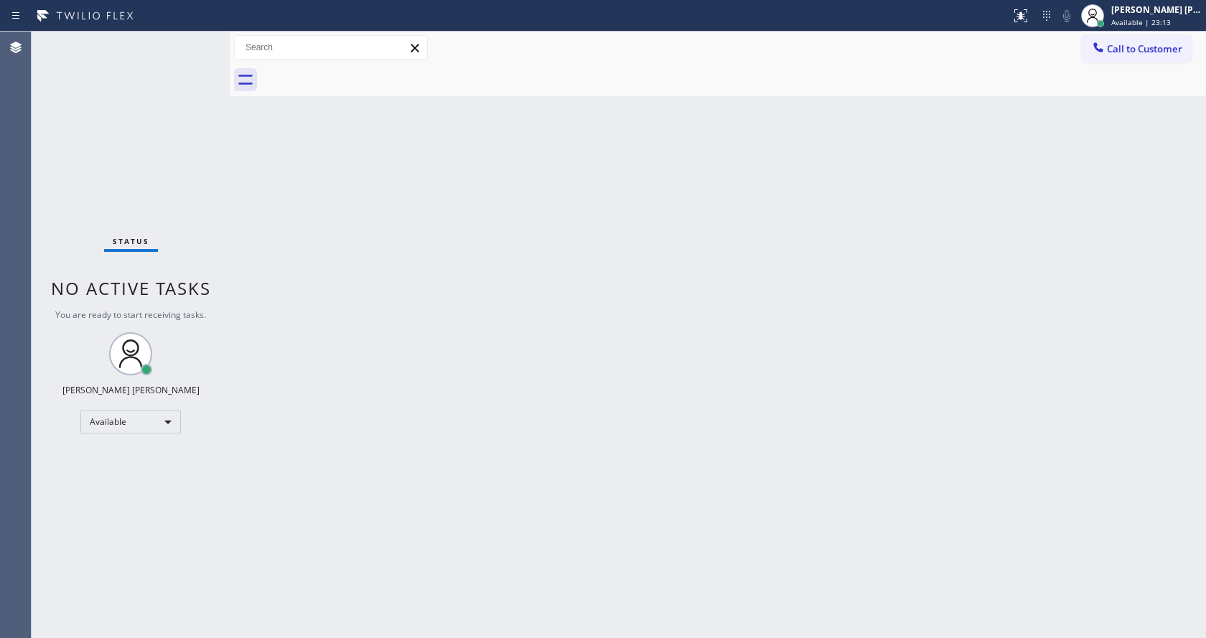
click at [577, 440] on div "Back to Dashboard Change Sender ID Customers Technicians Select a contact Outbo…" at bounding box center [718, 335] width 976 height 607
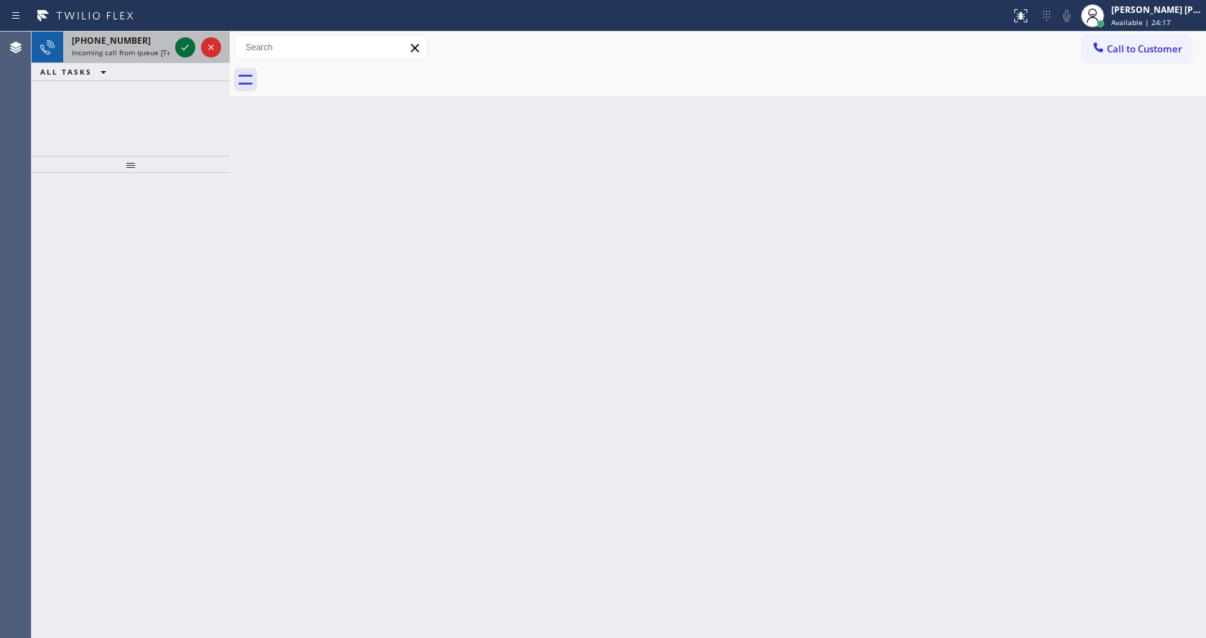
click at [185, 49] on icon at bounding box center [185, 48] width 7 height 6
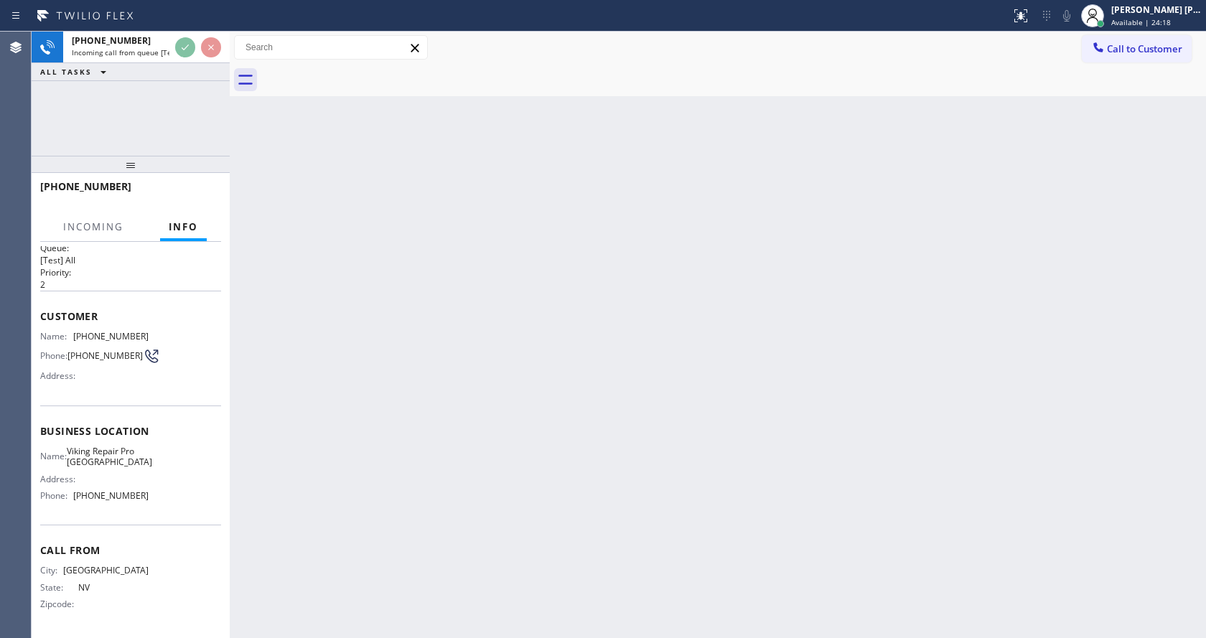
scroll to position [22, 0]
click at [376, 498] on div "Back to Dashboard Change Sender ID Customers Technicians Select a contact Outbo…" at bounding box center [718, 335] width 976 height 607
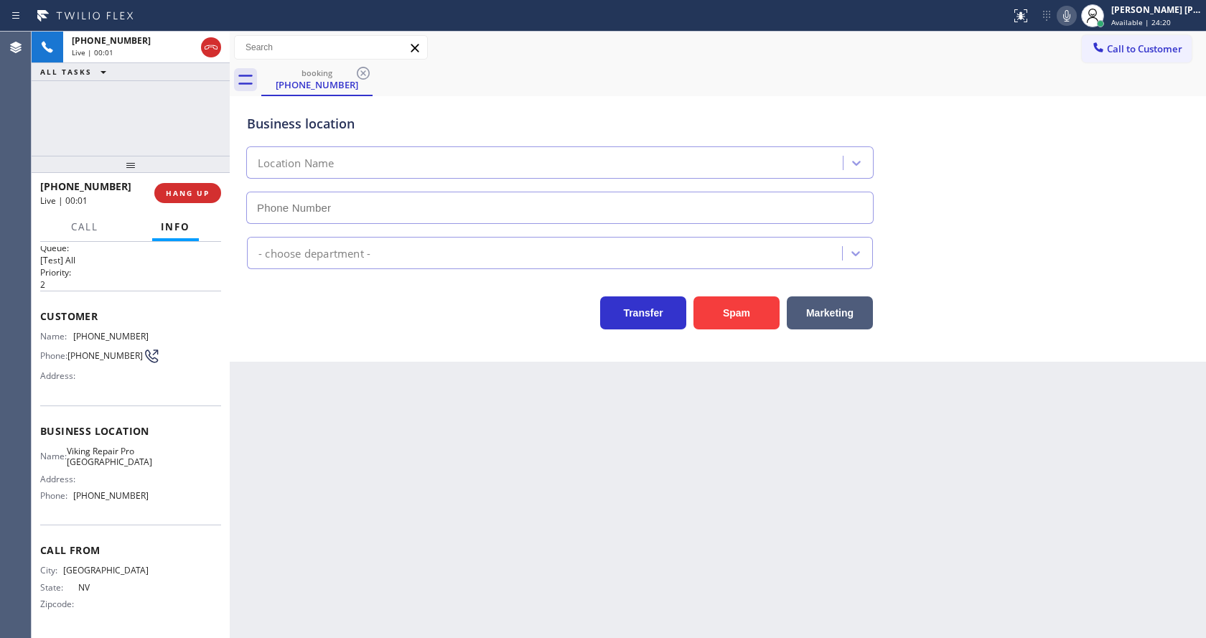
type input "[PHONE_NUMBER]"
click at [299, 317] on div "Transfer Spam Marketing" at bounding box center [560, 309] width 632 height 40
click at [521, 421] on div "Back to Dashboard Change Sender ID Customers Technicians Select a contact Outbo…" at bounding box center [718, 335] width 976 height 607
click at [449, 635] on div "Back to Dashboard Change Sender ID Customers Technicians Select a contact Outbo…" at bounding box center [718, 335] width 976 height 607
click at [293, 429] on div "Back to Dashboard Change Sender ID Customers Technicians Select a contact Outbo…" at bounding box center [718, 335] width 976 height 607
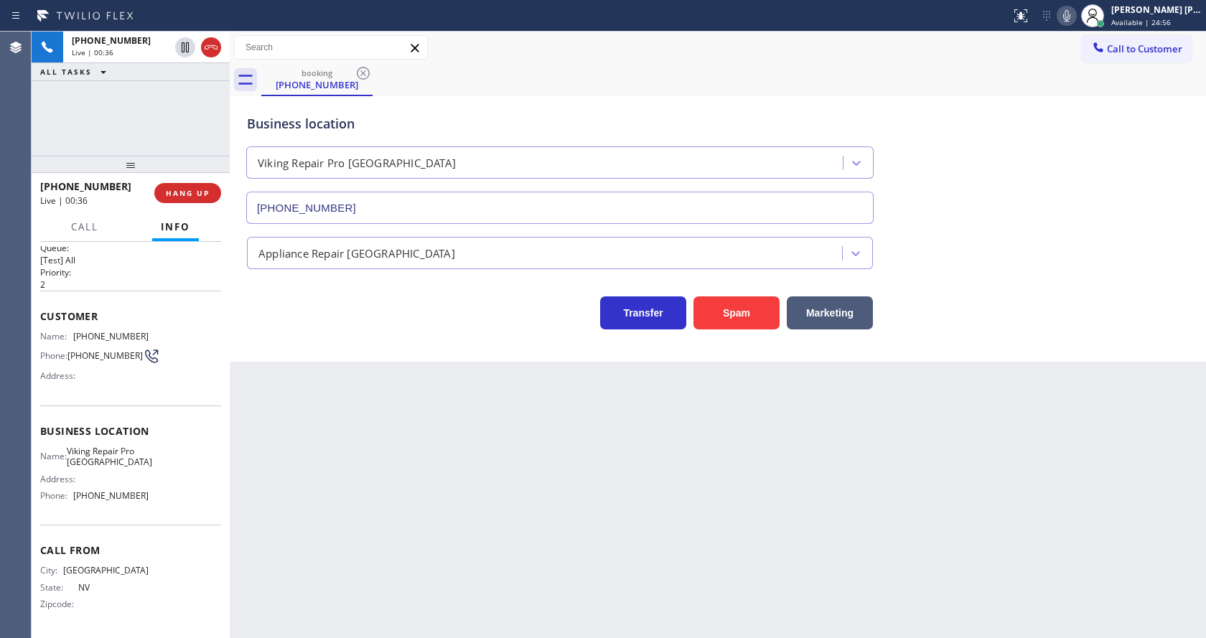
click at [414, 424] on div "Back to Dashboard Change Sender ID Customers Technicians Select a contact Outbo…" at bounding box center [718, 335] width 976 height 607
click at [182, 195] on span "HANG UP" at bounding box center [188, 193] width 44 height 10
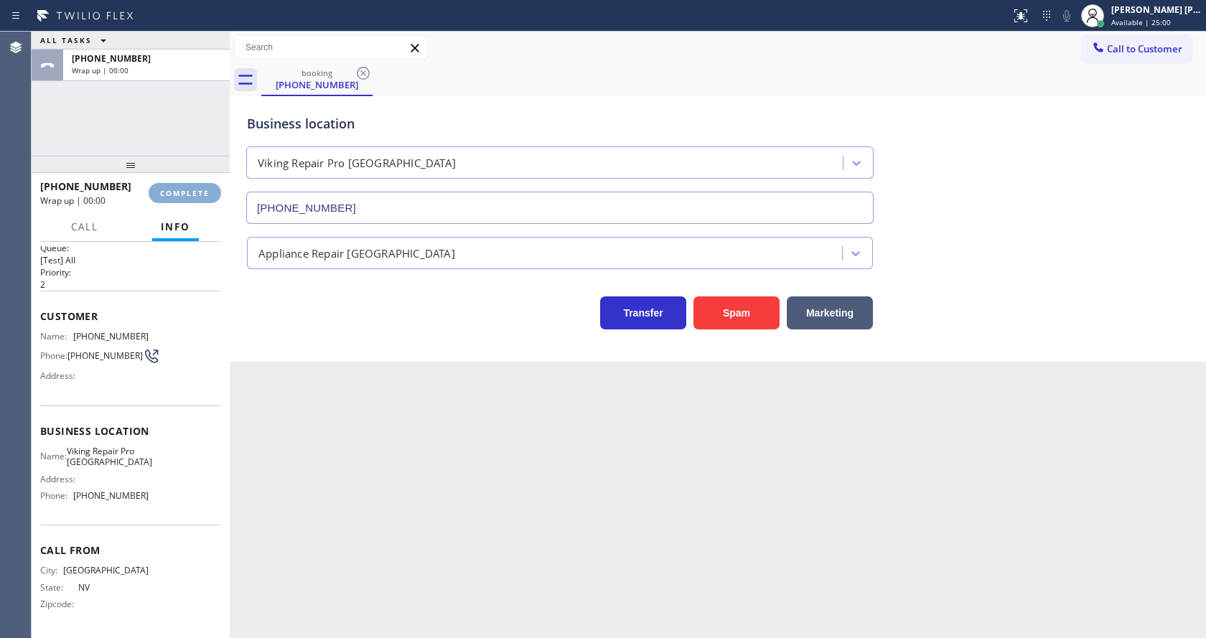
click at [182, 195] on span "COMPLETE" at bounding box center [185, 193] width 50 height 10
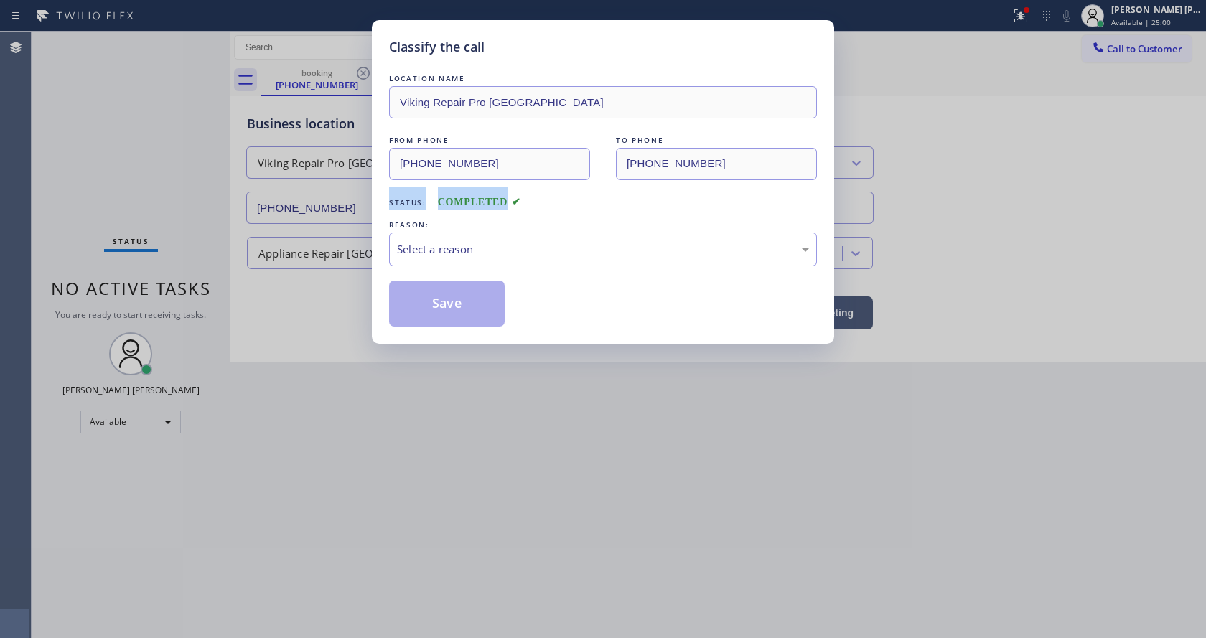
click at [182, 195] on div "Classify the call LOCATION NAME Viking Repair Pro [GEOGRAPHIC_DATA] FROM PHONE …" at bounding box center [603, 319] width 1206 height 638
click at [472, 254] on div "Select a reason" at bounding box center [603, 249] width 412 height 17
click at [450, 297] on button "Save" at bounding box center [447, 304] width 116 height 46
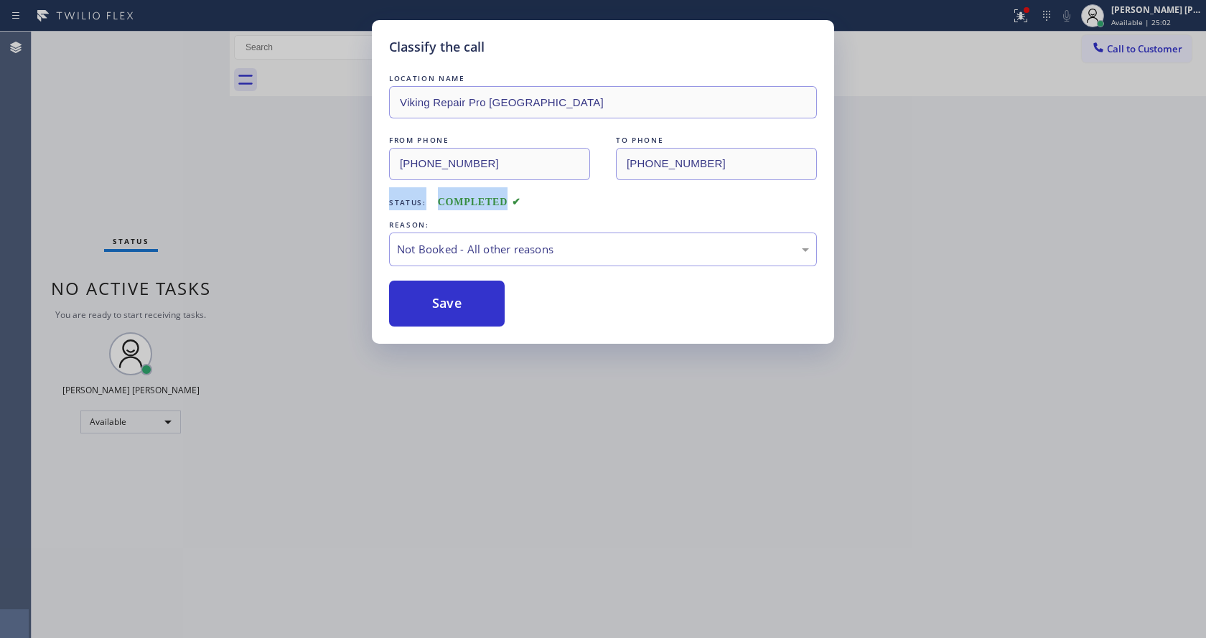
click at [450, 297] on button "Save" at bounding box center [447, 304] width 116 height 46
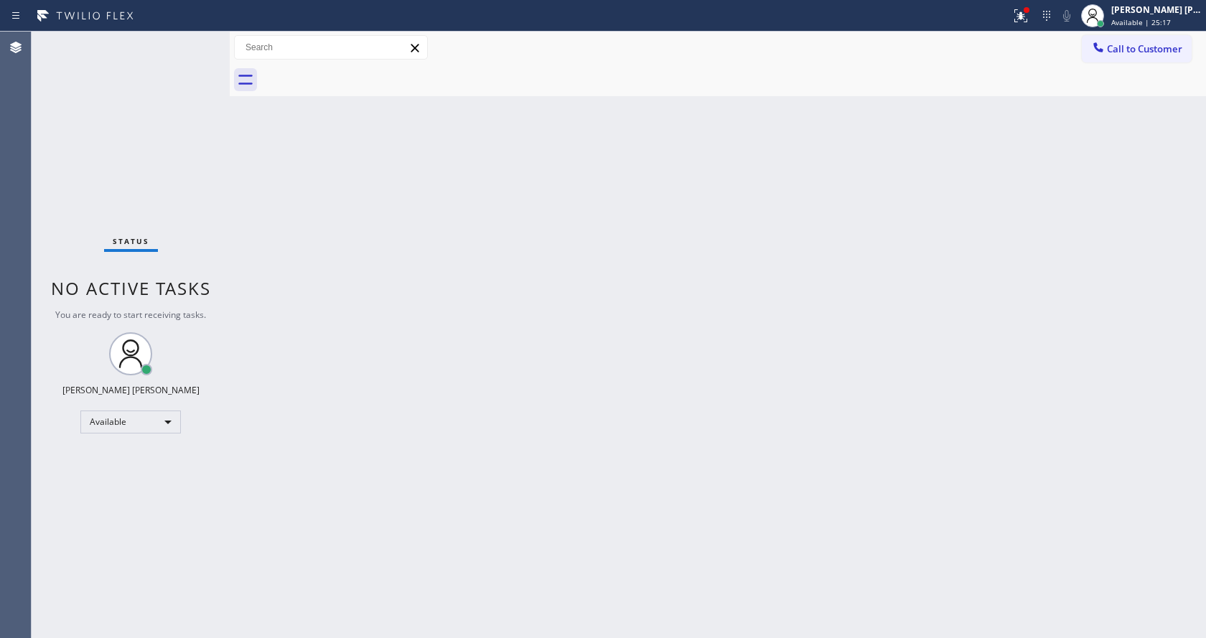
click at [579, 437] on div "Back to Dashboard Change Sender ID Customers Technicians Select a contact Outbo…" at bounding box center [718, 335] width 976 height 607
drag, startPoint x: 188, startPoint y: 287, endPoint x: 135, endPoint y: 236, distance: 74.1
click at [188, 287] on span "No active tasks" at bounding box center [131, 288] width 160 height 24
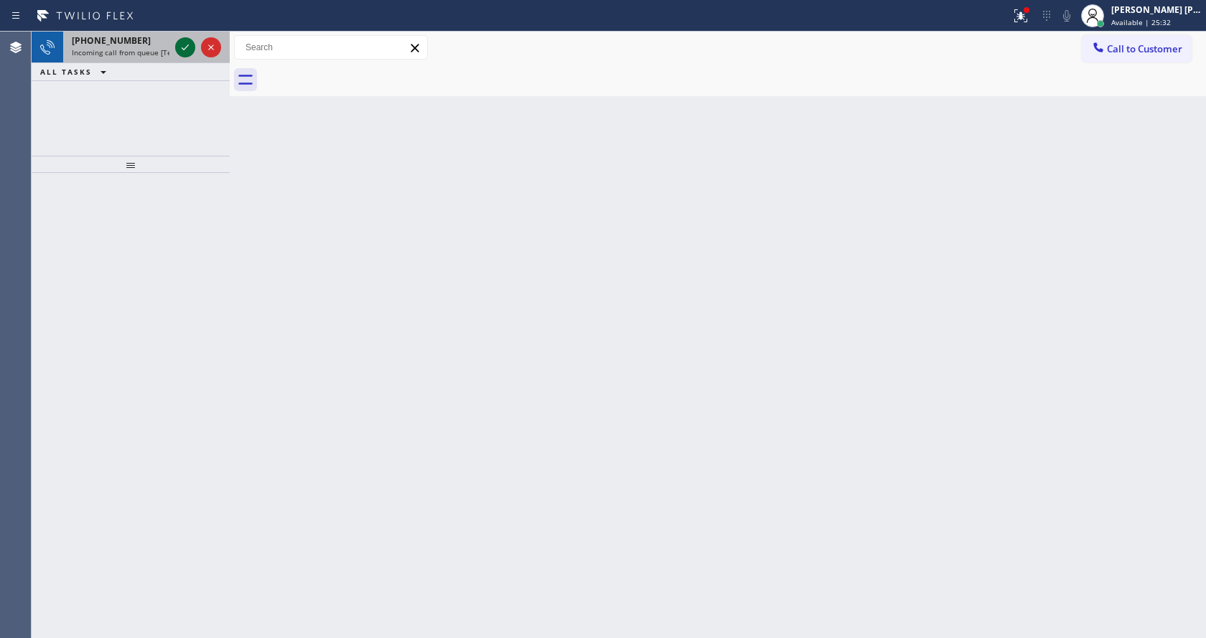
click at [184, 49] on icon at bounding box center [185, 47] width 17 height 17
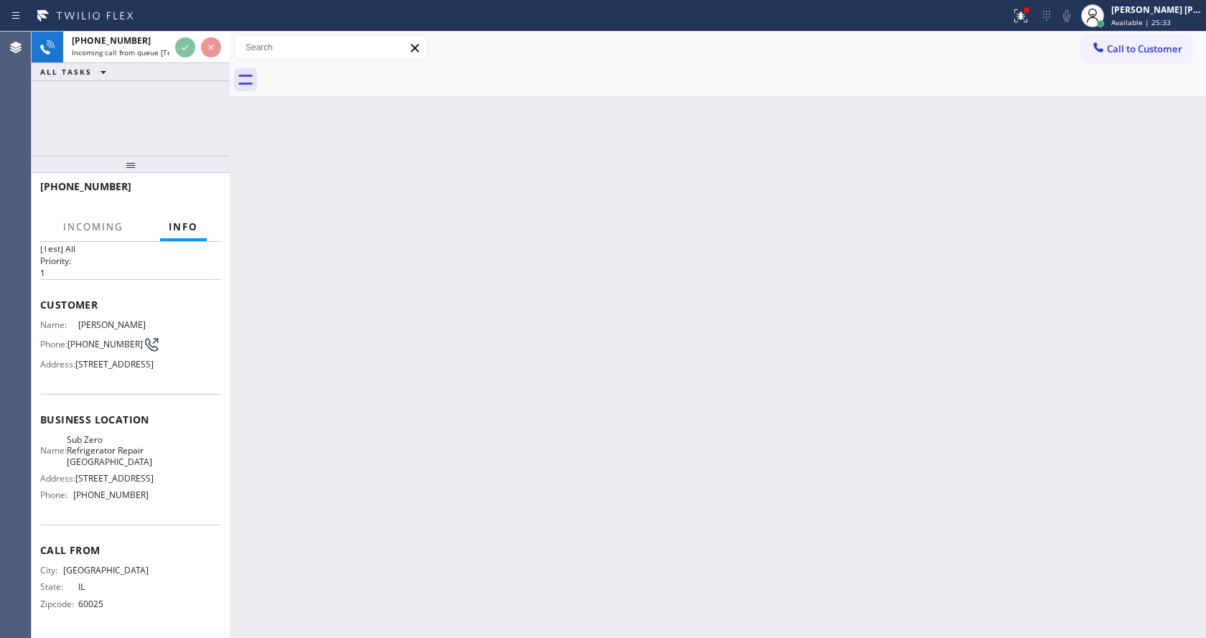
scroll to position [77, 0]
click at [353, 454] on div "Back to Dashboard Change Sender ID Customers Technicians Select a contact Outbo…" at bounding box center [718, 335] width 976 height 607
click at [566, 485] on div "Back to Dashboard Change Sender ID Customers Technicians Select a contact Outbo…" at bounding box center [718, 335] width 976 height 607
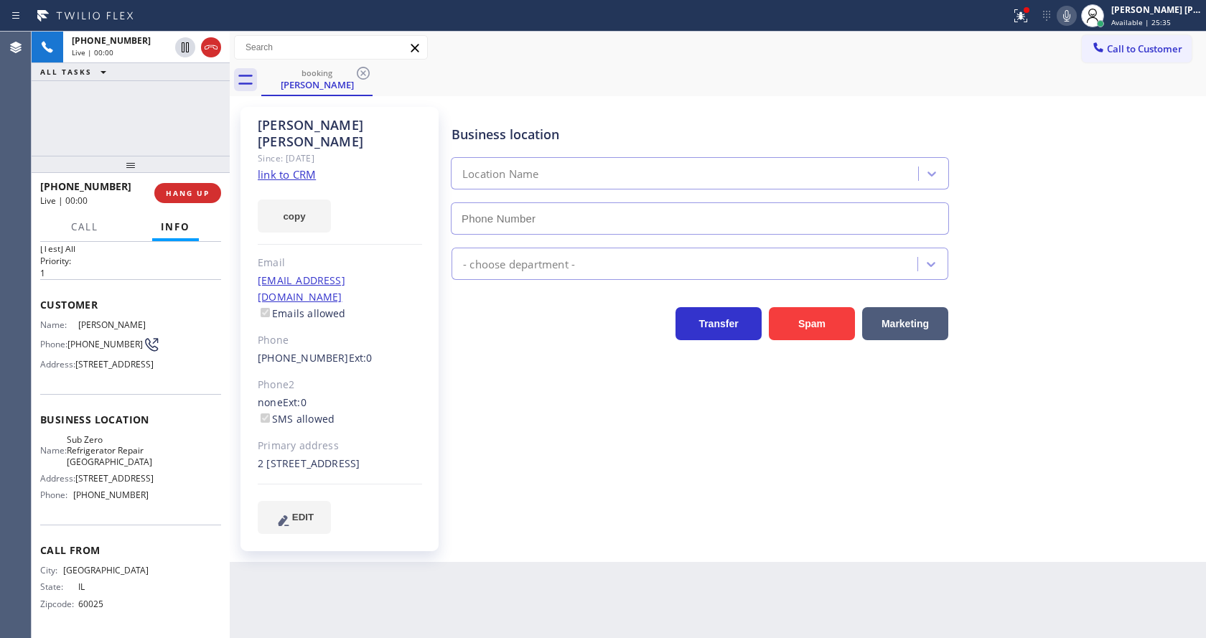
type input "[PHONE_NUMBER]"
click at [523, 439] on div "Business location Sub Zero Refrigerator Repair [GEOGRAPHIC_DATA] [PHONE_NUMBER]…" at bounding box center [826, 320] width 754 height 419
click at [292, 167] on link "link to CRM" at bounding box center [287, 174] width 58 height 14
click at [424, 391] on div "[PERSON_NAME] Since: [DATE] link to CRM copy Email [EMAIL_ADDRESS][DOMAIN_NAME]…" at bounding box center [340, 329] width 198 height 444
click at [569, 426] on div "Business location Sub Zero Refrigerator Repair [GEOGRAPHIC_DATA] [PHONE_NUMBER]…" at bounding box center [826, 320] width 754 height 419
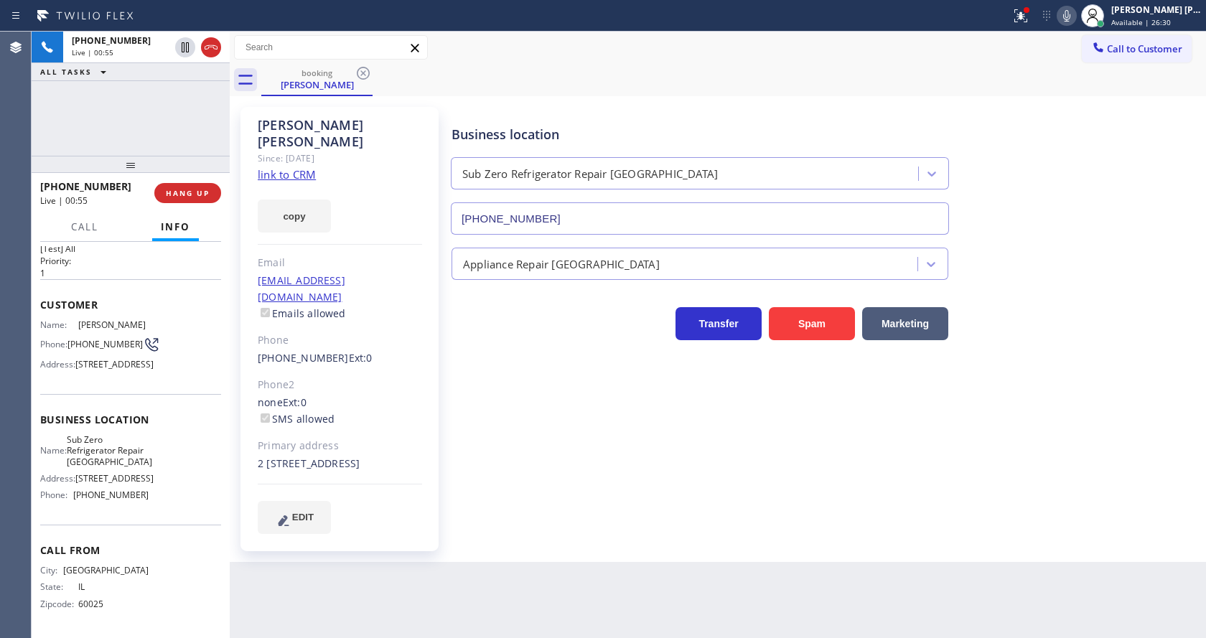
click at [490, 595] on div "Back to Dashboard Change Sender ID Customers Technicians Select a contact Outbo…" at bounding box center [718, 335] width 976 height 607
click at [520, 561] on div "Back to Dashboard Change Sender ID Customers Technicians Select a contact Outbo…" at bounding box center [718, 335] width 976 height 607
click at [587, 529] on div "Business location Sub Zero Refrigerator Repair [GEOGRAPHIC_DATA] [PHONE_NUMBER]…" at bounding box center [826, 335] width 754 height 448
click at [517, 443] on div "Business location Sub Zero Refrigerator Repair [GEOGRAPHIC_DATA] [PHONE_NUMBER]…" at bounding box center [826, 320] width 754 height 419
click at [195, 178] on div "[PHONE_NUMBER] Live | 01:10 HANG UP" at bounding box center [130, 192] width 181 height 37
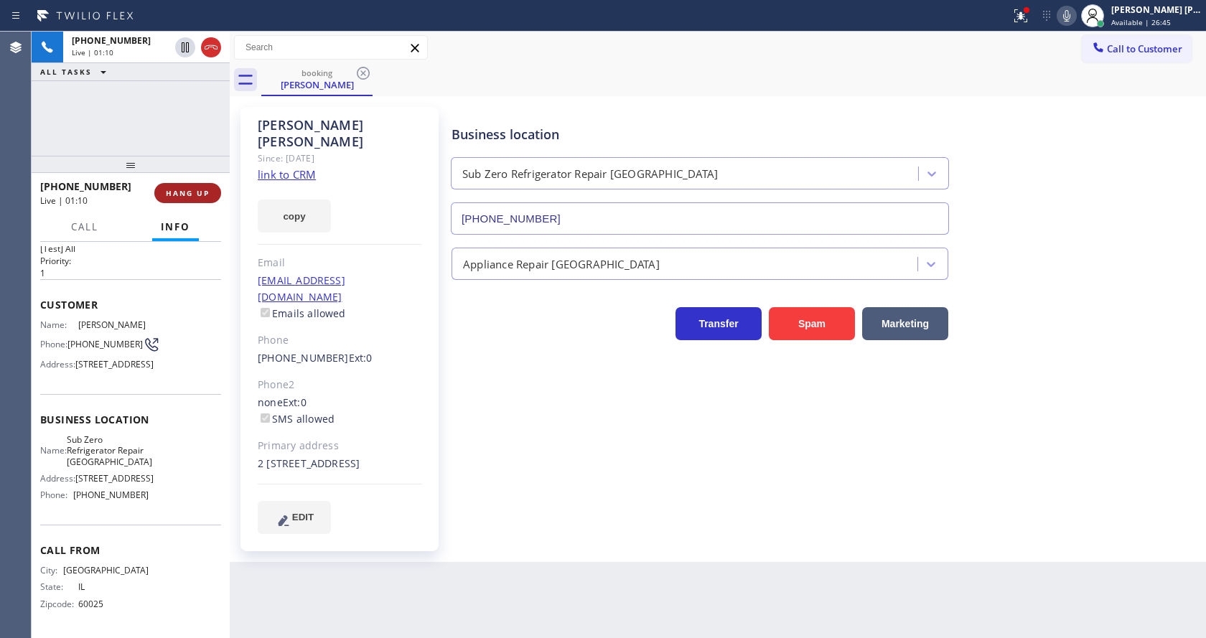
click at [190, 184] on button "HANG UP" at bounding box center [187, 193] width 67 height 20
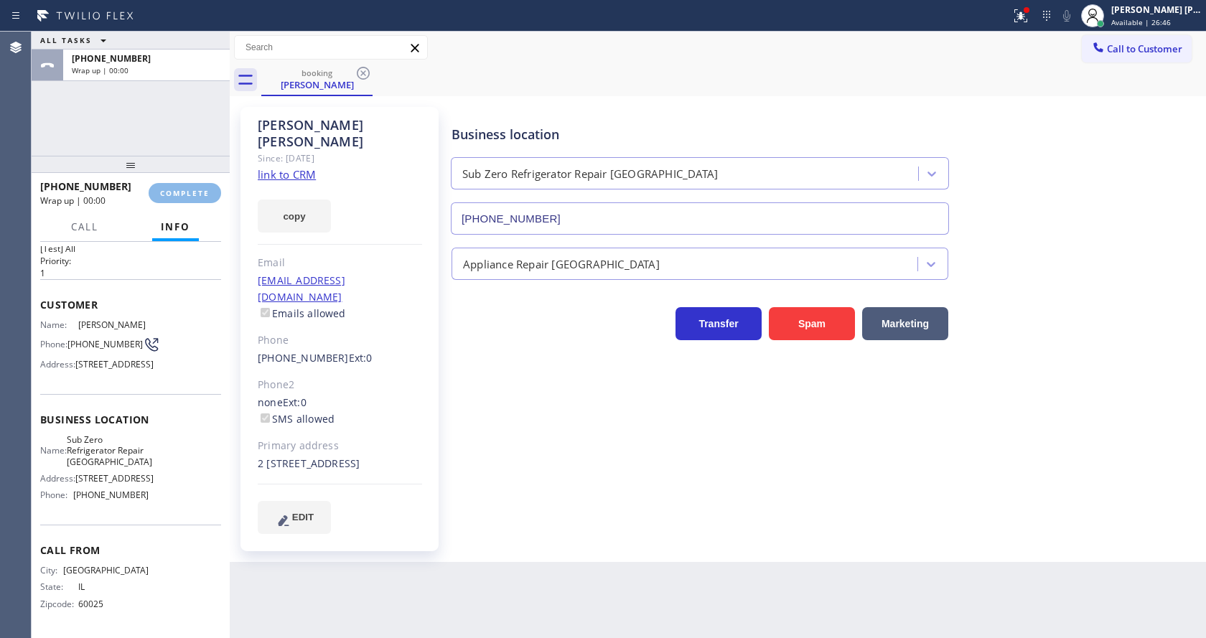
click at [173, 205] on div "[PHONE_NUMBER] Wrap up | 00:00 COMPLETE" at bounding box center [130, 192] width 181 height 37
click at [173, 196] on span "COMPLETE" at bounding box center [185, 193] width 50 height 10
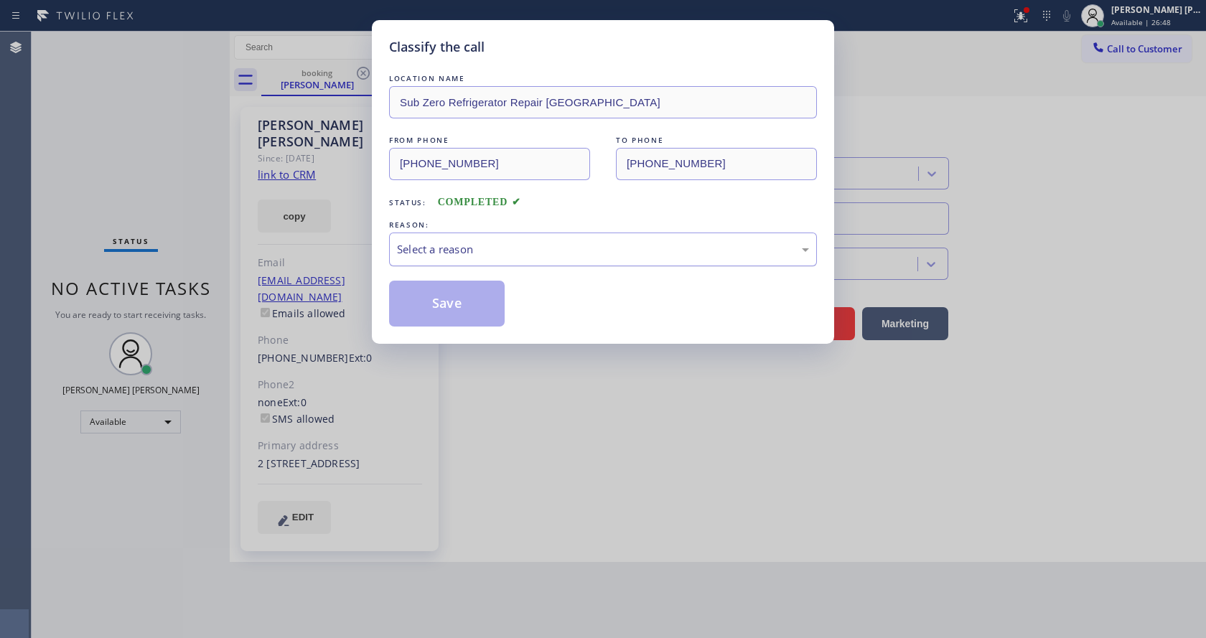
click at [526, 265] on div "Select a reason" at bounding box center [603, 250] width 428 height 34
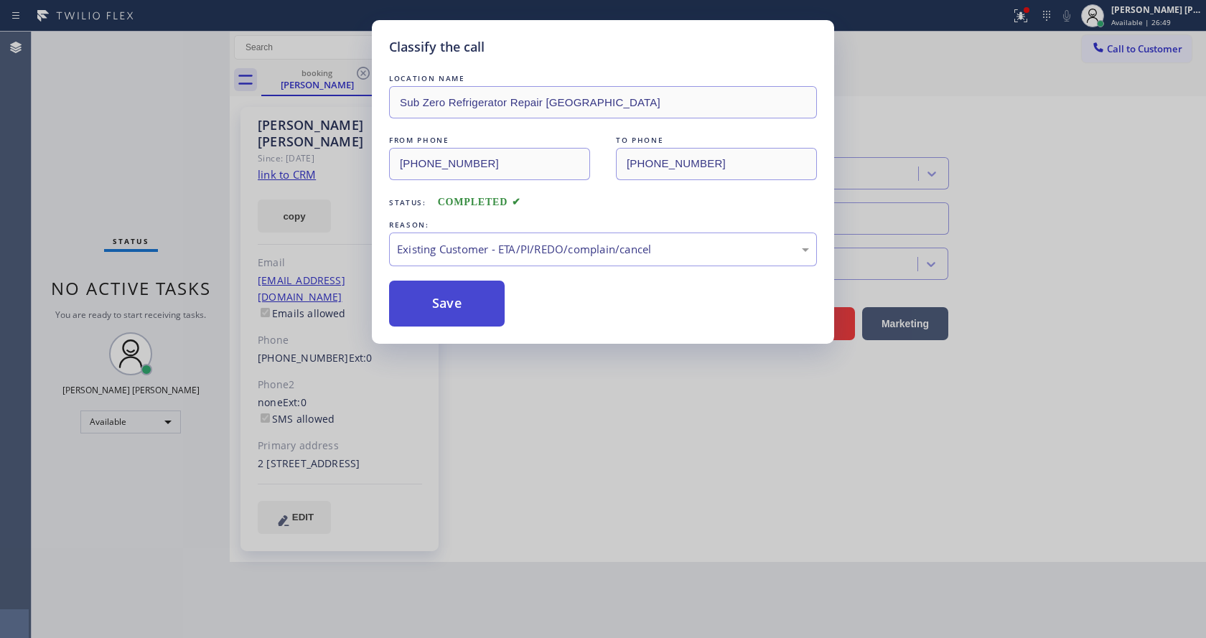
click at [437, 305] on button "Save" at bounding box center [447, 304] width 116 height 46
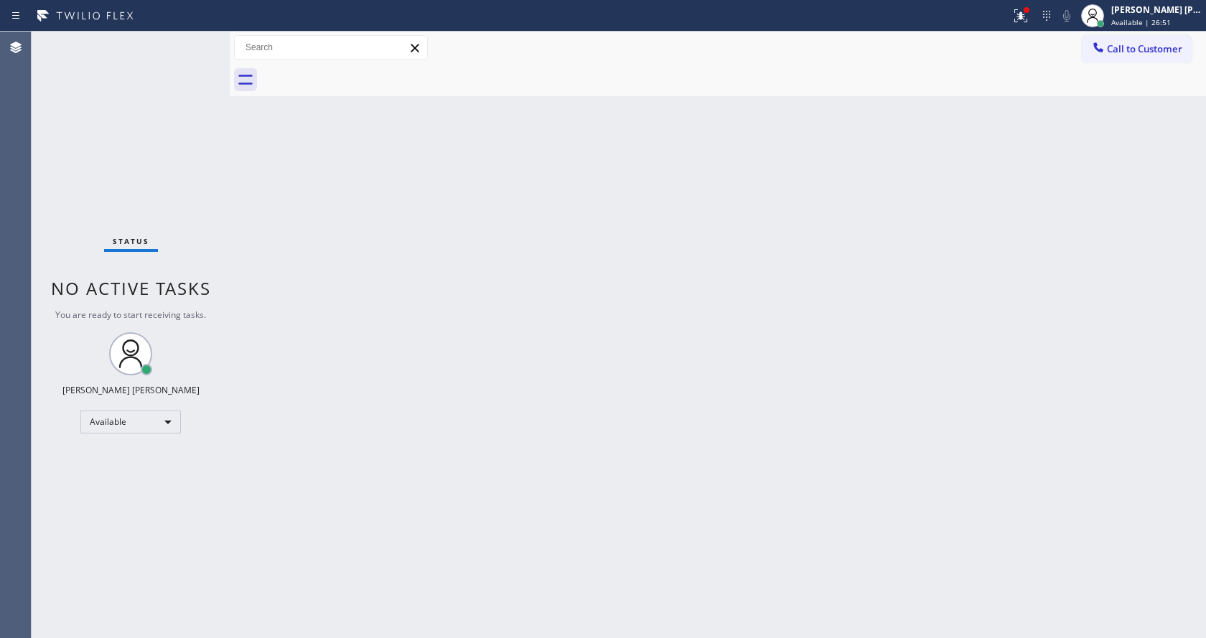
click at [187, 68] on div "Status No active tasks You are ready to start receiving tasks. [PERSON_NAME] [P…" at bounding box center [131, 335] width 198 height 607
click at [195, 40] on div "Status No active tasks You are ready to start receiving tasks. [PERSON_NAME] [P…" at bounding box center [131, 335] width 198 height 607
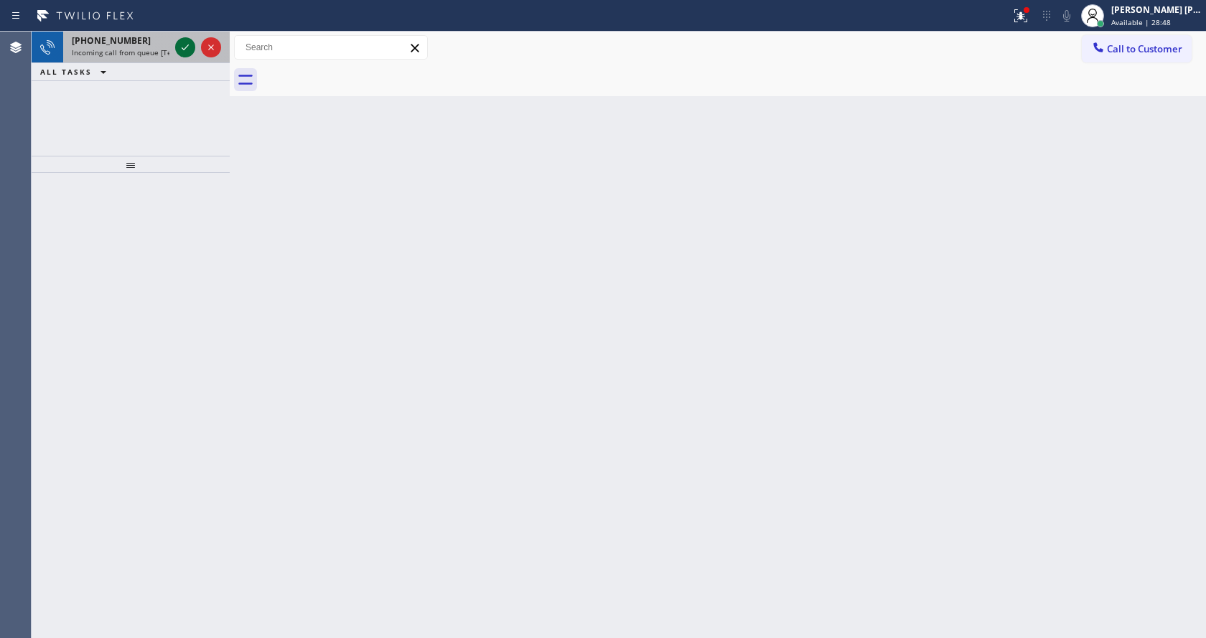
click at [189, 43] on icon at bounding box center [185, 47] width 17 height 17
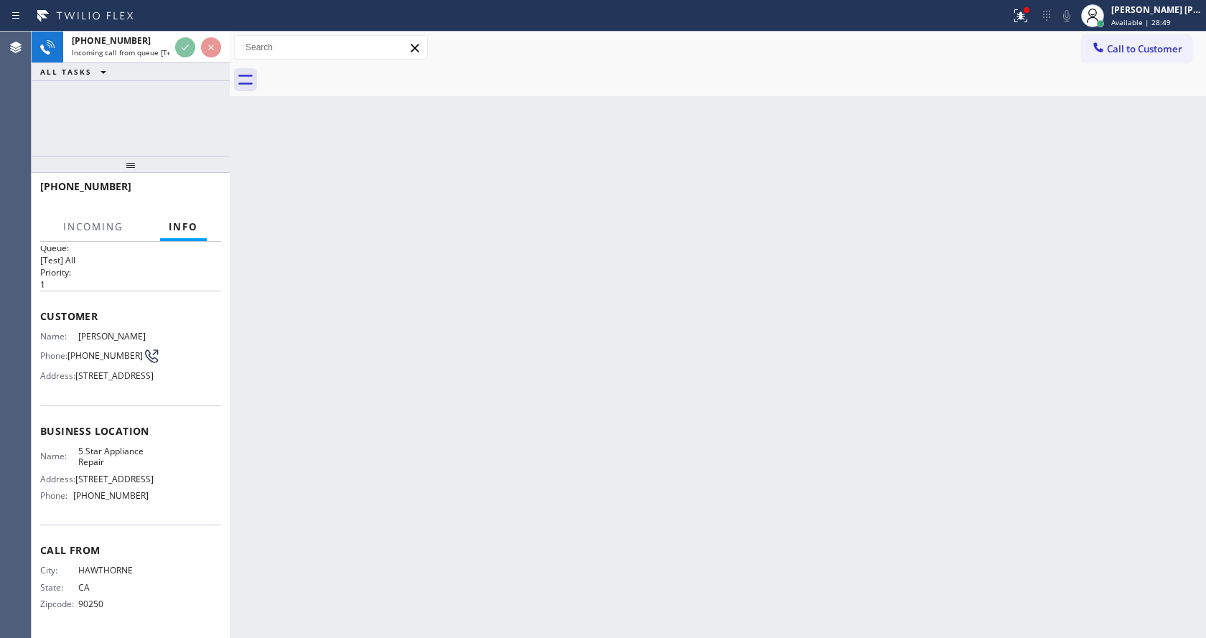
scroll to position [44, 0]
click at [460, 467] on div "Back to Dashboard Change Sender ID Customers Technicians Select a contact Outbo…" at bounding box center [718, 335] width 976 height 607
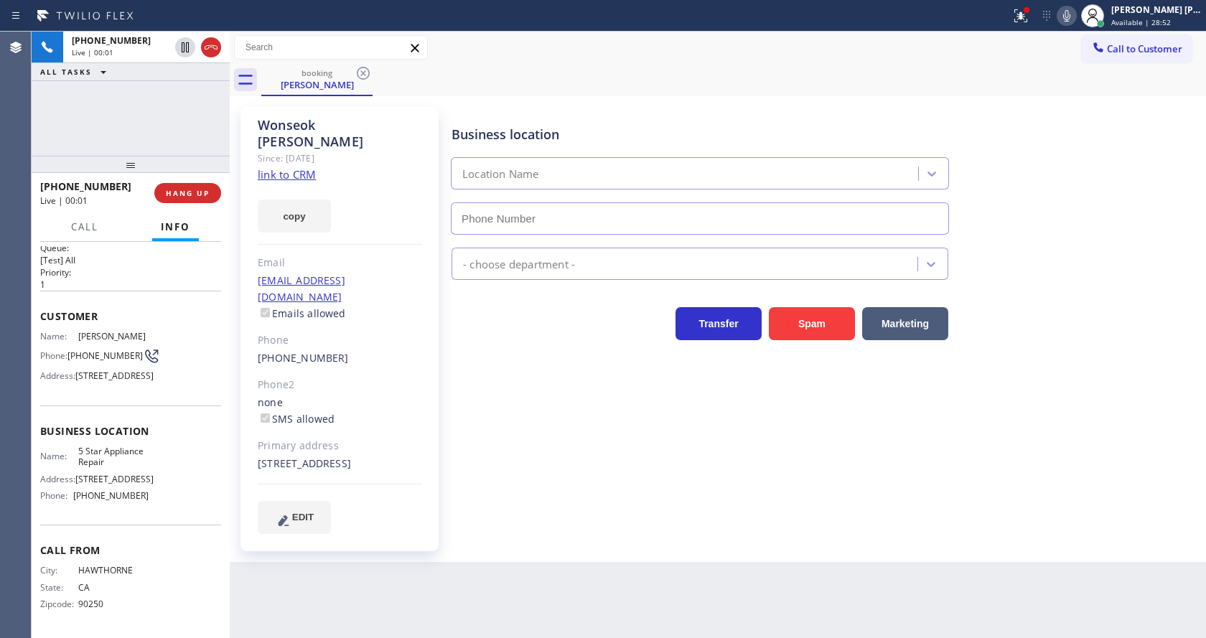
type input "[PHONE_NUMBER]"
click at [526, 461] on div "Business location 5 Star Appliance Repair [PHONE_NUMBER] 5 Star Appliance Trans…" at bounding box center [826, 320] width 754 height 419
click at [298, 167] on link "link to CRM" at bounding box center [287, 174] width 58 height 14
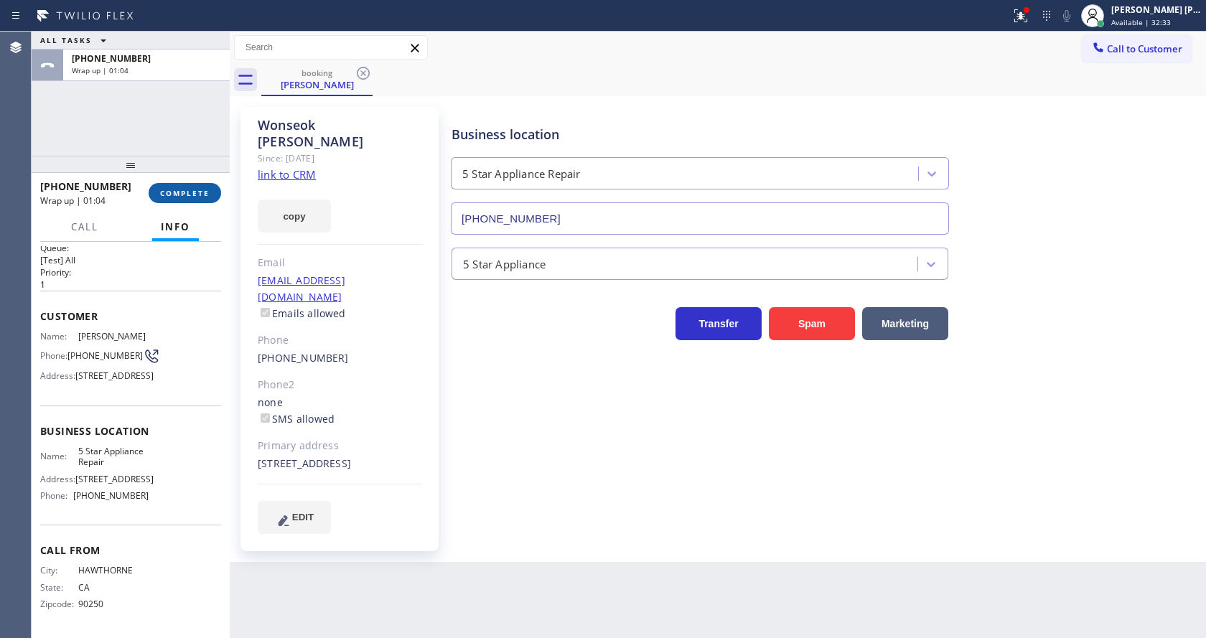
click at [170, 185] on button "COMPLETE" at bounding box center [185, 193] width 73 height 20
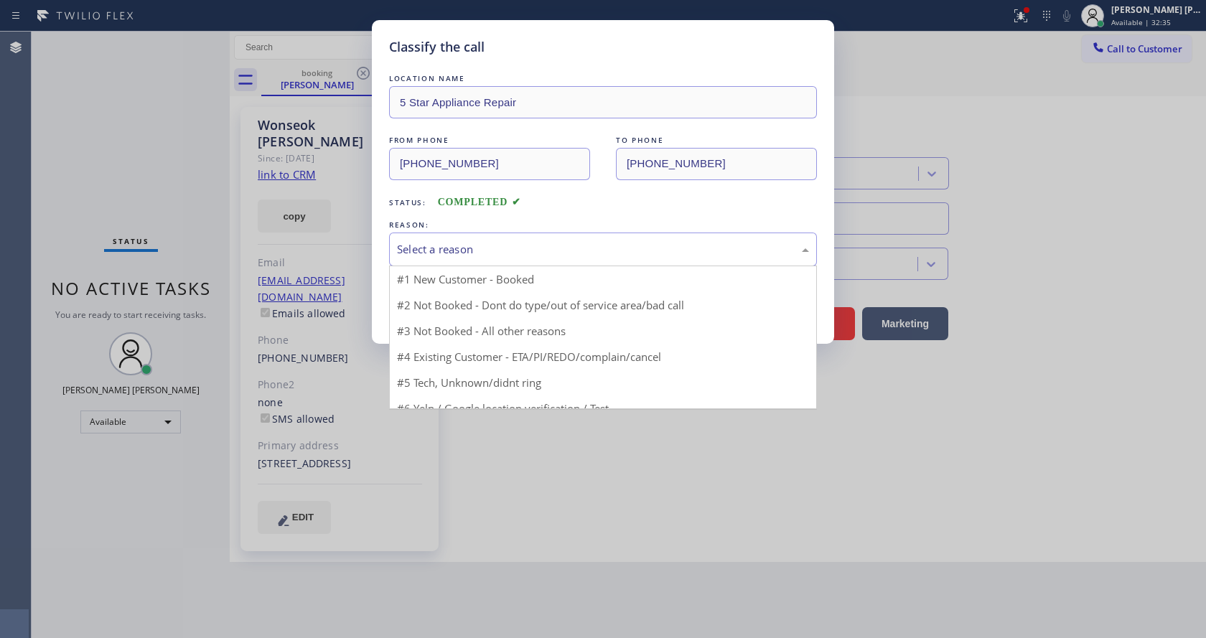
click at [431, 256] on div "Select a reason" at bounding box center [603, 249] width 412 height 17
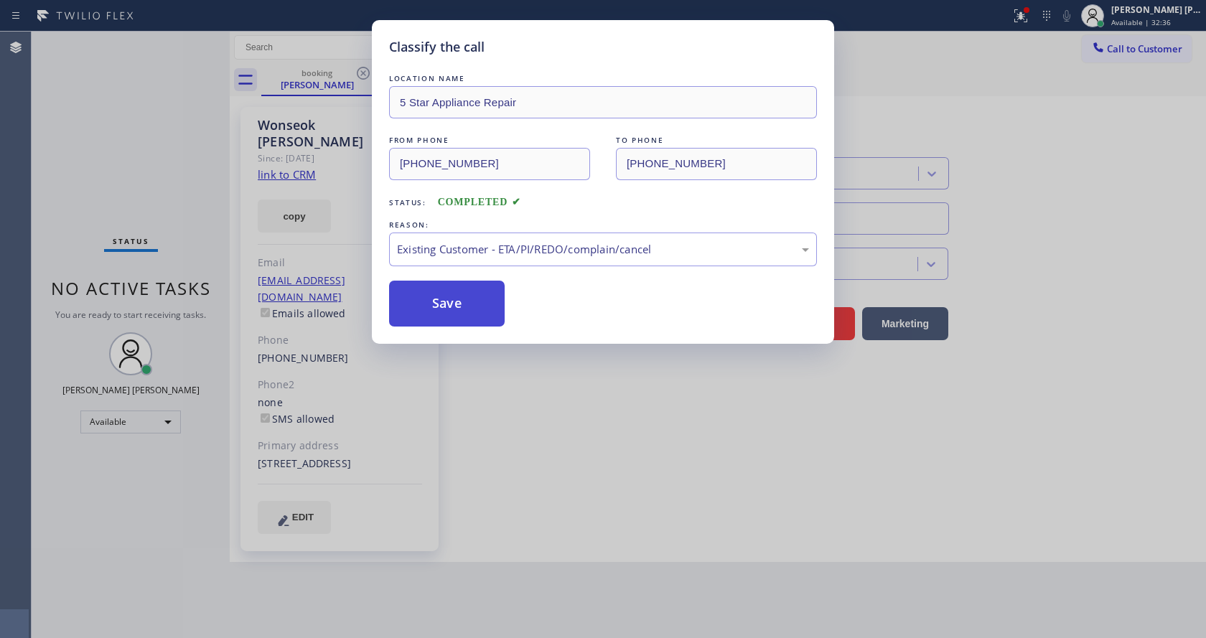
click at [428, 309] on button "Save" at bounding box center [447, 304] width 116 height 46
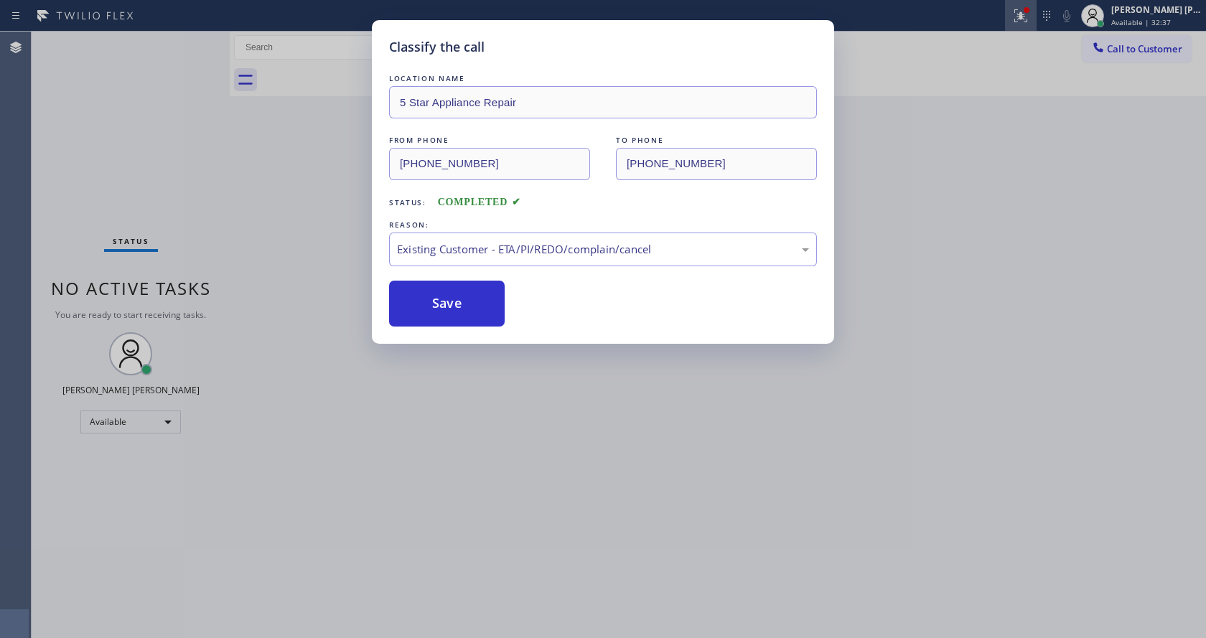
click at [1027, 2] on button at bounding box center [1021, 16] width 32 height 32
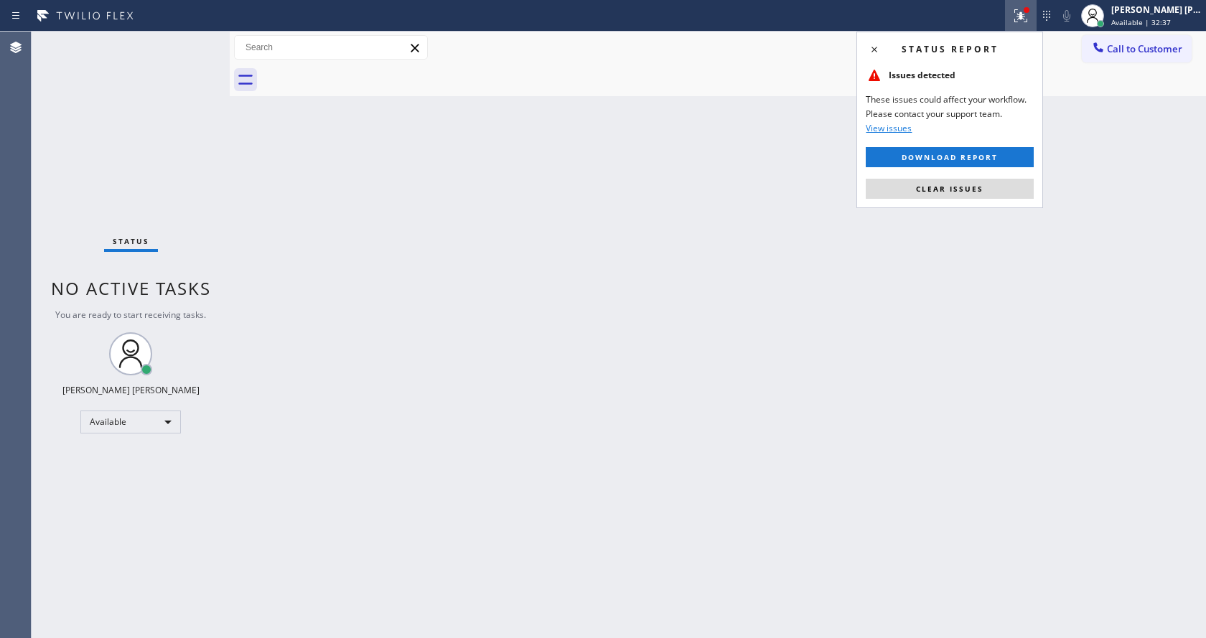
click at [955, 203] on div "Status report Issues detected These issues could affect your workflow. Please c…" at bounding box center [950, 120] width 187 height 177
click at [951, 190] on span "Clear issues" at bounding box center [949, 189] width 67 height 10
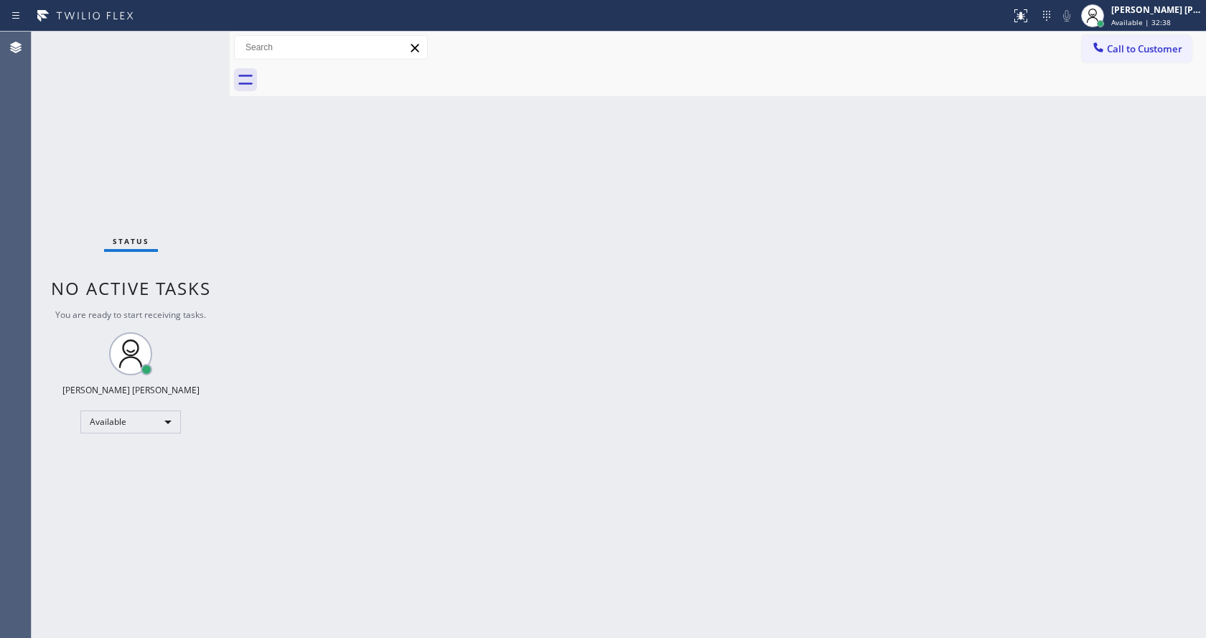
drag, startPoint x: 940, startPoint y: 390, endPoint x: 608, endPoint y: 512, distance: 353.5
click at [936, 404] on div "Back to Dashboard Change Sender ID Customers Technicians Select a contact Outbo…" at bounding box center [718, 335] width 976 height 607
drag, startPoint x: 705, startPoint y: 308, endPoint x: 421, endPoint y: 186, distance: 309.4
click at [691, 298] on div "Back to Dashboard Change Sender ID Customers Technicians Select a contact Outbo…" at bounding box center [718, 335] width 976 height 607
click at [200, 38] on div "Status No active tasks You are ready to start receiving tasks. [PERSON_NAME] [P…" at bounding box center [131, 335] width 198 height 607
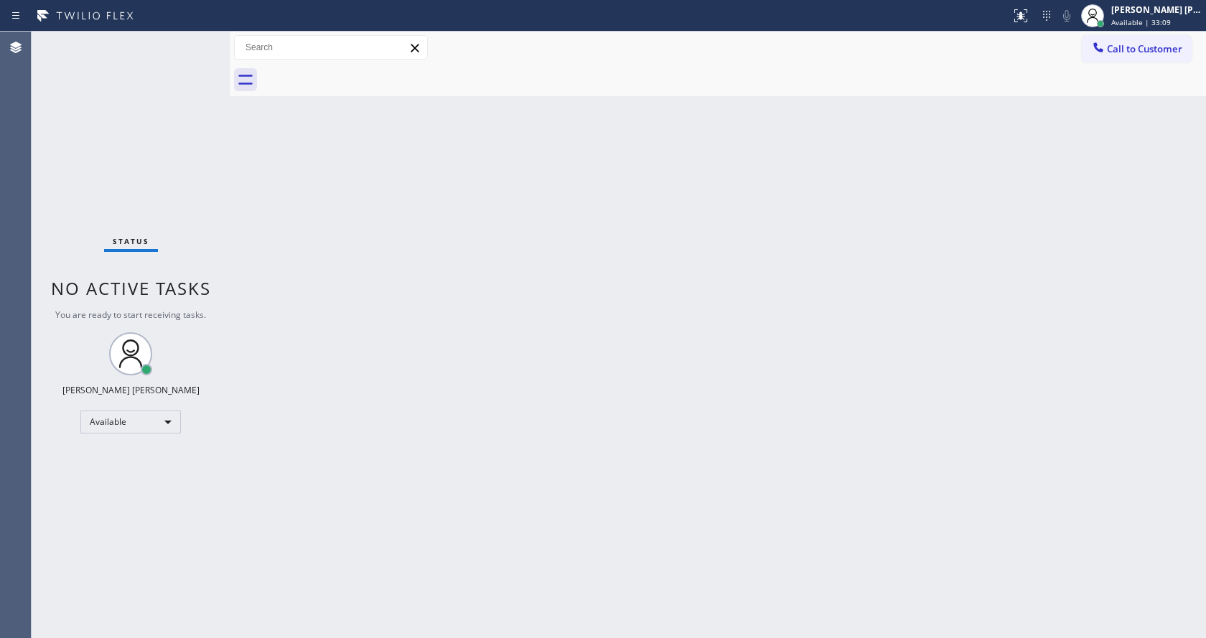
click at [171, 45] on div "Status No active tasks You are ready to start receiving tasks. [PERSON_NAME] [P…" at bounding box center [131, 335] width 198 height 607
click at [188, 42] on div "Status No active tasks You are ready to start receiving tasks. [PERSON_NAME] [P…" at bounding box center [131, 335] width 198 height 607
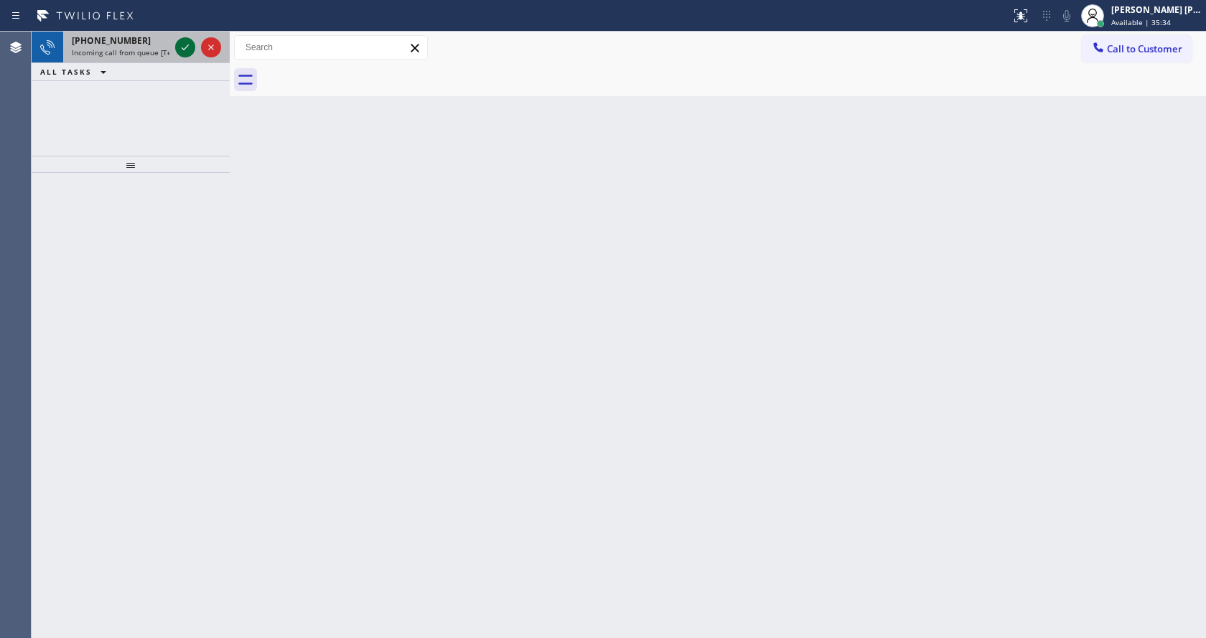
drag, startPoint x: 159, startPoint y: 47, endPoint x: 175, endPoint y: 49, distance: 16.7
click at [164, 47] on div "[PHONE_NUMBER] Incoming call from queue [Test] All" at bounding box center [117, 48] width 109 height 32
click at [185, 42] on icon at bounding box center [185, 47] width 17 height 17
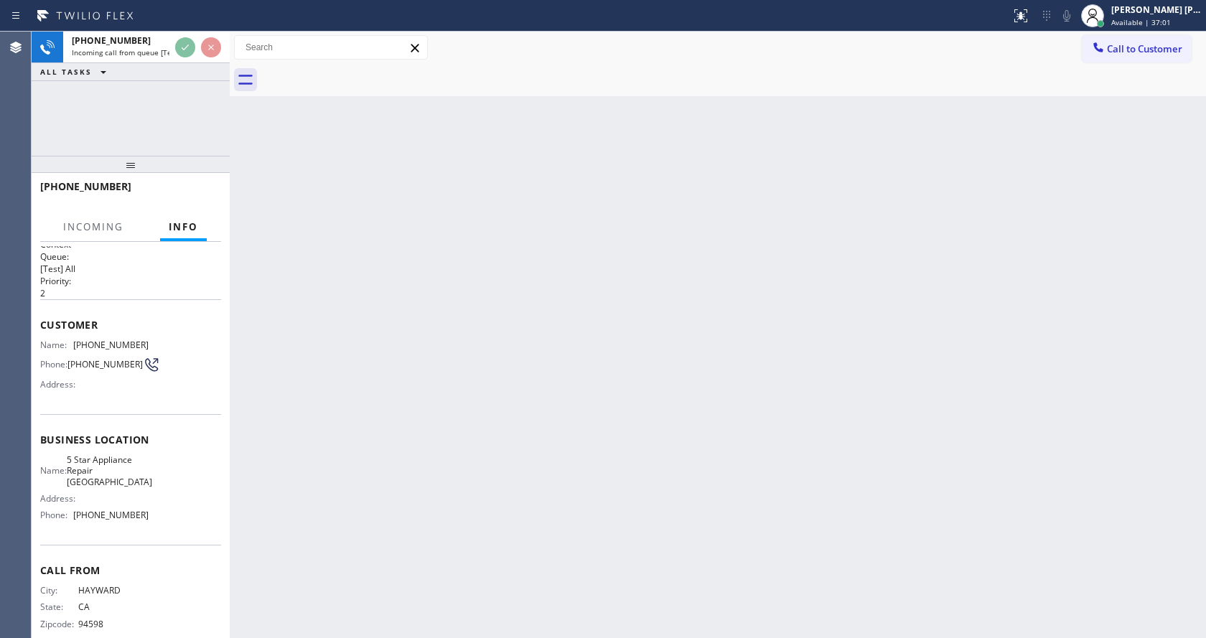
scroll to position [22, 0]
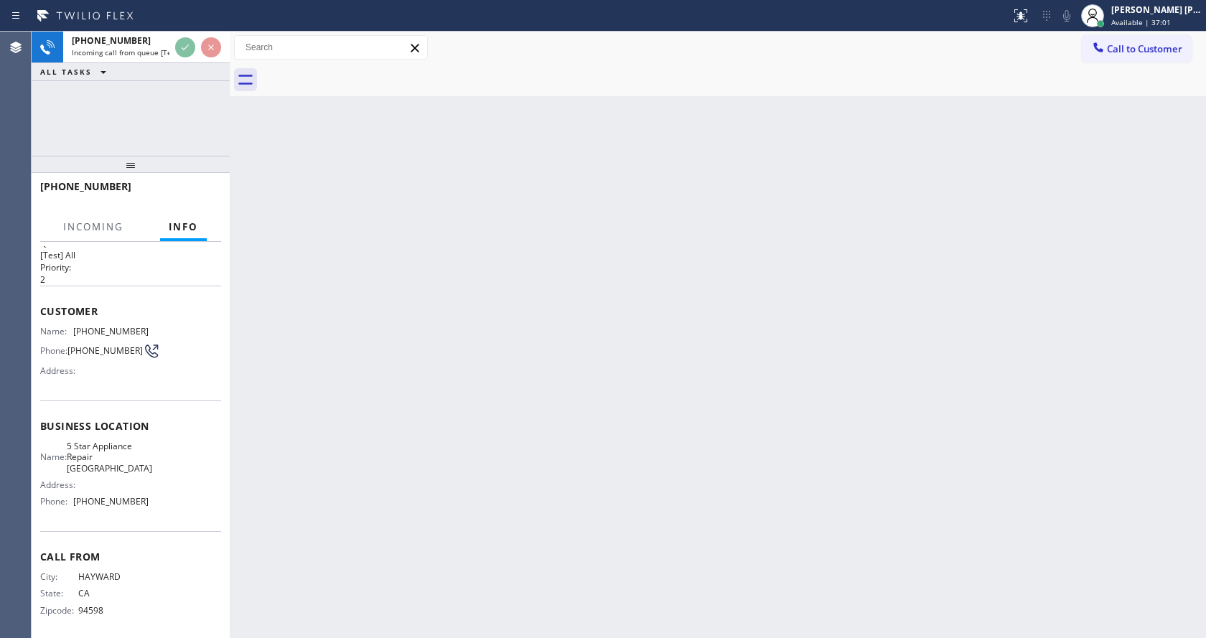
click at [380, 400] on div "Back to Dashboard Change Sender ID Customers Technicians Select a contact Outbo…" at bounding box center [718, 335] width 976 height 607
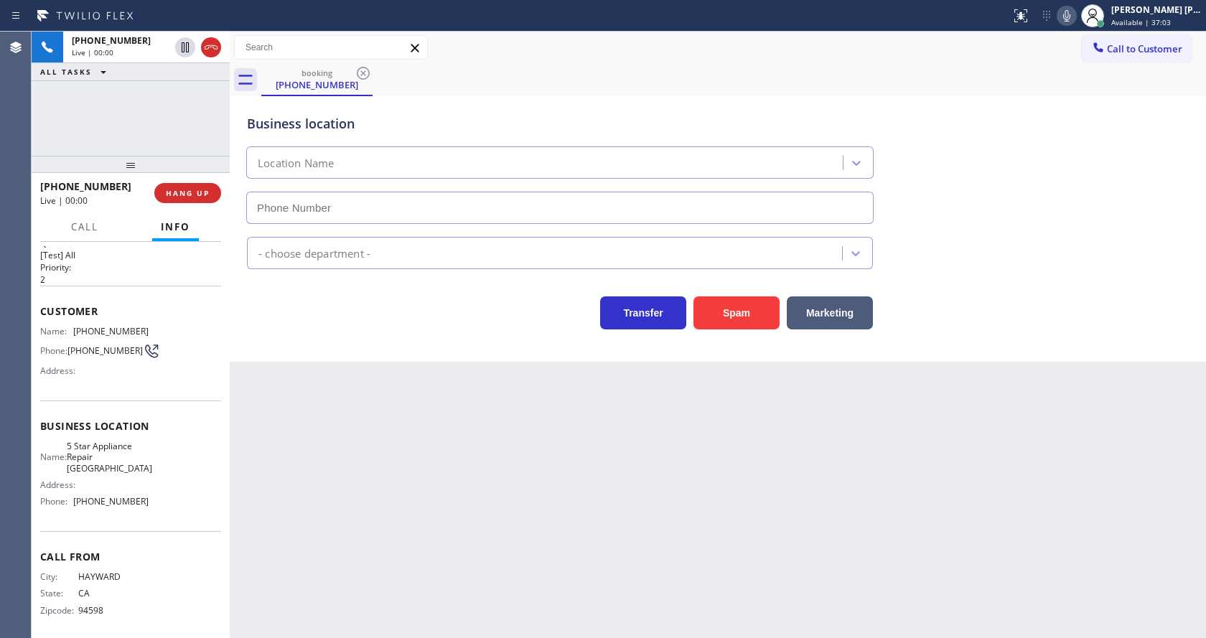
type input "[PHONE_NUMBER]"
click at [315, 415] on div "Back to Dashboard Change Sender ID Customers Technicians Select a contact Outbo…" at bounding box center [718, 335] width 976 height 607
click at [417, 464] on div "Back to Dashboard Change Sender ID Customers Technicians Select a contact Outbo…" at bounding box center [718, 335] width 976 height 607
click at [454, 494] on div "Back to Dashboard Change Sender ID Customers Technicians Select a contact Outbo…" at bounding box center [718, 335] width 976 height 607
click at [272, 388] on div "Back to Dashboard Change Sender ID Customers Technicians Select a contact Outbo…" at bounding box center [718, 335] width 976 height 607
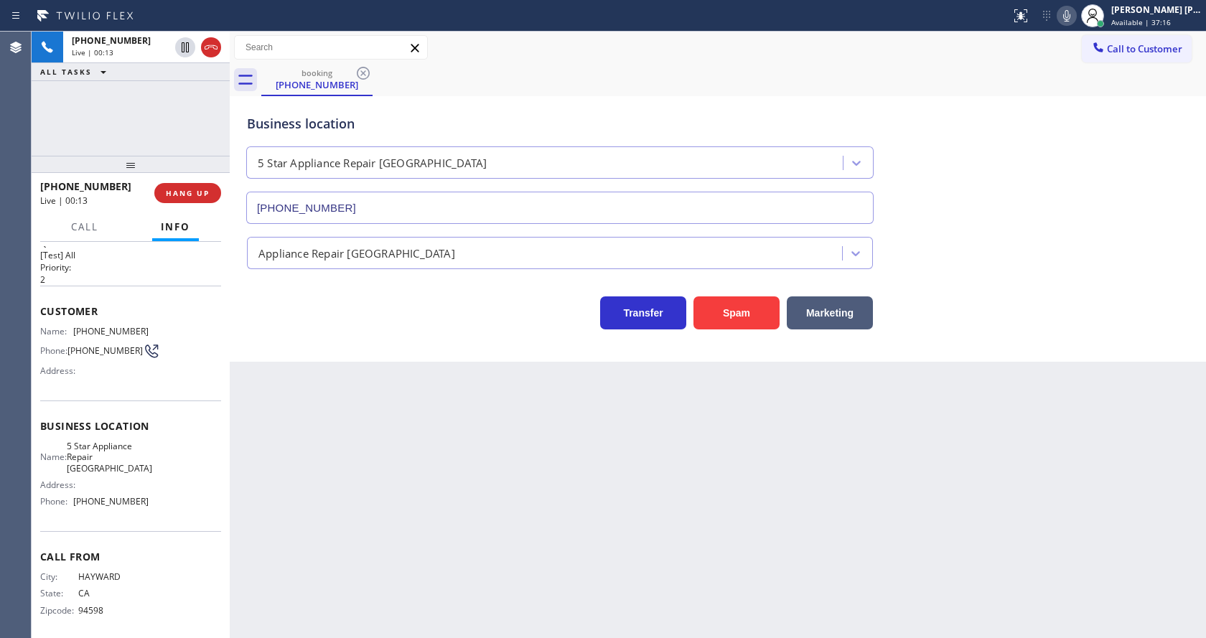
click at [388, 607] on div "Back to Dashboard Change Sender ID Customers Technicians Select a contact Outbo…" at bounding box center [718, 335] width 976 height 607
click at [629, 421] on div "Back to Dashboard Change Sender ID Customers Technicians Select a contact Outbo…" at bounding box center [718, 335] width 976 height 607
drag, startPoint x: 70, startPoint y: 327, endPoint x: 171, endPoint y: 338, distance: 101.2
click at [171, 338] on div "Name: [PHONE_NUMBER] Phone: [PHONE_NUMBER] Address:" at bounding box center [130, 354] width 181 height 57
drag, startPoint x: 394, startPoint y: 420, endPoint x: 365, endPoint y: 557, distance: 140.3
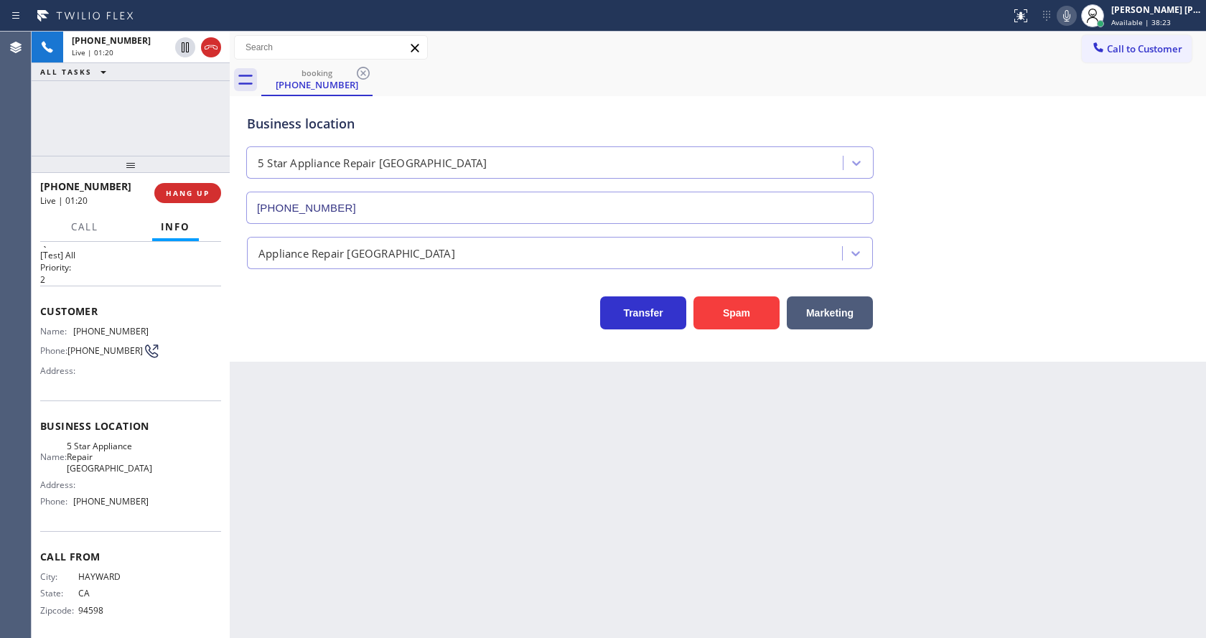
click at [391, 422] on div "Back to Dashboard Change Sender ID Customers Technicians Select a contact Outbo…" at bounding box center [718, 335] width 976 height 607
click at [111, 498] on span "[PHONE_NUMBER]" at bounding box center [110, 501] width 75 height 11
drag, startPoint x: 73, startPoint y: 449, endPoint x: 148, endPoint y: 460, distance: 76.3
click at [148, 460] on div "Name: 5 Star Appliance Repair Fremont Address: Phone: [PHONE_NUMBER]" at bounding box center [130, 477] width 181 height 73
drag, startPoint x: 378, startPoint y: 500, endPoint x: 358, endPoint y: 616, distance: 117.2
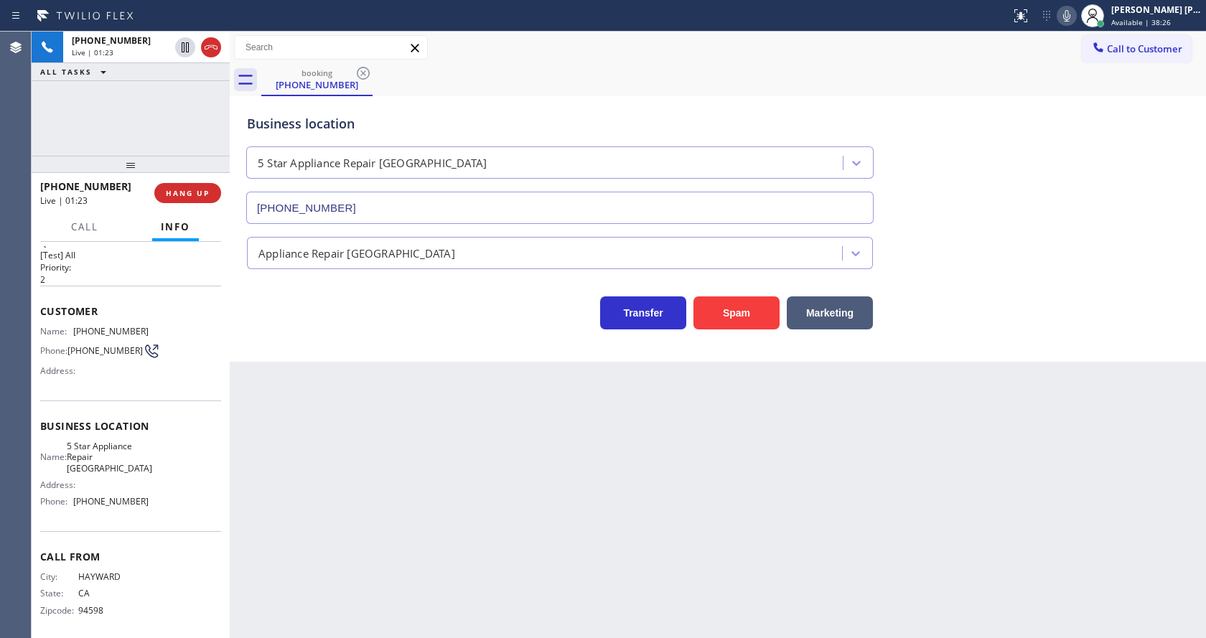
click at [371, 531] on div "Back to Dashboard Change Sender ID Customers Technicians Select a contact Outbo…" at bounding box center [718, 335] width 976 height 607
click at [109, 520] on div "Business location Name: 5 Star Appliance Repair Fremont Address: Phone: [PHONE_…" at bounding box center [130, 466] width 181 height 131
drag, startPoint x: 71, startPoint y: 497, endPoint x: 149, endPoint y: 512, distance: 79.0
click at [149, 512] on div "Business location Name: 5 Star Appliance Repair Fremont Address: Phone: [PHONE_…" at bounding box center [130, 466] width 181 height 131
drag, startPoint x: 369, startPoint y: 513, endPoint x: 358, endPoint y: 594, distance: 81.9
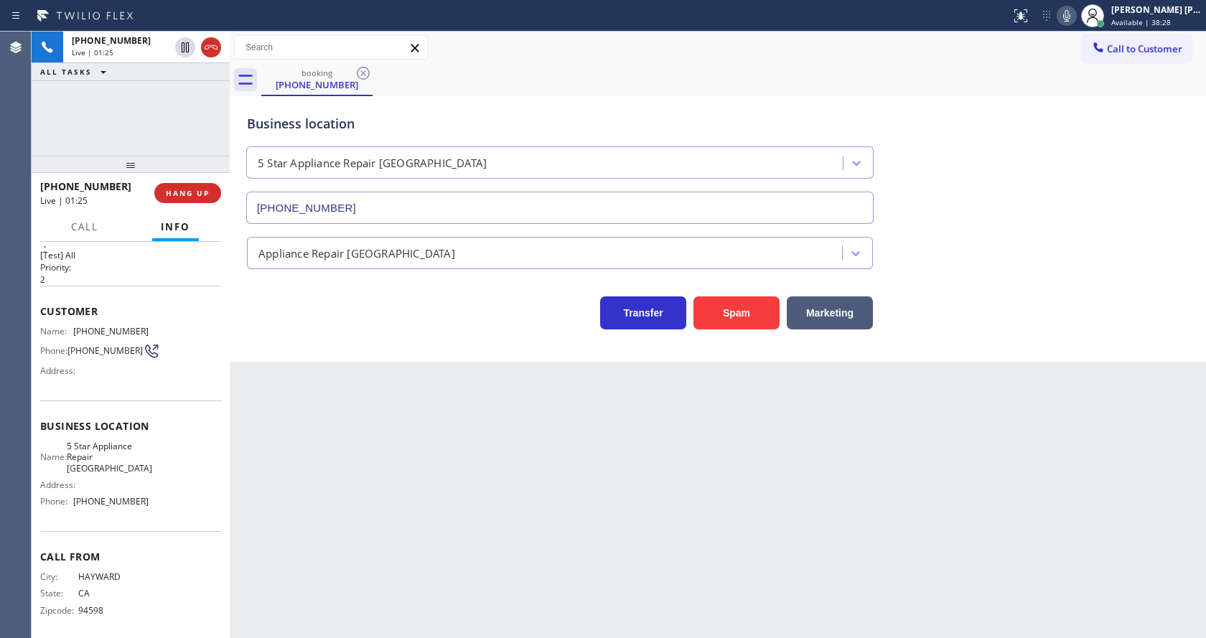
click at [367, 529] on div "Back to Dashboard Change Sender ID Customers Technicians Select a contact Outbo…" at bounding box center [718, 335] width 976 height 607
click at [602, 422] on div "Back to Dashboard Change Sender ID Customers Technicians Select a contact Outbo…" at bounding box center [718, 335] width 976 height 607
click at [344, 485] on div "Back to Dashboard Change Sender ID Customers Technicians Select a contact Outbo…" at bounding box center [718, 335] width 976 height 607
click at [400, 518] on div "Back to Dashboard Change Sender ID Customers Technicians Select a contact Outbo…" at bounding box center [718, 335] width 976 height 607
click at [595, 472] on div "Back to Dashboard Change Sender ID Customers Technicians Select a contact Outbo…" at bounding box center [718, 335] width 976 height 607
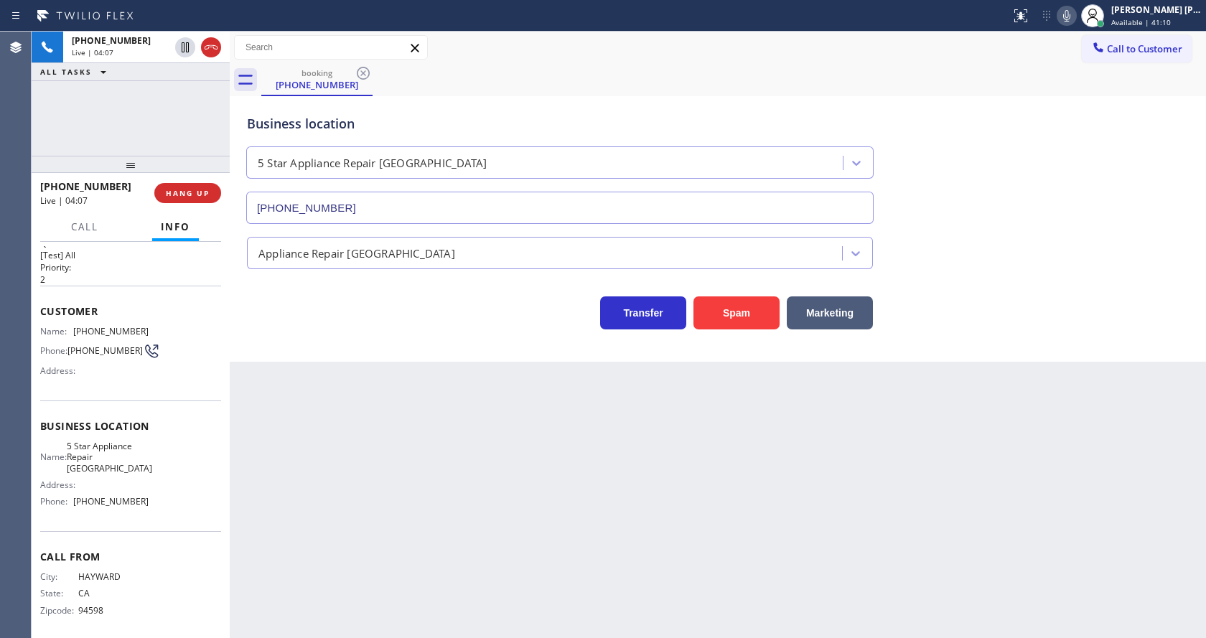
click at [360, 518] on div "Back to Dashboard Change Sender ID Customers Technicians Select a contact Outbo…" at bounding box center [718, 335] width 976 height 607
click at [1076, 9] on icon at bounding box center [1066, 15] width 17 height 17
click at [1071, 185] on div "Business location 5 Star Appliance Repair [GEOGRAPHIC_DATA] [PHONE_NUMBER]" at bounding box center [718, 159] width 948 height 130
click at [1068, 14] on icon at bounding box center [1066, 15] width 17 height 17
click at [1044, 116] on div "Business location 5 Star Appliance Repair [GEOGRAPHIC_DATA] [PHONE_NUMBER]" at bounding box center [718, 159] width 948 height 130
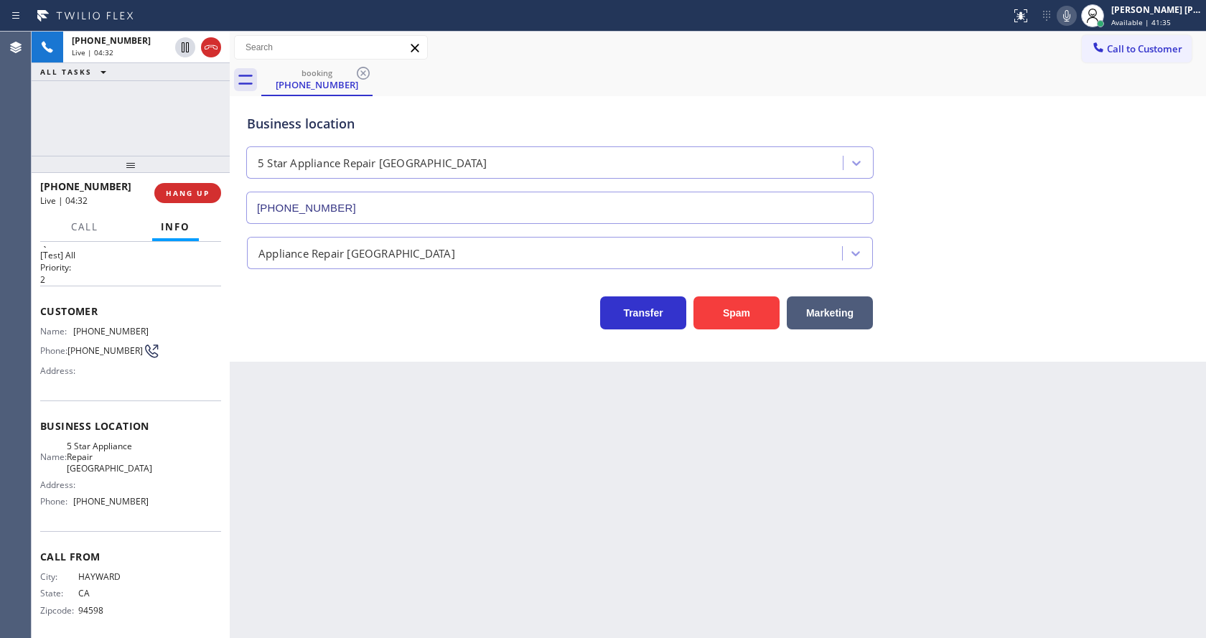
click at [460, 595] on div "Back to Dashboard Change Sender ID Customers Technicians Select a contact Outbo…" at bounding box center [718, 335] width 976 height 607
click at [322, 364] on div "Back to Dashboard Change Sender ID Customers Technicians Select a contact Outbo…" at bounding box center [718, 335] width 976 height 607
click at [572, 504] on div "Back to Dashboard Change Sender ID Customers Technicians Select a contact Outbo…" at bounding box center [718, 335] width 976 height 607
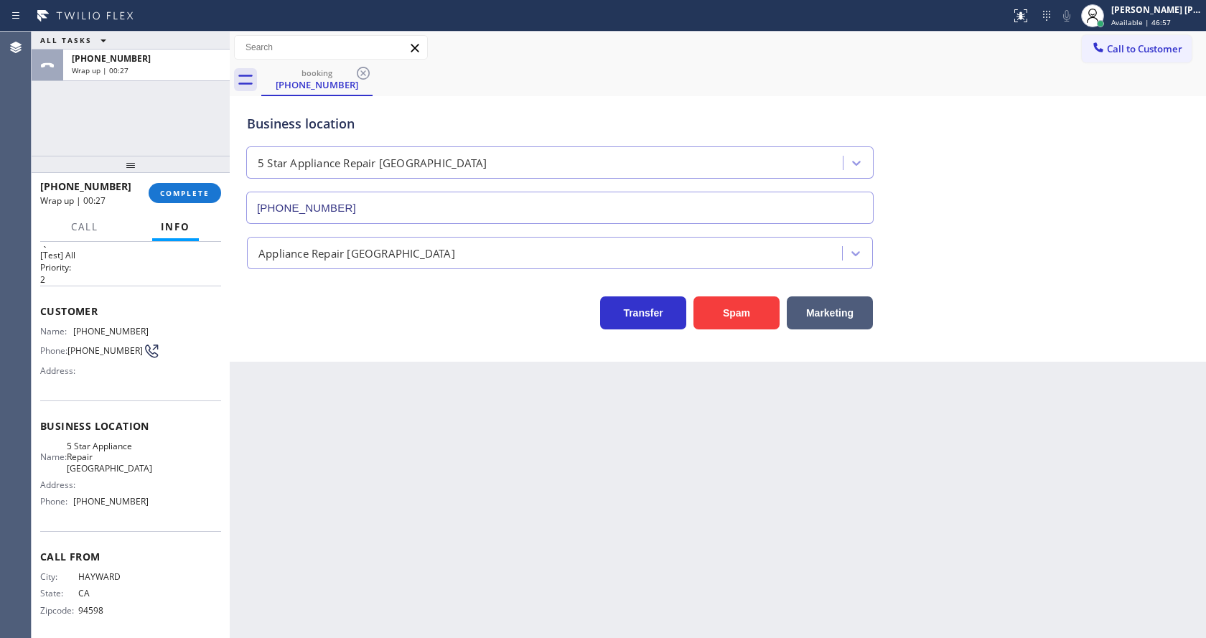
click at [334, 563] on div "Back to Dashboard Change Sender ID Customers Technicians Select a contact Outbo…" at bounding box center [718, 335] width 976 height 607
click at [595, 452] on div "Back to Dashboard Change Sender ID Customers Technicians Select a contact Outbo…" at bounding box center [718, 335] width 976 height 607
click at [160, 192] on span "COMPLETE" at bounding box center [185, 193] width 50 height 10
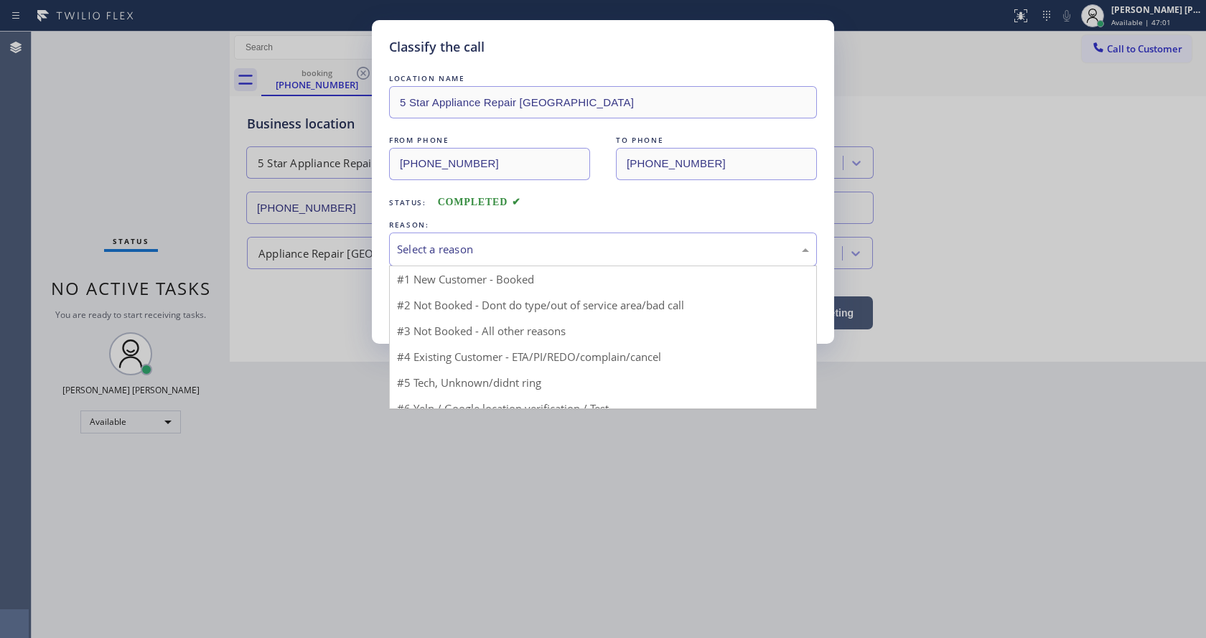
click at [439, 235] on div "Select a reason" at bounding box center [603, 250] width 428 height 34
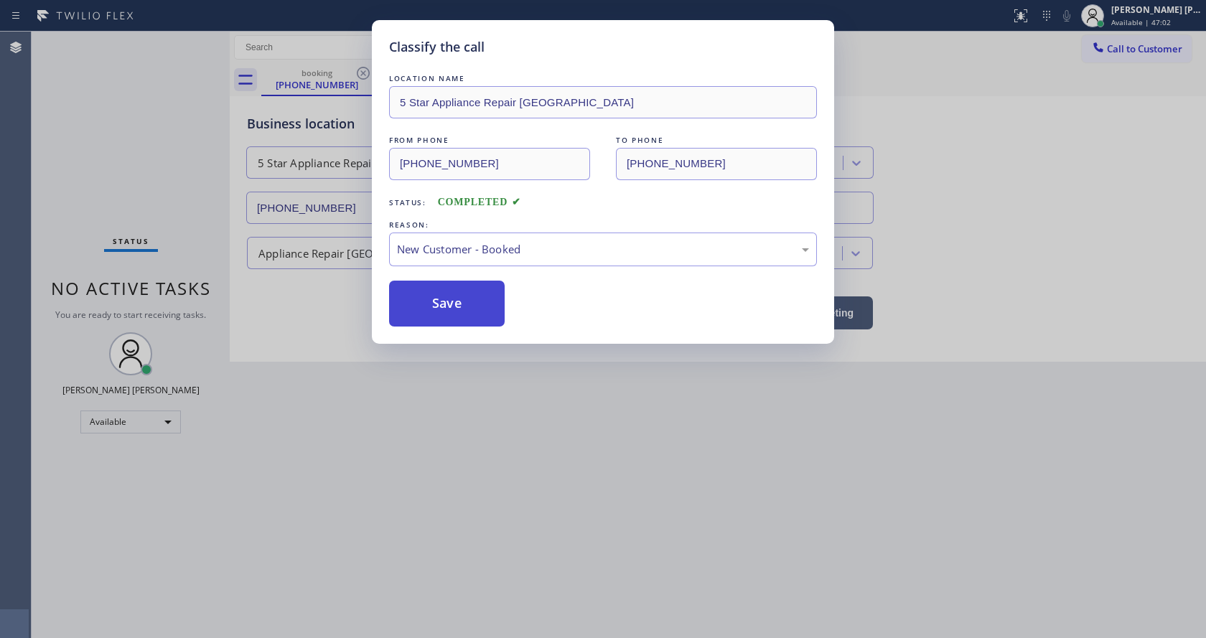
click at [432, 307] on button "Save" at bounding box center [447, 304] width 116 height 46
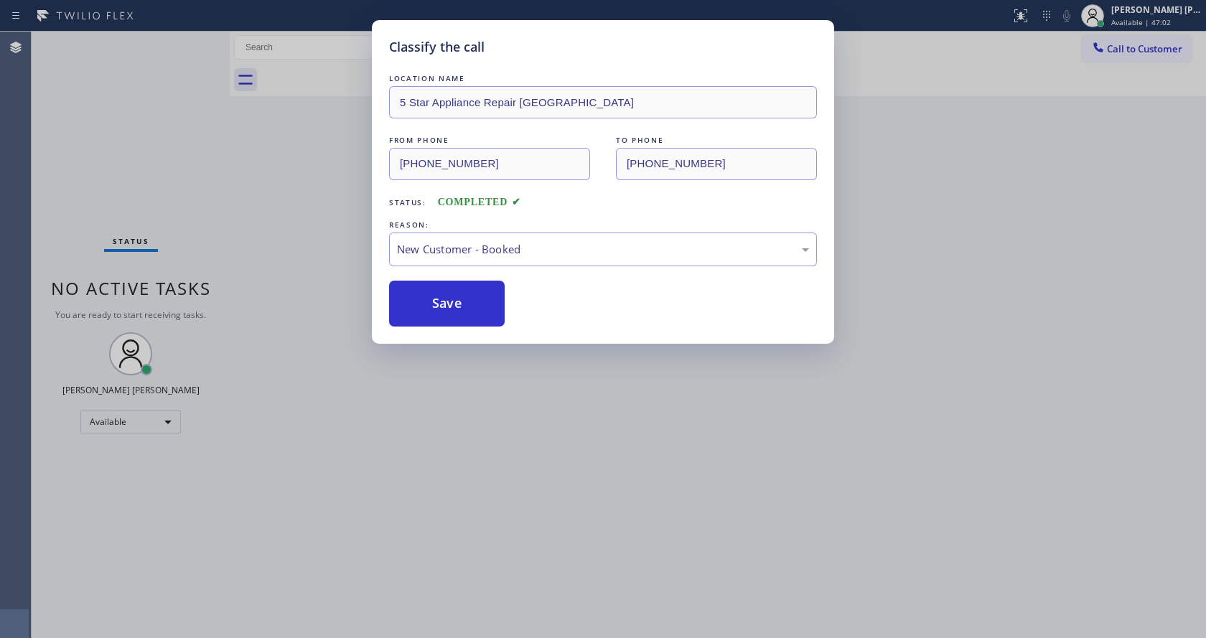
drag, startPoint x: 588, startPoint y: 477, endPoint x: 536, endPoint y: 524, distance: 69.6
click at [588, 478] on div "Classify the call LOCATION NAME 5 Star Appliance Repair Fremont FROM PHONE [PHO…" at bounding box center [603, 319] width 1206 height 638
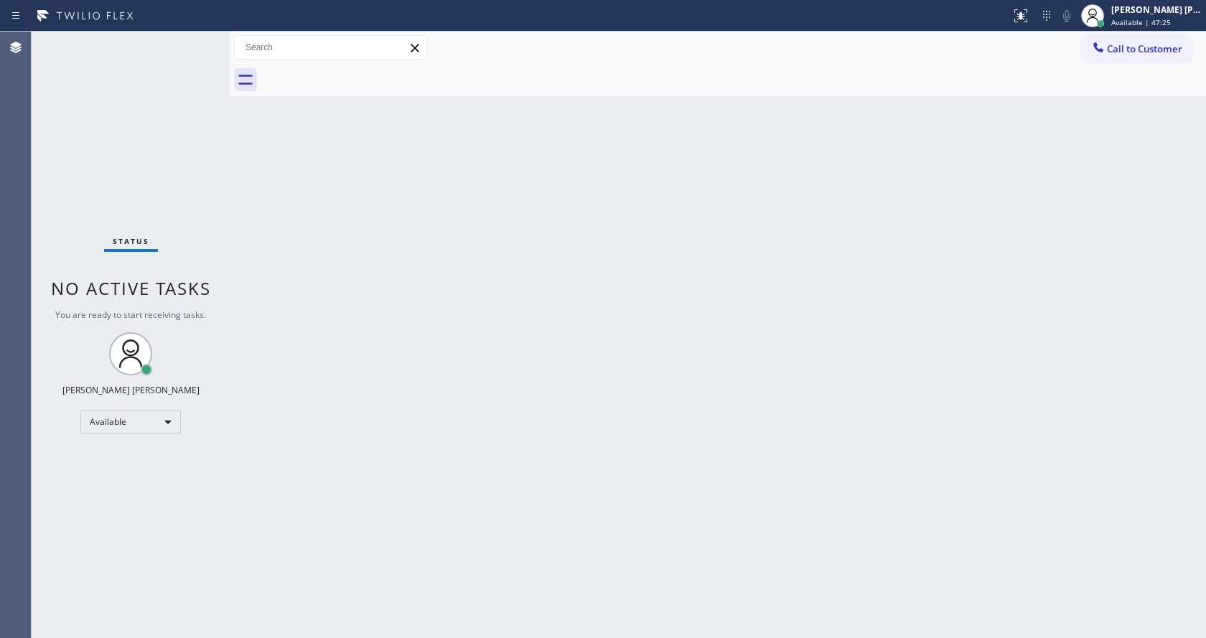
click at [233, 228] on div "Back to Dashboard Change Sender ID Customers Technicians Select a contact Outbo…" at bounding box center [718, 335] width 976 height 607
click at [592, 375] on div "Back to Dashboard Change Sender ID Customers Technicians Select a contact Outbo…" at bounding box center [718, 335] width 976 height 607
drag, startPoint x: 554, startPoint y: 239, endPoint x: 550, endPoint y: 313, distance: 74.1
click at [554, 266] on div "Back to Dashboard Change Sender ID Customers Technicians Select a contact Outbo…" at bounding box center [718, 335] width 976 height 607
click at [150, 126] on div "Status No active tasks You are ready to start receiving tasks. [PERSON_NAME] [P…" at bounding box center [131, 335] width 198 height 607
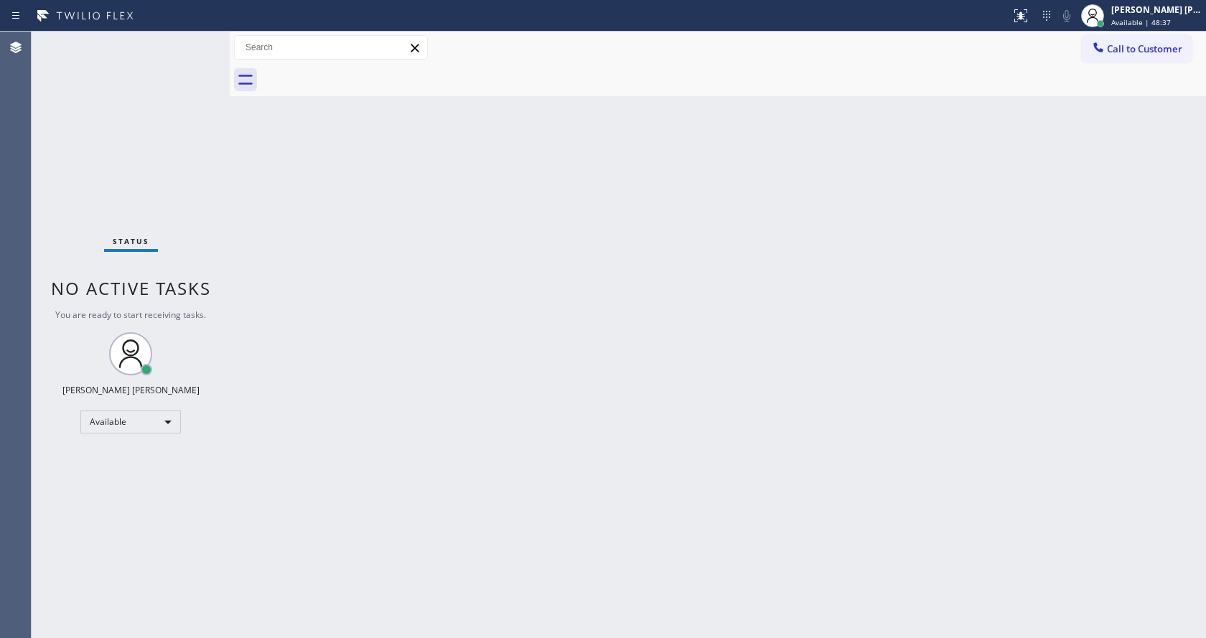
click at [197, 38] on div "Status No active tasks You are ready to start receiving tasks. [PERSON_NAME] [P…" at bounding box center [131, 335] width 198 height 607
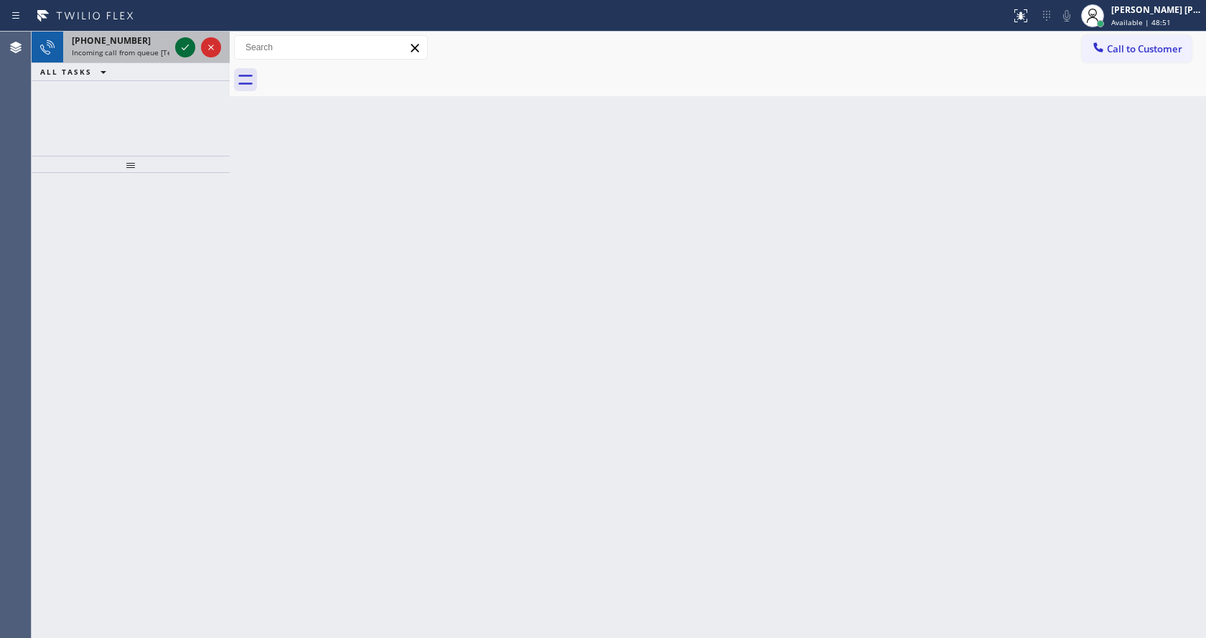
click at [185, 47] on icon at bounding box center [185, 47] width 17 height 17
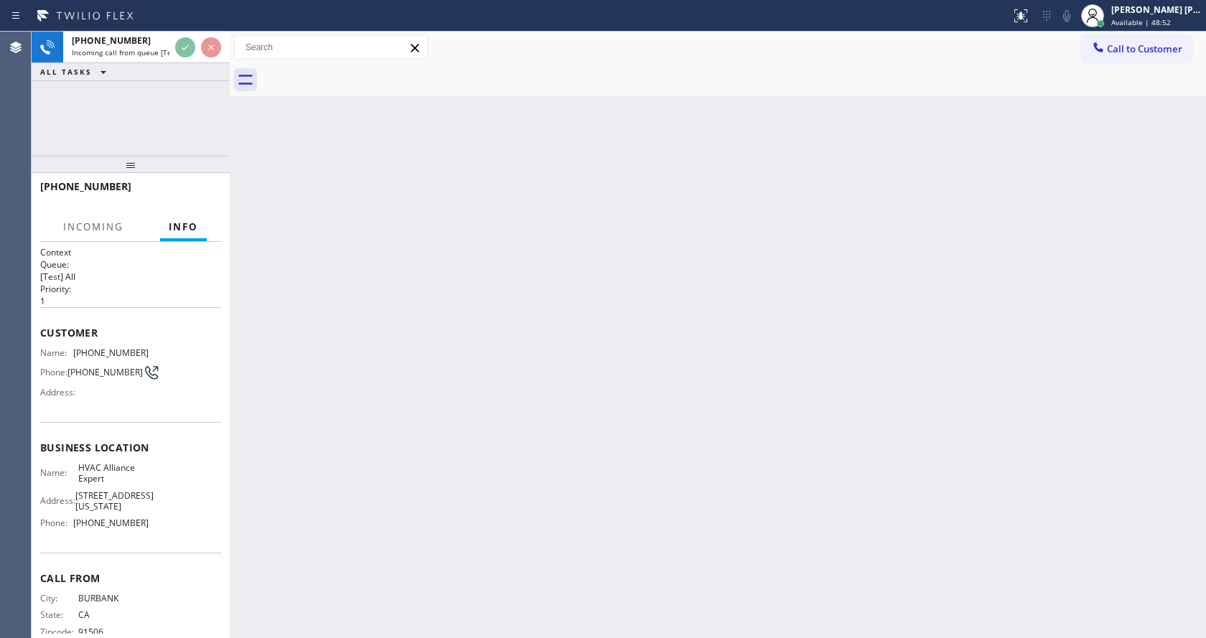
scroll to position [44, 0]
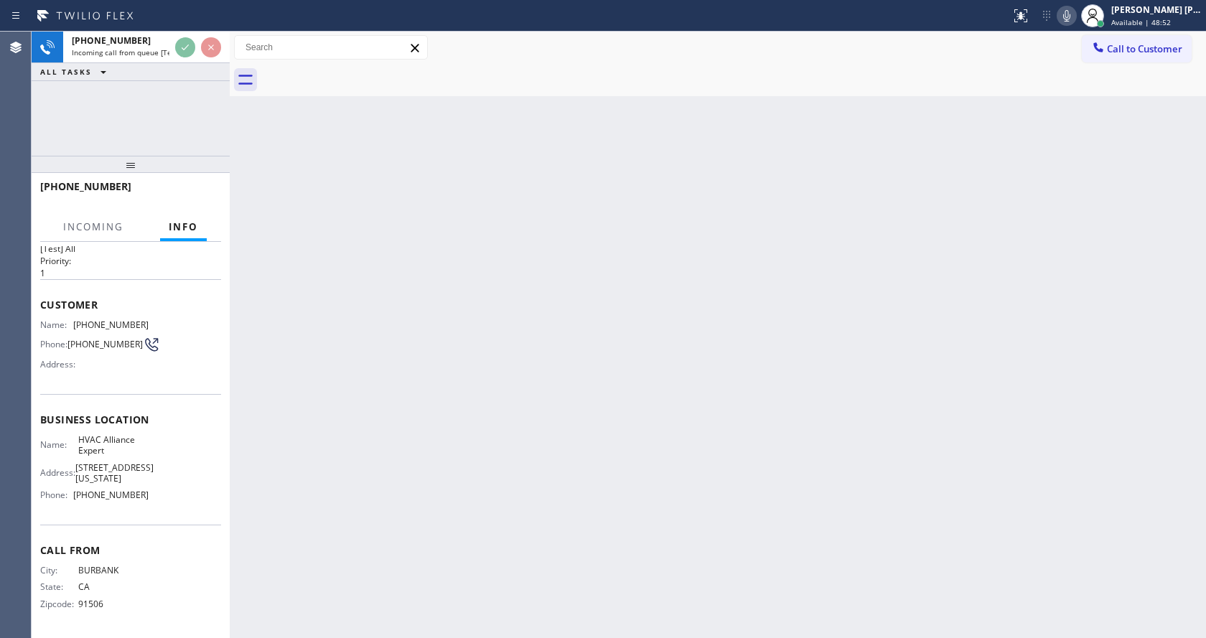
click at [441, 483] on div "Back to Dashboard Change Sender ID Customers Technicians Select a contact Outbo…" at bounding box center [718, 335] width 976 height 607
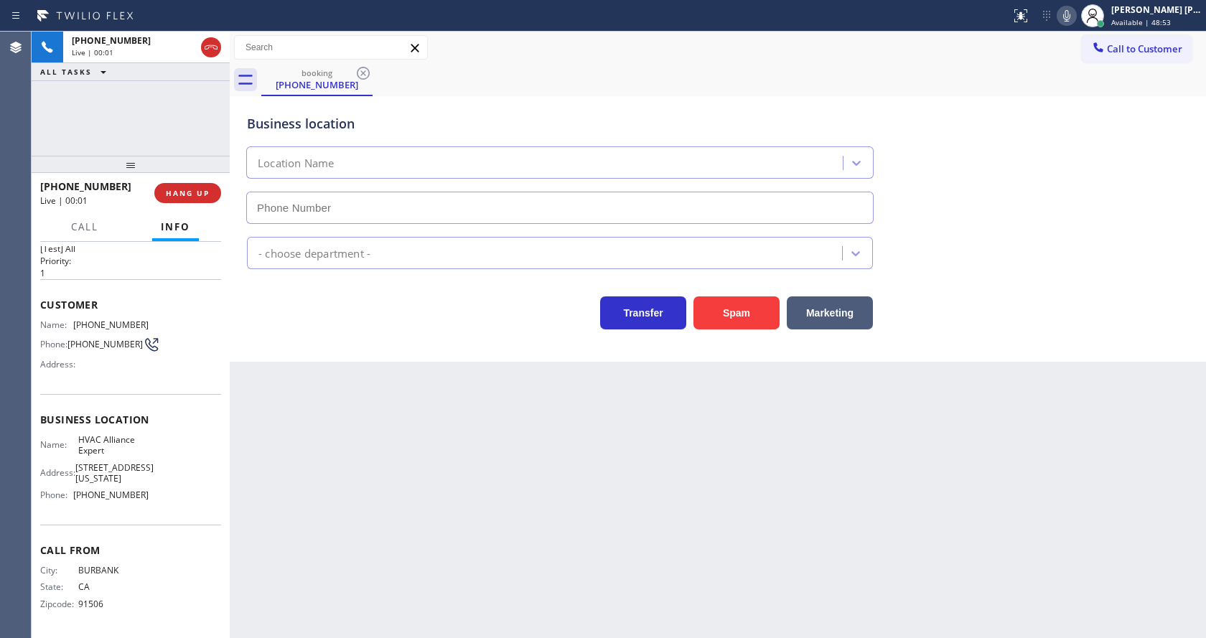
type input "[PHONE_NUMBER]"
click at [452, 452] on div "Back to Dashboard Change Sender ID Customers Technicians Select a contact Outbo…" at bounding box center [718, 335] width 976 height 607
click at [325, 387] on div "Back to Dashboard Change Sender ID Customers Technicians Select a contact Outbo…" at bounding box center [718, 335] width 976 height 607
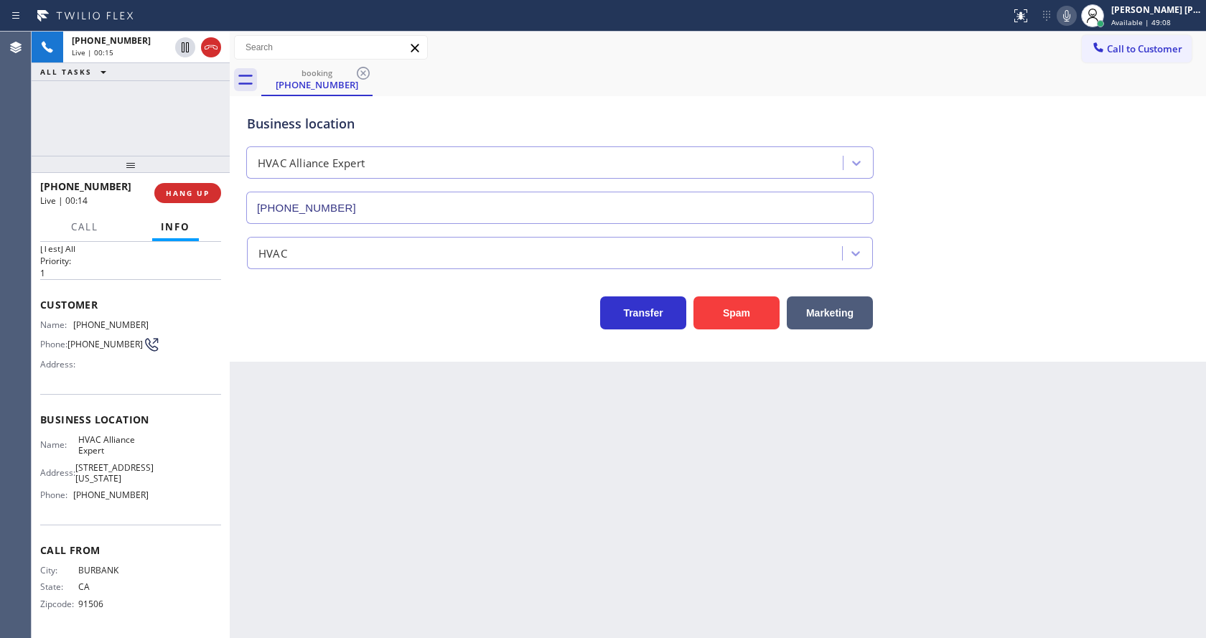
click at [604, 399] on div "Back to Dashboard Change Sender ID Customers Technicians Select a contact Outbo…" at bounding box center [718, 335] width 976 height 607
click at [312, 363] on div "Back to Dashboard Change Sender ID Customers Technicians Select a contact Outbo…" at bounding box center [718, 335] width 976 height 607
click at [480, 634] on div "Back to Dashboard Change Sender ID Customers Technicians Select a contact Outbo…" at bounding box center [718, 335] width 976 height 607
click at [614, 496] on div "Back to Dashboard Change Sender ID Customers Technicians Select a contact Outbo…" at bounding box center [718, 335] width 976 height 607
click at [291, 407] on div "Back to Dashboard Change Sender ID Customers Technicians Select a contact Outbo…" at bounding box center [718, 335] width 976 height 607
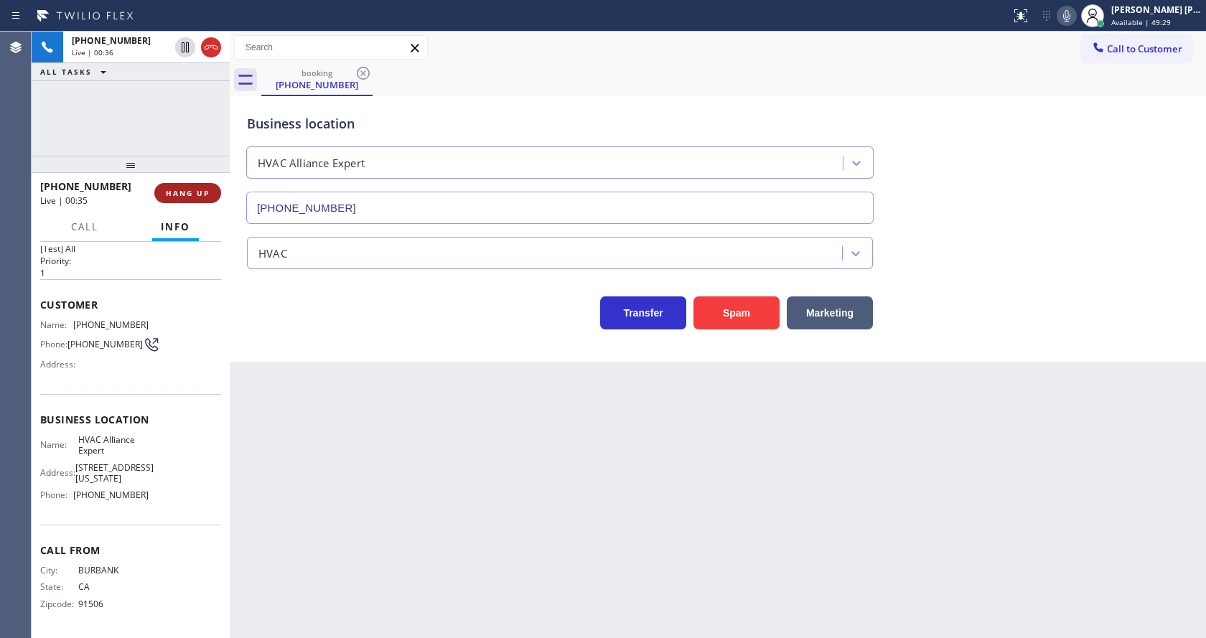
click at [185, 190] on span "HANG UP" at bounding box center [188, 193] width 44 height 10
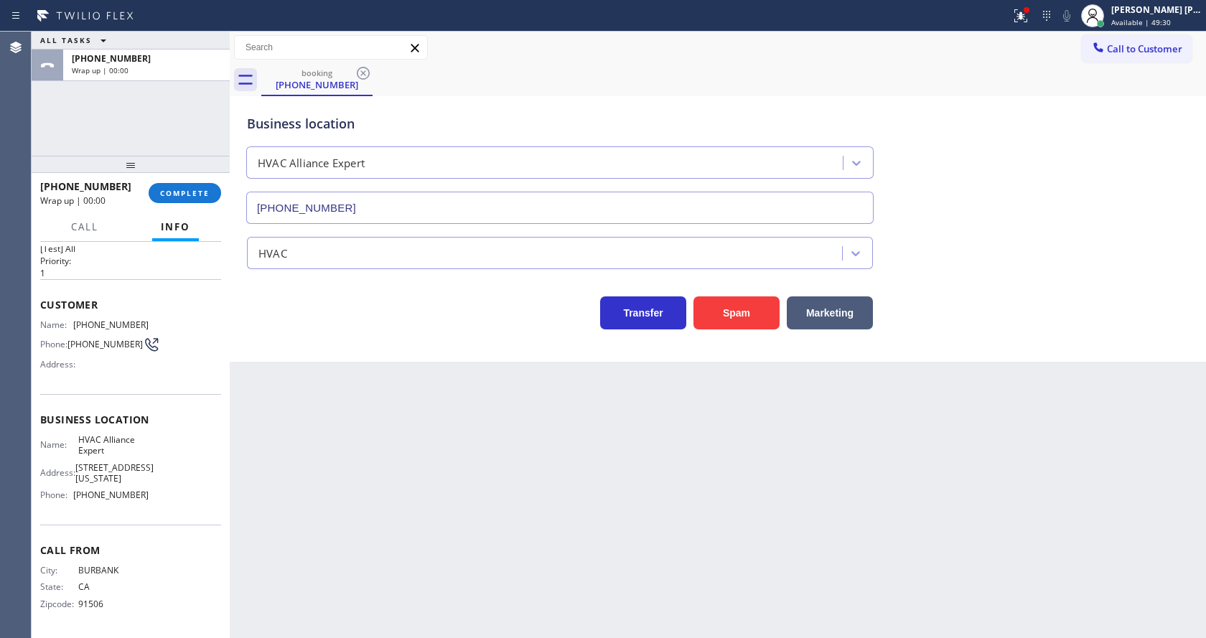
click at [178, 414] on span "Business location" at bounding box center [130, 420] width 181 height 14
drag, startPoint x: 151, startPoint y: 490, endPoint x: 69, endPoint y: 509, distance: 84.1
click at [69, 509] on div "Business location Name: HVAC Alliance Expert Address: [STREET_ADDRESS][US_STATE…" at bounding box center [130, 459] width 181 height 131
click at [173, 195] on span "COMPLETE" at bounding box center [185, 193] width 50 height 10
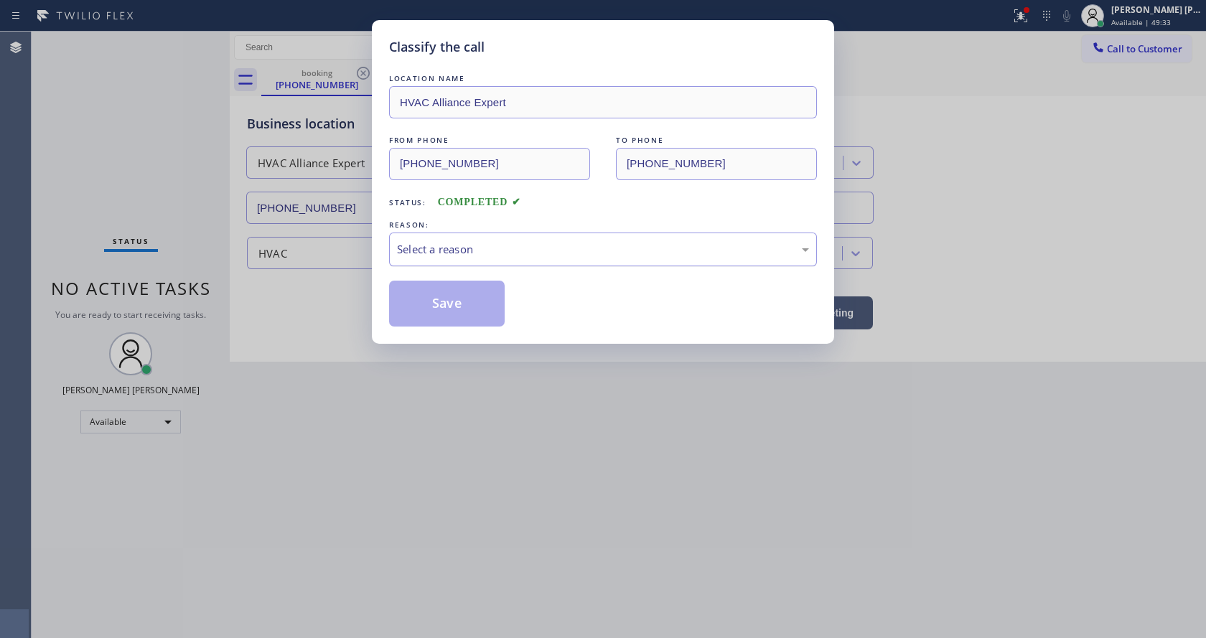
click at [462, 248] on div "Select a reason" at bounding box center [603, 249] width 412 height 17
click at [432, 303] on button "Save" at bounding box center [447, 304] width 116 height 46
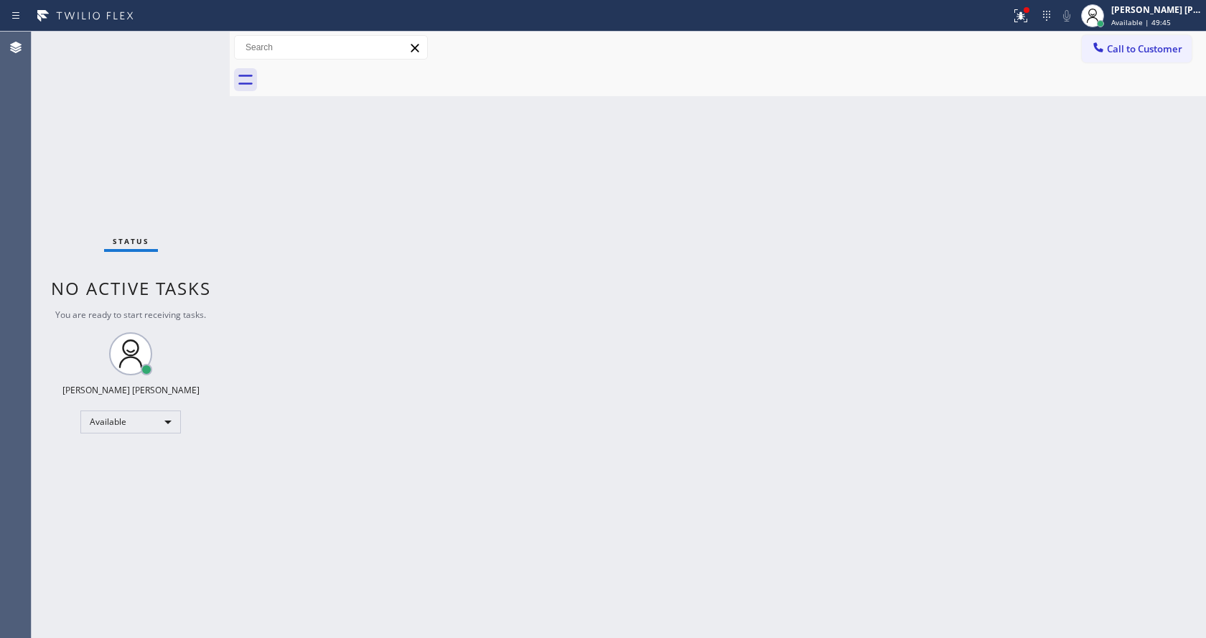
click at [200, 45] on div "Status No active tasks You are ready to start receiving tasks. [PERSON_NAME] [P…" at bounding box center [131, 335] width 198 height 607
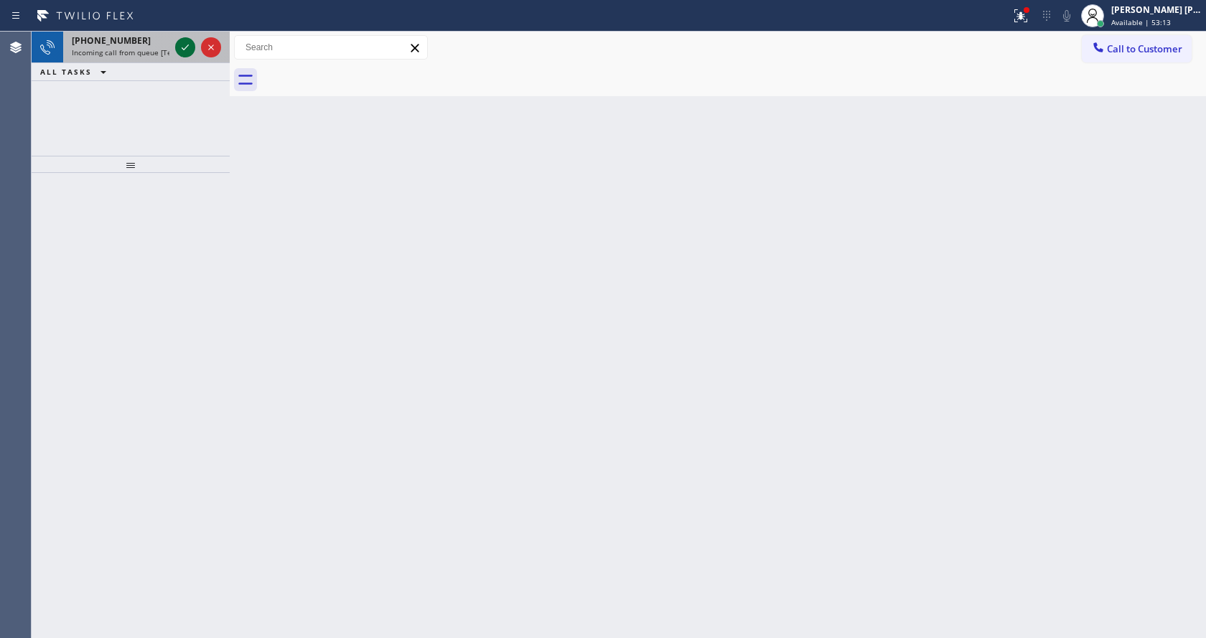
click at [178, 46] on icon at bounding box center [185, 47] width 17 height 17
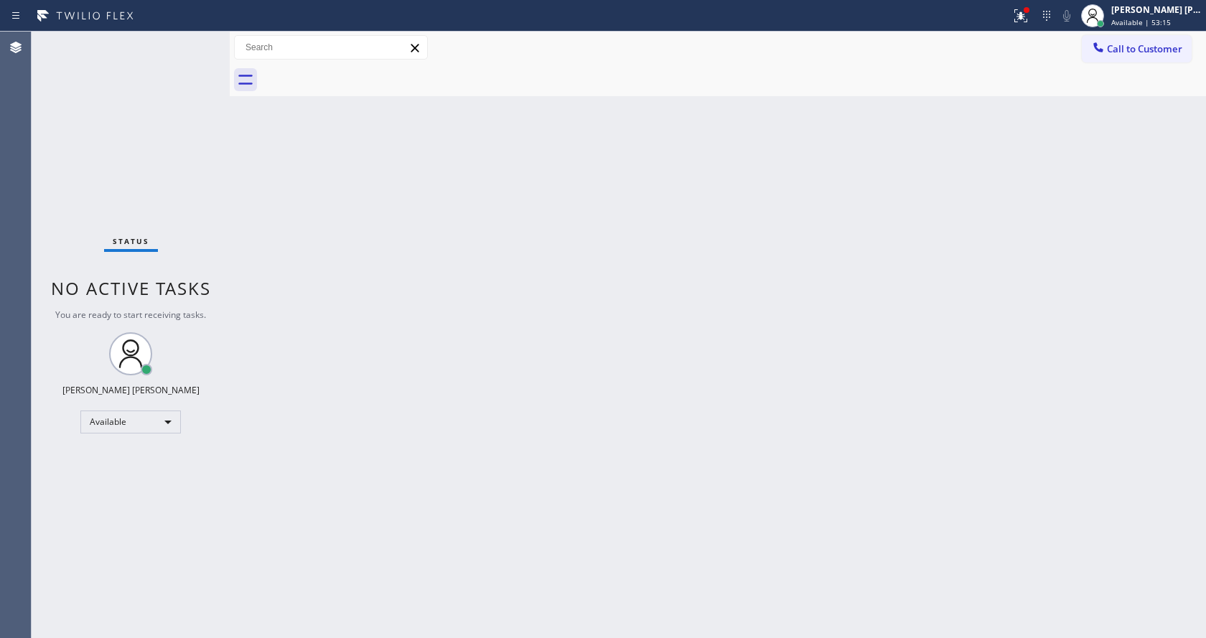
click at [404, 165] on div "Back to Dashboard Change Sender ID Customers Technicians Select a contact Outbo…" at bounding box center [718, 335] width 976 height 607
click at [1018, 2] on button at bounding box center [1021, 16] width 32 height 32
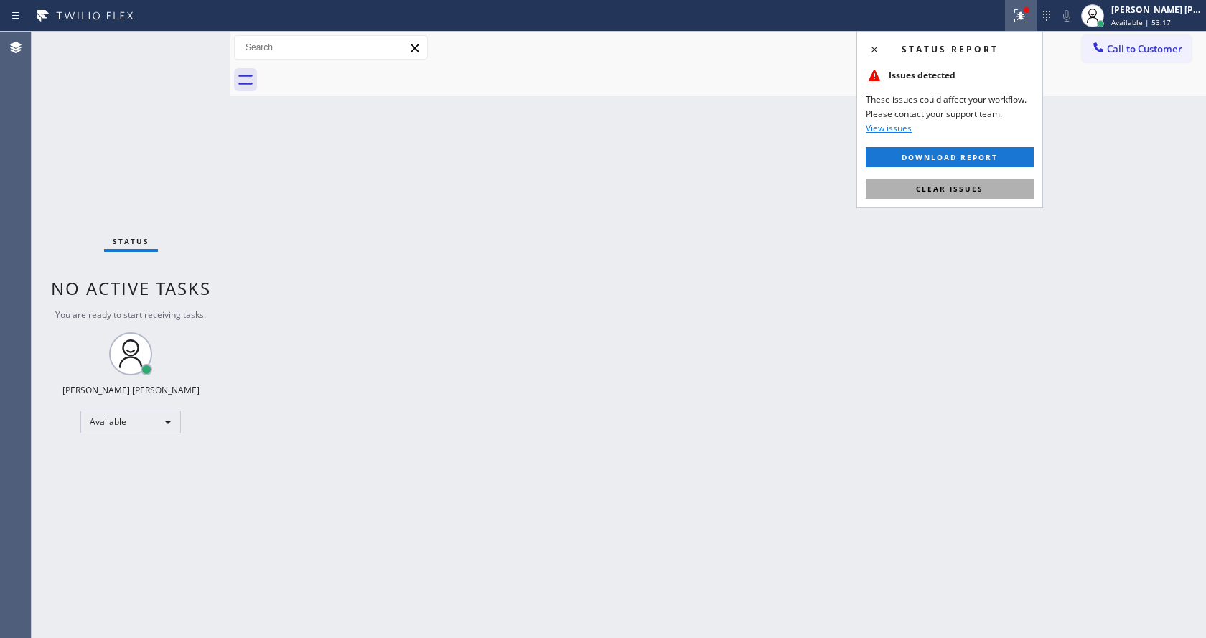
click at [984, 188] on button "Clear issues" at bounding box center [950, 189] width 168 height 20
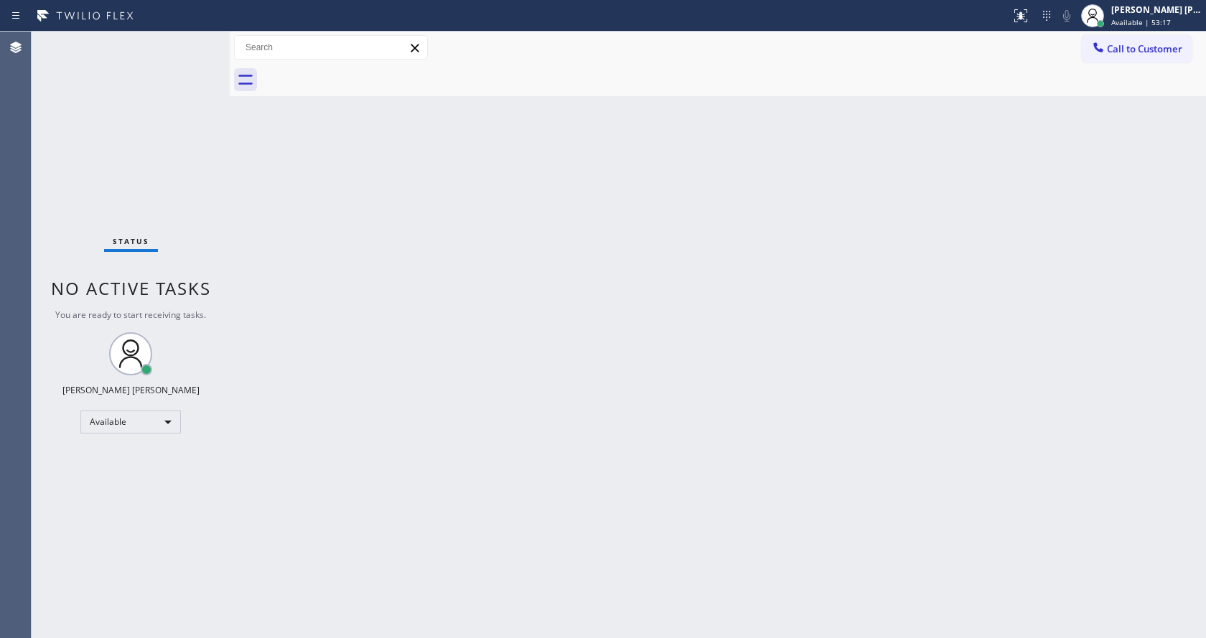
click at [554, 505] on div "Back to Dashboard Change Sender ID Customers Technicians Select a contact Outbo…" at bounding box center [718, 335] width 976 height 607
click at [172, 178] on div "Status No active tasks You are ready to start receiving tasks. [PERSON_NAME] [P…" at bounding box center [131, 335] width 198 height 607
click at [200, 40] on div "Status No active tasks You are ready to start receiving tasks. [PERSON_NAME] [P…" at bounding box center [131, 335] width 198 height 607
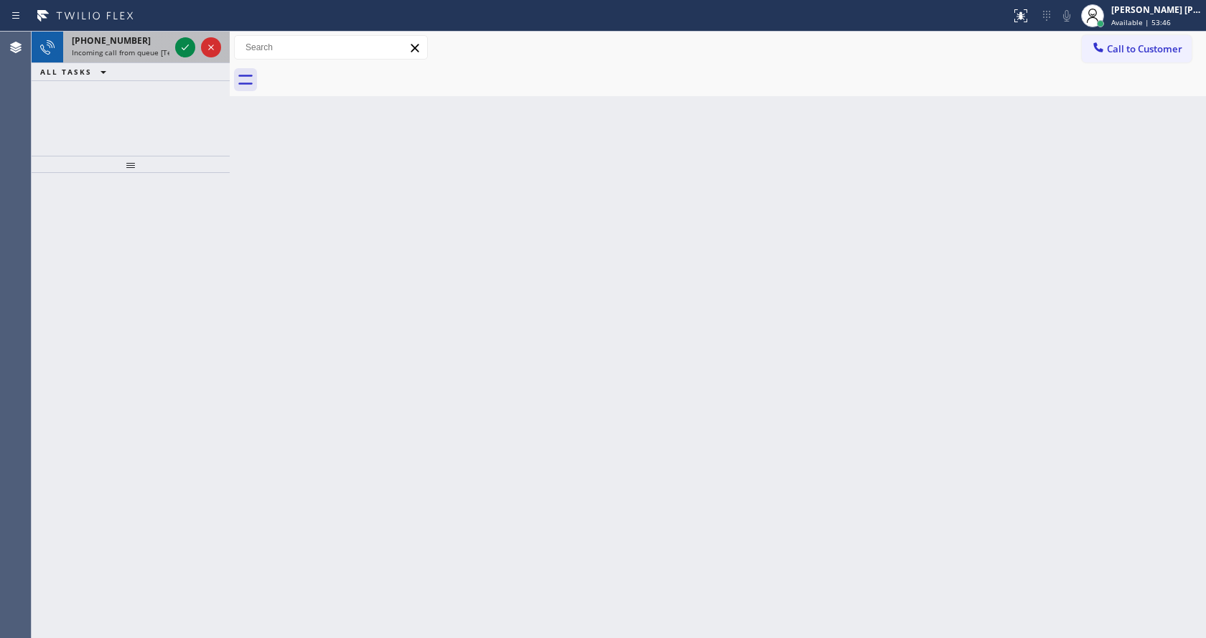
click at [171, 52] on div "[PHONE_NUMBER] Incoming call from queue [Test] All" at bounding box center [117, 48] width 109 height 32
click at [149, 55] on span "Incoming call from queue [Test] All" at bounding box center [131, 52] width 119 height 10
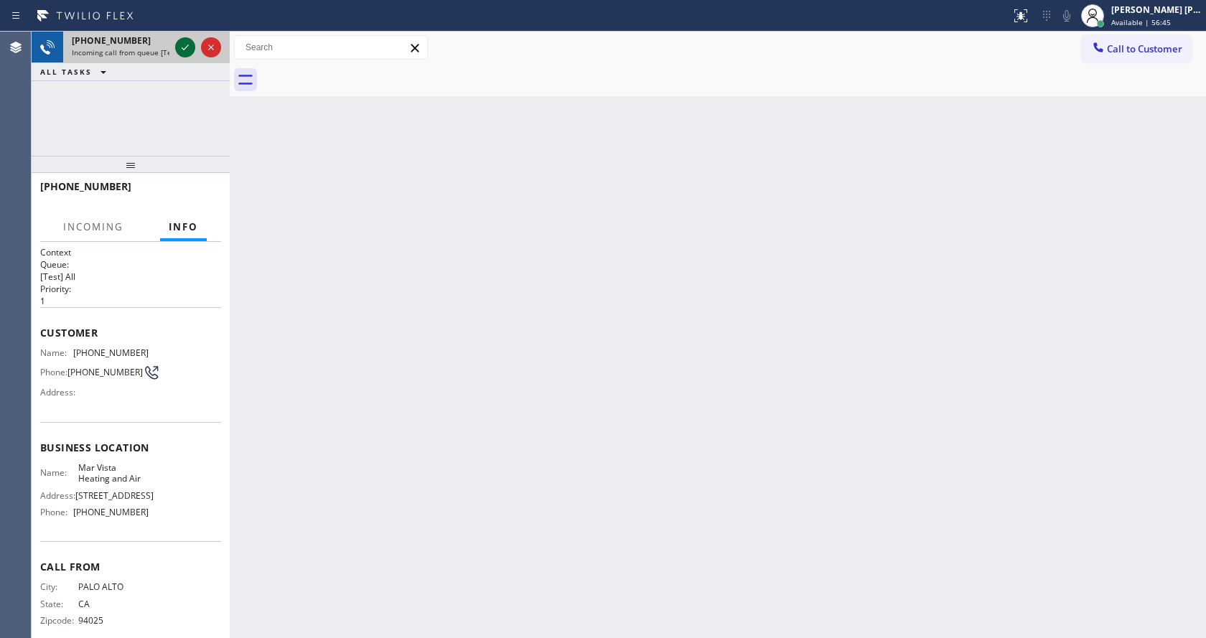
click at [183, 51] on icon at bounding box center [185, 47] width 17 height 17
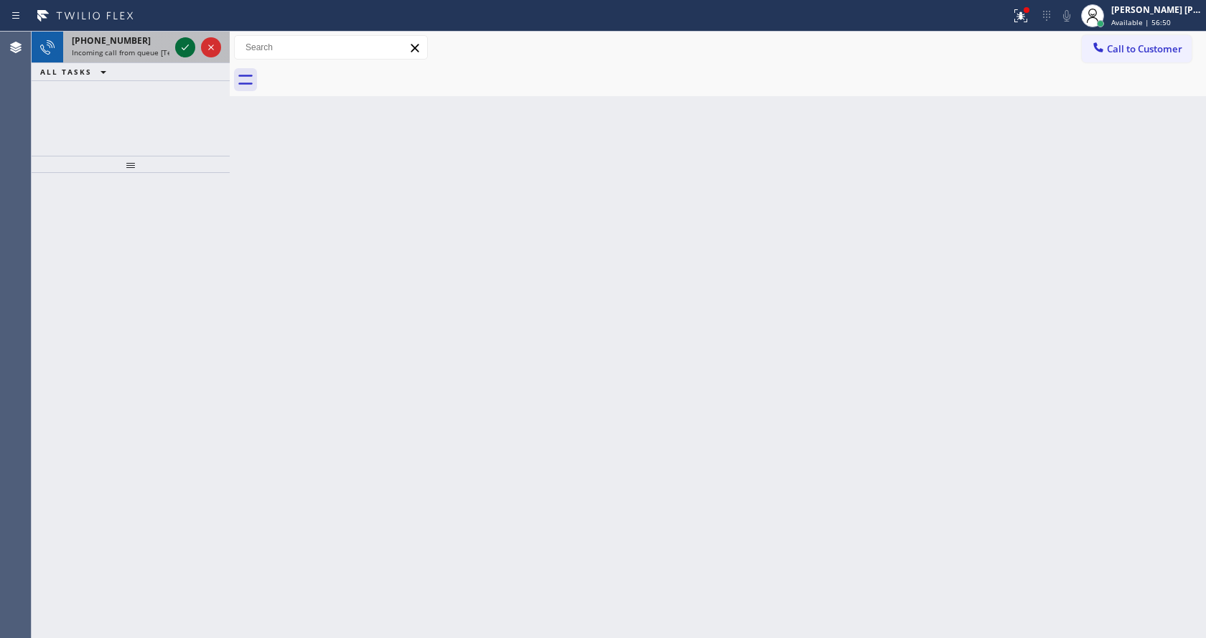
click at [183, 51] on icon at bounding box center [185, 47] width 17 height 17
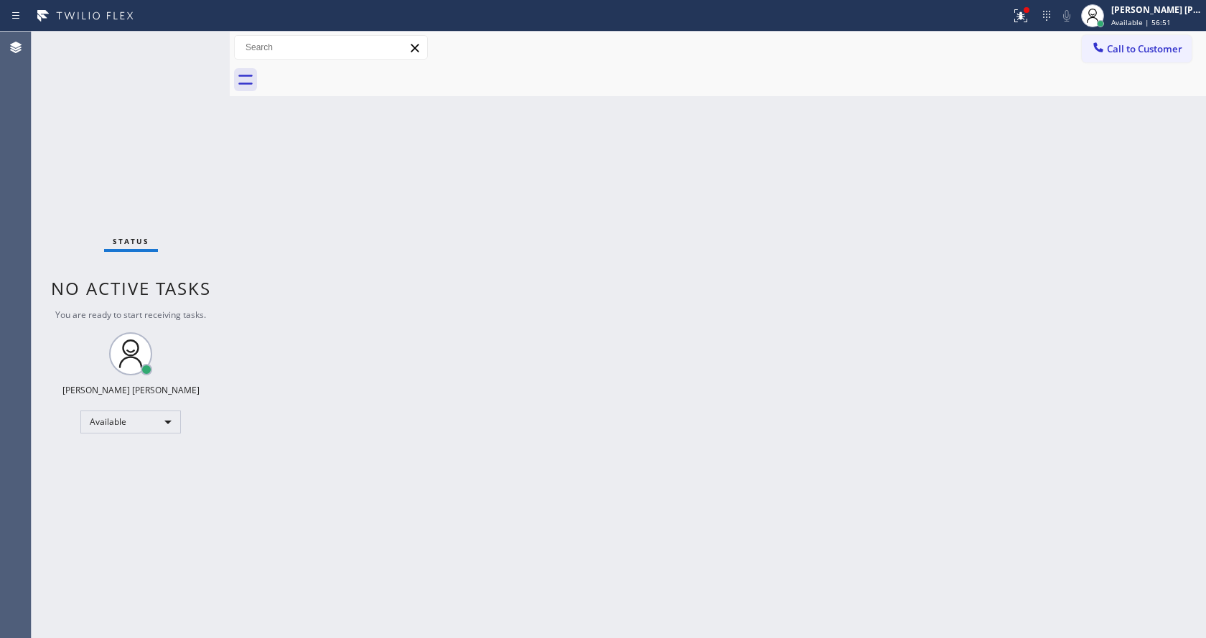
click at [528, 430] on div "Back to Dashboard Change Sender ID Customers Technicians Select a contact Outbo…" at bounding box center [718, 335] width 976 height 607
click at [289, 281] on div "Back to Dashboard Change Sender ID Customers Technicians Select a contact Outbo…" at bounding box center [718, 335] width 976 height 607
click at [200, 41] on div "Status No active tasks You are ready to start receiving tasks. [PERSON_NAME] [P…" at bounding box center [131, 335] width 198 height 607
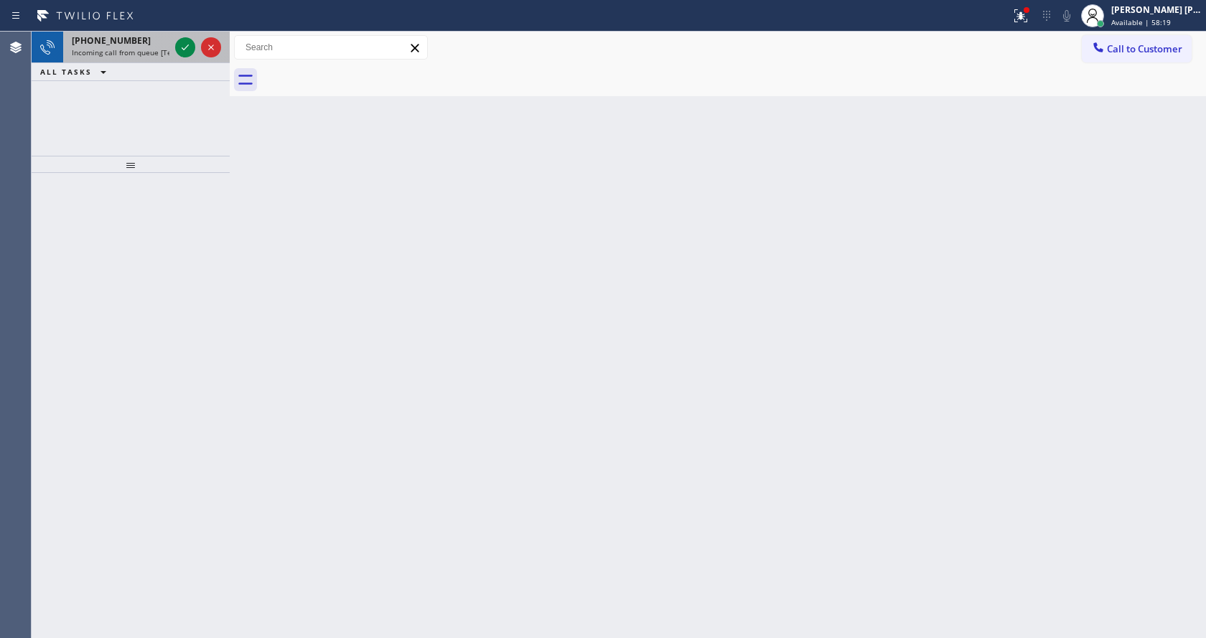
click at [147, 41] on div "[PHONE_NUMBER]" at bounding box center [121, 40] width 98 height 12
click at [164, 47] on span "Incoming call from queue [Test] All" at bounding box center [131, 52] width 119 height 10
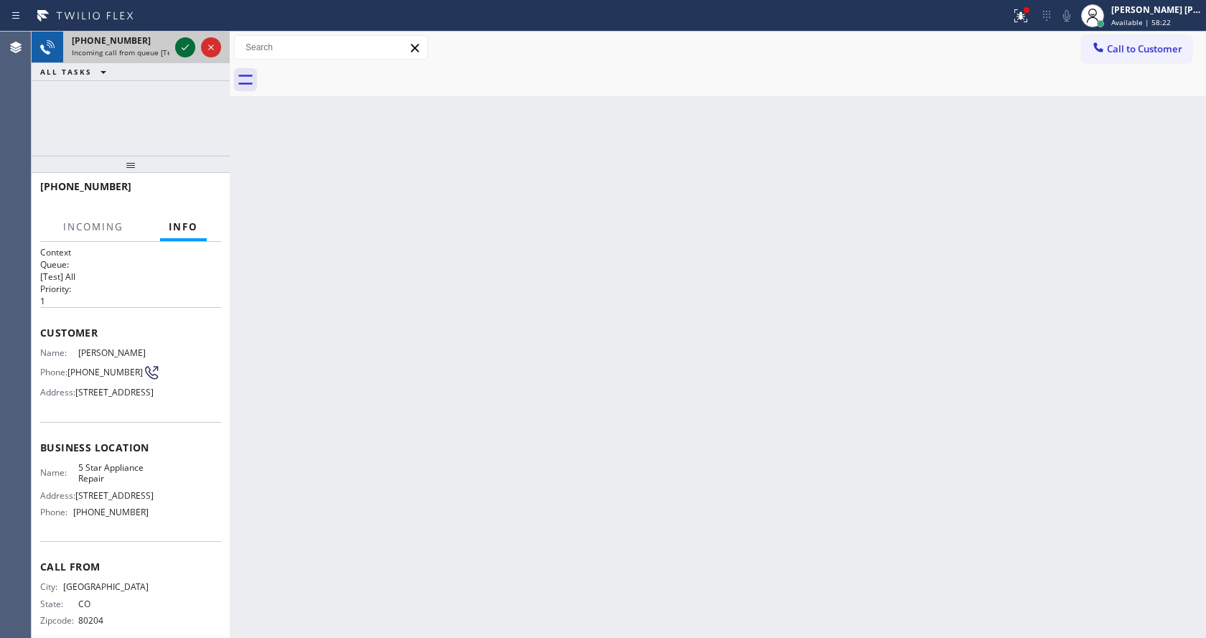
click at [187, 47] on icon at bounding box center [185, 48] width 7 height 6
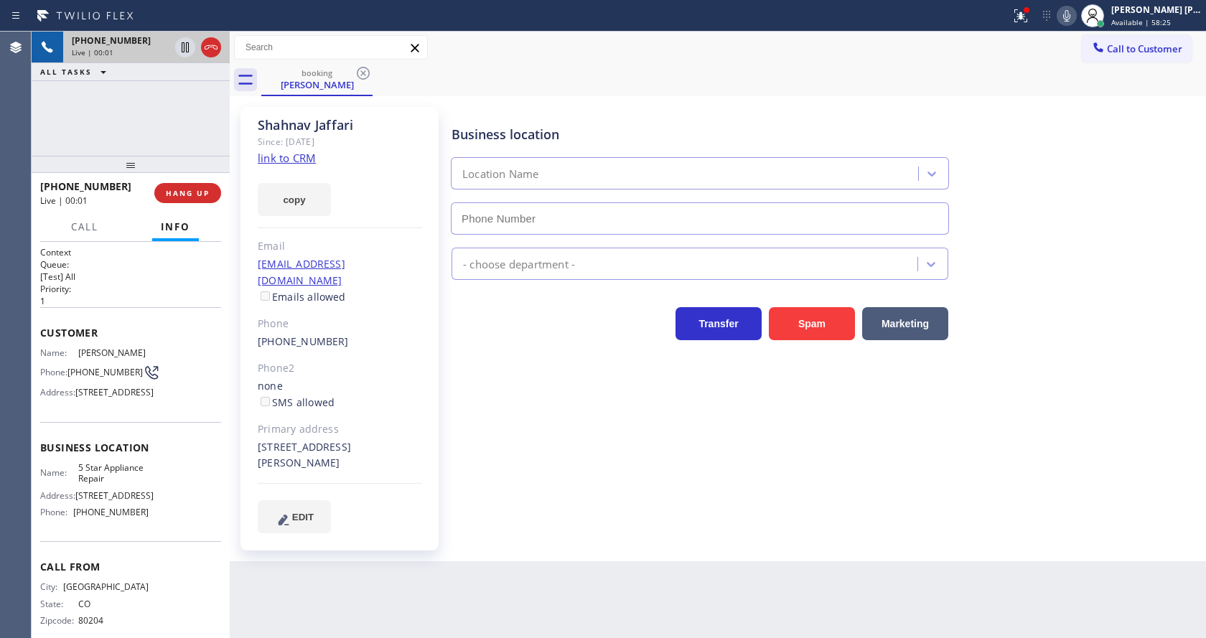
click at [432, 440] on div "[PERSON_NAME] Since: [DATE] link to CRM copy Email [EMAIL_ADDRESS][DOMAIN_NAME]…" at bounding box center [340, 329] width 198 height 444
type input "[PHONE_NUMBER]"
click at [518, 442] on div "Business location 5 Star Appliance Repair [PHONE_NUMBER] 5 Star Appliance Trans…" at bounding box center [826, 320] width 754 height 419
click at [304, 154] on link "link to CRM" at bounding box center [287, 158] width 58 height 14
click at [185, 47] on icon at bounding box center [185, 47] width 7 height 10
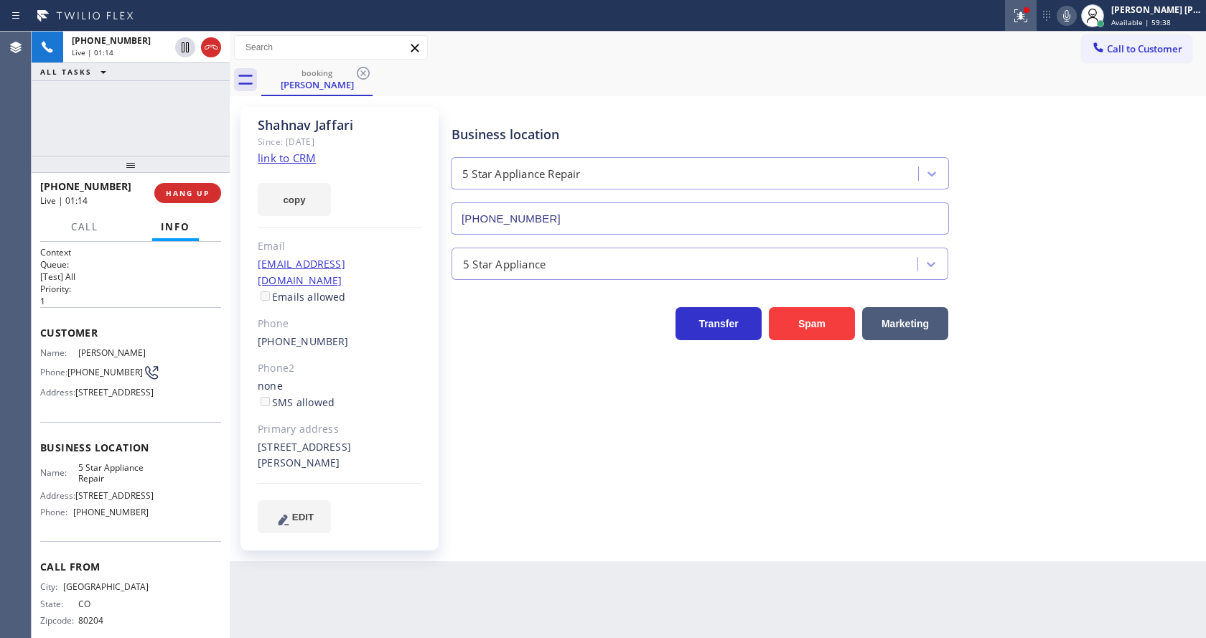
click at [1017, 22] on div at bounding box center [1021, 15] width 32 height 17
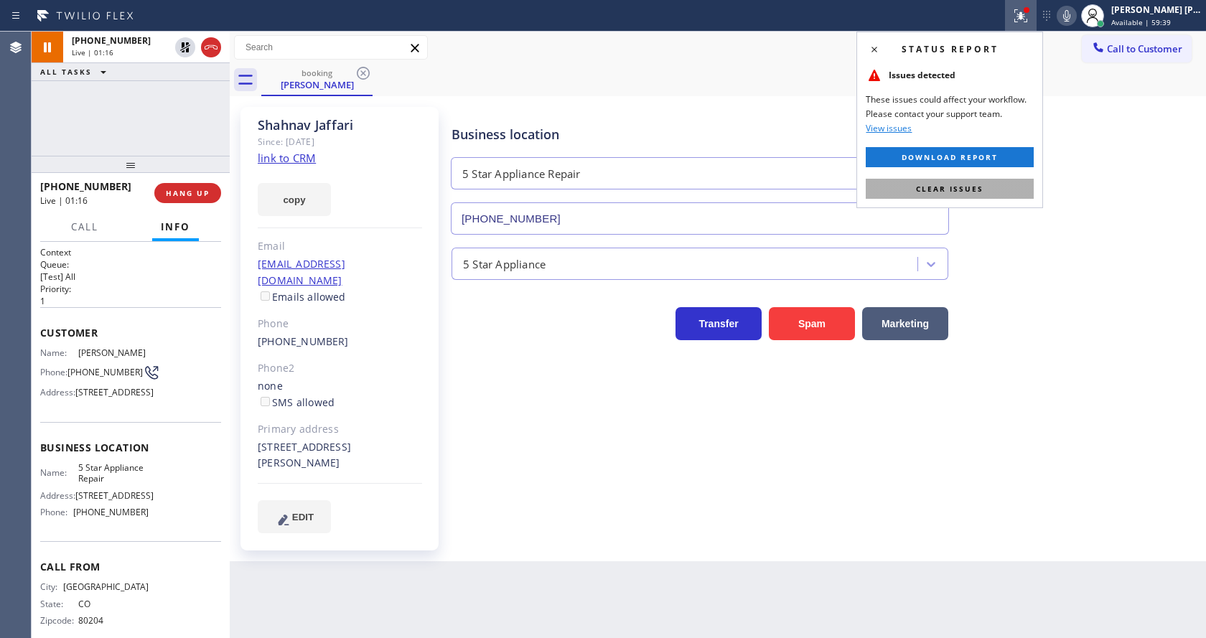
click at [999, 184] on button "Clear issues" at bounding box center [950, 189] width 168 height 20
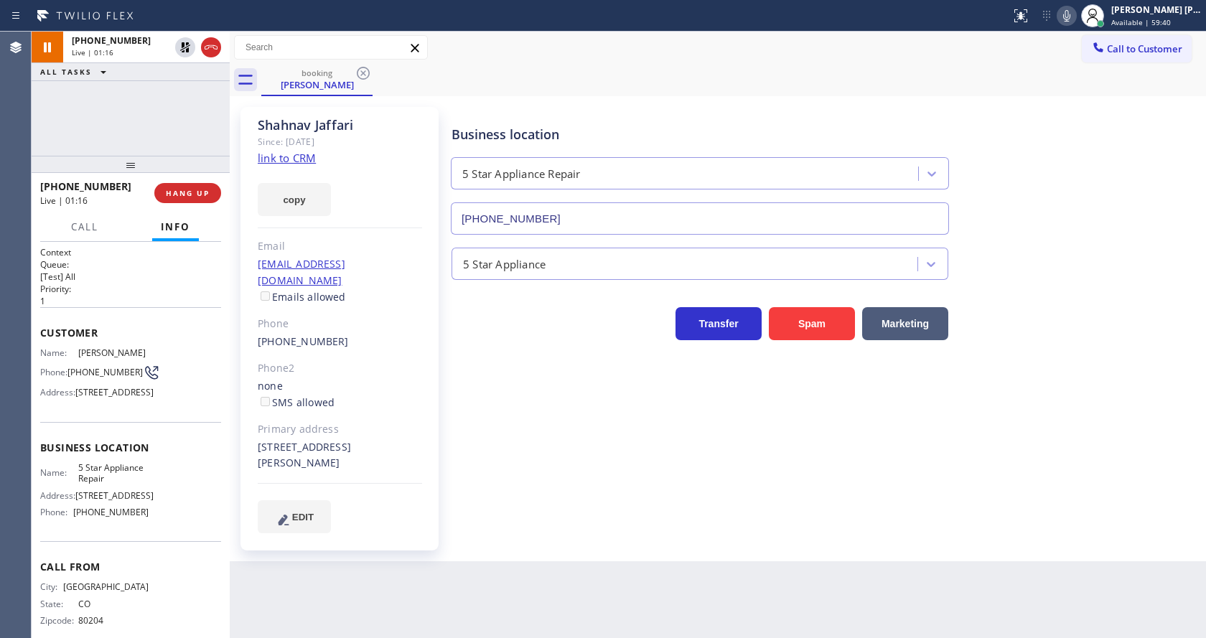
click at [1071, 17] on icon at bounding box center [1066, 15] width 17 height 17
click at [428, 596] on div "Back to Dashboard Change Sender ID Customers Technicians Select a contact Outbo…" at bounding box center [718, 335] width 976 height 607
click at [150, 279] on p "[Test] All" at bounding box center [130, 277] width 181 height 12
click at [184, 45] on icon at bounding box center [185, 47] width 10 height 10
click at [1066, 14] on icon at bounding box center [1066, 15] width 17 height 17
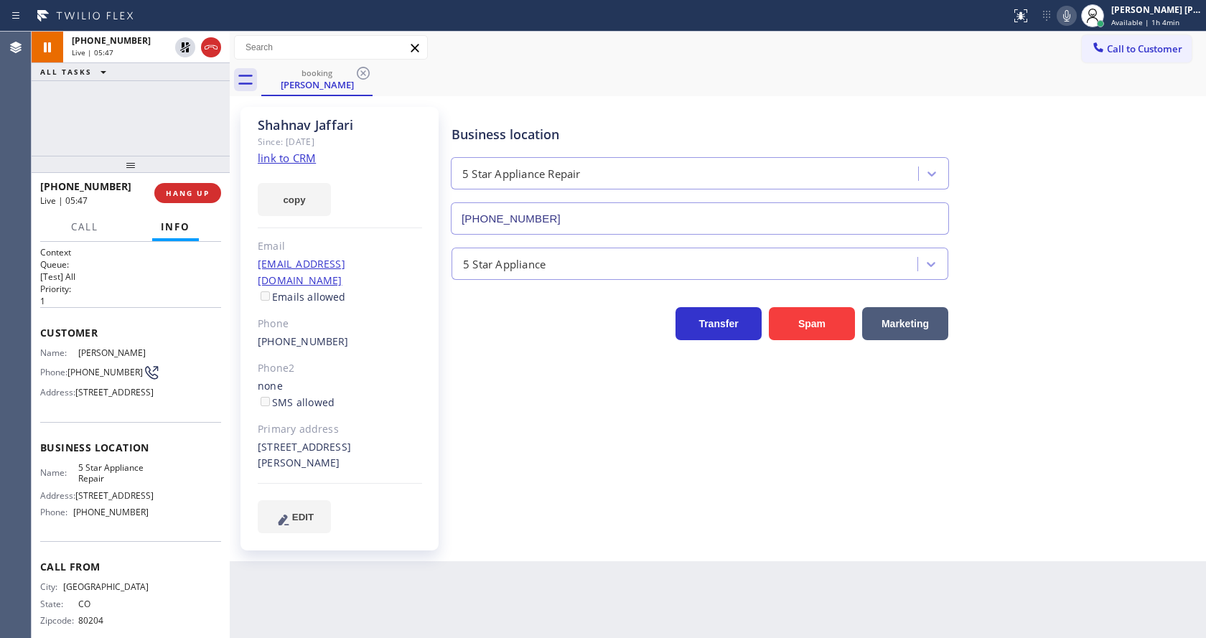
click at [1108, 97] on div "[PERSON_NAME] Since: [DATE] link to CRM copy Email [EMAIL_ADDRESS][DOMAIN_NAME]…" at bounding box center [718, 328] width 976 height 465
click at [468, 364] on div "Business location 5 Star Appliance Repair [PHONE_NUMBER] 5 Star Appliance Trans…" at bounding box center [826, 320] width 754 height 419
click at [180, 93] on icon at bounding box center [185, 96] width 17 height 17
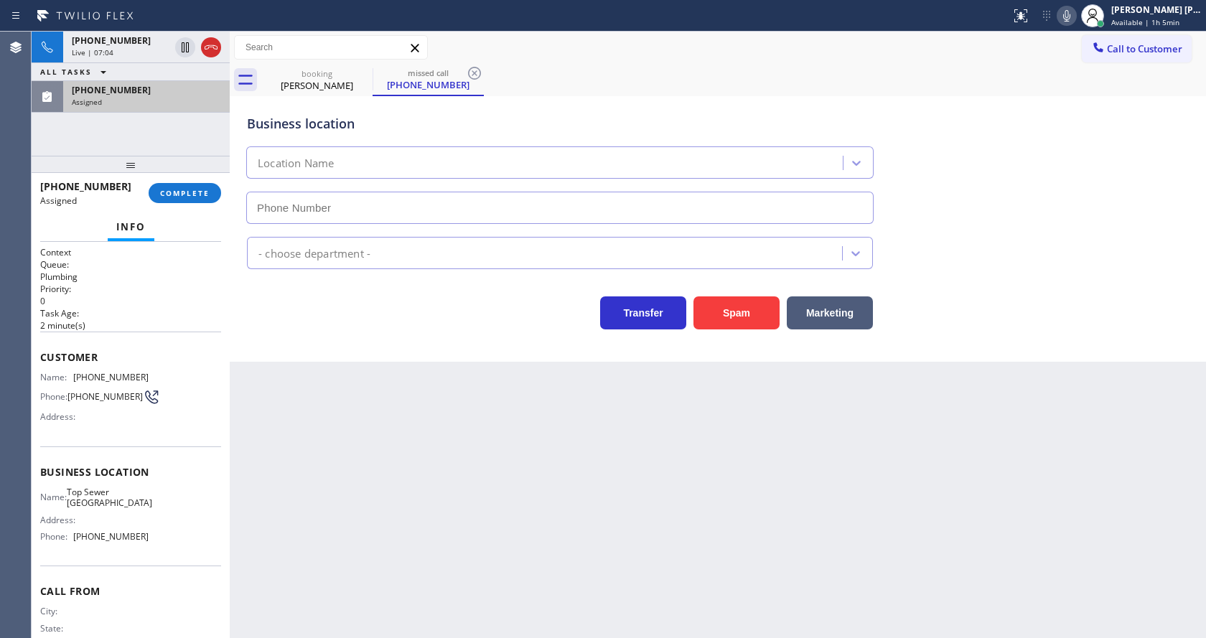
click at [174, 188] on span "COMPLETE" at bounding box center [185, 193] width 50 height 10
type input "[PHONE_NUMBER]"
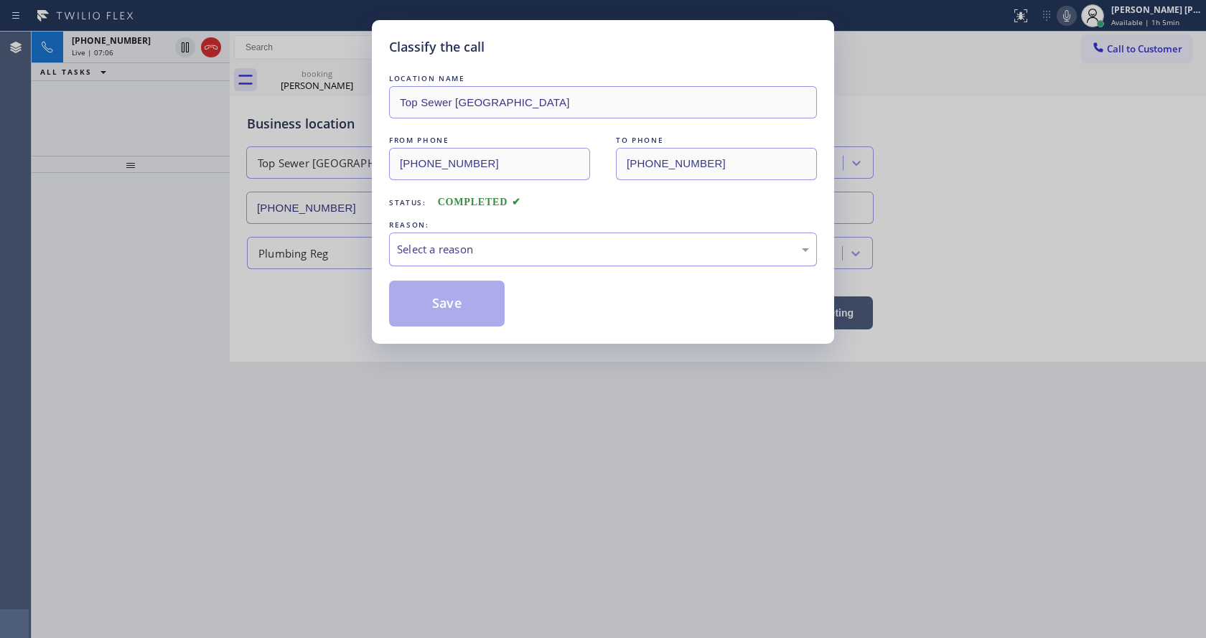
click at [462, 253] on div "Select a reason" at bounding box center [603, 249] width 412 height 17
click at [436, 302] on button "Save" at bounding box center [447, 304] width 116 height 46
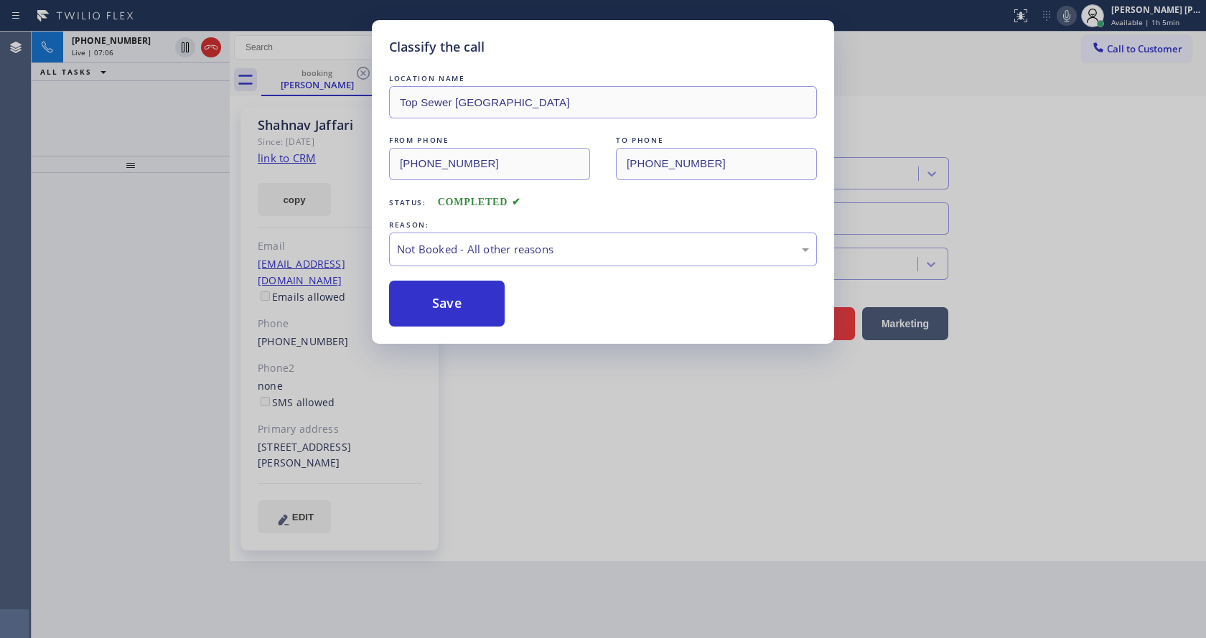
click at [436, 302] on button "Save" at bounding box center [447, 304] width 116 height 46
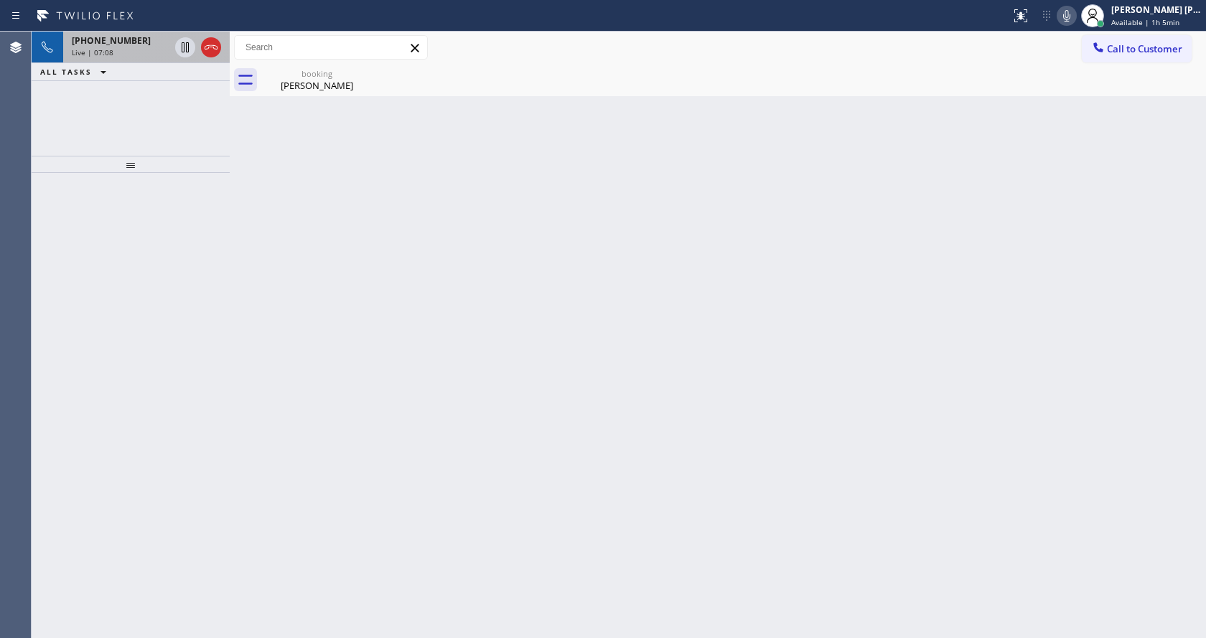
click at [120, 49] on div "Live | 07:08" at bounding box center [121, 52] width 98 height 10
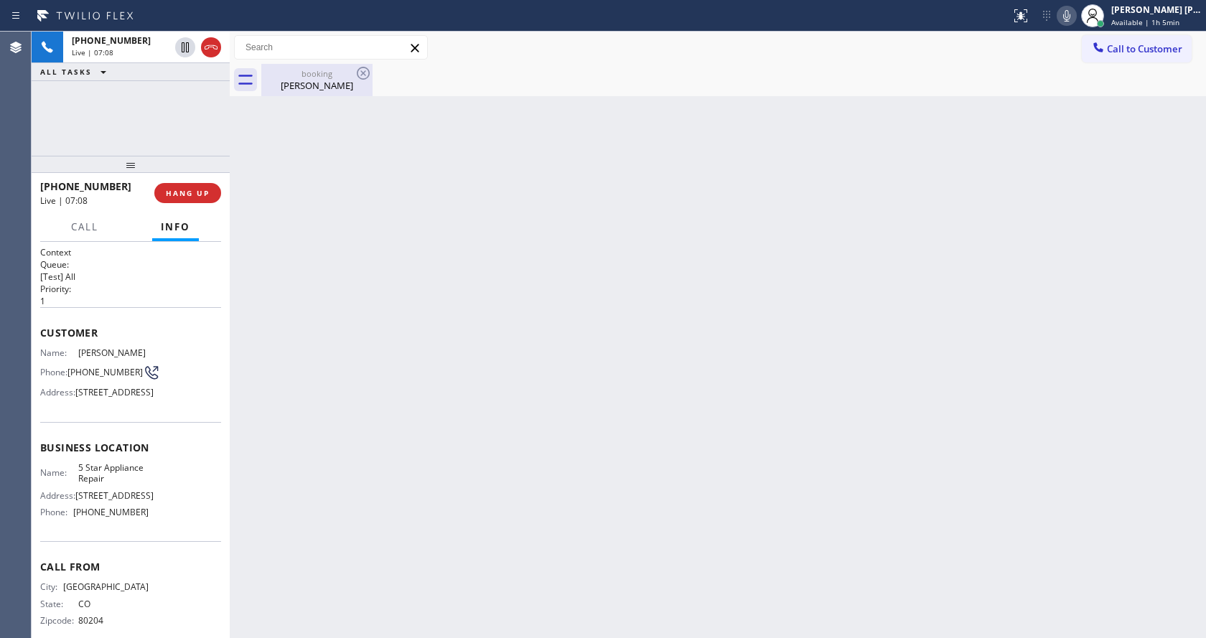
click at [328, 80] on div "[PERSON_NAME]" at bounding box center [317, 85] width 108 height 13
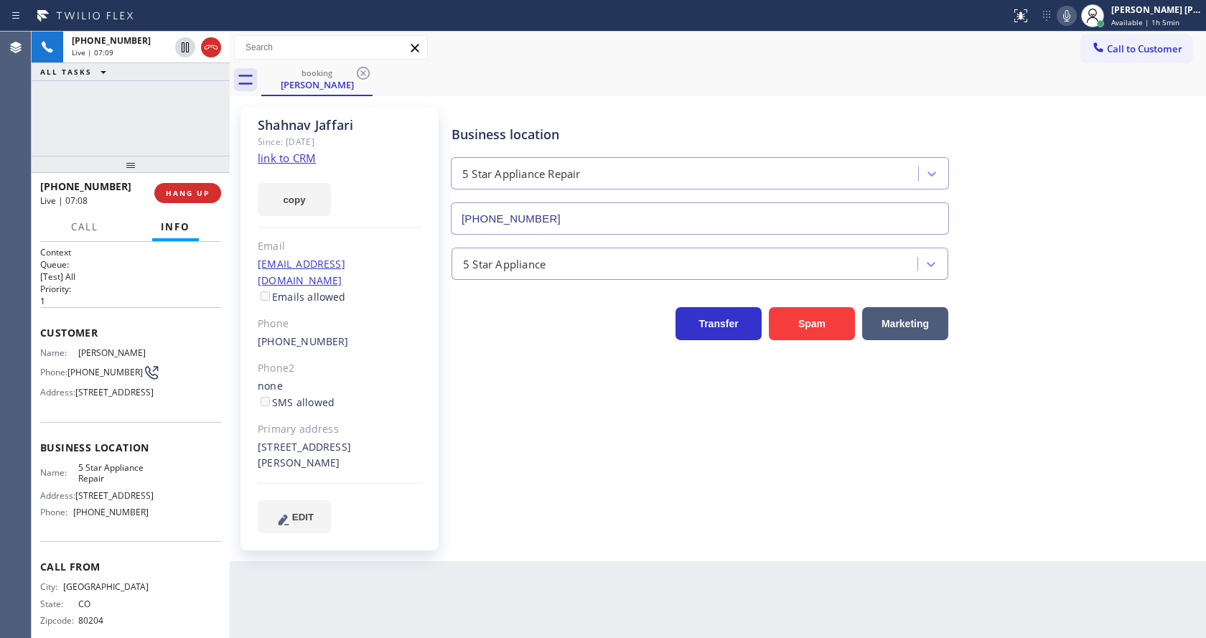
click at [454, 378] on div "Business location 5 Star Appliance Repair [PHONE_NUMBER] 5 Star Appliance Trans…" at bounding box center [826, 320] width 754 height 419
click at [1069, 11] on icon at bounding box center [1066, 15] width 17 height 17
click at [1070, 13] on icon at bounding box center [1066, 15] width 17 height 17
click at [503, 543] on div "[PERSON_NAME] Since: [DATE] link to CRM copy Email [EMAIL_ADDRESS][DOMAIN_NAME]…" at bounding box center [718, 328] width 976 height 465
click at [1071, 11] on icon at bounding box center [1066, 15] width 17 height 17
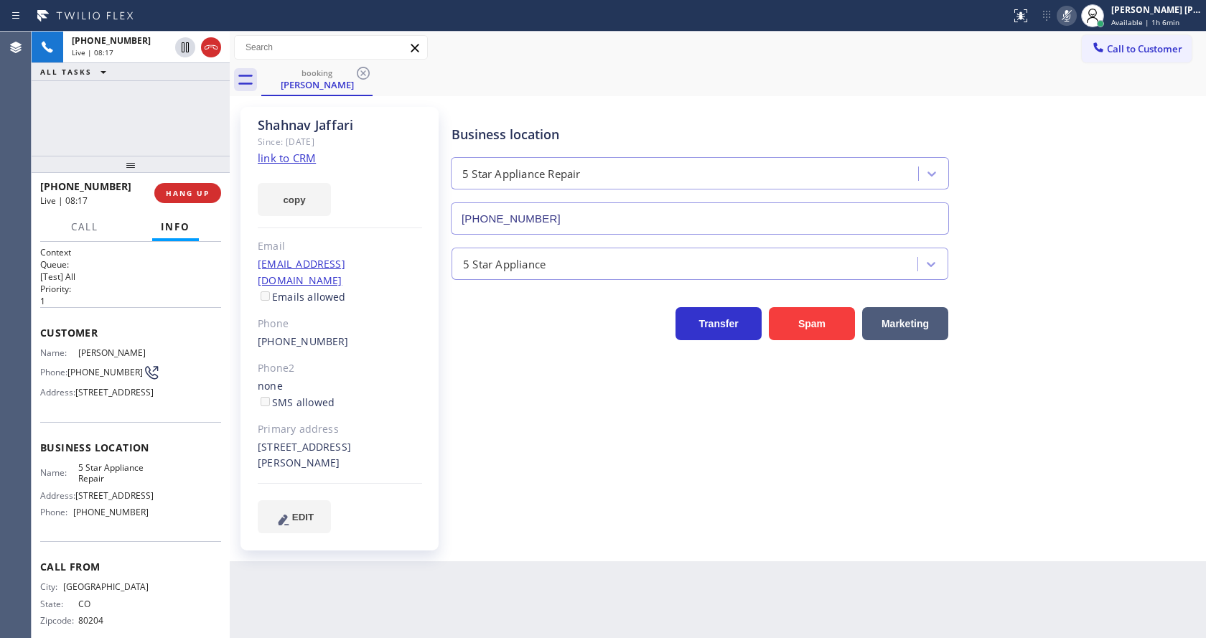
click at [1071, 11] on icon at bounding box center [1066, 15] width 17 height 17
click at [1104, 381] on div "Business location 5 Star Appliance Repair [PHONE_NUMBER] 5 Star Appliance Trans…" at bounding box center [826, 320] width 754 height 419
click at [471, 577] on div "Back to Dashboard Change Sender ID Customers Technicians Select a contact Outbo…" at bounding box center [718, 335] width 976 height 607
click at [392, 464] on div "[PERSON_NAME] Since: [DATE] link to CRM copy Email [EMAIL_ADDRESS][DOMAIN_NAME]…" at bounding box center [340, 329] width 198 height 444
click at [539, 477] on div "Business location 5 Star Appliance Repair [PHONE_NUMBER] 5 Star Appliance Trans…" at bounding box center [826, 320] width 754 height 419
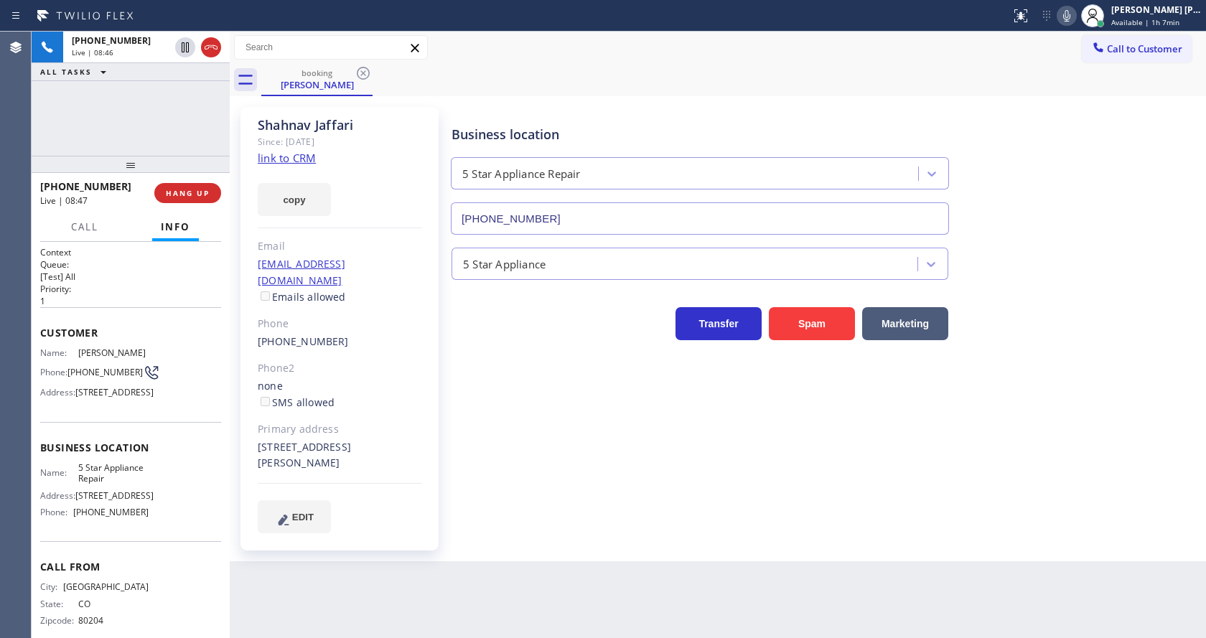
click at [316, 338] on div "[PERSON_NAME] Since: [DATE] link to CRM copy Email [EMAIL_ADDRESS][DOMAIN_NAME]…" at bounding box center [340, 329] width 198 height 444
click at [661, 637] on div "Back to Dashboard Change Sender ID Customers Technicians Select a contact Outbo…" at bounding box center [718, 335] width 976 height 607
click at [561, 489] on div "Business location 5 Star Appliance Repair [PHONE_NUMBER] 5 Star Appliance Trans…" at bounding box center [826, 320] width 754 height 419
click at [328, 360] on div "Phone2" at bounding box center [340, 368] width 164 height 17
click at [515, 440] on div "Business location 5 Star Appliance Repair [PHONE_NUMBER] 5 Star Appliance Trans…" at bounding box center [826, 320] width 754 height 419
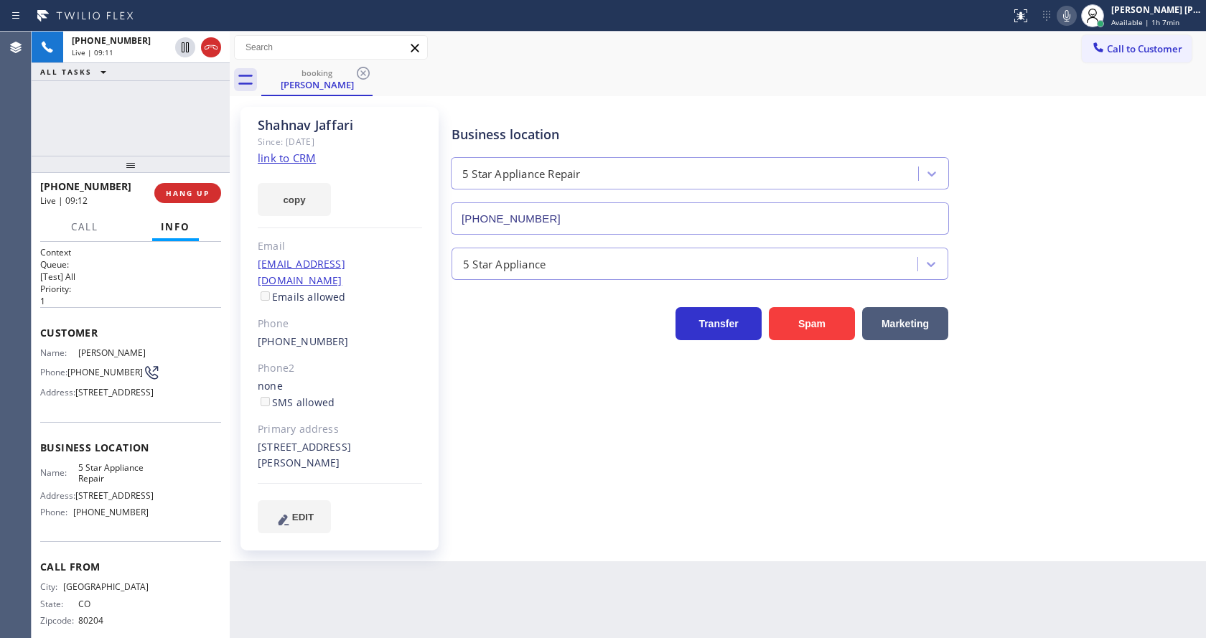
click at [629, 500] on div "Business location 5 Star Appliance Repair [PHONE_NUMBER] 5 Star Appliance Trans…" at bounding box center [826, 320] width 754 height 419
click at [340, 337] on div "[PERSON_NAME] Since: [DATE] link to CRM copy Email [EMAIL_ADDRESS][DOMAIN_NAME]…" at bounding box center [340, 329] width 198 height 444
click at [542, 370] on div "Business location 5 Star Appliance Repair [PHONE_NUMBER] 5 Star Appliance Trans…" at bounding box center [826, 320] width 754 height 419
click at [1071, 18] on icon at bounding box center [1066, 15] width 7 height 11
click at [1071, 19] on icon at bounding box center [1066, 15] width 17 height 17
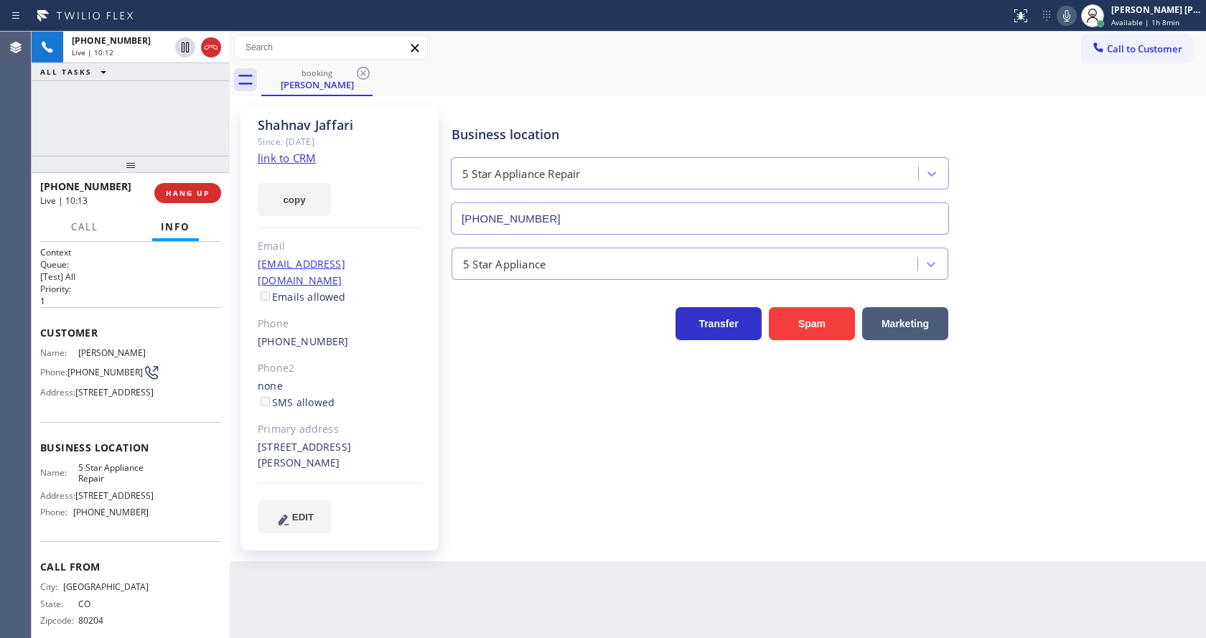
click at [1097, 197] on div "Business location 5 Star Appliance Repair [PHONE_NUMBER]" at bounding box center [826, 170] width 754 height 130
click at [488, 569] on div "Back to Dashboard Change Sender ID Customers Technicians Select a contact Outbo…" at bounding box center [718, 335] width 976 height 607
click at [108, 332] on span "Customer" at bounding box center [130, 333] width 181 height 14
click at [171, 187] on button "HANG UP" at bounding box center [187, 193] width 67 height 20
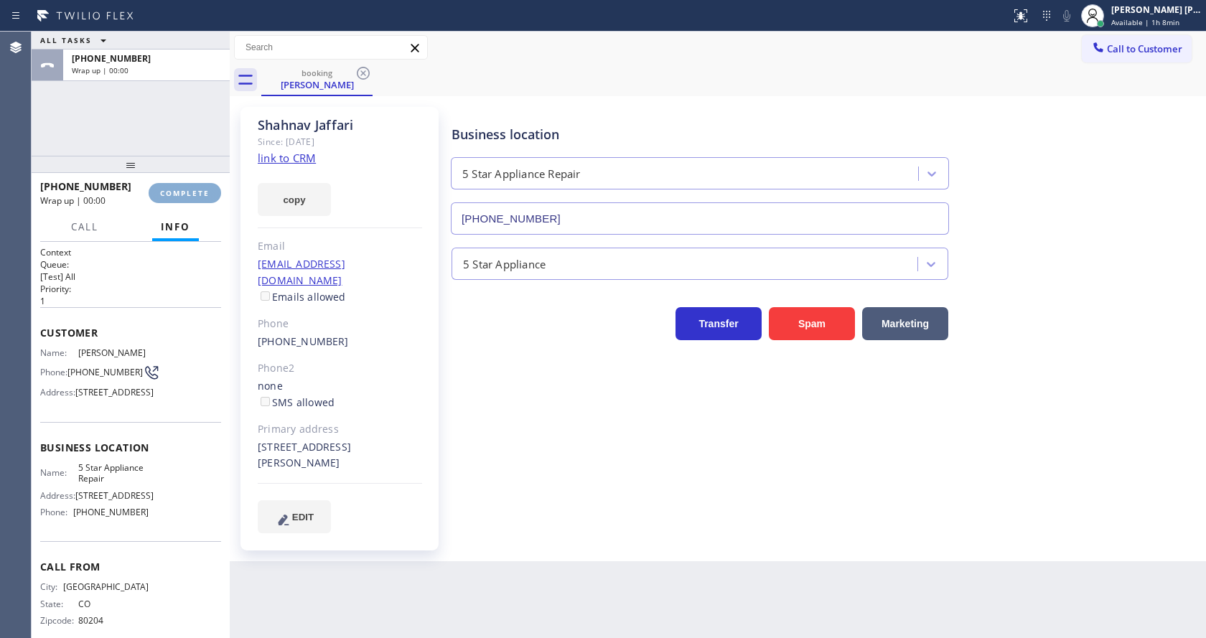
click at [171, 187] on button "COMPLETE" at bounding box center [185, 193] width 73 height 20
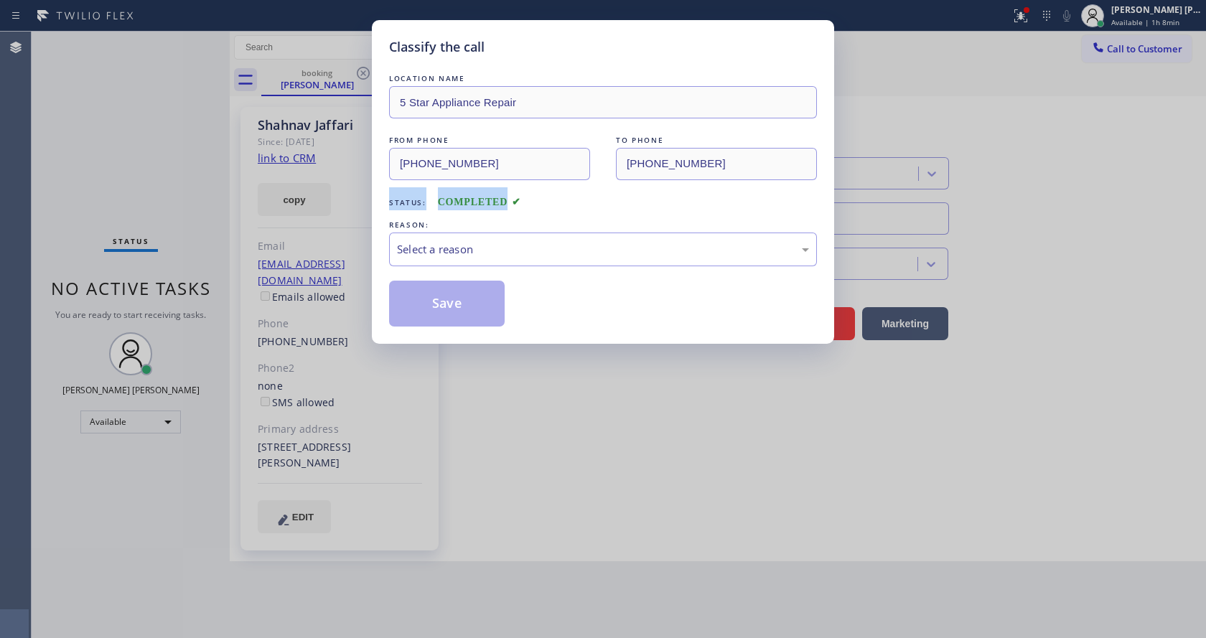
click at [171, 187] on div "Classify the call LOCATION NAME 5 Star Appliance Repair FROM PHONE [PHONE_NUMBE…" at bounding box center [603, 319] width 1206 height 638
click at [454, 253] on div "Select a reason" at bounding box center [603, 249] width 412 height 17
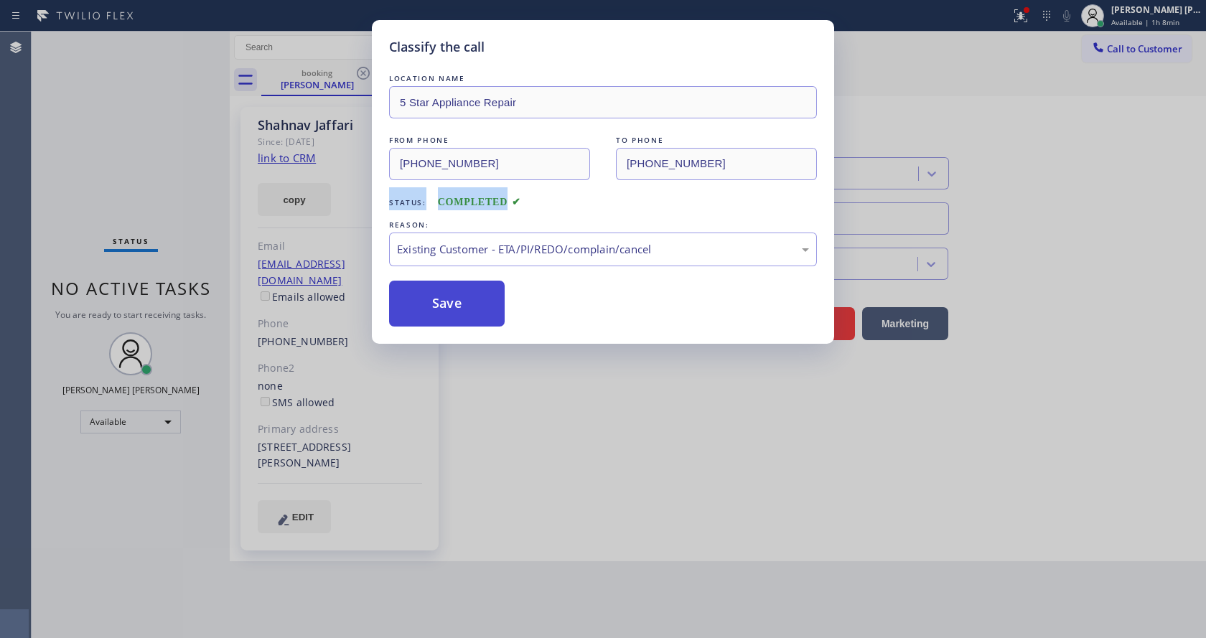
click at [431, 317] on button "Save" at bounding box center [447, 304] width 116 height 46
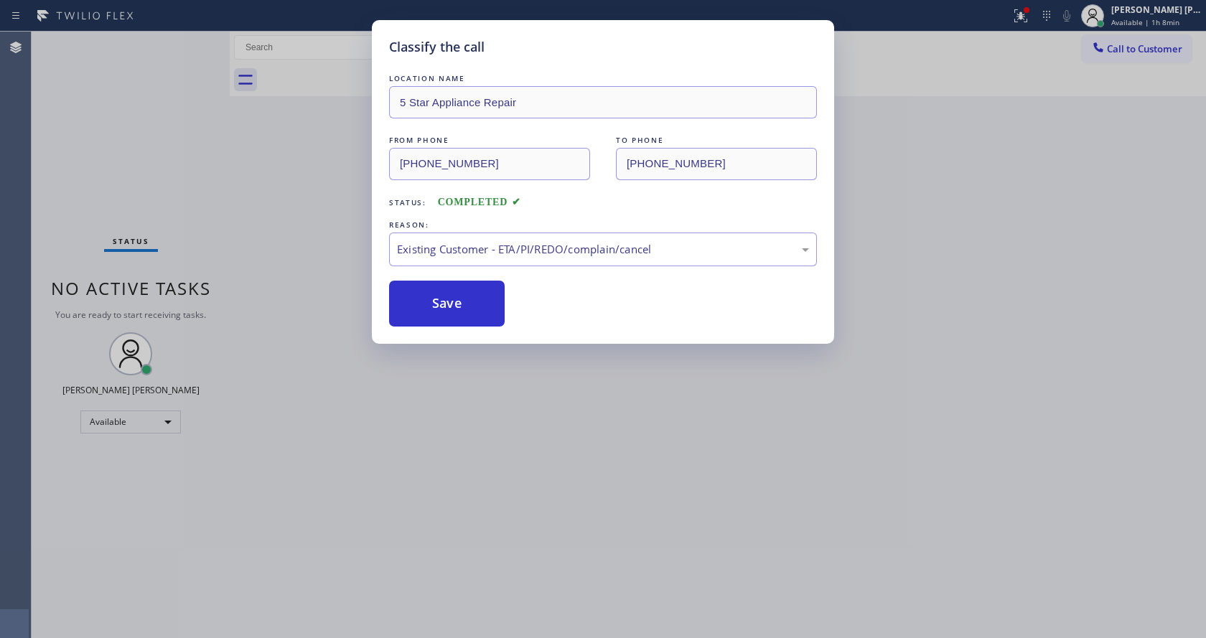
click at [495, 437] on div "Classify the call LOCATION NAME 5 Star Appliance Repair FROM PHONE [PHONE_NUMBE…" at bounding box center [603, 319] width 1206 height 638
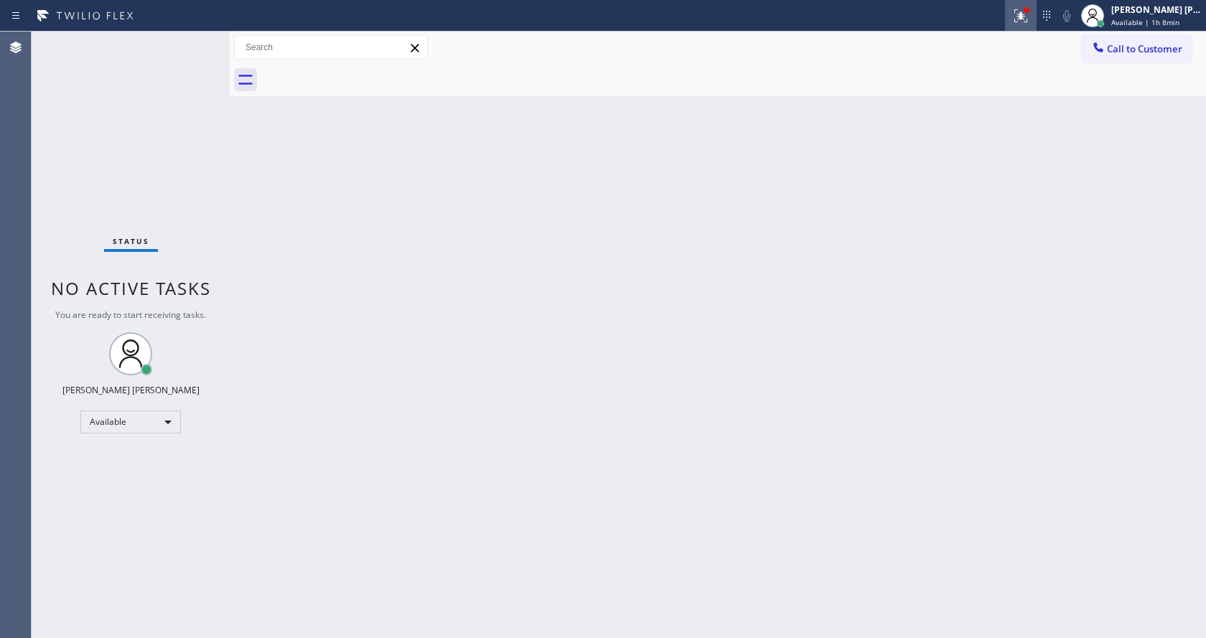
click at [1020, 11] on icon at bounding box center [1020, 15] width 17 height 17
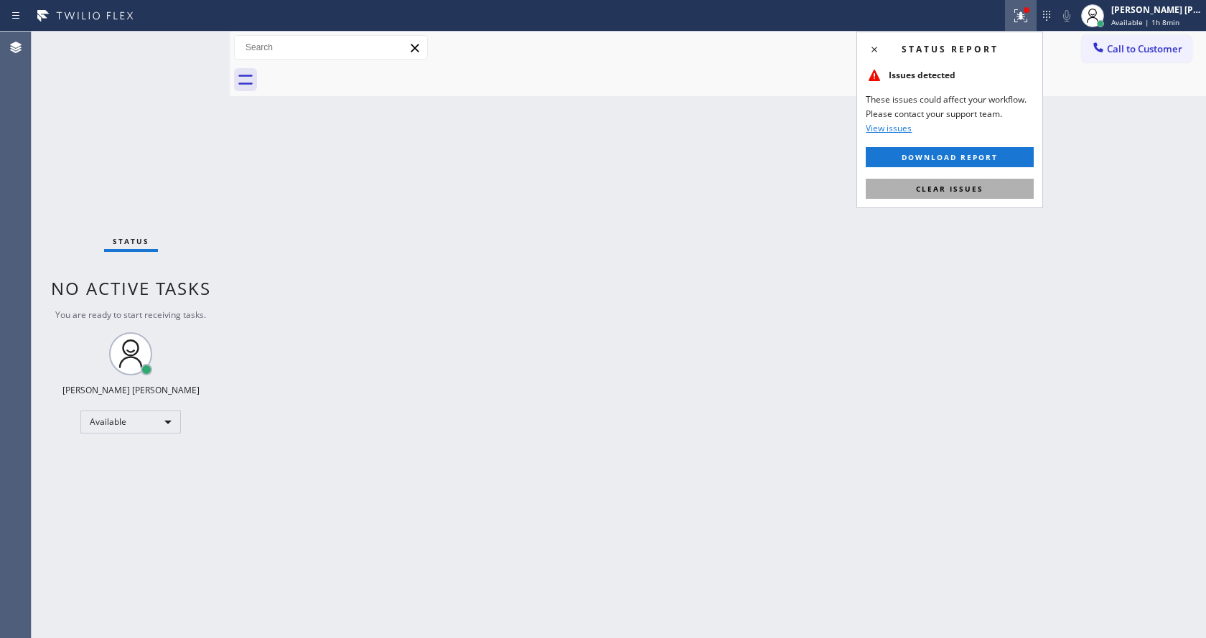
click at [959, 191] on span "Clear issues" at bounding box center [949, 189] width 67 height 10
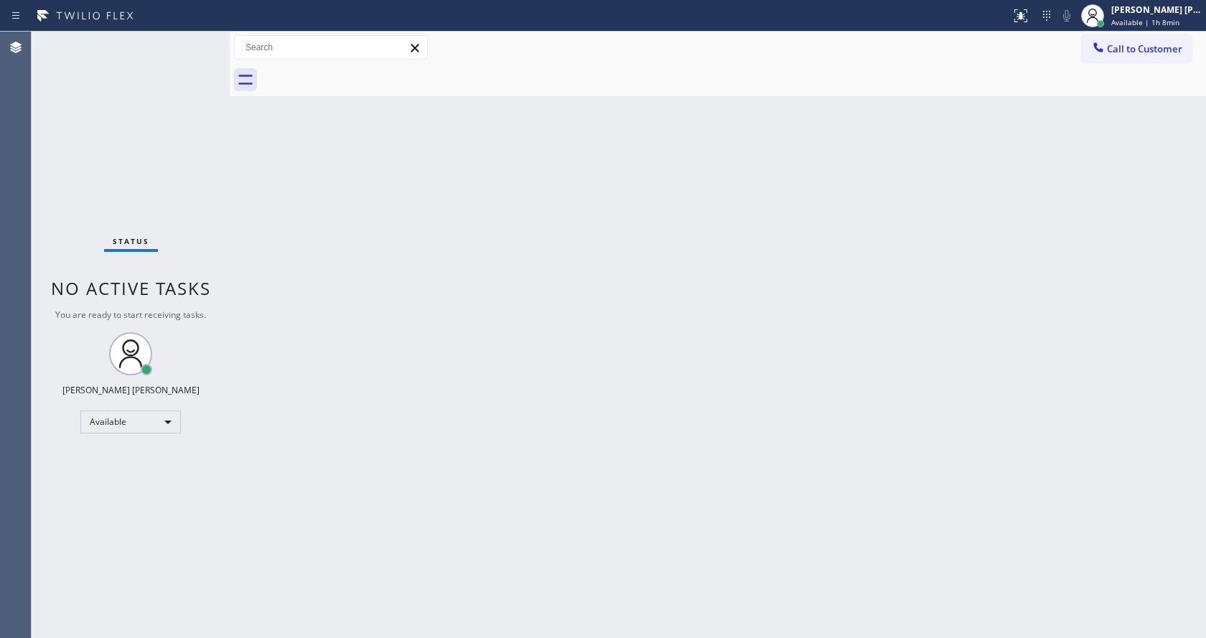
drag, startPoint x: 967, startPoint y: 212, endPoint x: 600, endPoint y: 498, distance: 465.1
click at [967, 213] on div "Back to Dashboard Change Sender ID Customers Technicians Select a contact Outbo…" at bounding box center [718, 335] width 976 height 607
click at [153, 182] on div "Status No active tasks You are ready to start receiving tasks. [PERSON_NAME] [P…" at bounding box center [131, 335] width 198 height 607
click at [207, 260] on div "Status No active tasks You are ready to start receiving tasks. [PERSON_NAME] [P…" at bounding box center [131, 335] width 198 height 607
click at [197, 38] on div "Status No active tasks You are ready to start receiving tasks. [PERSON_NAME] [P…" at bounding box center [131, 335] width 198 height 607
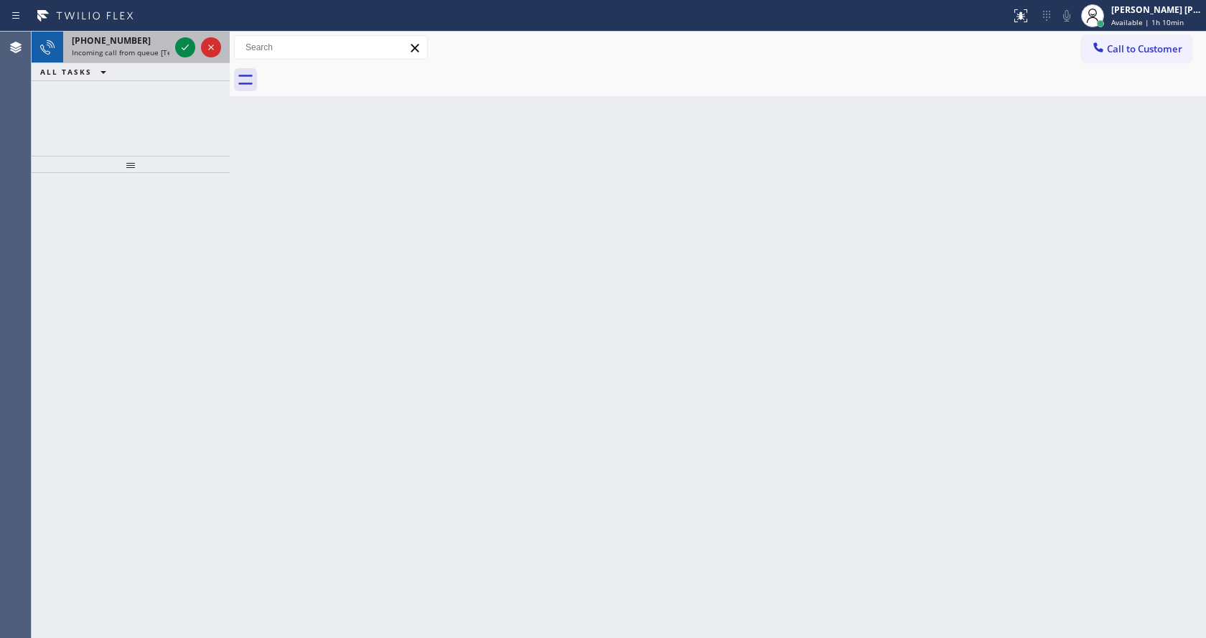
click at [161, 57] on div "[PHONE_NUMBER] Incoming call from queue [Test] All" at bounding box center [117, 48] width 109 height 32
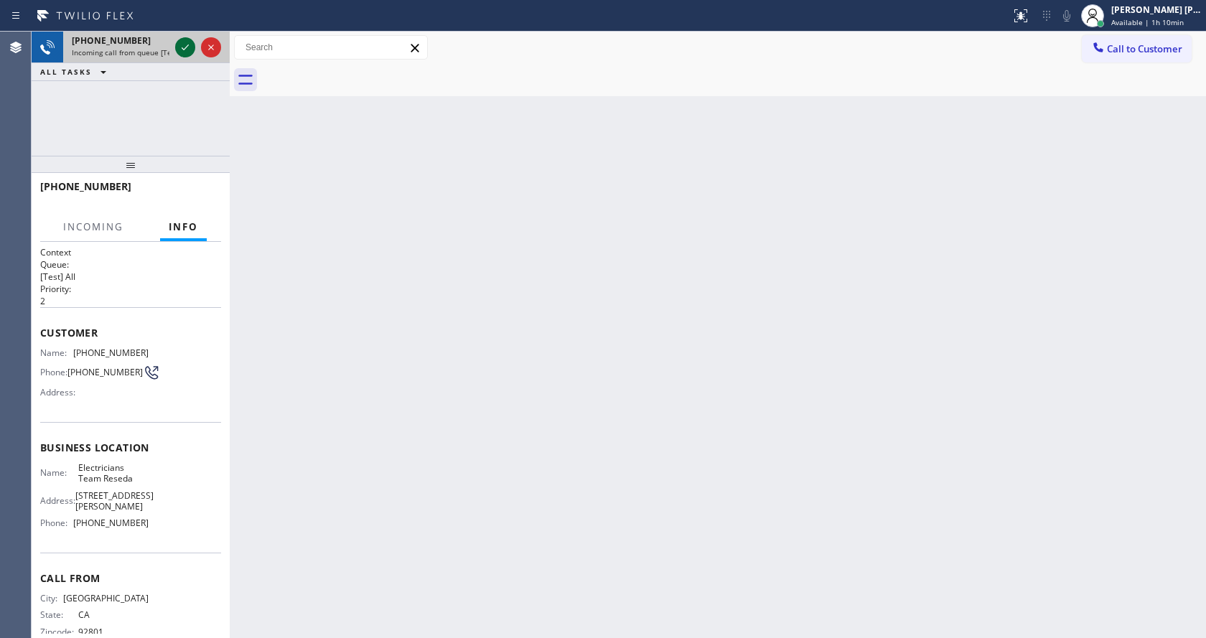
click at [178, 47] on icon at bounding box center [185, 47] width 17 height 17
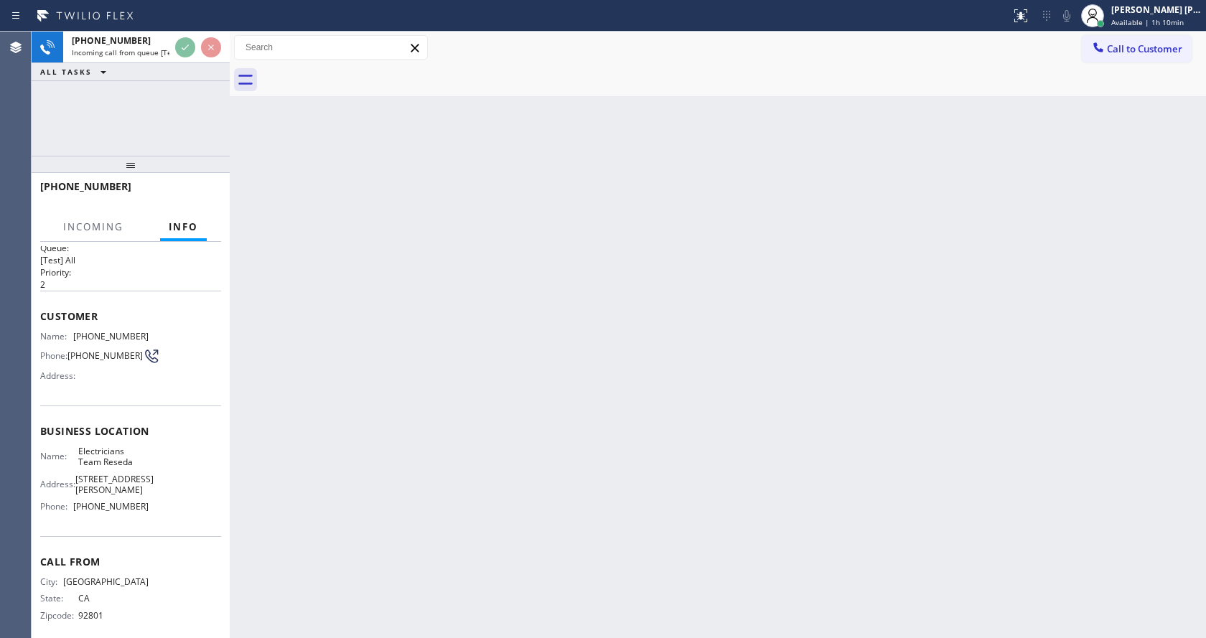
scroll to position [22, 0]
click at [651, 429] on div "Back to Dashboard Change Sender ID Customers Technicians Select a contact Outbo…" at bounding box center [718, 335] width 976 height 607
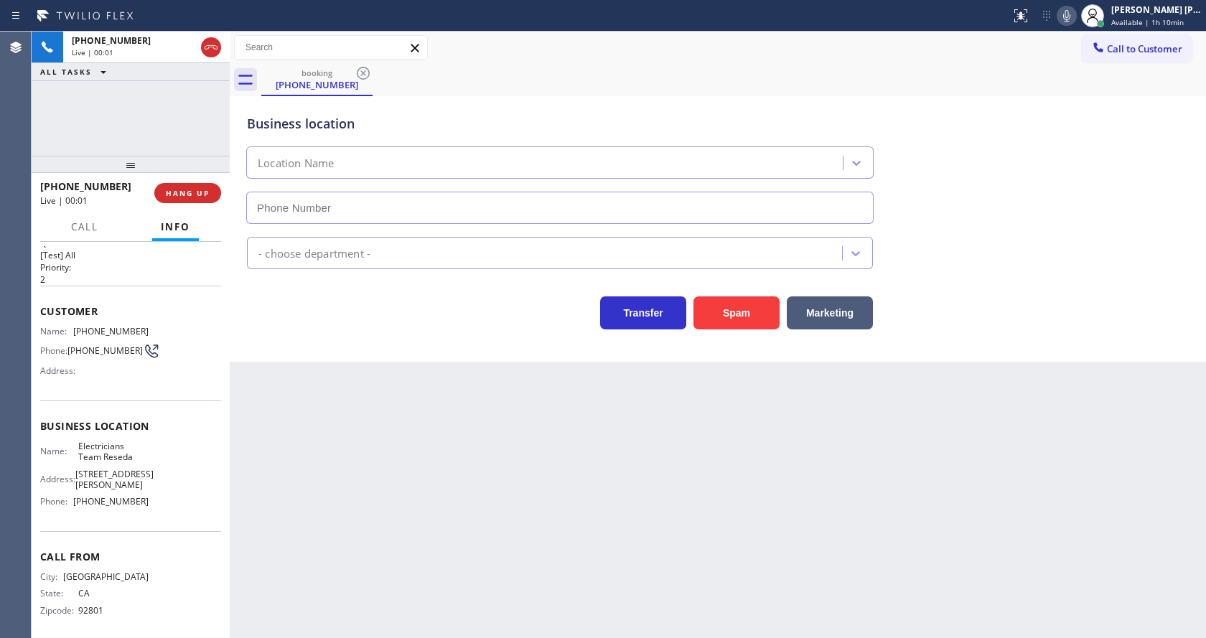
type input "[PHONE_NUMBER]"
click at [300, 432] on div "Back to Dashboard Change Sender ID Customers Technicians Select a contact Outbo…" at bounding box center [718, 335] width 976 height 607
click at [383, 503] on div "Back to Dashboard Change Sender ID Customers Technicians Select a contact Outbo…" at bounding box center [718, 335] width 976 height 607
click at [509, 493] on div "Back to Dashboard Change Sender ID Customers Technicians Select a contact Outbo…" at bounding box center [718, 335] width 976 height 607
click at [416, 540] on div "Back to Dashboard Change Sender ID Customers Technicians Select a contact Outbo…" at bounding box center [718, 335] width 976 height 607
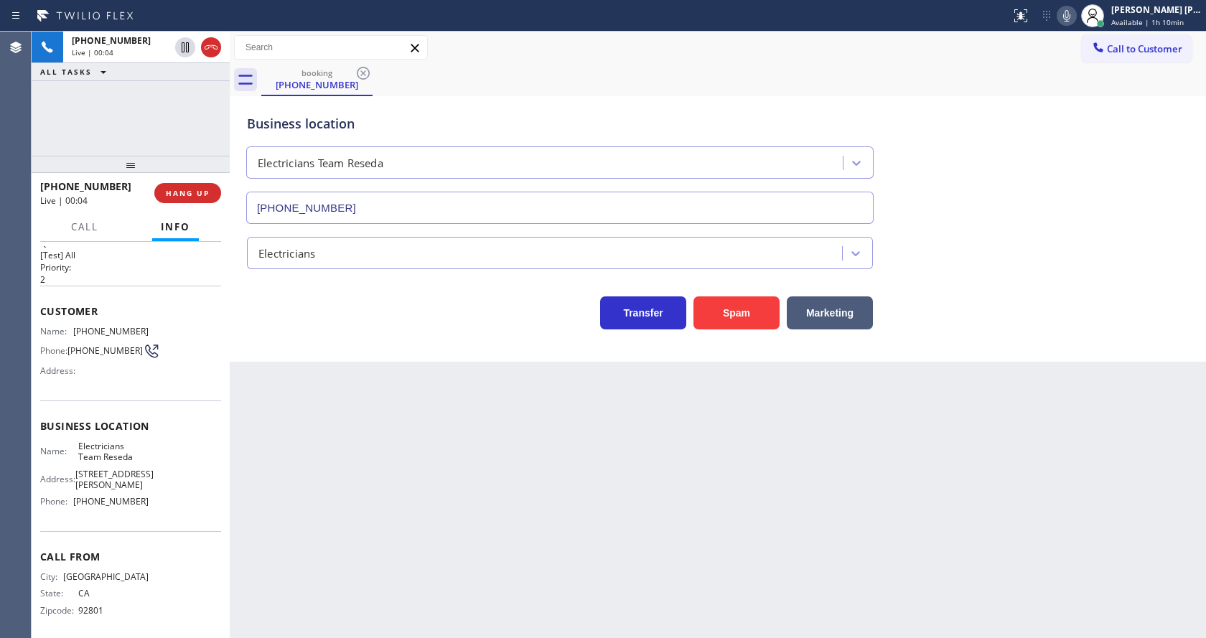
click at [351, 424] on div "Back to Dashboard Change Sender ID Customers Technicians Select a contact Outbo…" at bounding box center [718, 335] width 976 height 607
click at [722, 480] on div "Back to Dashboard Change Sender ID Customers Technicians Select a contact Outbo…" at bounding box center [718, 335] width 976 height 607
click at [388, 388] on div "Back to Dashboard Change Sender ID Customers Technicians Select a contact Outbo…" at bounding box center [718, 335] width 976 height 607
click at [416, 472] on div "Back to Dashboard Change Sender ID Customers Technicians Select a contact Outbo…" at bounding box center [718, 335] width 976 height 607
drag, startPoint x: 645, startPoint y: 466, endPoint x: 642, endPoint y: 455, distance: 11.1
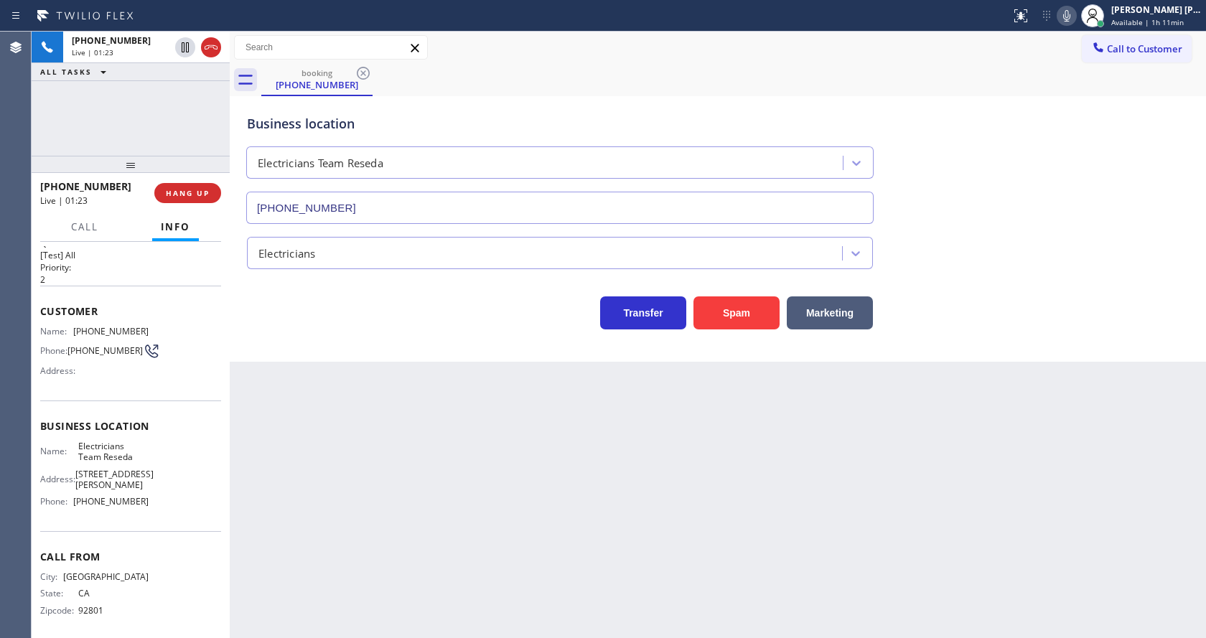
click at [645, 466] on div "Back to Dashboard Change Sender ID Customers Technicians Select a contact Outbo…" at bounding box center [718, 335] width 976 height 607
click at [282, 395] on div "Back to Dashboard Change Sender ID Customers Technicians Select a contact Outbo…" at bounding box center [718, 335] width 976 height 607
click at [317, 633] on div "Back to Dashboard Change Sender ID Customers Technicians Select a contact Outbo…" at bounding box center [718, 335] width 976 height 607
click at [64, 447] on div "Name: Electricians Team Reseda" at bounding box center [94, 452] width 108 height 22
drag, startPoint x: 70, startPoint y: 330, endPoint x: 147, endPoint y: 322, distance: 78.0
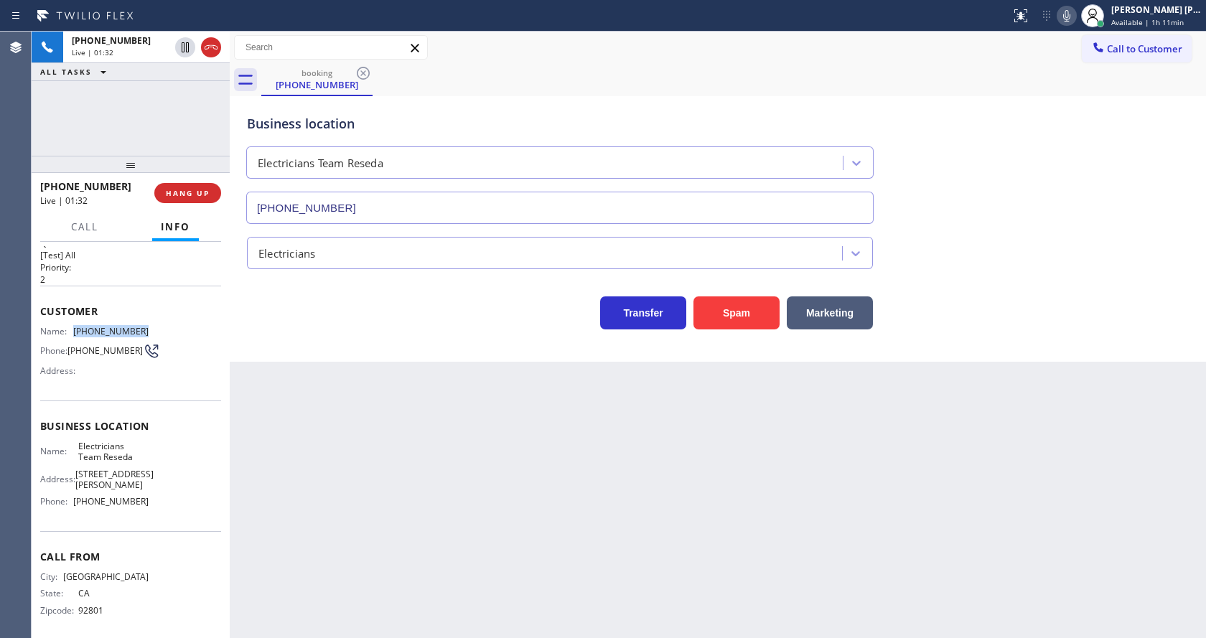
click at [147, 322] on div "Customer Name: [PHONE_NUMBER] Phone: [PHONE_NUMBER] Address:" at bounding box center [130, 343] width 181 height 115
drag, startPoint x: 289, startPoint y: 398, endPoint x: 313, endPoint y: 633, distance: 236.0
click at [289, 401] on div "Back to Dashboard Change Sender ID Customers Technicians Select a contact Outbo…" at bounding box center [718, 335] width 976 height 607
click at [140, 523] on div "Business location Name: Electricians Team Reseda Address: [STREET_ADDRESS][PERS…" at bounding box center [130, 466] width 181 height 131
drag, startPoint x: 71, startPoint y: 447, endPoint x: 159, endPoint y: 457, distance: 88.9
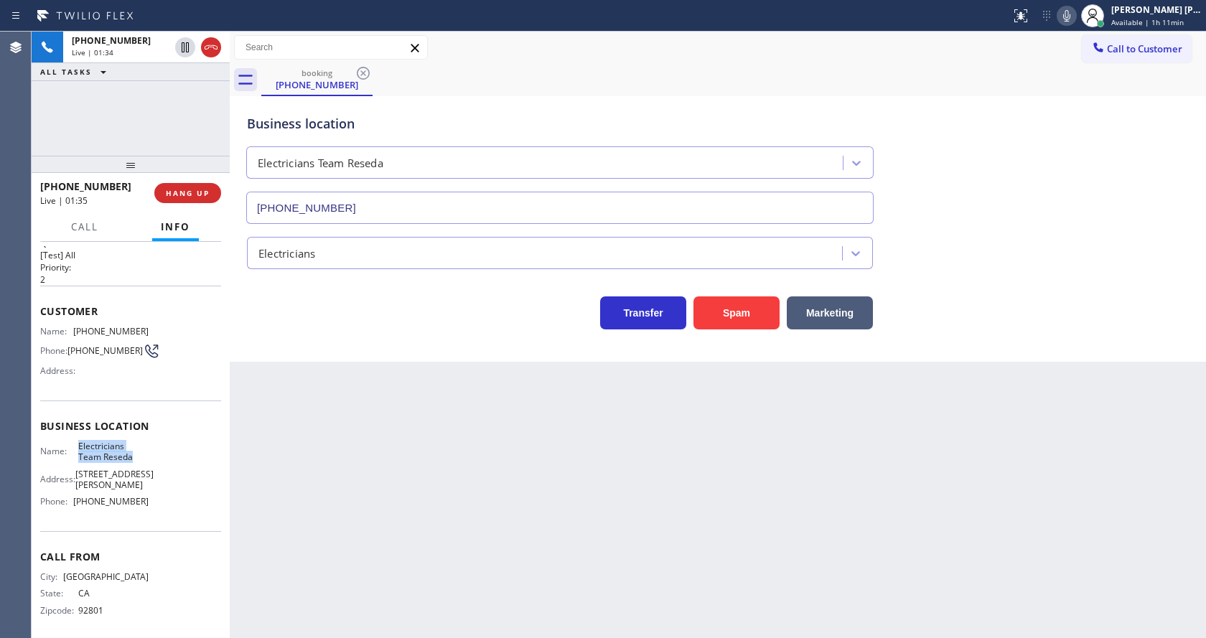
click at [159, 457] on div "Name: Electricians Team Reseda Address: [STREET_ADDRESS][PERSON_NAME] Phone: [P…" at bounding box center [130, 477] width 181 height 73
drag, startPoint x: 365, startPoint y: 499, endPoint x: 361, endPoint y: 567, distance: 68.3
click at [363, 518] on div "Back to Dashboard Change Sender ID Customers Technicians Select a contact Outbo…" at bounding box center [718, 335] width 976 height 607
click at [181, 508] on div "Business location Name: Electricians Team Reseda Address: [STREET_ADDRESS][PERS…" at bounding box center [130, 466] width 181 height 131
click at [279, 382] on div "Back to Dashboard Change Sender ID Customers Technicians Select a contact Outbo…" at bounding box center [718, 335] width 976 height 607
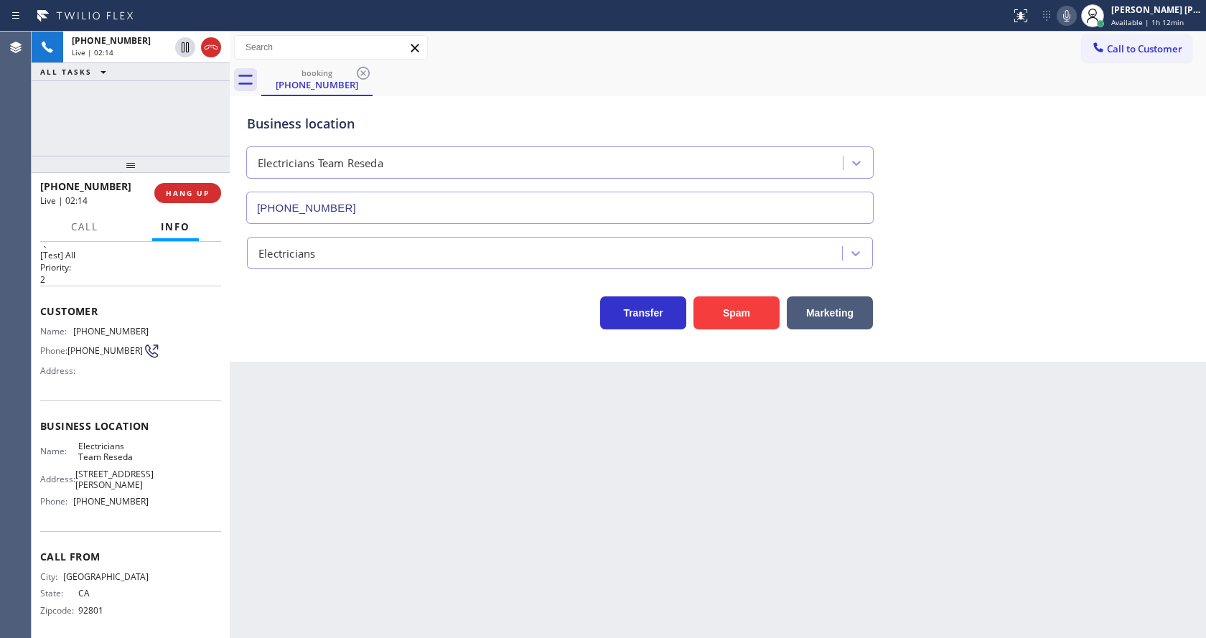
click at [179, 492] on div "Name: Electricians Team Reseda Address: [STREET_ADDRESS][PERSON_NAME] Phone: [P…" at bounding box center [130, 477] width 181 height 73
drag, startPoint x: 73, startPoint y: 492, endPoint x: 145, endPoint y: 495, distance: 72.6
click at [145, 495] on div "Name: Electricians Team Reseda Address: [STREET_ADDRESS][PERSON_NAME] Phone: [P…" at bounding box center [130, 477] width 181 height 73
click at [409, 472] on div "Back to Dashboard Change Sender ID Customers Technicians Select a contact Outbo…" at bounding box center [718, 335] width 976 height 607
click at [307, 551] on div "Back to Dashboard Change Sender ID Customers Technicians Select a contact Outbo…" at bounding box center [718, 335] width 976 height 607
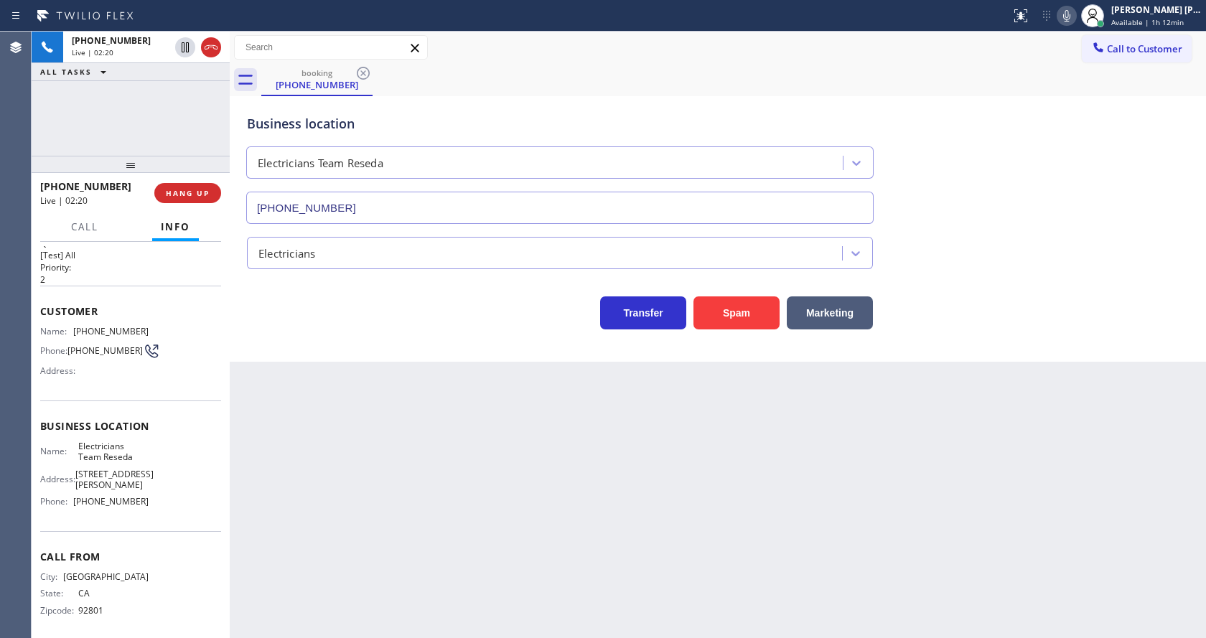
click at [747, 531] on div "Back to Dashboard Change Sender ID Customers Technicians Select a contact Outbo…" at bounding box center [718, 335] width 976 height 607
click at [1056, 253] on div "Electricians" at bounding box center [718, 250] width 948 height 38
click at [1071, 11] on icon at bounding box center [1066, 15] width 7 height 11
click at [184, 45] on icon at bounding box center [185, 47] width 7 height 10
click at [183, 45] on icon at bounding box center [185, 47] width 10 height 10
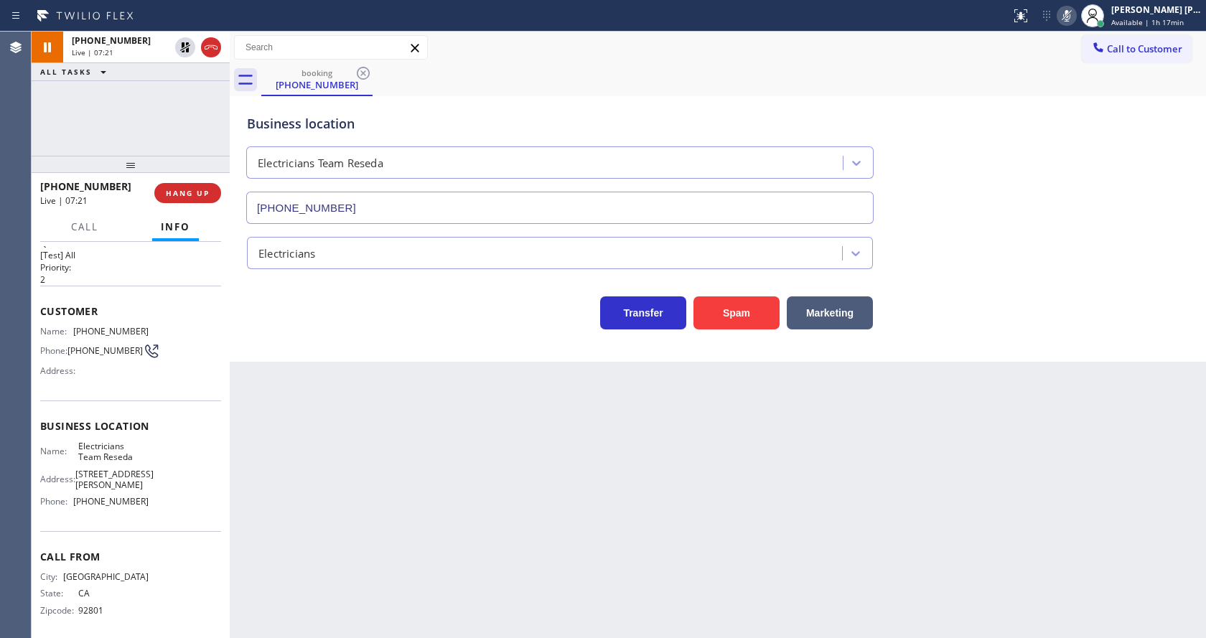
click at [1076, 11] on icon at bounding box center [1066, 15] width 17 height 17
click at [1082, 106] on div "Business location Electricians Team Reseda [PHONE_NUMBER]" at bounding box center [718, 159] width 948 height 130
click at [496, 522] on div "Back to Dashboard Change Sender ID Customers Technicians Select a contact Outbo…" at bounding box center [718, 335] width 976 height 607
drag, startPoint x: 739, startPoint y: 490, endPoint x: 122, endPoint y: 88, distance: 736.3
click at [737, 487] on div "Back to Dashboard Change Sender ID Customers Technicians Select a contact Outbo…" at bounding box center [718, 335] width 976 height 607
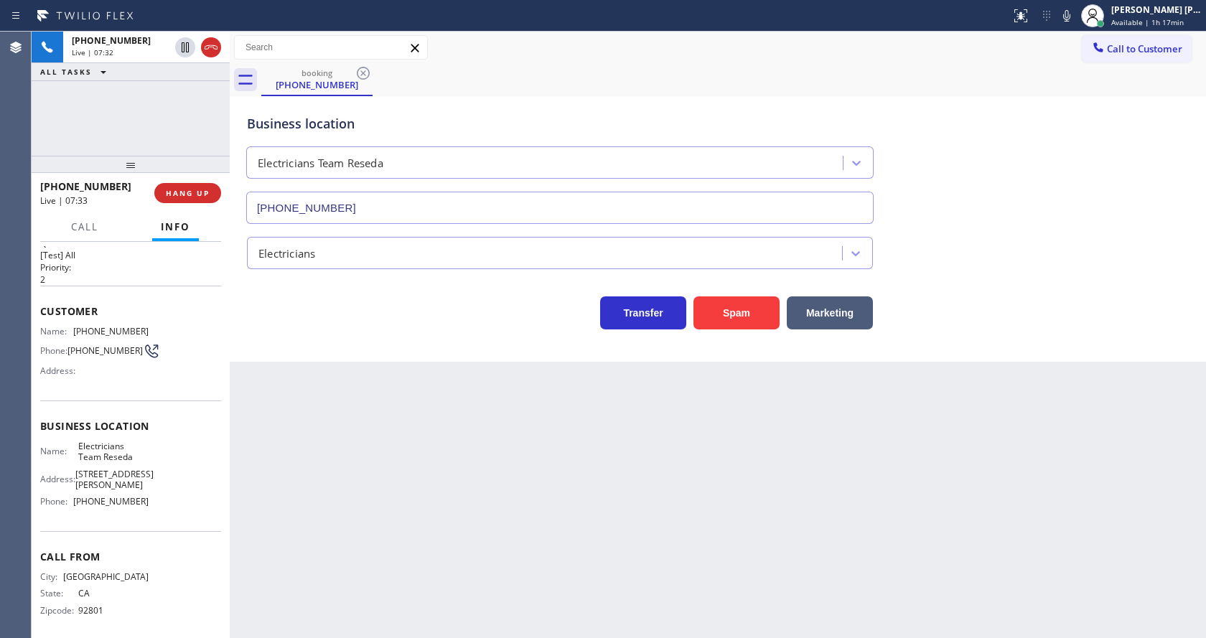
click at [471, 474] on div "Back to Dashboard Change Sender ID Customers Technicians Select a contact Outbo…" at bounding box center [718, 335] width 976 height 607
click at [505, 423] on div "Back to Dashboard Change Sender ID Customers Technicians Select a contact Outbo…" at bounding box center [718, 335] width 976 height 607
click at [349, 423] on div "Back to Dashboard Change Sender ID Customers Technicians Select a contact Outbo…" at bounding box center [718, 335] width 976 height 607
click at [607, 492] on div "Back to Dashboard Change Sender ID Customers Technicians Select a contact Outbo…" at bounding box center [718, 335] width 976 height 607
click at [1076, 290] on div "Transfer Spam Marketing" at bounding box center [718, 307] width 948 height 46
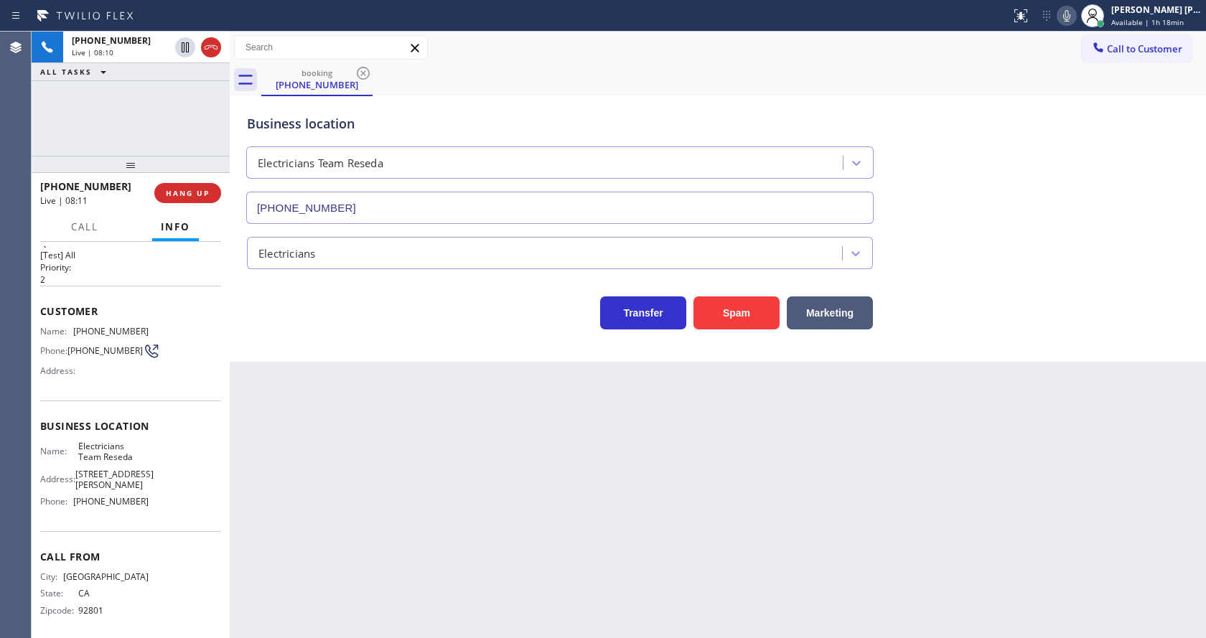
click at [1071, 10] on icon at bounding box center [1066, 15] width 7 height 11
click at [183, 43] on icon at bounding box center [185, 47] width 7 height 10
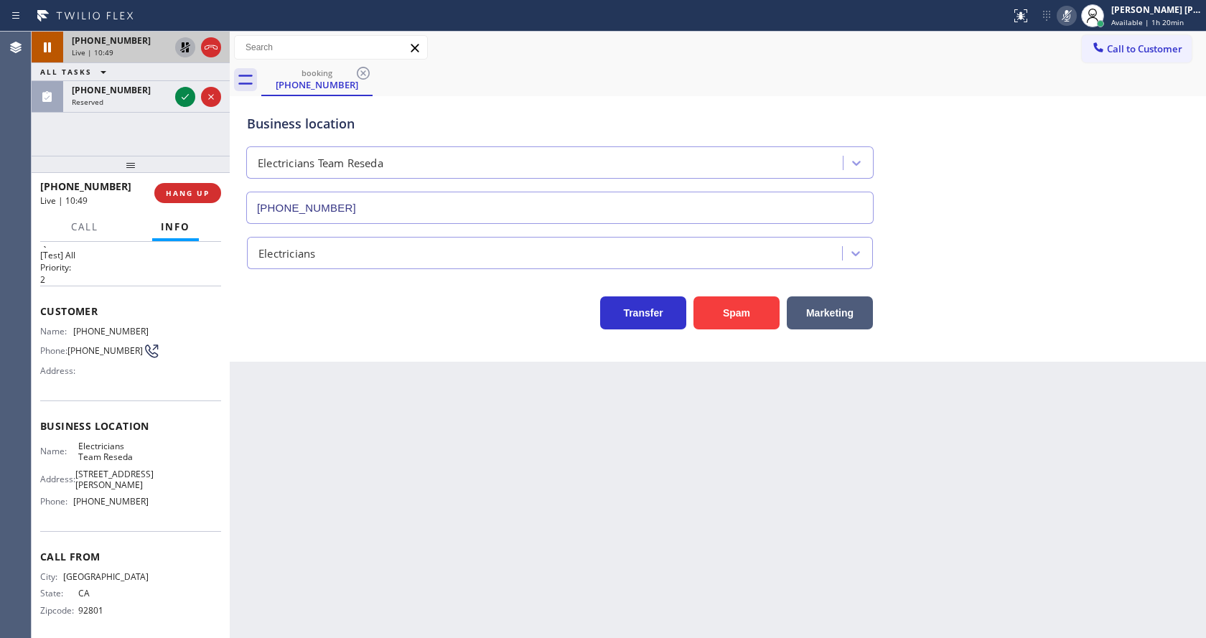
drag, startPoint x: 283, startPoint y: 332, endPoint x: 208, endPoint y: 151, distance: 196.0
click at [283, 332] on div "Business location Electricians Team Reseda [PHONE_NUMBER] Electricians Transfer…" at bounding box center [718, 229] width 976 height 266
click at [187, 90] on icon at bounding box center [185, 96] width 17 height 17
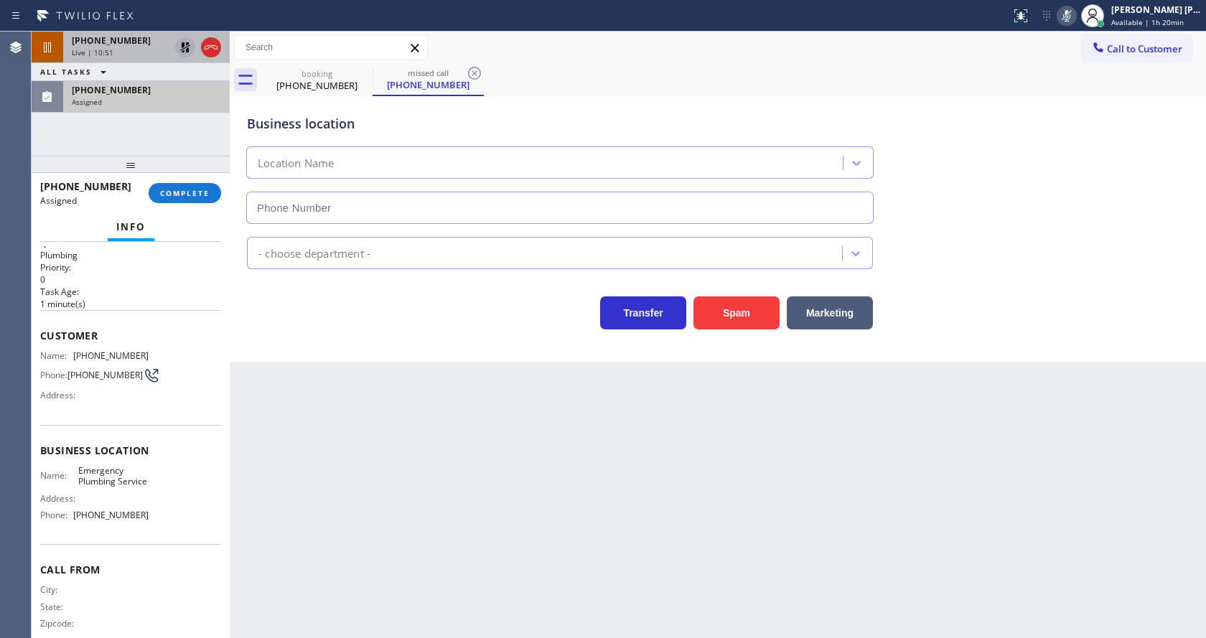
click at [169, 203] on div "[PHONE_NUMBER] Assigned COMPLETE" at bounding box center [130, 192] width 181 height 37
type input "[PHONE_NUMBER]"
click at [166, 197] on span "COMPLETE" at bounding box center [185, 193] width 50 height 10
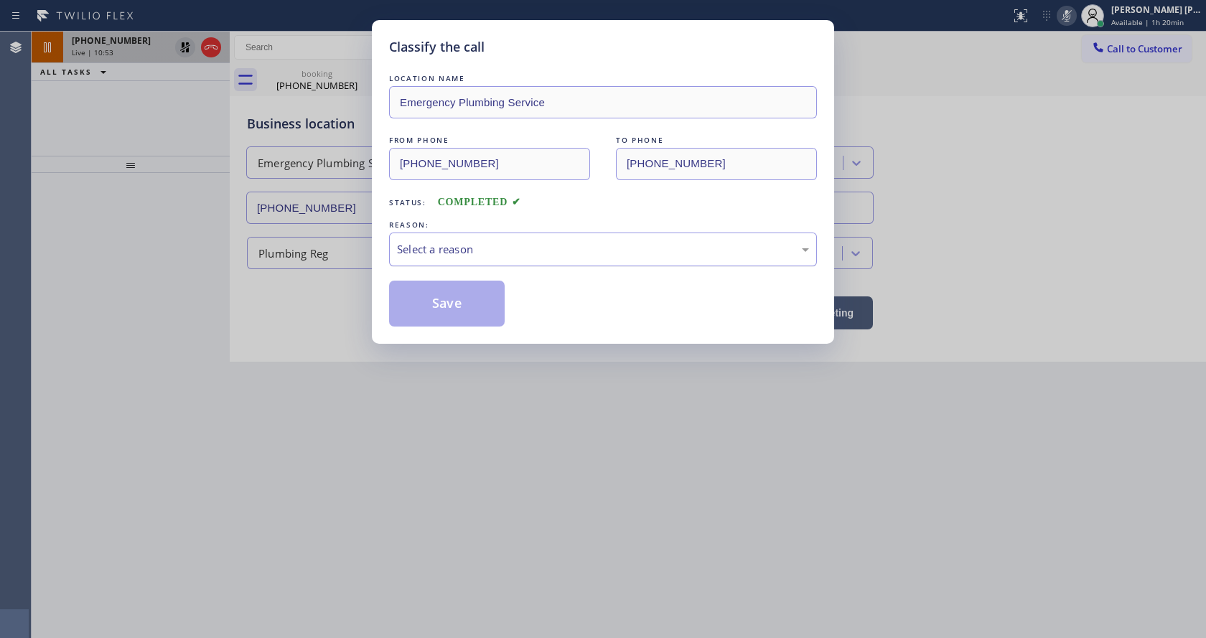
click at [409, 244] on div "Select a reason" at bounding box center [603, 249] width 412 height 17
click at [421, 301] on button "Save" at bounding box center [447, 304] width 116 height 46
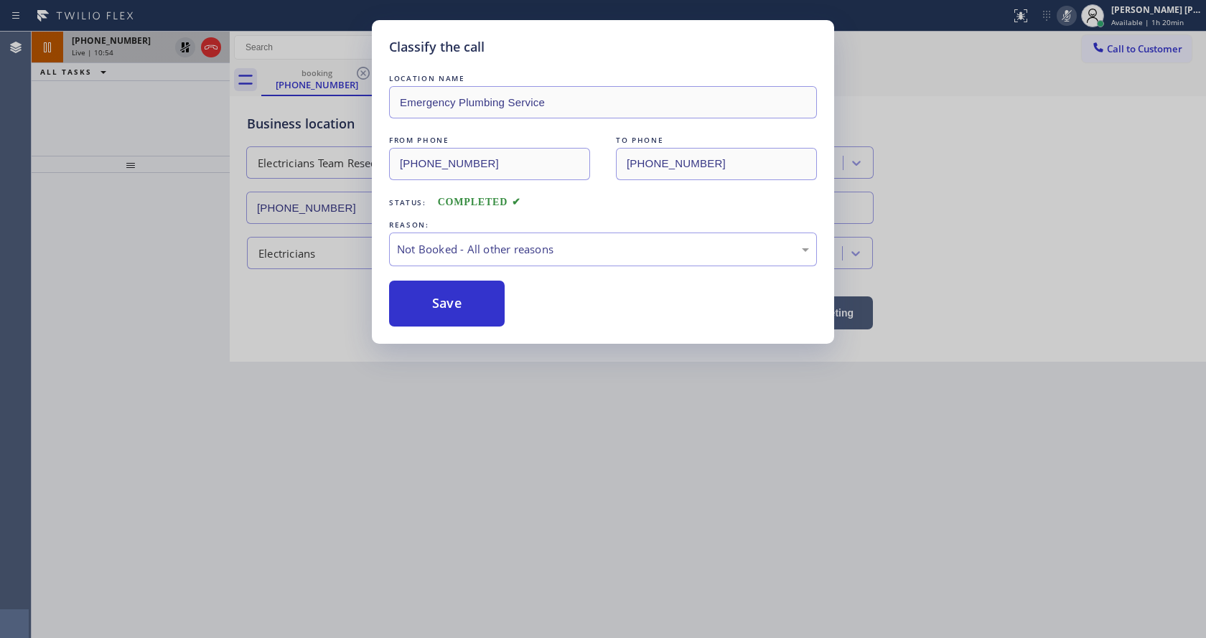
click at [421, 301] on button "Save" at bounding box center [447, 304] width 116 height 46
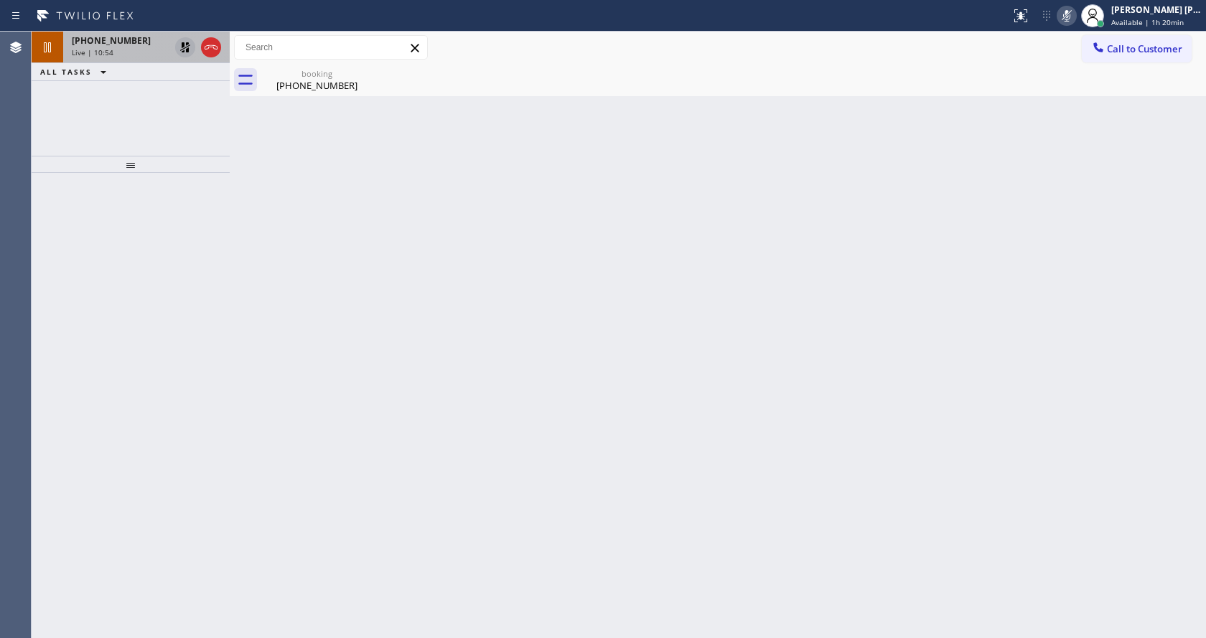
click at [139, 51] on div "Live | 10:54" at bounding box center [121, 52] width 98 height 10
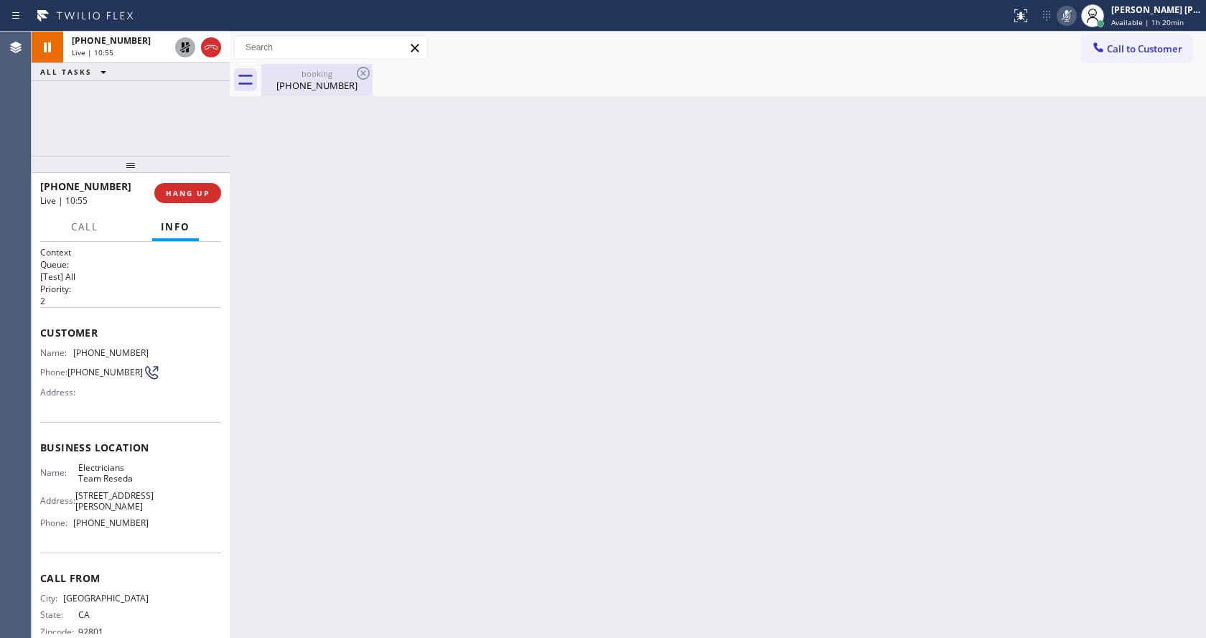
click at [292, 82] on div "[PHONE_NUMBER]" at bounding box center [317, 85] width 108 height 13
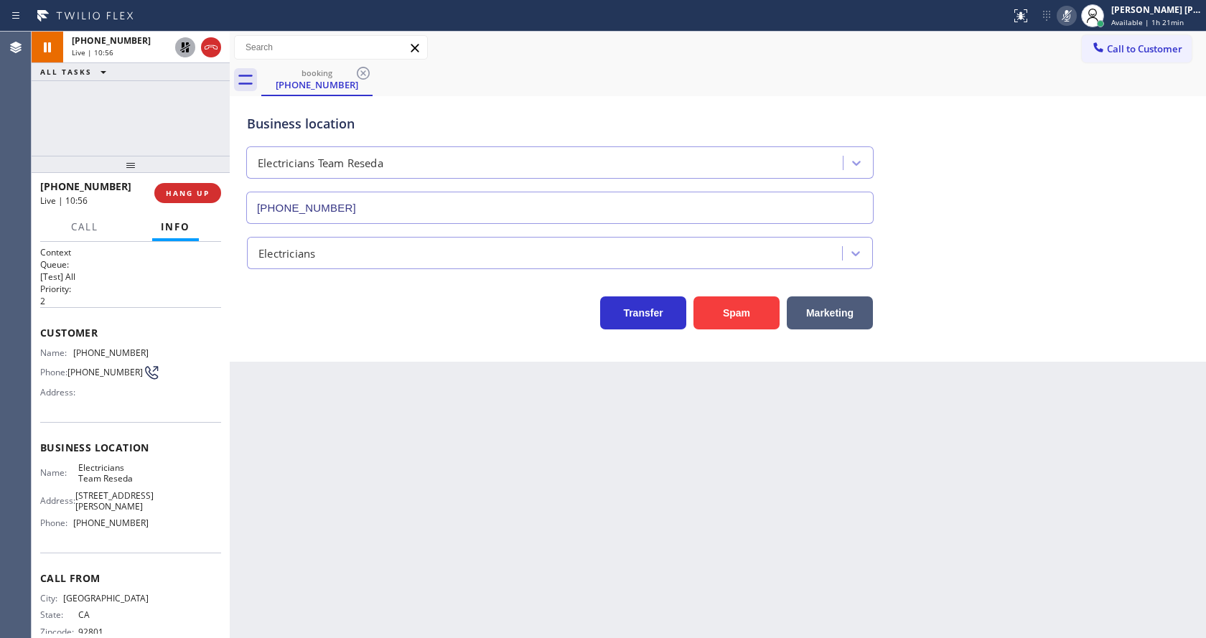
click at [185, 45] on icon at bounding box center [185, 47] width 17 height 17
click at [1076, 18] on icon at bounding box center [1066, 15] width 17 height 17
click at [1068, 160] on div "Business location Electricians Team Reseda [PHONE_NUMBER]" at bounding box center [718, 159] width 948 height 130
click at [416, 600] on div "Back to Dashboard Change Sender ID Customers Technicians Select a contact Outbo…" at bounding box center [718, 335] width 976 height 607
click at [321, 540] on div "Back to Dashboard Change Sender ID Customers Technicians Select a contact Outbo…" at bounding box center [718, 335] width 976 height 607
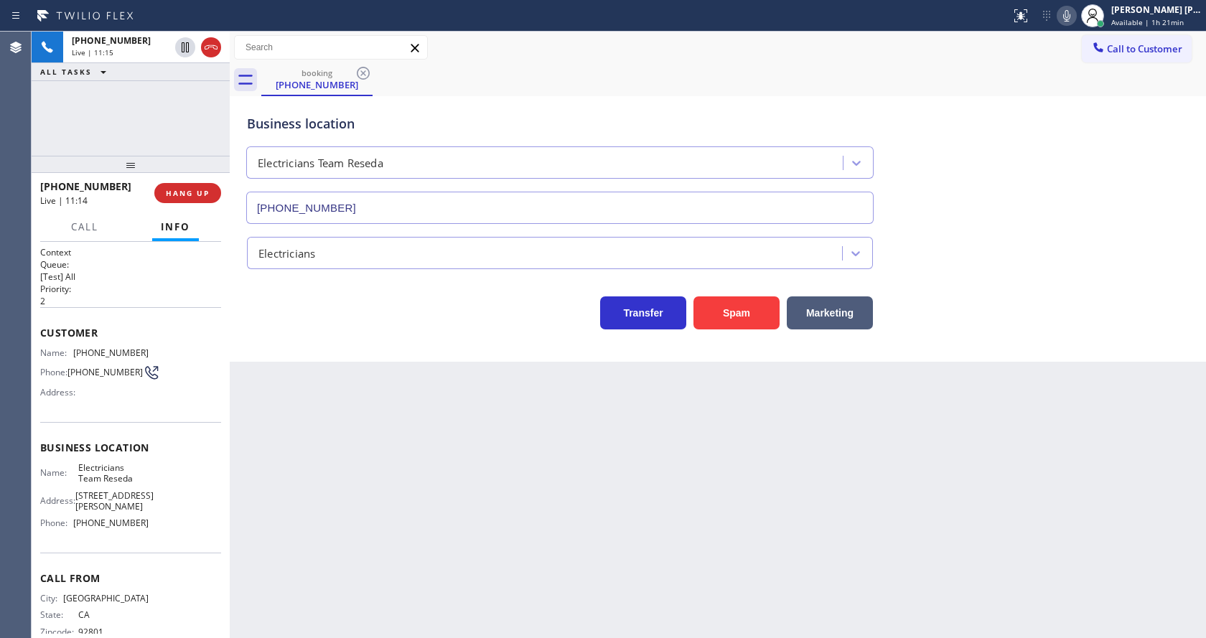
click at [625, 495] on div "Back to Dashboard Change Sender ID Customers Technicians Select a contact Outbo…" at bounding box center [718, 335] width 976 height 607
click at [312, 526] on div "Back to Dashboard Change Sender ID Customers Technicians Select a contact Outbo…" at bounding box center [718, 335] width 976 height 607
drag, startPoint x: 619, startPoint y: 495, endPoint x: 592, endPoint y: 515, distance: 33.3
click at [619, 495] on div "Back to Dashboard Change Sender ID Customers Technicians Select a contact Outbo…" at bounding box center [718, 335] width 976 height 607
click at [332, 541] on div "Back to Dashboard Change Sender ID Customers Technicians Select a contact Outbo…" at bounding box center [718, 335] width 976 height 607
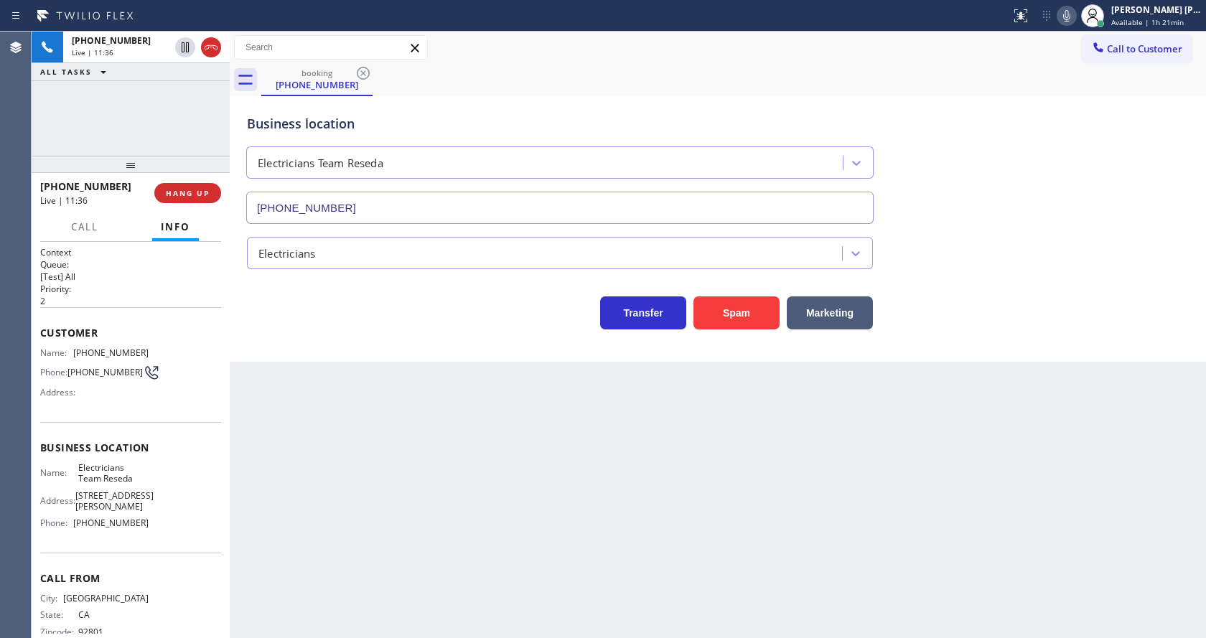
click at [636, 476] on div "Back to Dashboard Change Sender ID Customers Technicians Select a contact Outbo…" at bounding box center [718, 335] width 976 height 607
click at [182, 173] on div at bounding box center [131, 164] width 198 height 17
click at [185, 187] on button "HANG UP" at bounding box center [187, 193] width 67 height 20
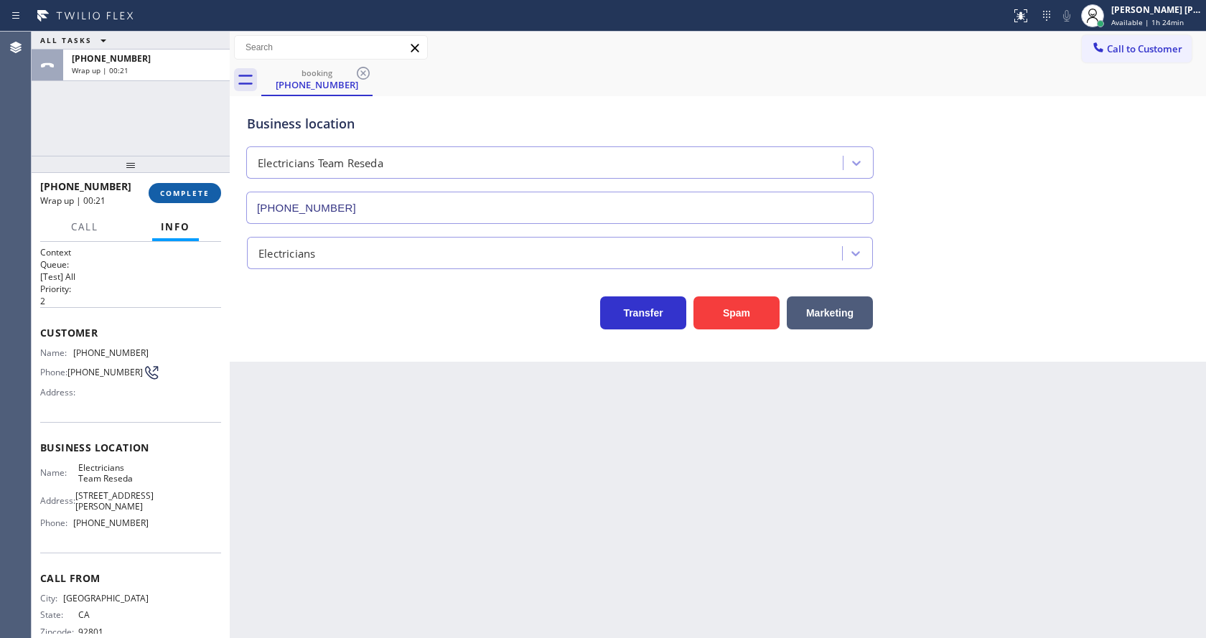
click at [172, 190] on span "COMPLETE" at bounding box center [185, 193] width 50 height 10
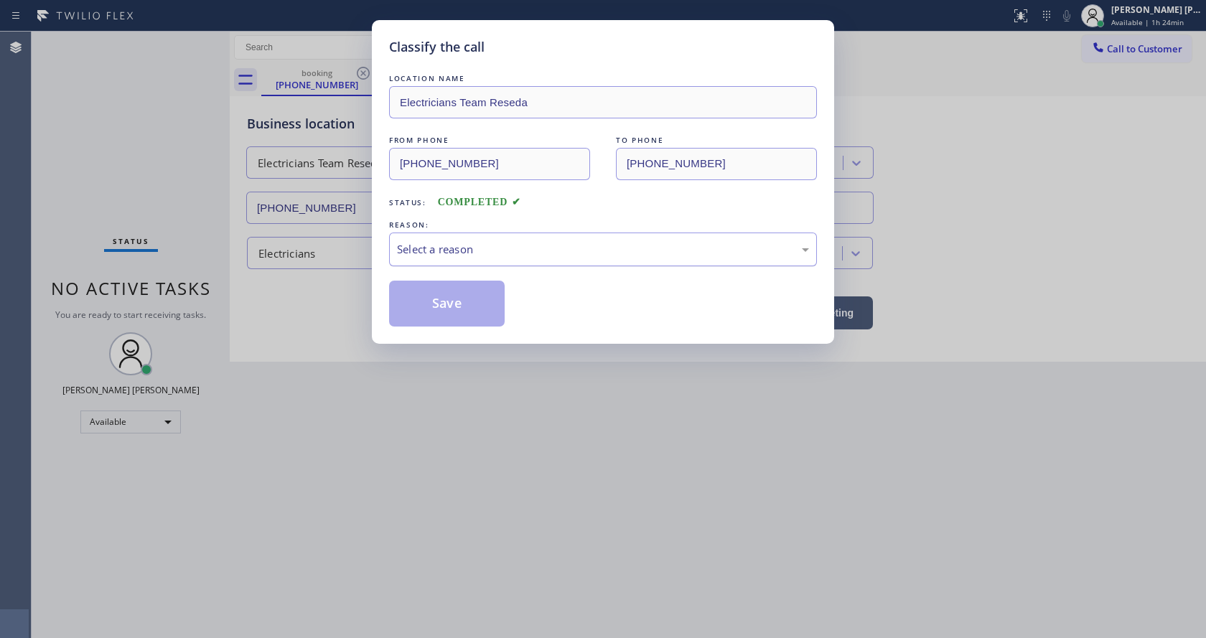
click at [476, 243] on div "Select a reason" at bounding box center [603, 249] width 412 height 17
click at [438, 307] on button "Save" at bounding box center [447, 304] width 116 height 46
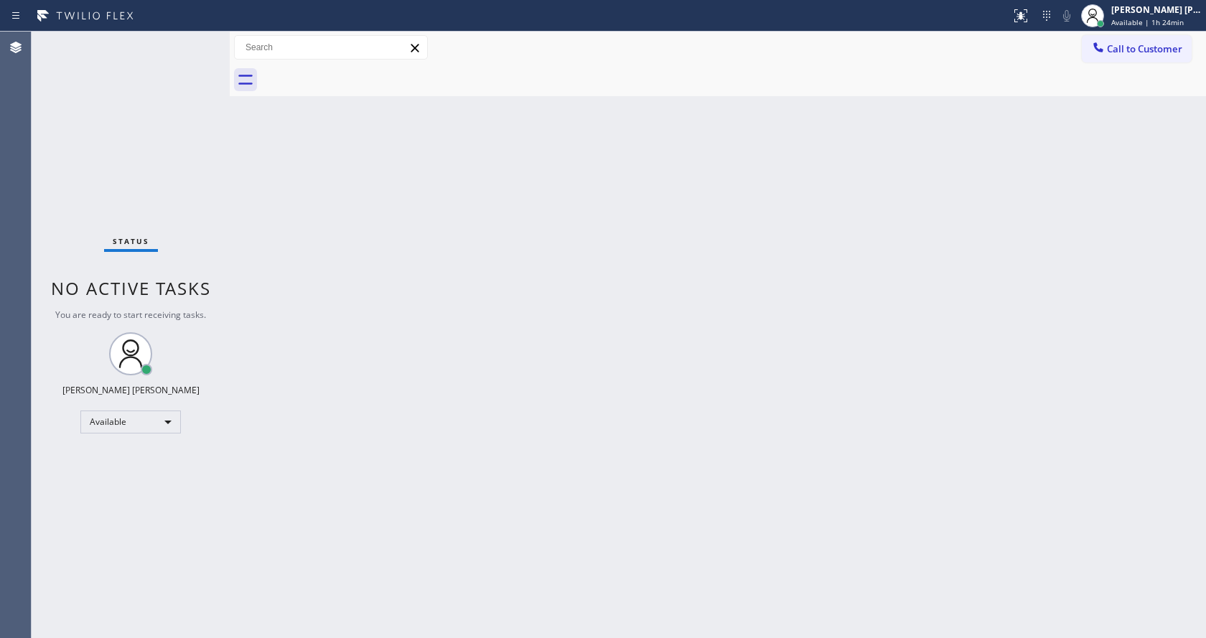
click at [258, 318] on div "Back to Dashboard Change Sender ID Customers Technicians Select a contact Outbo…" at bounding box center [718, 335] width 976 height 607
click at [841, 227] on div "Back to Dashboard Change Sender ID Customers Technicians Select a contact Outbo…" at bounding box center [718, 335] width 976 height 607
click at [197, 40] on div "Status No active tasks You are ready to start receiving tasks. [PERSON_NAME] [P…" at bounding box center [131, 335] width 198 height 607
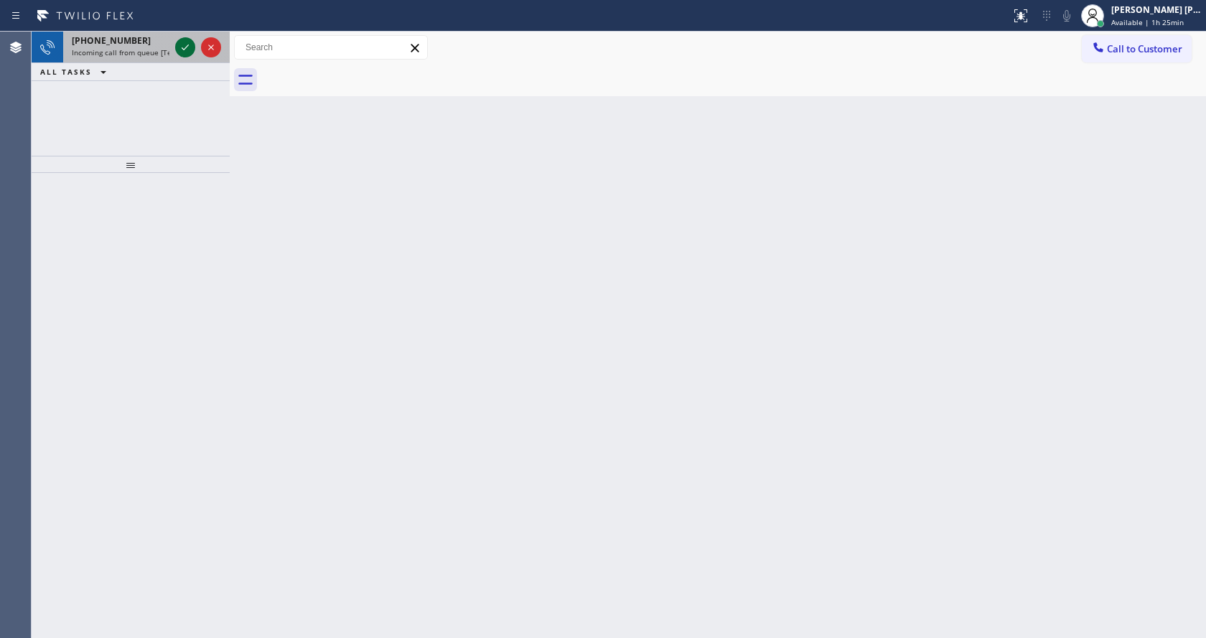
click at [157, 43] on div "[PHONE_NUMBER]" at bounding box center [121, 40] width 98 height 12
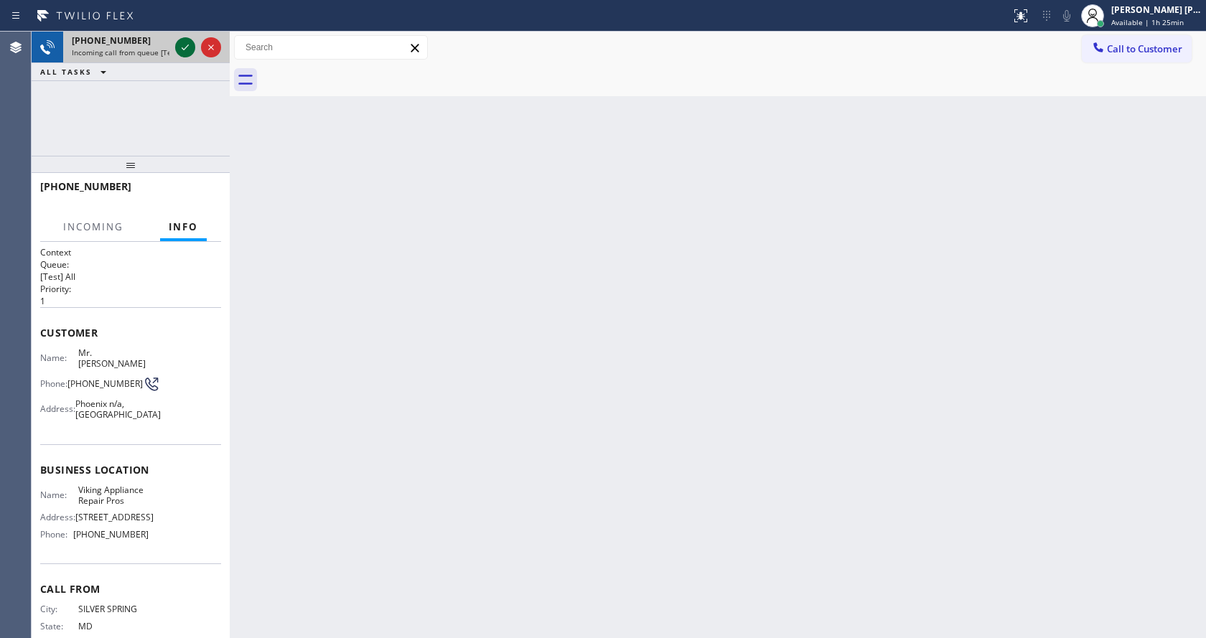
click at [185, 48] on icon at bounding box center [185, 47] width 17 height 17
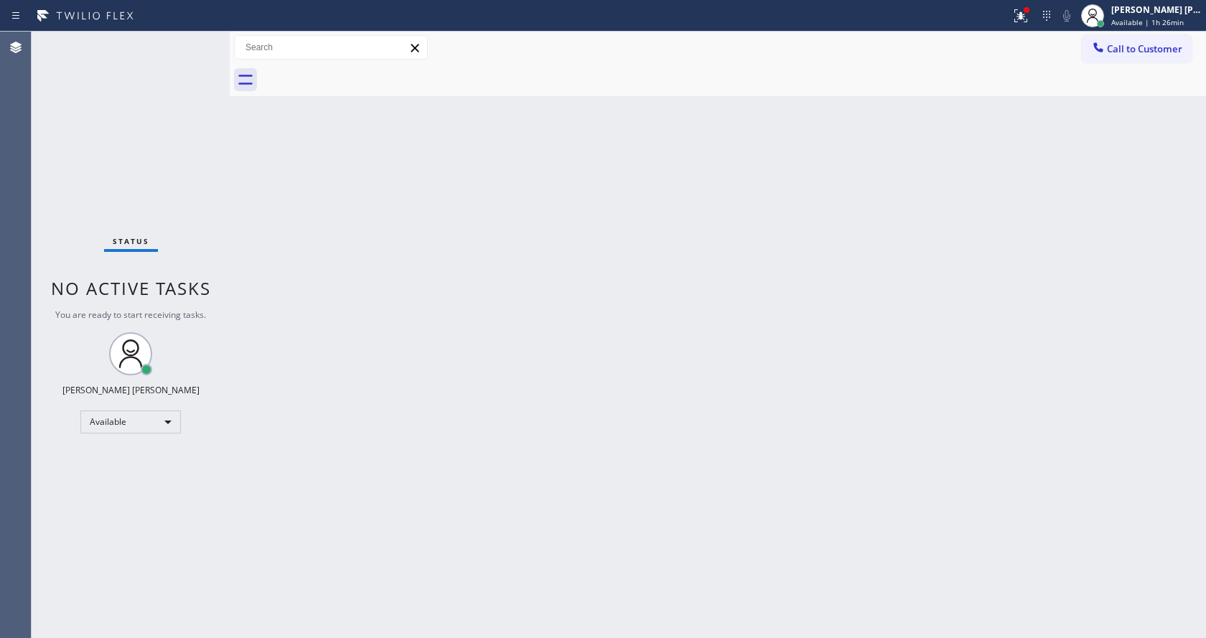
click at [308, 383] on div "Back to Dashboard Change Sender ID Customers Technicians Select a contact Outbo…" at bounding box center [718, 335] width 976 height 607
click at [678, 334] on div "Back to Dashboard Change Sender ID Customers Technicians Select a contact Outbo…" at bounding box center [718, 335] width 976 height 607
click at [202, 41] on div "Status No active tasks You are ready to start receiving tasks. [PERSON_NAME] [P…" at bounding box center [131, 335] width 198 height 607
click at [269, 192] on div "Back to Dashboard Change Sender ID Customers Technicians Select a contact Outbo…" at bounding box center [718, 335] width 976 height 607
click at [195, 35] on div "Status No active tasks You are ready to start receiving tasks. [PERSON_NAME] [P…" at bounding box center [131, 335] width 198 height 607
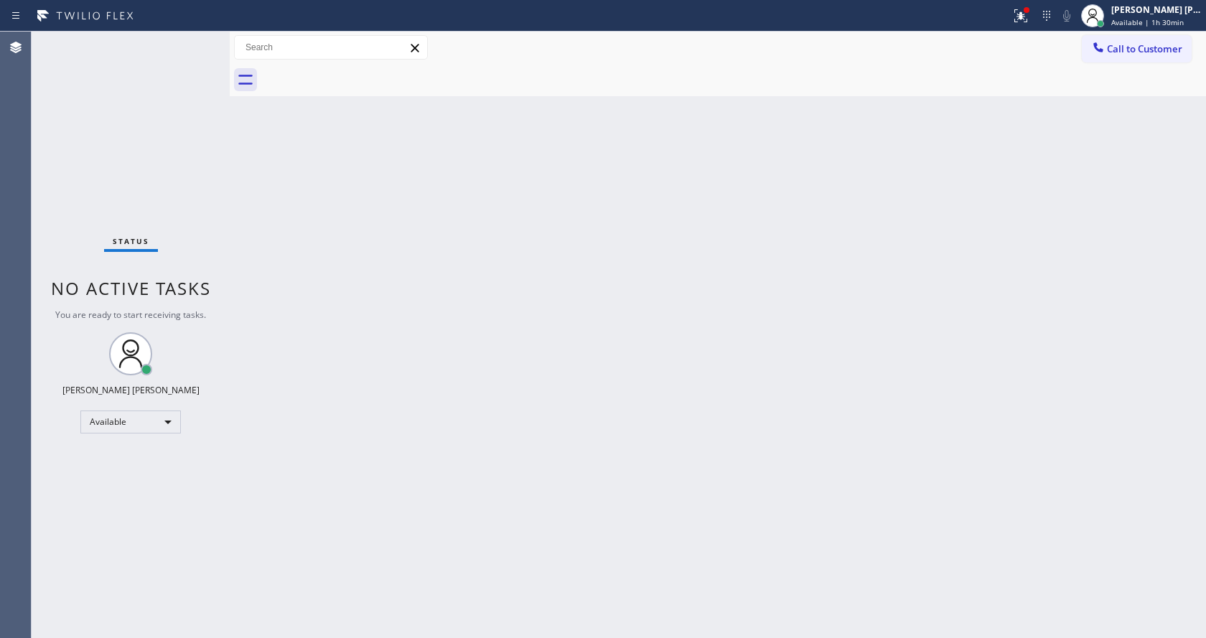
drag, startPoint x: 248, startPoint y: 170, endPoint x: 222, endPoint y: 117, distance: 59.1
click at [248, 170] on div "Back to Dashboard Change Sender ID Customers Technicians Select a contact Outbo…" at bounding box center [718, 335] width 976 height 607
click at [204, 37] on div "Status No active tasks You are ready to start receiving tasks. [PERSON_NAME] [P…" at bounding box center [131, 335] width 198 height 607
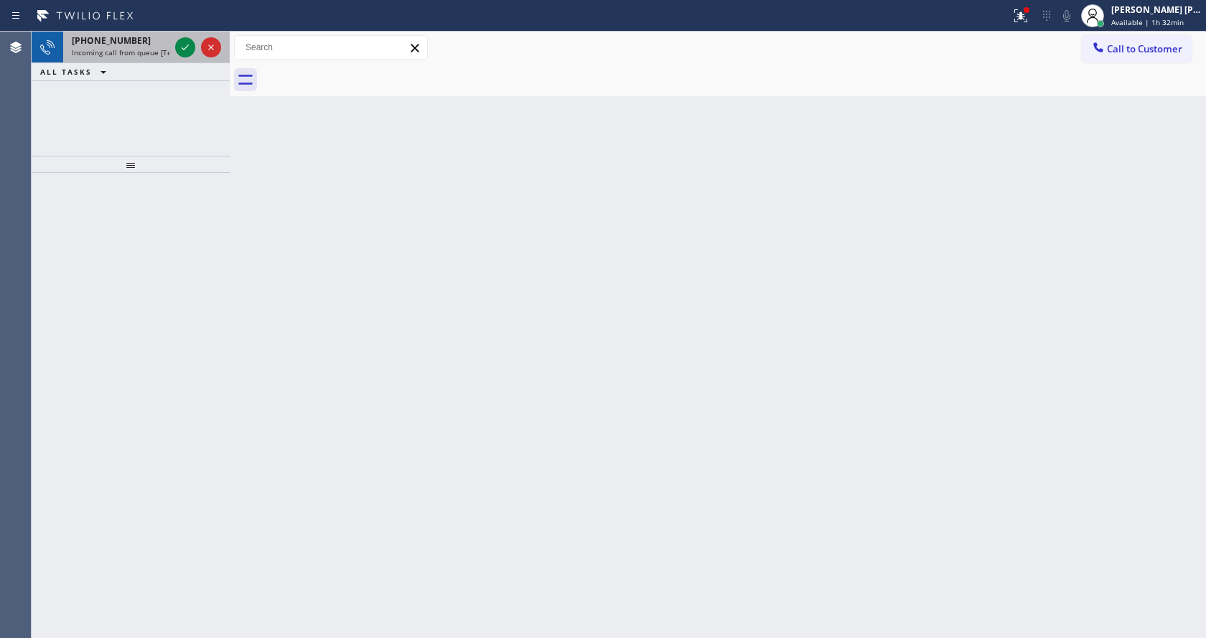
click at [147, 54] on span "Incoming call from queue [Test] All" at bounding box center [131, 52] width 119 height 10
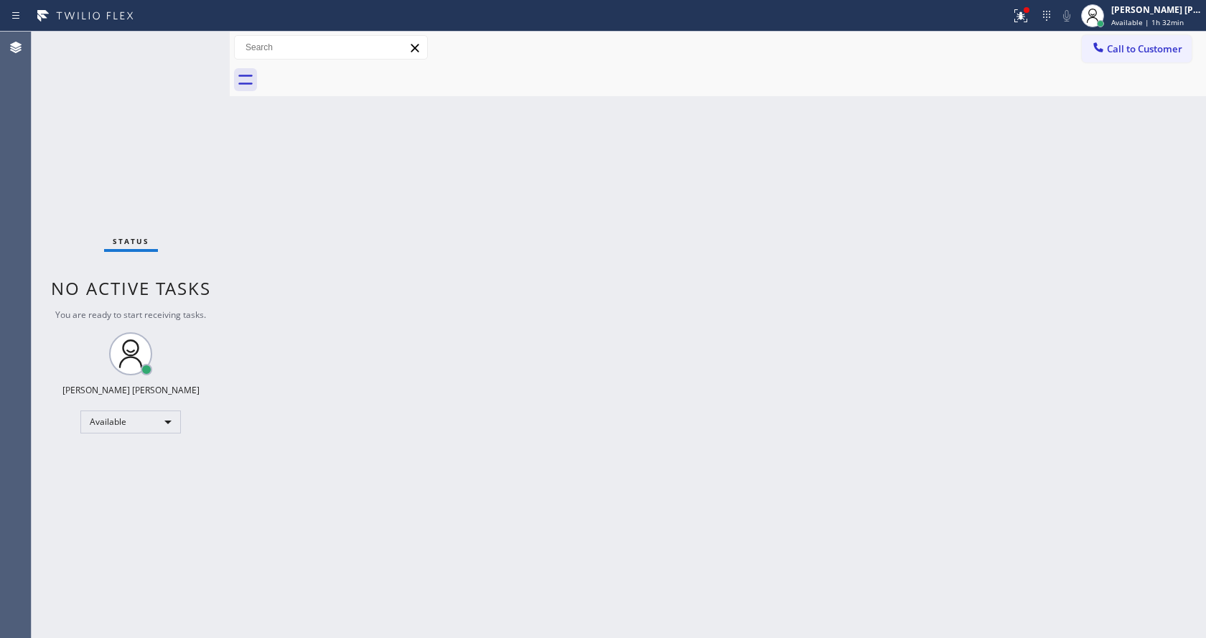
click at [194, 38] on div "Status No active tasks You are ready to start receiving tasks. [PERSON_NAME] [P…" at bounding box center [131, 335] width 198 height 607
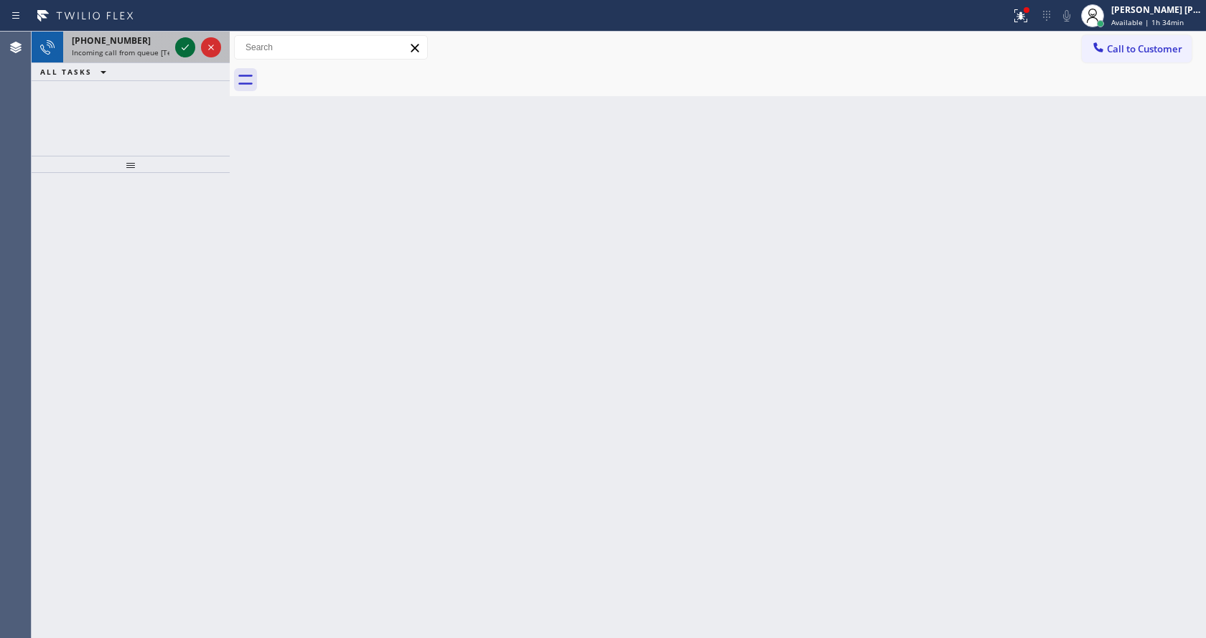
drag, startPoint x: 165, startPoint y: 50, endPoint x: 187, endPoint y: 54, distance: 21.8
click at [172, 52] on div "[PHONE_NUMBER] Incoming call from queue [Test] All" at bounding box center [131, 48] width 198 height 32
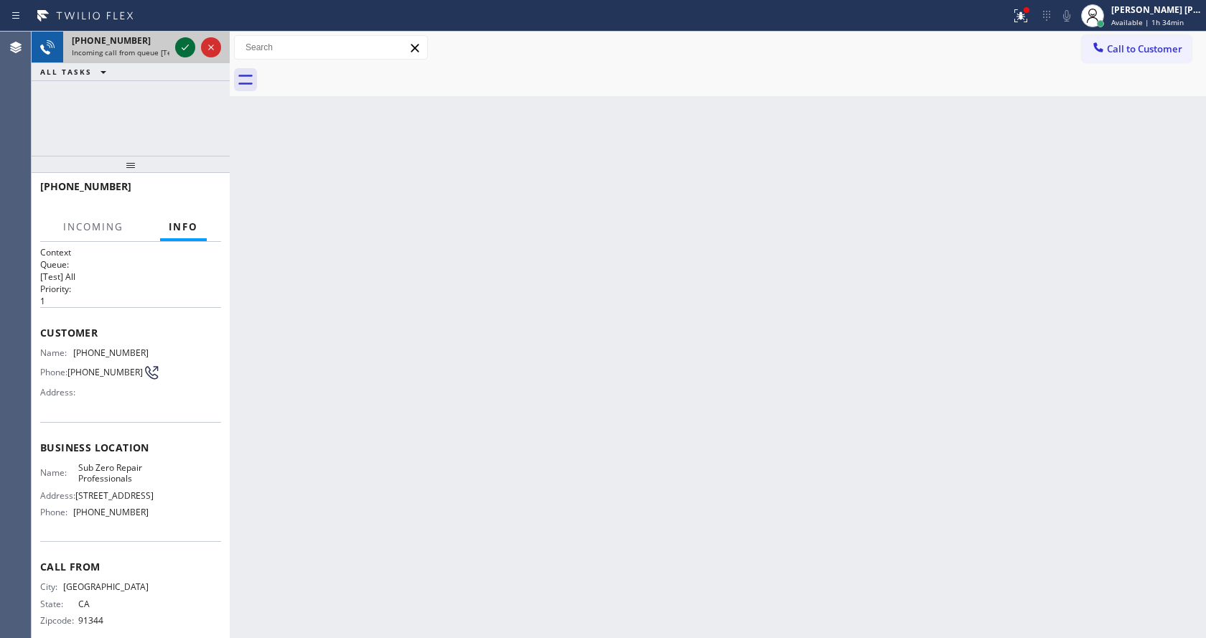
click at [187, 52] on icon at bounding box center [185, 47] width 17 height 17
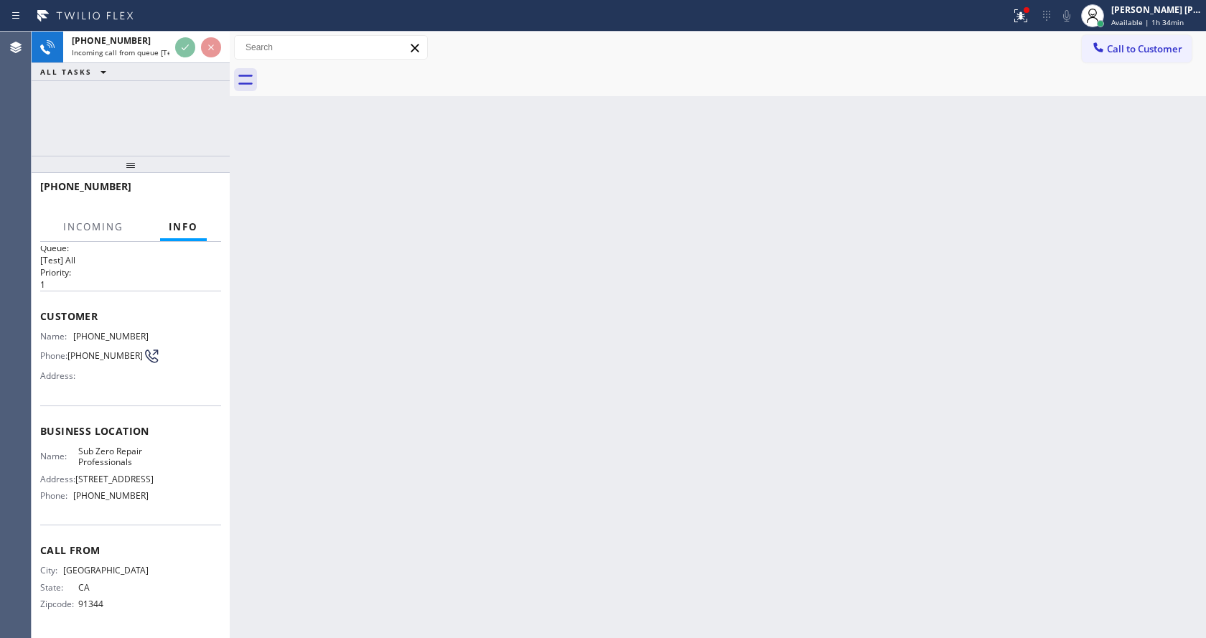
scroll to position [32, 0]
click at [416, 568] on div "Back to Dashboard Change Sender ID Customers Technicians Select a contact Outbo…" at bounding box center [718, 335] width 976 height 607
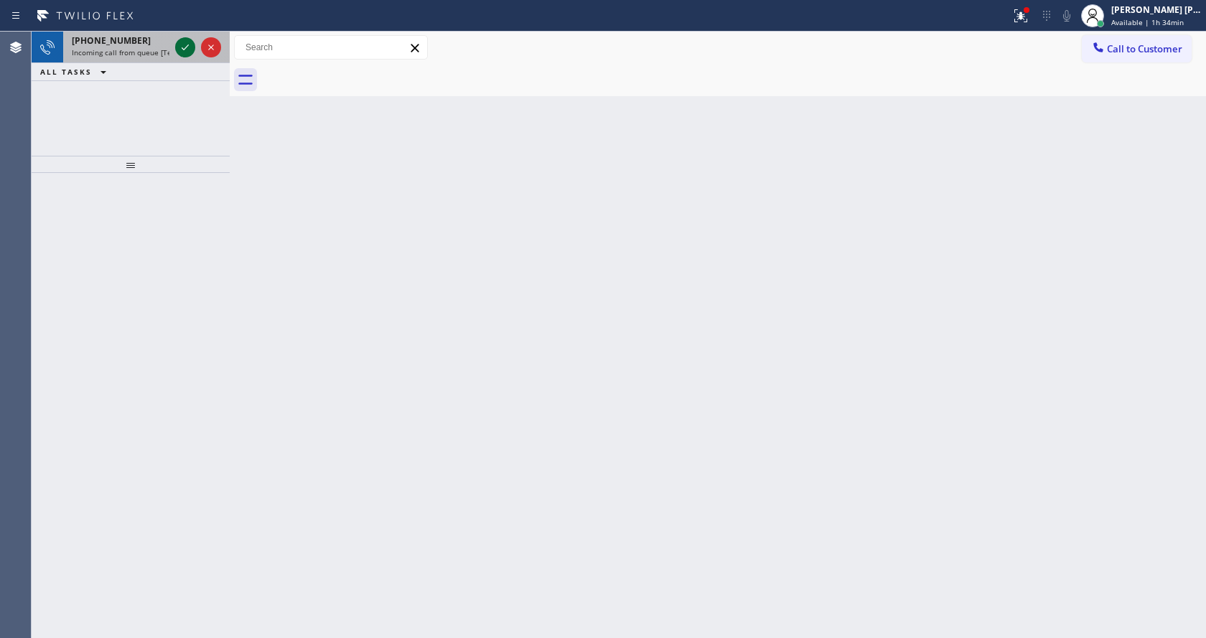
click at [188, 43] on icon at bounding box center [185, 47] width 17 height 17
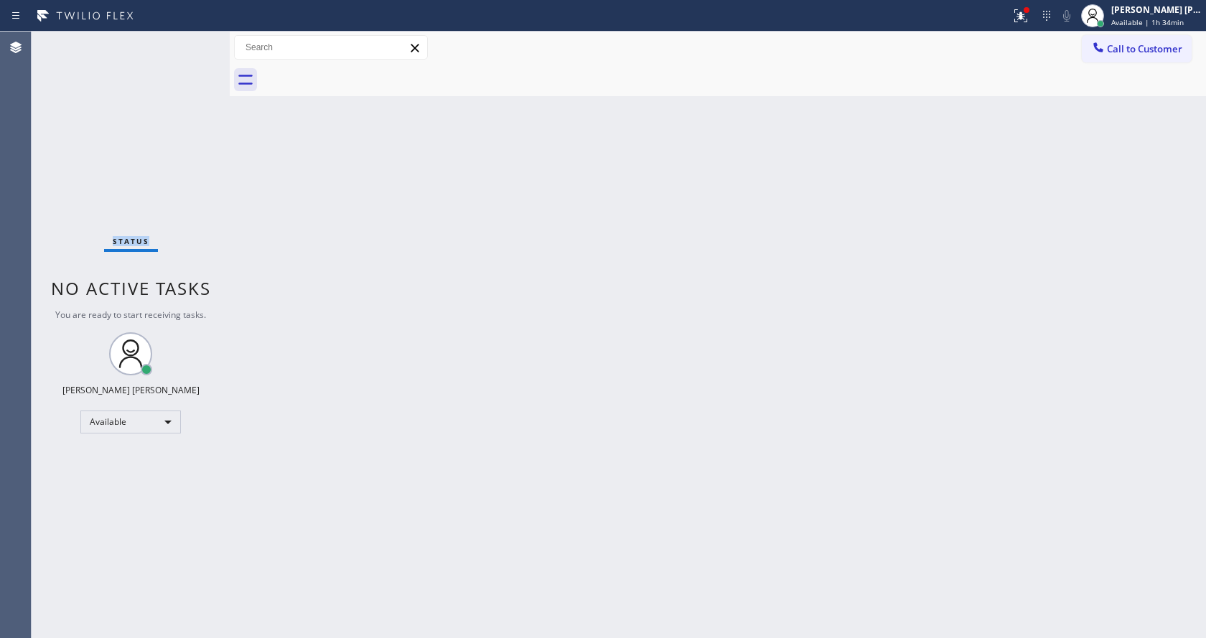
click at [188, 43] on div "Status No active tasks You are ready to start receiving tasks. [PERSON_NAME] [P…" at bounding box center [131, 335] width 198 height 607
click at [386, 379] on div "Back to Dashboard Change Sender ID Customers Technicians Select a contact Outbo…" at bounding box center [718, 335] width 976 height 607
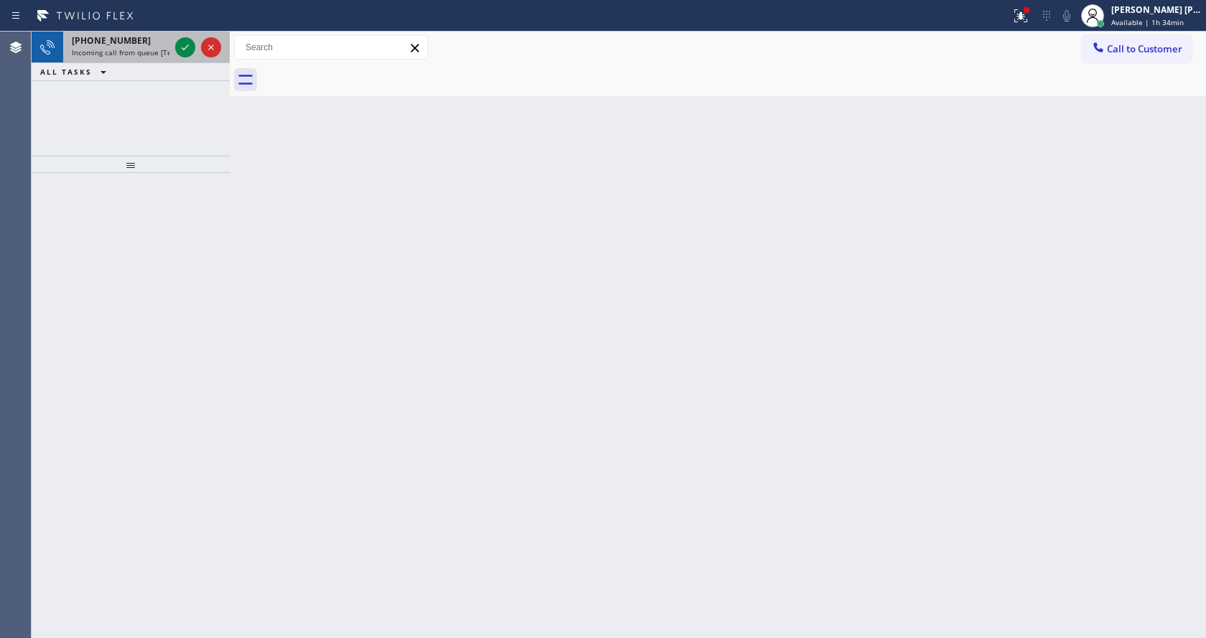
click at [137, 52] on span "Incoming call from queue [Test] All" at bounding box center [131, 52] width 119 height 10
drag, startPoint x: 156, startPoint y: 47, endPoint x: 173, endPoint y: 52, distance: 18.0
click at [157, 47] on div "[PHONE_NUMBER] Incoming call from queue [Test] All" at bounding box center [117, 48] width 109 height 32
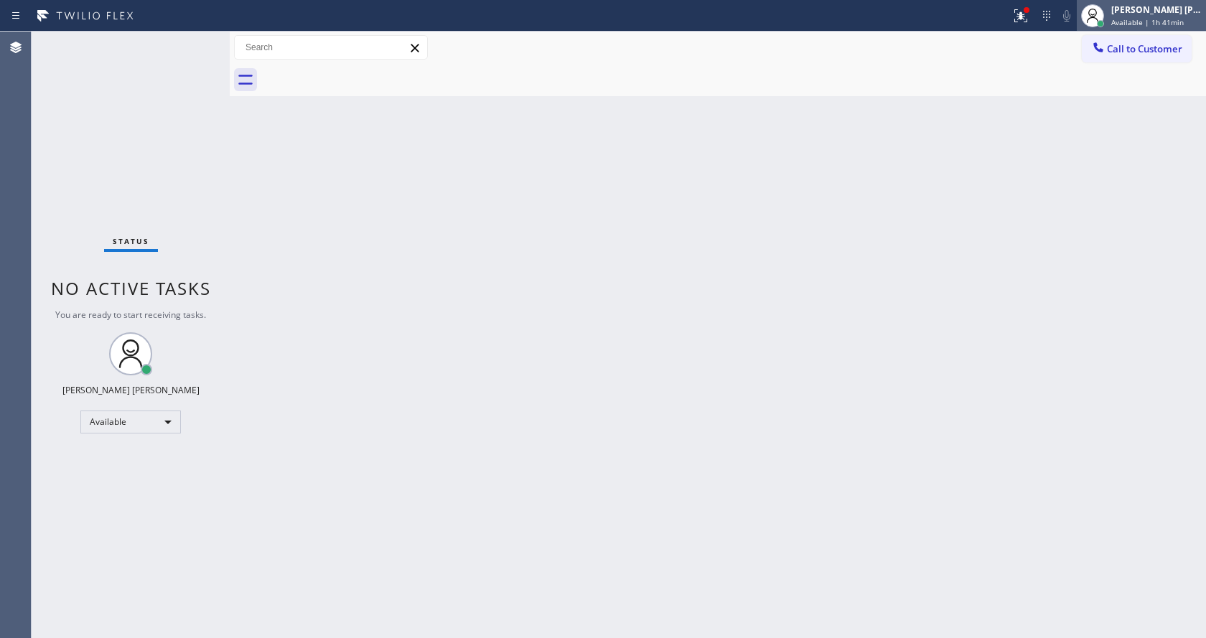
click at [1148, 23] on span "Available | 1h 41min" at bounding box center [1147, 22] width 73 height 10
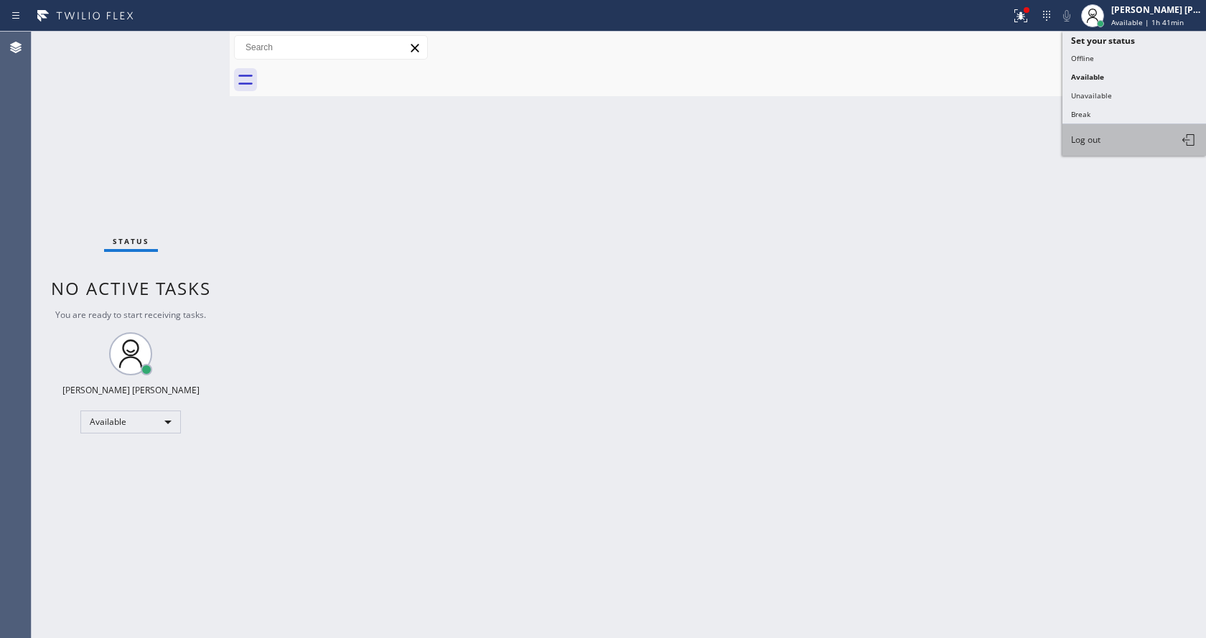
click at [1114, 139] on button "Log out" at bounding box center [1135, 140] width 144 height 32
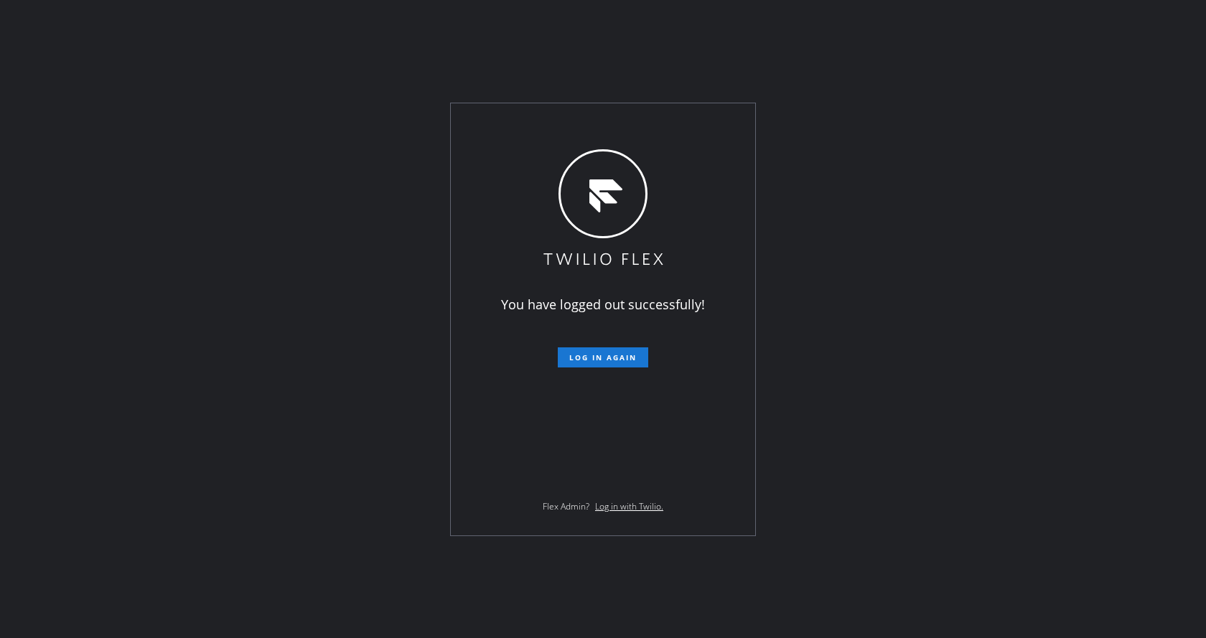
click at [870, 88] on div "You have logged out successfully! Log in again Flex Admin? Log in with Twilio." at bounding box center [603, 319] width 1206 height 638
